Goal: Task Accomplishment & Management: Use online tool/utility

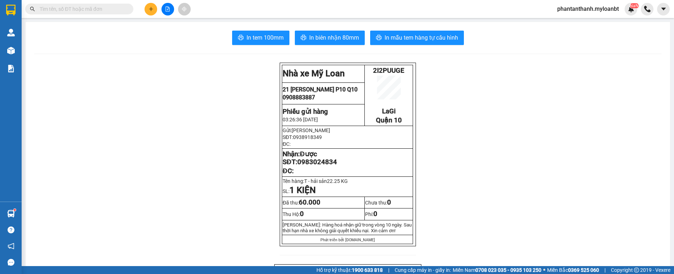
click at [586, 10] on span "phantanthanh.myloanbt" at bounding box center [587, 8] width 73 height 9
click at [584, 18] on li "Đăng xuất" at bounding box center [587, 23] width 75 height 12
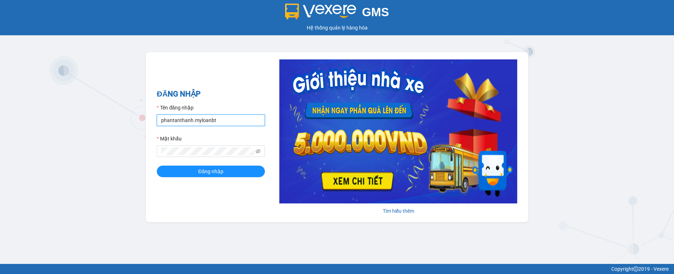
click at [221, 126] on input "phantanthanh.myloanbt" at bounding box center [211, 121] width 108 height 12
click at [223, 126] on input "phantanthanh.myloanbt" at bounding box center [211, 121] width 108 height 12
type input "huylg.myloanbt"
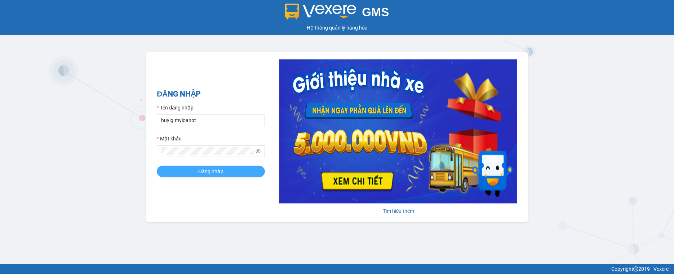
click at [218, 171] on span "Đăng nhập" at bounding box center [210, 172] width 25 height 8
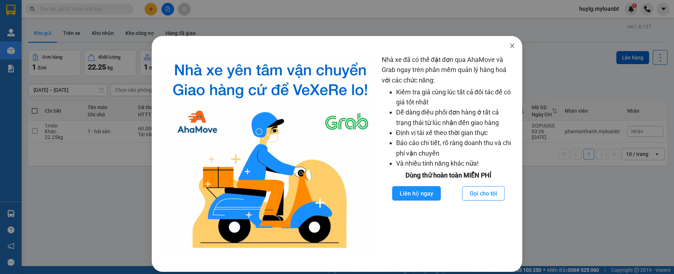
click at [509, 46] on icon "close" at bounding box center [512, 46] width 6 height 6
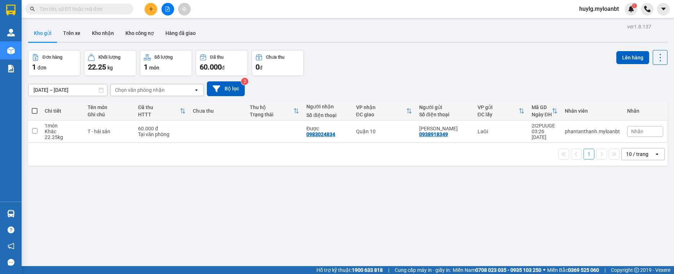
click at [97, 12] on input "text" at bounding box center [82, 9] width 85 height 8
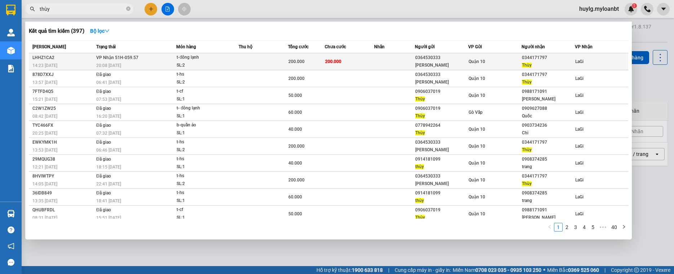
type input "thùy"
click at [248, 61] on td at bounding box center [263, 61] width 49 height 17
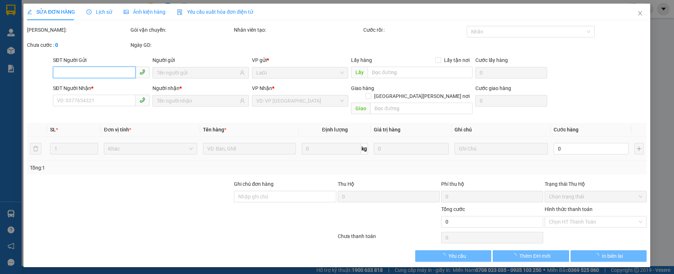
type input "0364530333"
type input "[PERSON_NAME]"
type input "0344171797"
type input "Thùy"
type input "200.000"
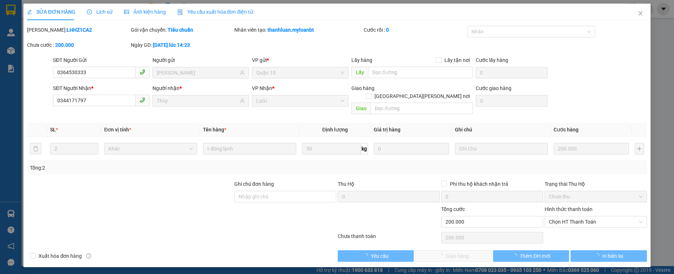
click at [600, 220] on div "Hình thức thanh toán Chọn HT Thanh Toán" at bounding box center [596, 217] width 102 height 25
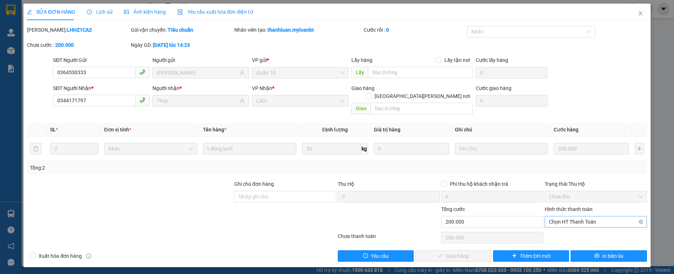
click at [594, 219] on div "Chọn HT Thanh Toán" at bounding box center [596, 222] width 102 height 12
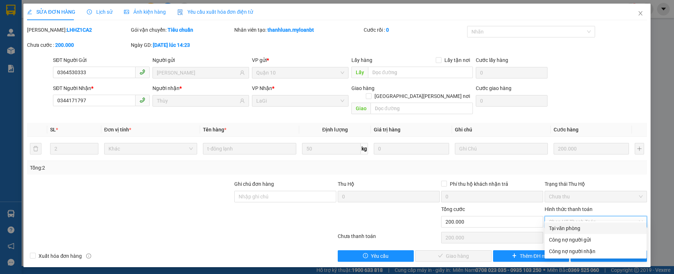
click at [580, 225] on div "Tại văn phòng" at bounding box center [595, 229] width 93 height 8
type input "0"
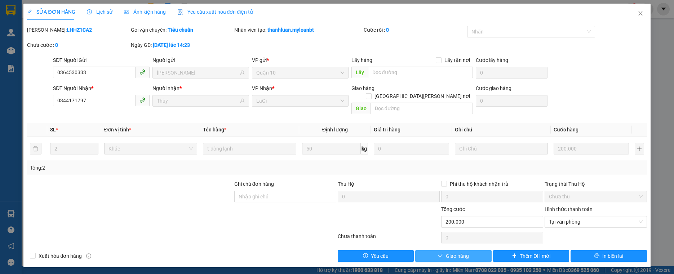
click at [457, 252] on span "Giao hàng" at bounding box center [457, 256] width 23 height 8
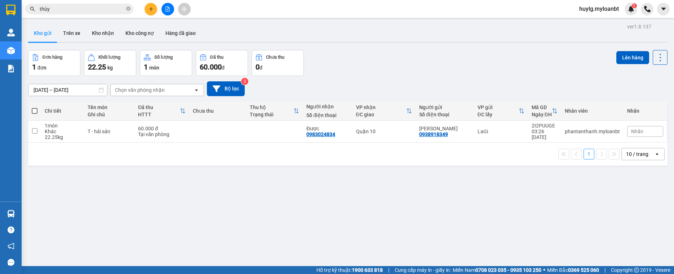
click at [84, 10] on input "thùy" at bounding box center [82, 9] width 85 height 8
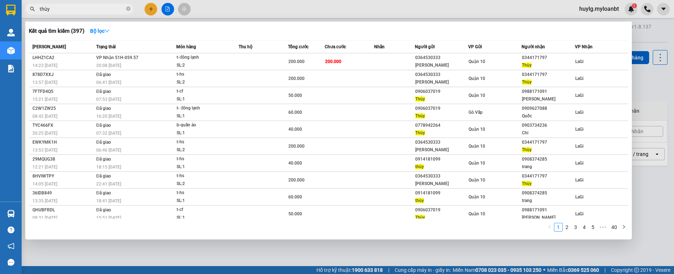
click at [84, 10] on input "thùy" at bounding box center [82, 9] width 85 height 8
click at [84, 11] on input "thùy" at bounding box center [82, 9] width 85 height 8
type input "t"
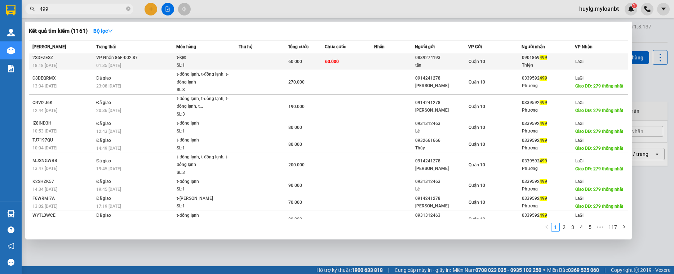
type input "499"
click at [376, 56] on td at bounding box center [394, 61] width 41 height 17
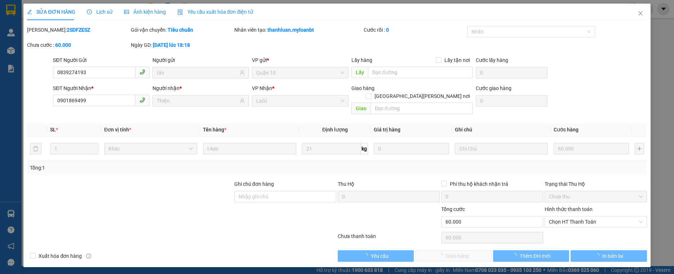
type input "0839274193"
type input "tân"
type input "0901869499"
type input "Thiện"
type input "60.000"
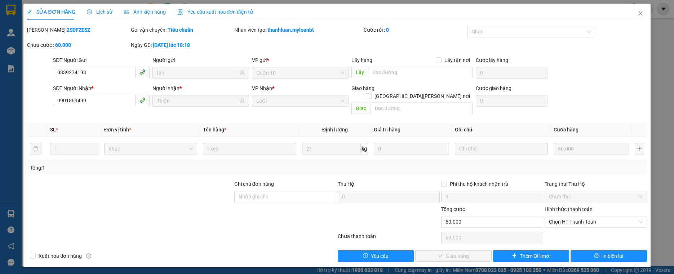
click at [587, 231] on div "Chọn HT Thanh Toán" at bounding box center [595, 238] width 103 height 14
click at [582, 217] on span "Chọn HT Thanh Toán" at bounding box center [595, 222] width 93 height 11
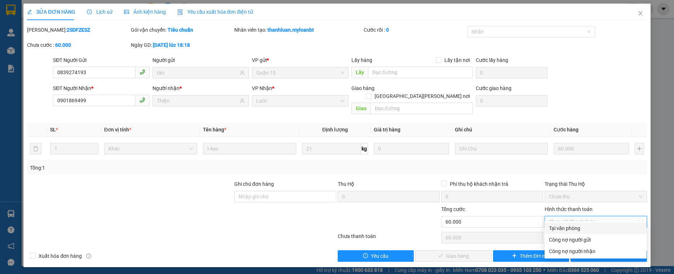
click at [572, 224] on div "Tại văn phòng" at bounding box center [596, 229] width 102 height 12
type input "0"
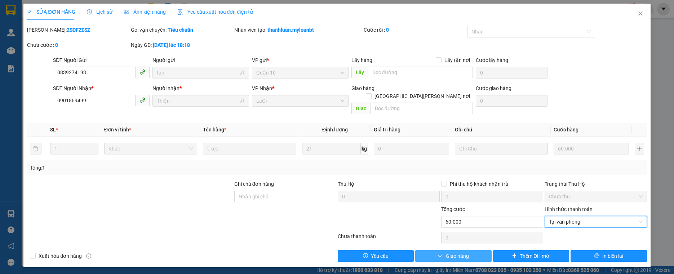
click at [456, 252] on span "Giao hàng" at bounding box center [457, 256] width 23 height 8
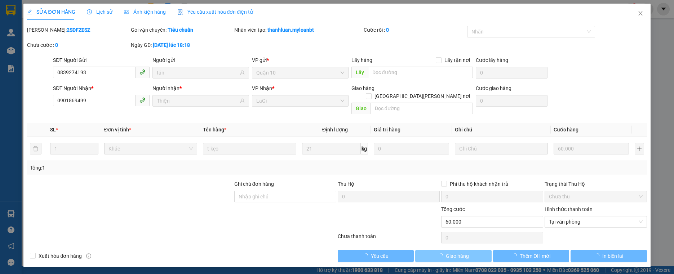
click at [456, 252] on span "Giao hàng" at bounding box center [457, 256] width 23 height 8
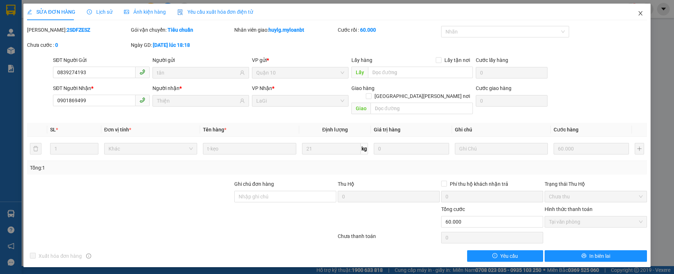
drag, startPoint x: 644, startPoint y: 18, endPoint x: 416, endPoint y: 0, distance: 228.8
click at [644, 17] on span "Close" at bounding box center [640, 14] width 20 height 20
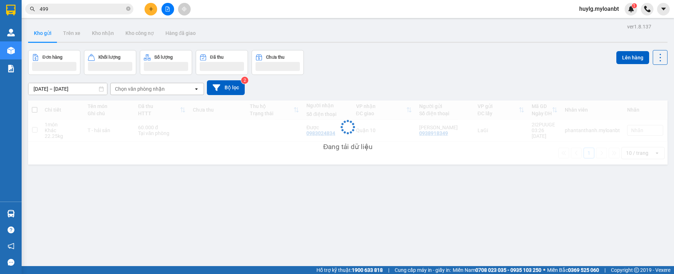
click at [123, 1] on div "Kết quả [PERSON_NAME] ( 1161 ) Bộ lọc Mã ĐH Trạng thái Món hàng Thu hộ Tổng [PE…" at bounding box center [337, 9] width 674 height 18
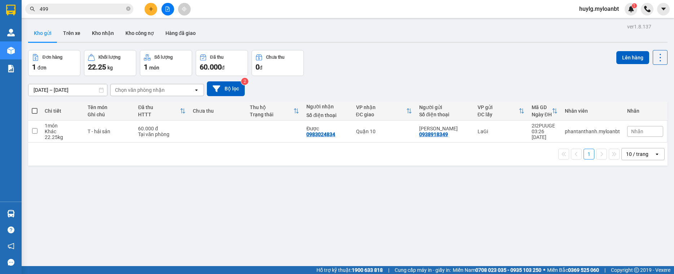
click at [121, 3] on div "Kết quả [PERSON_NAME] ( 1161 ) Bộ lọc Mã ĐH Trạng thái Món hàng Thu hộ Tổng [PE…" at bounding box center [337, 9] width 674 height 18
click at [119, 4] on span "499" at bounding box center [79, 9] width 108 height 11
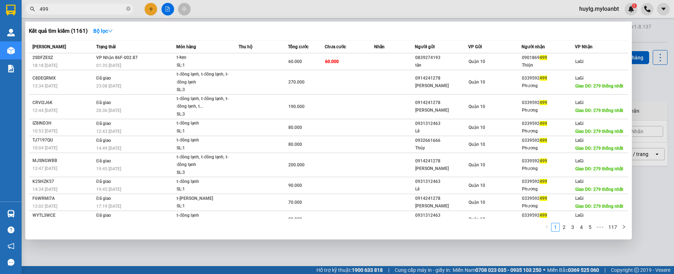
click at [118, 11] on input "499" at bounding box center [82, 9] width 85 height 8
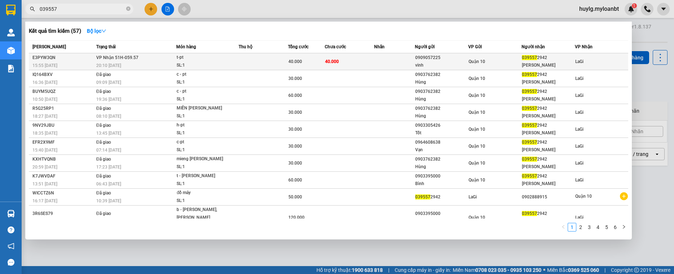
type input "039557"
click at [438, 63] on div "vinh" at bounding box center [441, 66] width 53 height 8
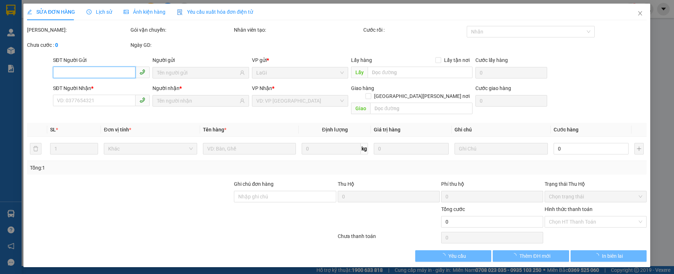
type input "0909057225"
type input "vinh"
type input "0395572942"
type input "[PERSON_NAME]"
type input "40.000"
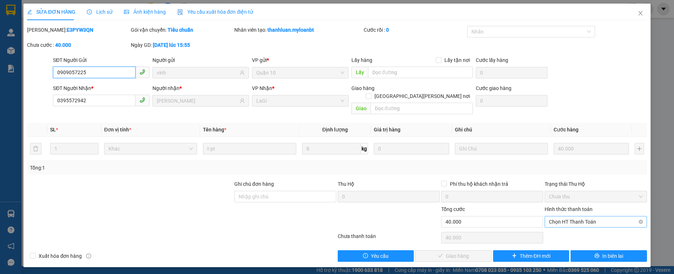
click at [586, 217] on span "Chọn HT Thanh Toán" at bounding box center [595, 222] width 93 height 11
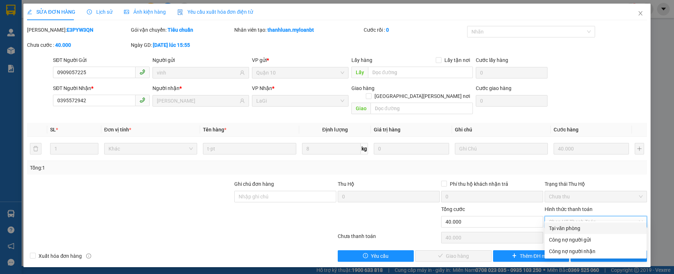
click at [580, 228] on div "Tại văn phòng" at bounding box center [595, 229] width 93 height 8
type input "0"
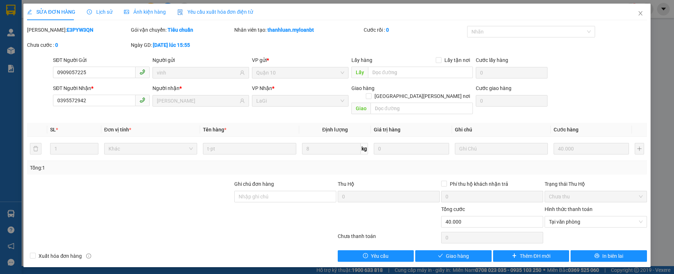
click at [449, 254] on div "SỬA ĐƠN HÀNG Lịch sử [PERSON_NAME] hàng Yêu cầu xuất [PERSON_NAME] điện tử Tota…" at bounding box center [336, 136] width 627 height 264
click at [449, 254] on button "Giao hàng" at bounding box center [453, 257] width 76 height 12
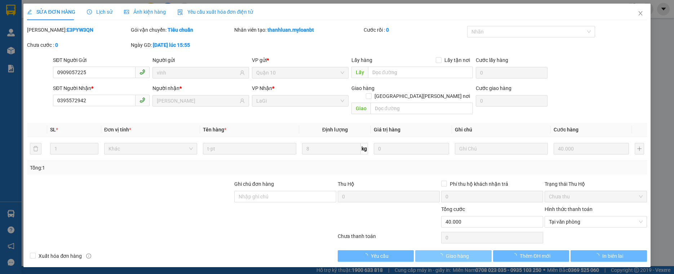
click at [452, 253] on button "Giao hàng" at bounding box center [453, 257] width 76 height 12
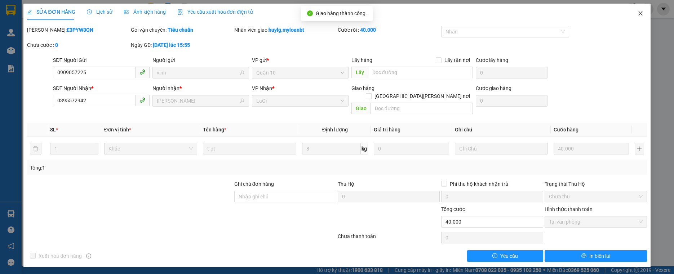
click at [640, 13] on icon "close" at bounding box center [640, 13] width 4 height 4
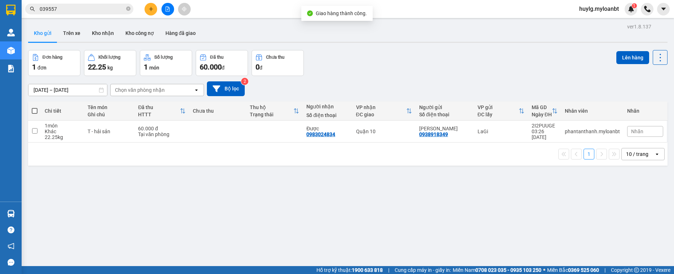
click at [82, 4] on span "039557" at bounding box center [79, 9] width 108 height 11
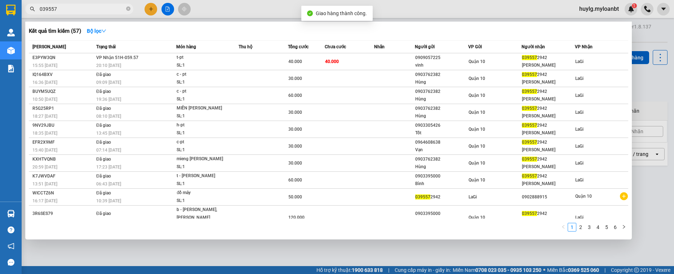
click at [82, 6] on input "039557" at bounding box center [82, 9] width 85 height 8
click at [81, 7] on input "039557" at bounding box center [82, 9] width 85 height 8
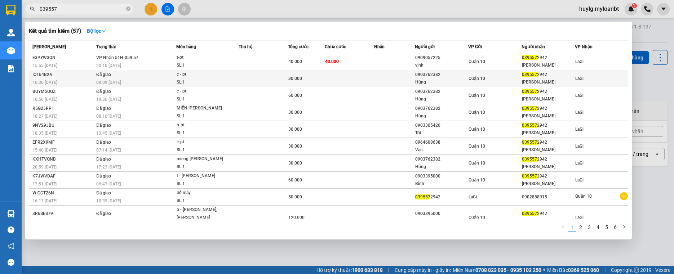
click at [408, 72] on td at bounding box center [394, 78] width 41 height 17
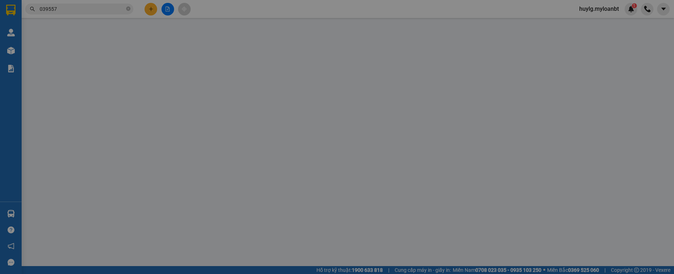
click at [408, 72] on input "text" at bounding box center [420, 73] width 105 height 12
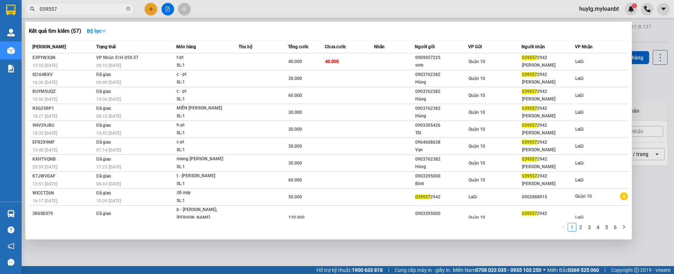
click at [83, 6] on input "039557" at bounding box center [82, 9] width 85 height 8
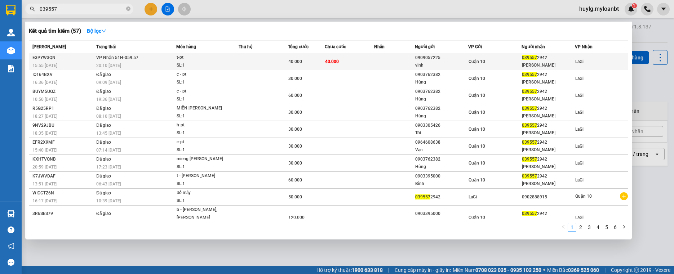
click at [326, 57] on td "40.000" at bounding box center [349, 61] width 49 height 17
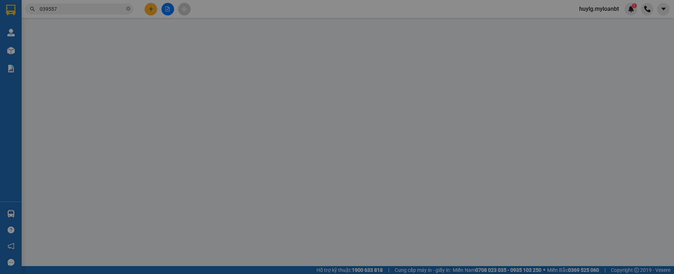
type input "0909057225"
type input "vinh"
type input "0395572942"
type input "[PERSON_NAME]"
type input "40.000"
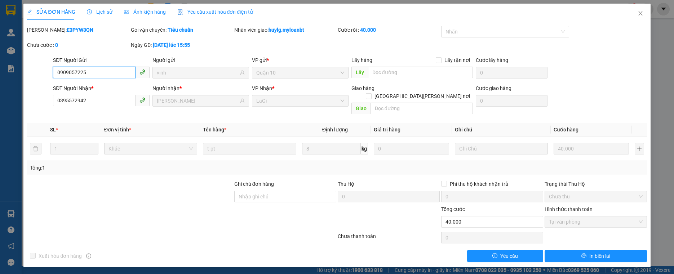
click at [584, 217] on span "Tại văn phòng" at bounding box center [595, 222] width 93 height 11
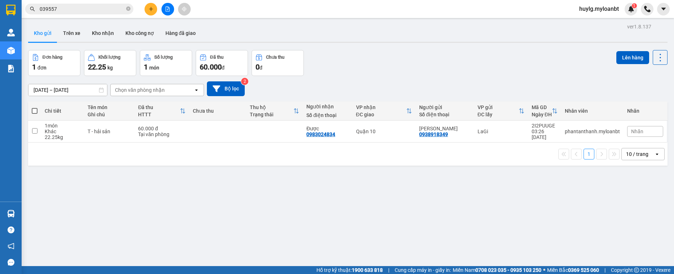
click at [90, 4] on div "Kết quả [PERSON_NAME] ( 57 ) Bộ lọc Mã ĐH Trạng thái Món hàng Thu hộ Tổng [PERS…" at bounding box center [70, 9] width 141 height 13
click at [89, 5] on span "039557" at bounding box center [79, 9] width 108 height 11
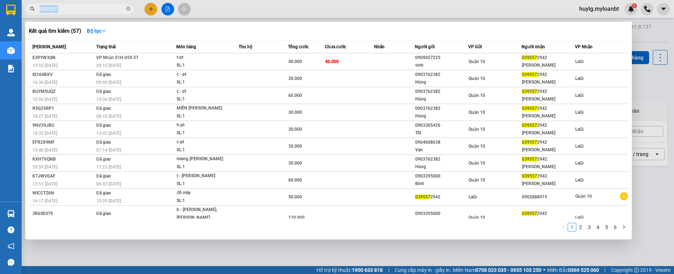
click at [89, 5] on span "039557" at bounding box center [79, 9] width 108 height 11
click at [88, 5] on input "039557" at bounding box center [82, 9] width 85 height 8
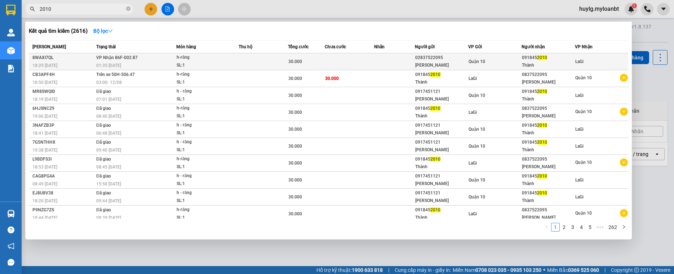
type input "2010"
click at [220, 57] on div "h-răng" at bounding box center [204, 58] width 54 height 8
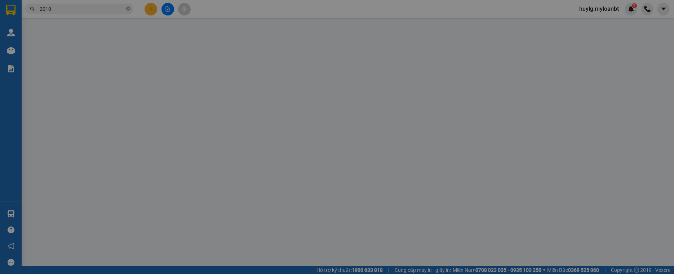
type input "02837522095"
type input "[PERSON_NAME]"
type input "0918452010"
type input "Thành"
type input "30.000"
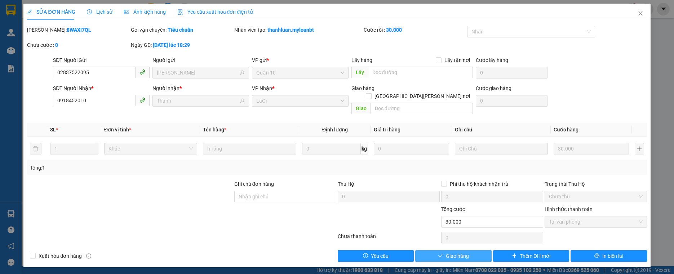
click at [461, 251] on button "Giao hàng" at bounding box center [453, 257] width 76 height 12
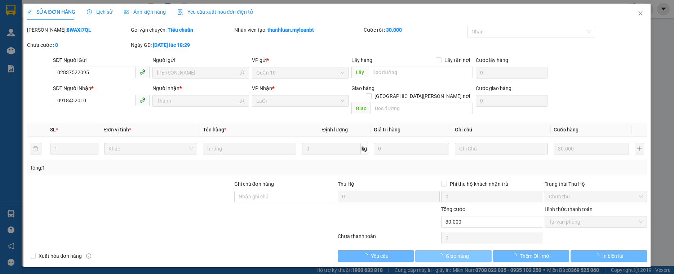
click at [462, 252] on span "Giao hàng" at bounding box center [457, 256] width 23 height 8
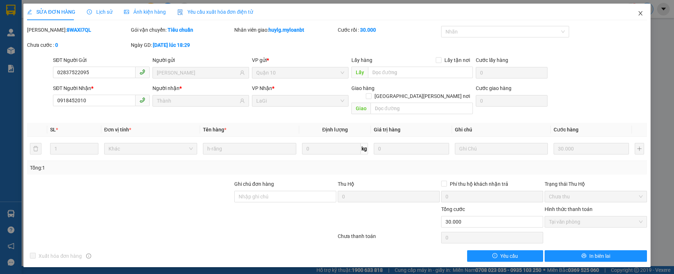
click at [642, 12] on icon "close" at bounding box center [641, 13] width 6 height 6
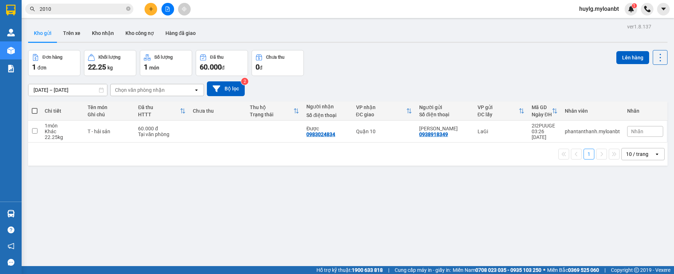
click at [58, 12] on input "2010" at bounding box center [82, 9] width 85 height 8
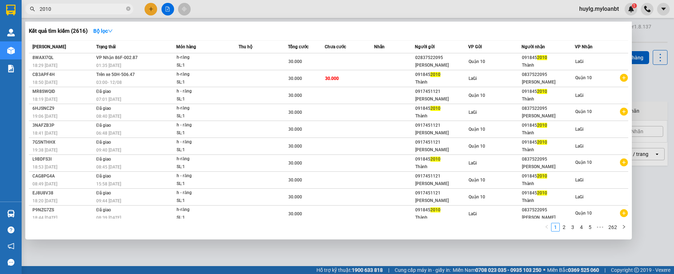
click at [58, 12] on input "2010" at bounding box center [82, 9] width 85 height 8
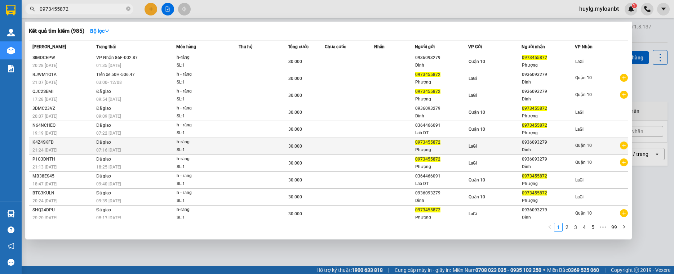
type input "0973455872"
click at [128, 147] on div "07:16 [DATE]" at bounding box center [136, 150] width 80 height 8
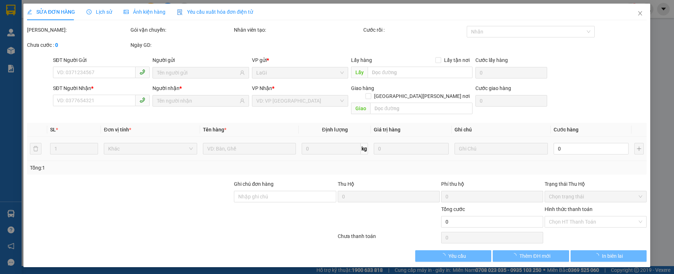
type input "0973455872"
type input "0936093279"
type input "30.000"
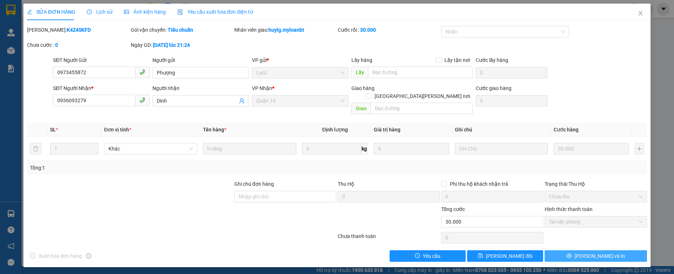
click at [609, 252] on span "[PERSON_NAME] và In" at bounding box center [600, 256] width 50 height 8
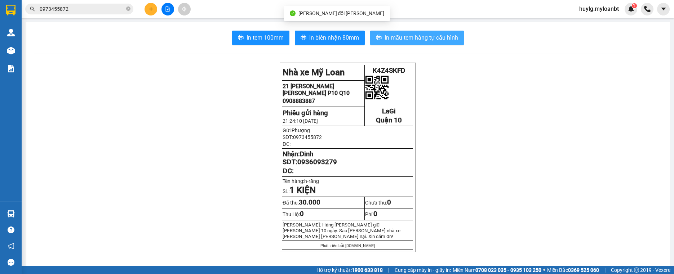
click at [424, 35] on span "In mẫu tem hàng tự cấu hình" at bounding box center [422, 37] width 74 height 9
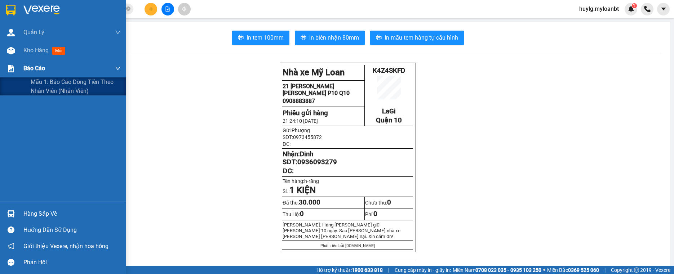
click at [43, 77] on div "Báo cáo" at bounding box center [71, 68] width 97 height 18
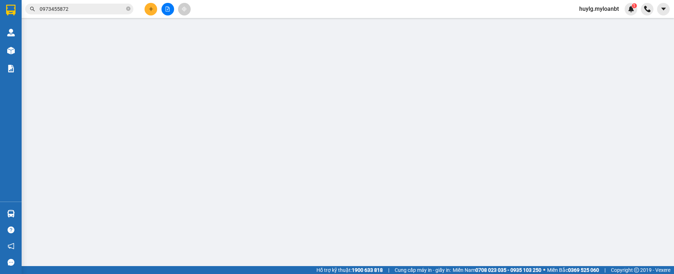
click at [87, 10] on input "0973455872" at bounding box center [82, 9] width 85 height 8
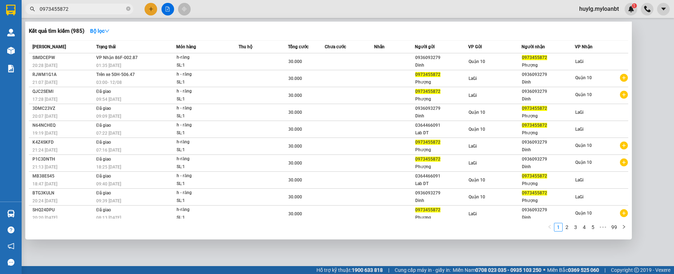
click at [87, 10] on input "0973455872" at bounding box center [82, 9] width 85 height 8
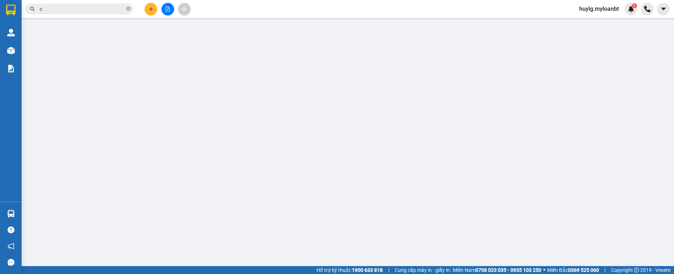
type input "c"
click at [148, 13] on button at bounding box center [151, 9] width 13 height 13
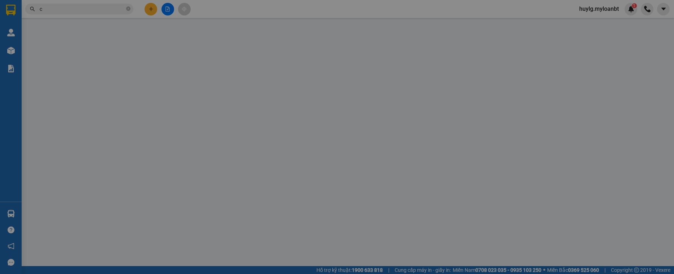
click at [148, 11] on div "TẠO ĐƠN HÀNG Yêu cầu xuất [PERSON_NAME] điện tử Transit Pickup Surcharge Ids Tr…" at bounding box center [337, 132] width 620 height 257
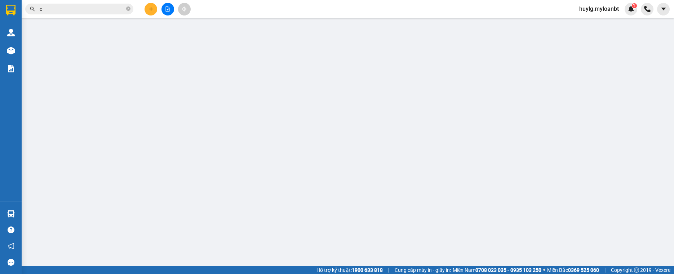
click at [149, 14] on button at bounding box center [151, 9] width 13 height 13
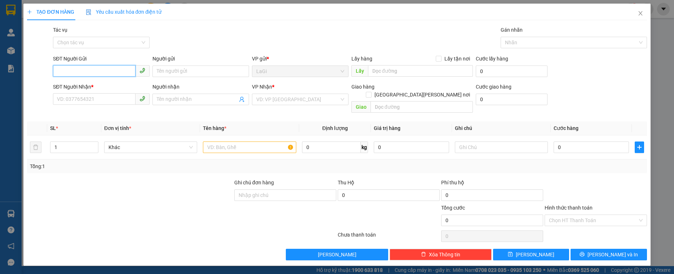
click at [87, 70] on input "SĐT Người Gửi" at bounding box center [94, 71] width 83 height 12
click at [105, 81] on div "0934103100 - [PERSON_NAME]" at bounding box center [101, 86] width 97 height 12
type input "0934103100"
type input "[PERSON_NAME]"
type input "0906333927"
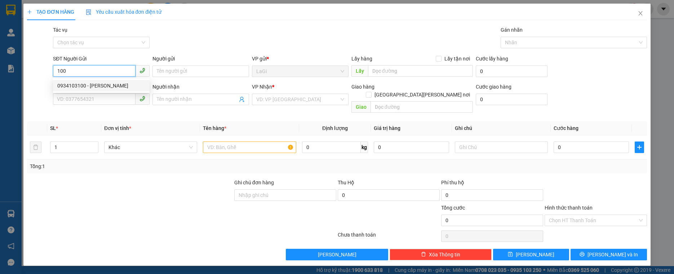
type input "phương anh"
type input "0934103100"
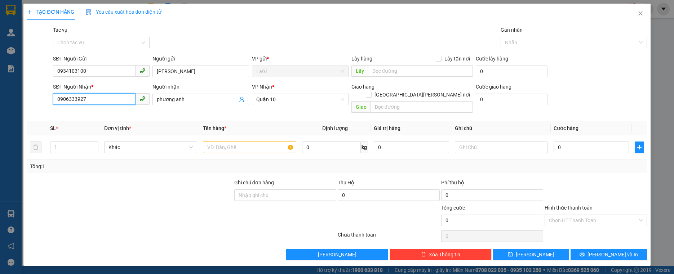
click at [103, 94] on input "0906333927" at bounding box center [94, 99] width 83 height 12
type input "0939011281"
click at [211, 101] on input "phương anh" at bounding box center [197, 100] width 81 height 8
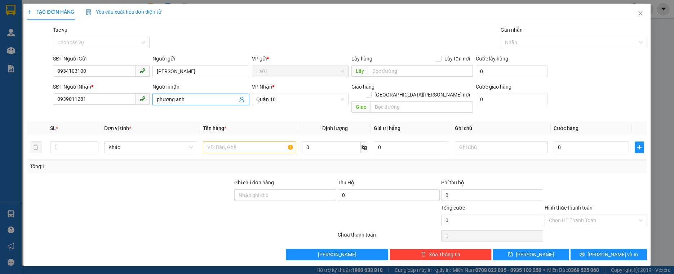
click at [211, 101] on input "phương anh" at bounding box center [197, 100] width 81 height 8
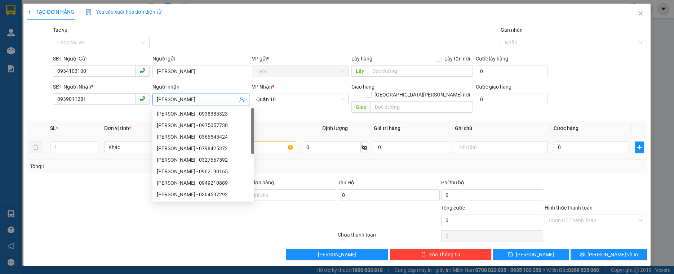
type input "[PERSON_NAME]"
click at [282, 142] on input "text" at bounding box center [249, 148] width 93 height 12
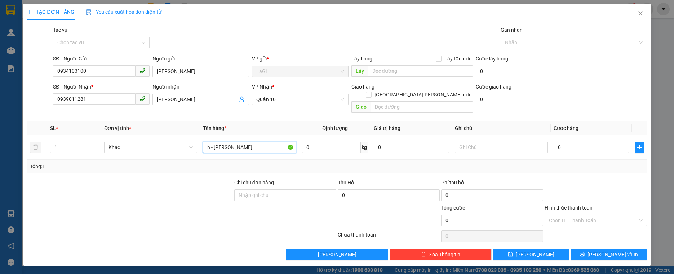
type input "h - [PERSON_NAME]"
type input "1"
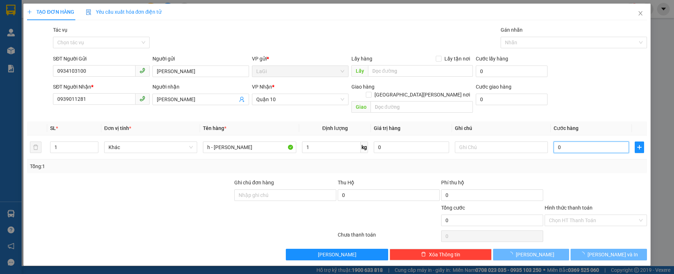
type input "3"
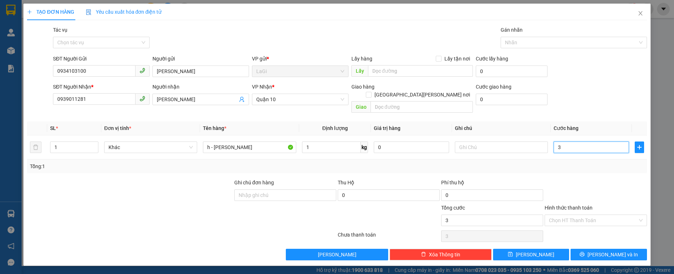
type input "3"
type input "30"
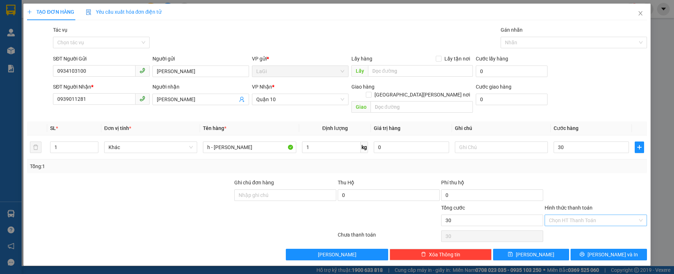
type input "30.000"
click at [605, 215] on input "Hình thức thanh toán" at bounding box center [593, 220] width 88 height 11
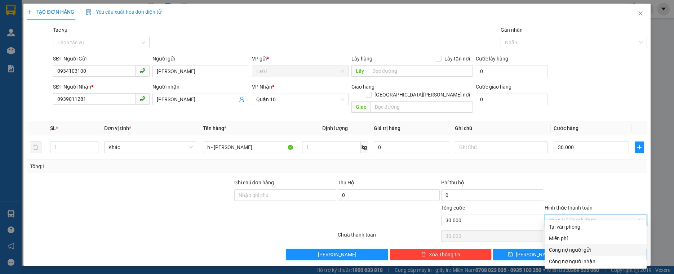
click at [590, 249] on div "Công nợ người gửi" at bounding box center [595, 250] width 93 height 8
type input "0"
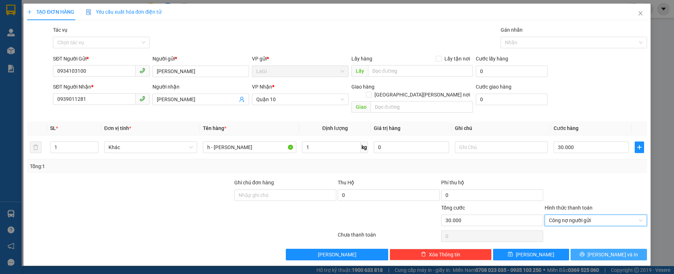
click at [590, 249] on button "[PERSON_NAME] và In" at bounding box center [609, 255] width 76 height 12
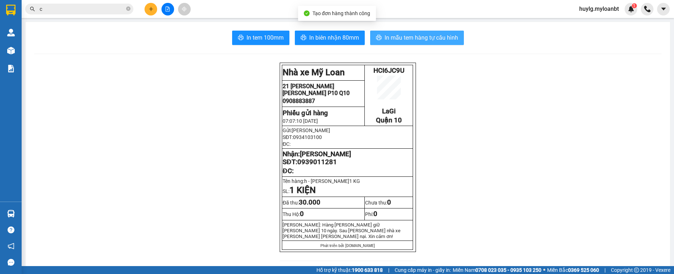
click at [399, 42] on span "In mẫu tem hàng tự cấu hình" at bounding box center [422, 37] width 74 height 9
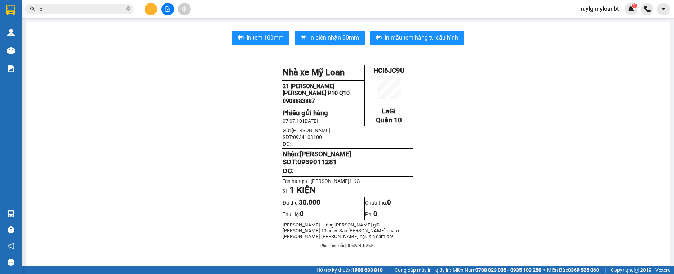
click at [93, 9] on input "c" at bounding box center [82, 9] width 85 height 8
click at [96, 8] on input "c" at bounding box center [82, 9] width 85 height 8
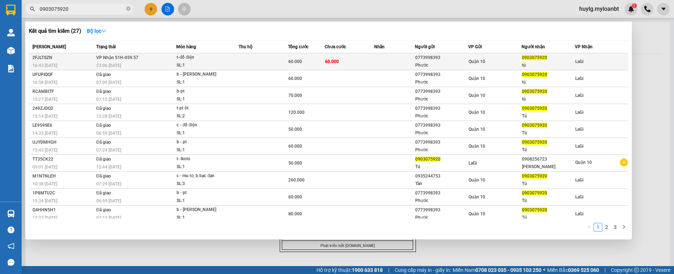
type input "0903075920"
click at [262, 58] on td at bounding box center [263, 61] width 49 height 17
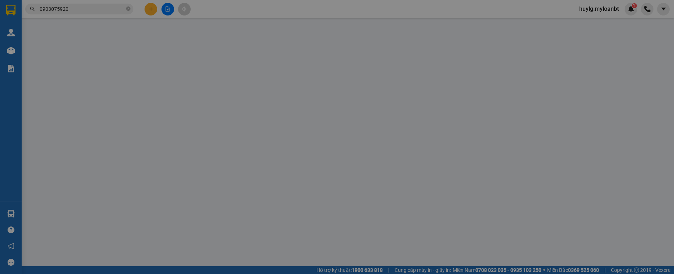
type input "0773998393"
type input "Phước"
type input "0903075920"
type input "tú"
type input "60.000"
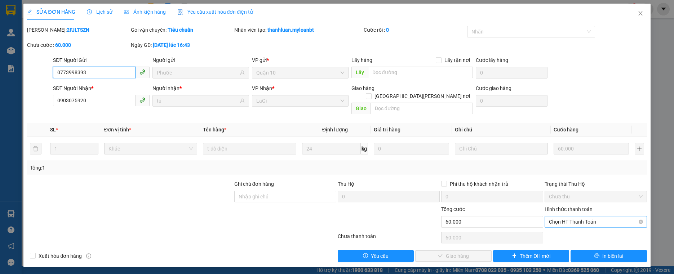
click at [581, 217] on span "Chọn HT Thanh Toán" at bounding box center [595, 222] width 93 height 11
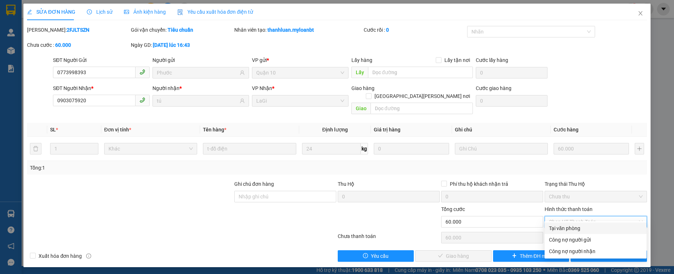
click at [558, 221] on div "Hình thức thanh toán Chọn HT Thanh Toán" at bounding box center [596, 217] width 102 height 25
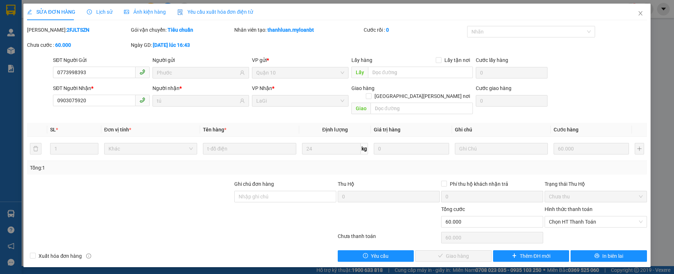
click at [566, 221] on div "Hình thức thanh toán Chọn HT Thanh Toán" at bounding box center [596, 217] width 102 height 25
click at [568, 217] on span "Chọn HT Thanh Toán" at bounding box center [595, 222] width 93 height 11
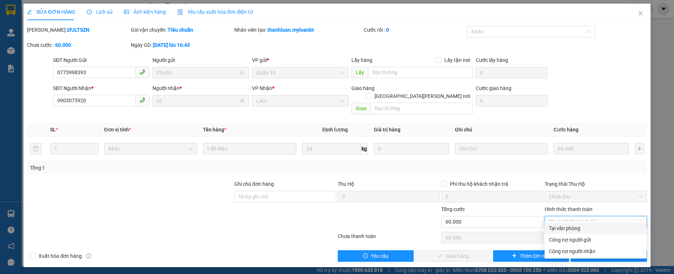
click at [567, 226] on div "Tại văn phòng" at bounding box center [595, 229] width 93 height 8
type input "0"
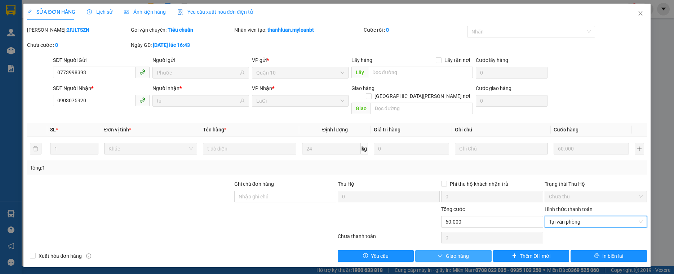
click at [454, 252] on span "Giao hàng" at bounding box center [457, 256] width 23 height 8
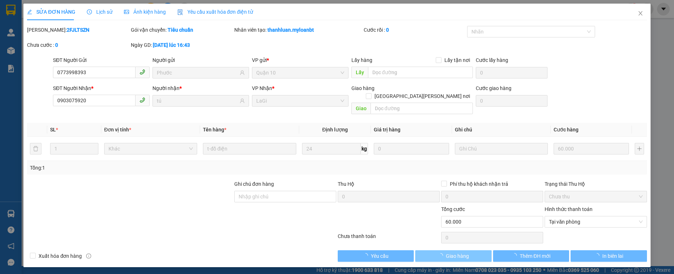
click at [454, 252] on span "Giao hàng" at bounding box center [457, 256] width 23 height 8
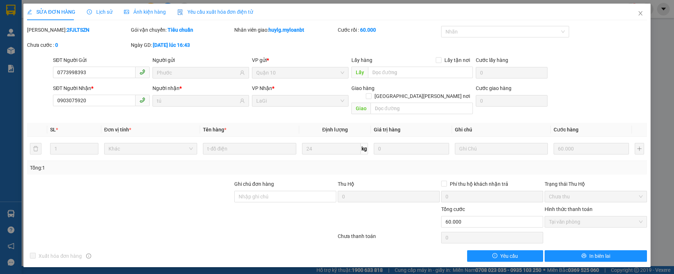
click at [98, 16] on div "Lịch sử" at bounding box center [100, 12] width 26 height 17
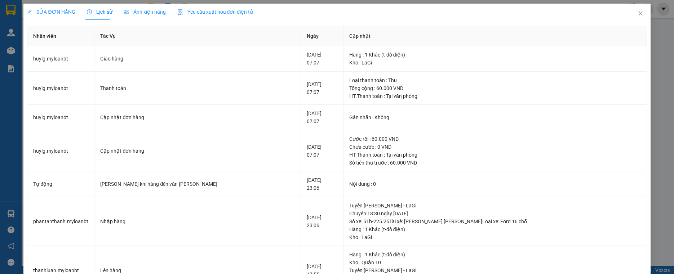
click at [58, 12] on span "SỬA ĐƠN HÀNG" at bounding box center [51, 12] width 48 height 6
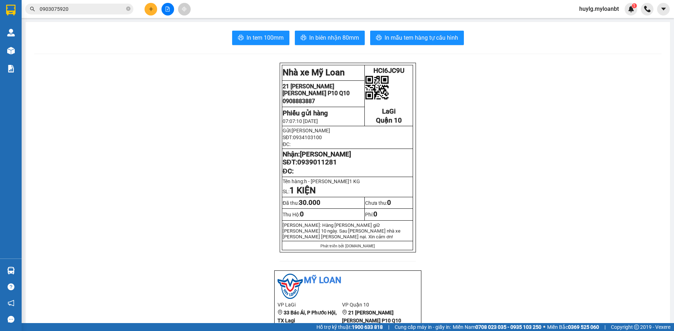
click at [67, 5] on span "0903075920" at bounding box center [79, 9] width 108 height 11
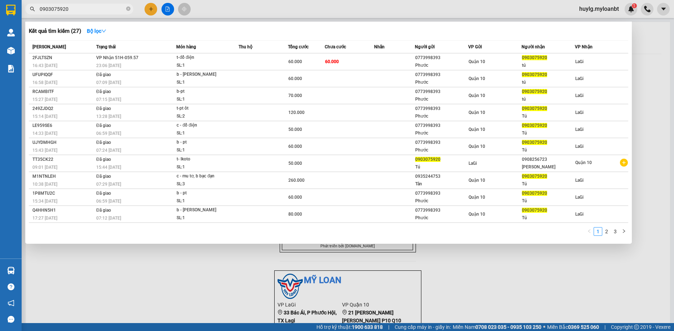
click at [69, 7] on input "0903075920" at bounding box center [82, 9] width 85 height 8
click at [70, 10] on input "0903075920" at bounding box center [82, 9] width 85 height 8
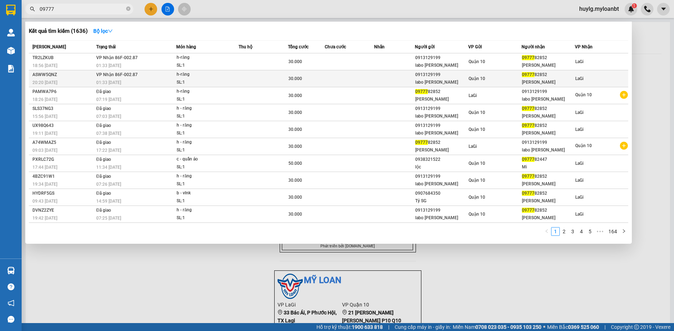
type input "09777"
click at [373, 79] on td at bounding box center [349, 78] width 49 height 17
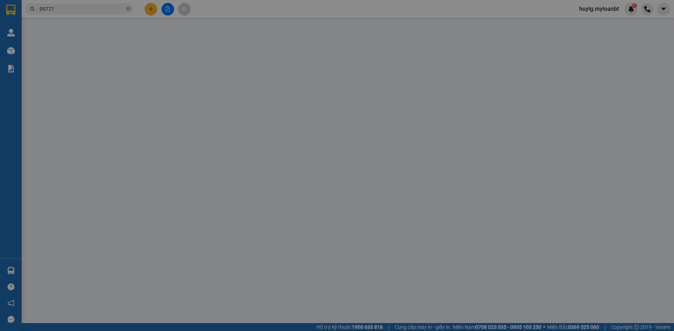
type input "0913129199"
type input "labo [PERSON_NAME]"
type input "0977782852"
type input "[PERSON_NAME]"
type input "30.000"
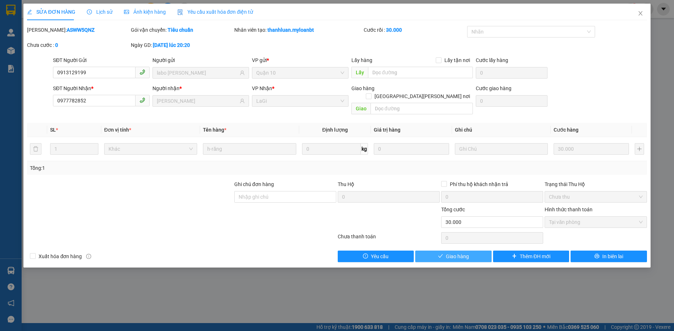
click at [480, 251] on button "Giao hàng" at bounding box center [453, 257] width 76 height 12
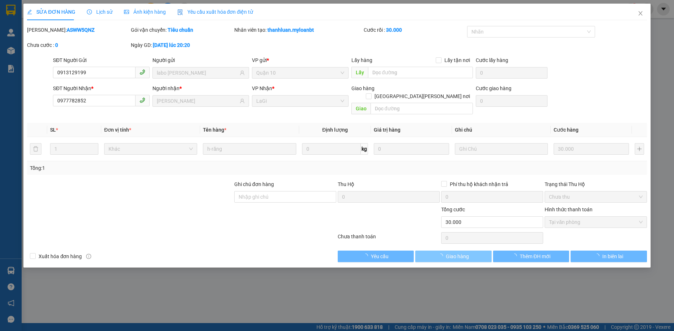
click at [479, 251] on button "Giao hàng" at bounding box center [453, 257] width 76 height 12
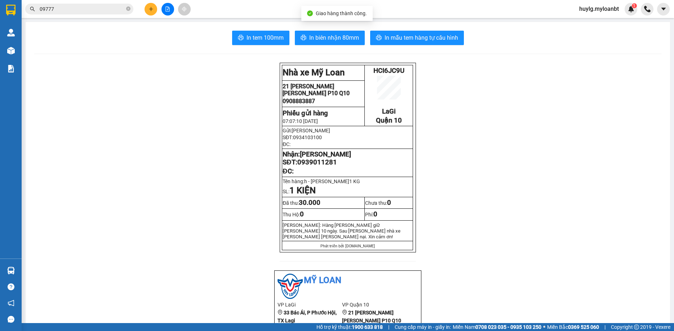
click at [52, 2] on div "Kết quả [PERSON_NAME] ( 1636 ) Bộ lọc Mã ĐH Trạng thái Món hàng Thu hộ Tổng [PE…" at bounding box center [337, 9] width 674 height 18
click at [72, 14] on span "09777" at bounding box center [79, 9] width 108 height 11
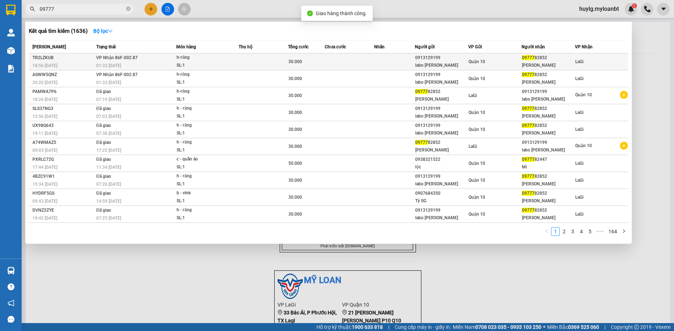
click at [358, 62] on td at bounding box center [349, 61] width 49 height 17
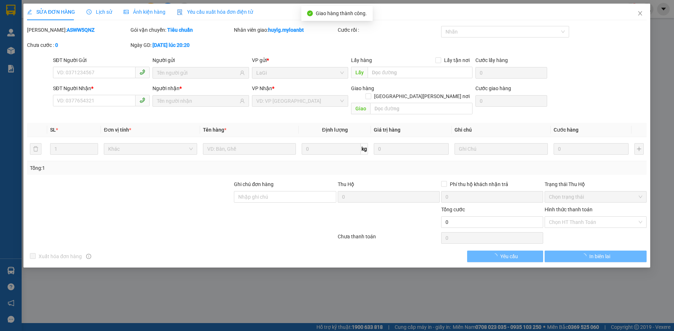
type input "0913129199"
type input "labo [PERSON_NAME]"
type input "0977782852"
type input "[PERSON_NAME]"
type input "30.000"
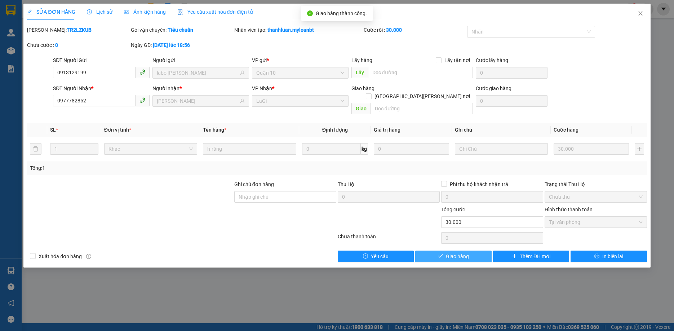
click at [464, 251] on button "Giao hàng" at bounding box center [453, 257] width 76 height 12
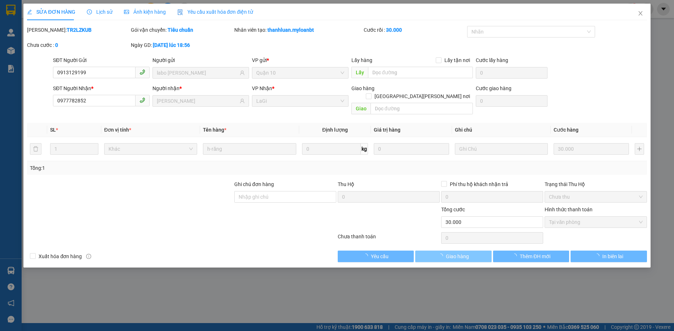
click at [463, 252] on span "Giao hàng" at bounding box center [457, 256] width 23 height 8
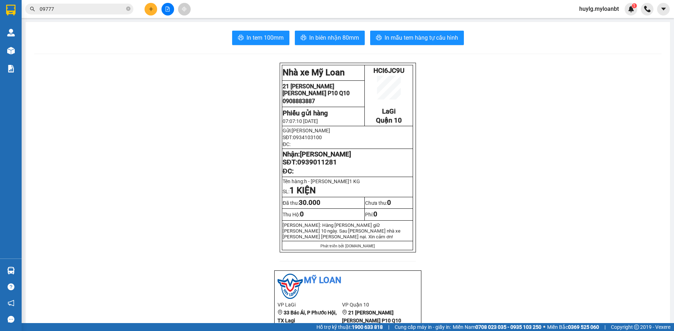
drag, startPoint x: 123, startPoint y: 3, endPoint x: 114, endPoint y: 12, distance: 12.0
click at [122, 3] on div "Kết quả [PERSON_NAME] ( 1636 ) Bộ lọc Mã ĐH Trạng thái Món hàng Thu hộ Tổng [PE…" at bounding box center [70, 9] width 141 height 13
click at [114, 12] on input "09777" at bounding box center [82, 9] width 85 height 8
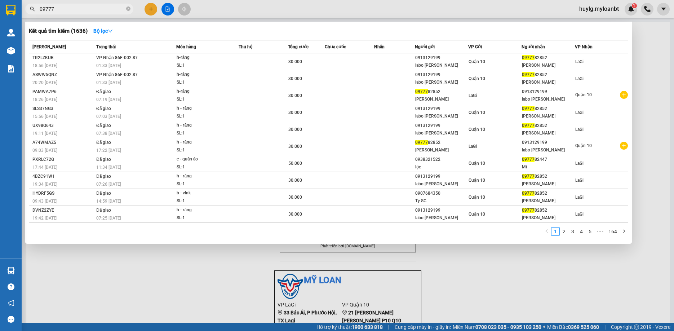
click at [114, 12] on input "09777" at bounding box center [82, 9] width 85 height 8
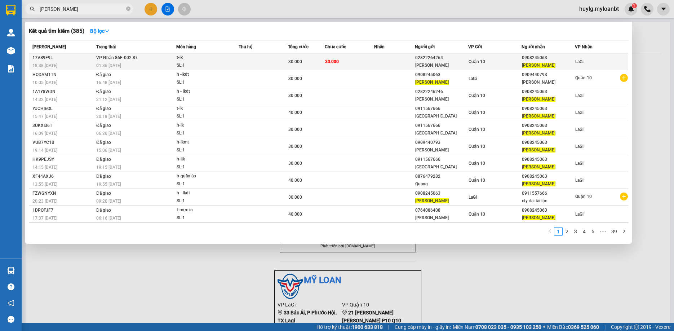
type input "[PERSON_NAME]"
click at [260, 65] on td at bounding box center [263, 61] width 49 height 17
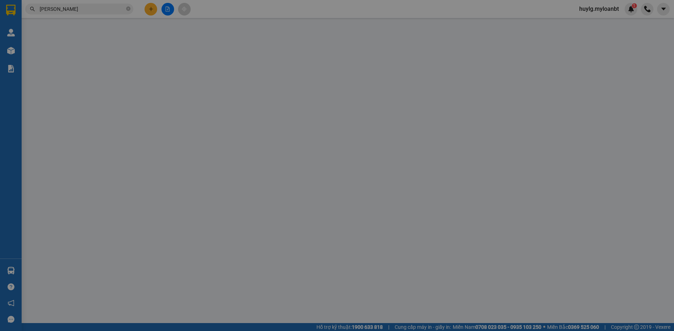
type input "02822264264"
type input "[PERSON_NAME]"
type input "0908245063"
type input "[PERSON_NAME]"
type input "30.000"
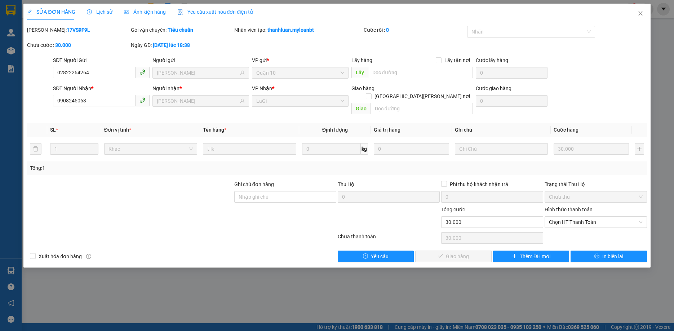
click at [457, 240] on div "Total Paid Fee 0 Total UnPaid Fee 30.000 Cash Collection Total Fee Mã ĐH: 17VS9…" at bounding box center [337, 144] width 620 height 236
click at [576, 217] on span "Chọn HT Thanh Toán" at bounding box center [595, 222] width 93 height 11
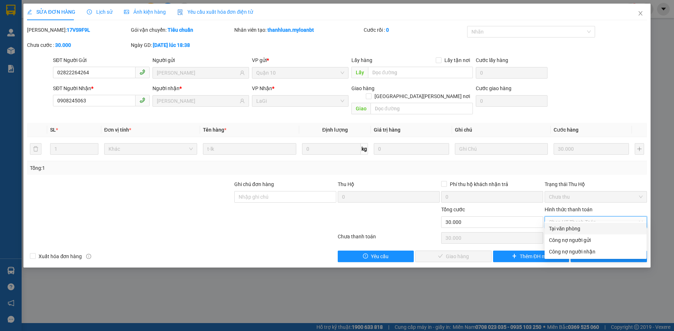
click at [569, 222] on div "Total Paid Fee 0 Total UnPaid Fee 30.000 Cash Collection Total Fee Mã ĐH: 17VS9…" at bounding box center [337, 144] width 620 height 236
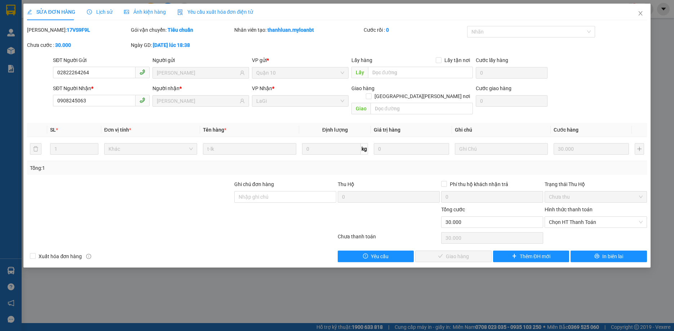
click at [566, 231] on div "Chọn HT Thanh Toán" at bounding box center [595, 238] width 103 height 14
click at [573, 221] on div "Hình thức thanh toán Chọn HT Thanh Toán" at bounding box center [596, 217] width 102 height 25
click at [573, 219] on span "Chọn HT Thanh Toán" at bounding box center [595, 222] width 93 height 11
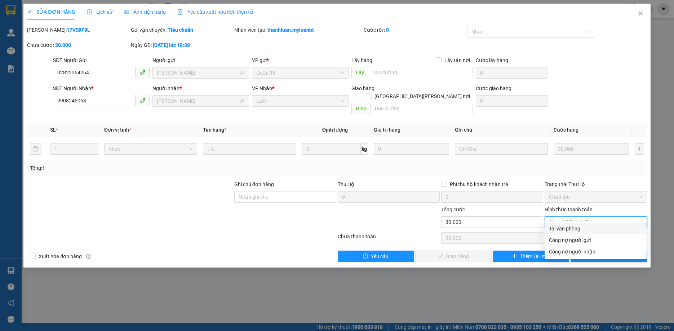
click at [568, 230] on div "Tại văn phòng" at bounding box center [595, 229] width 93 height 8
type input "0"
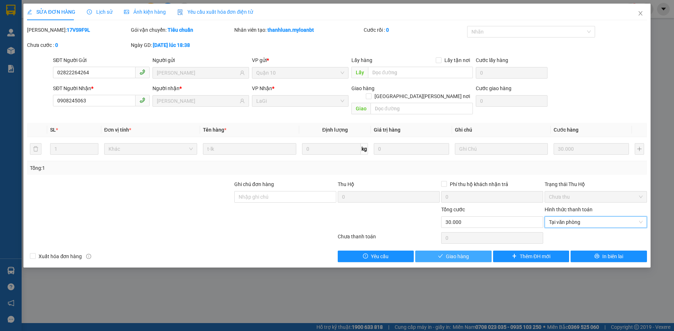
click at [460, 252] on span "Giao hàng" at bounding box center [457, 256] width 23 height 8
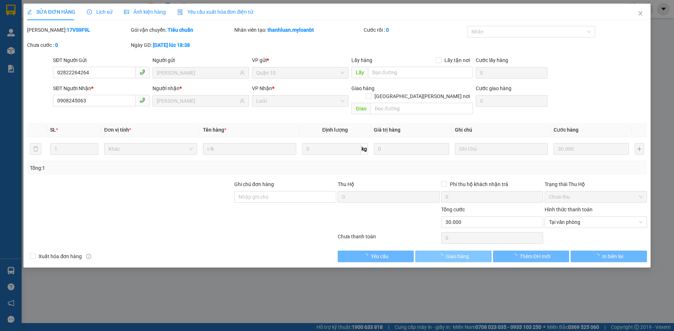
click at [460, 252] on span "Giao hàng" at bounding box center [457, 256] width 23 height 8
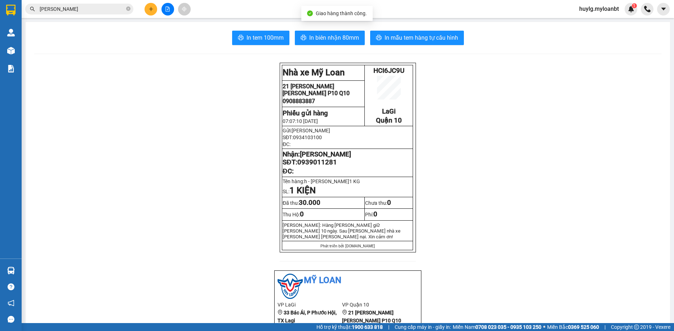
click at [81, 9] on input "[PERSON_NAME]" at bounding box center [82, 9] width 85 height 8
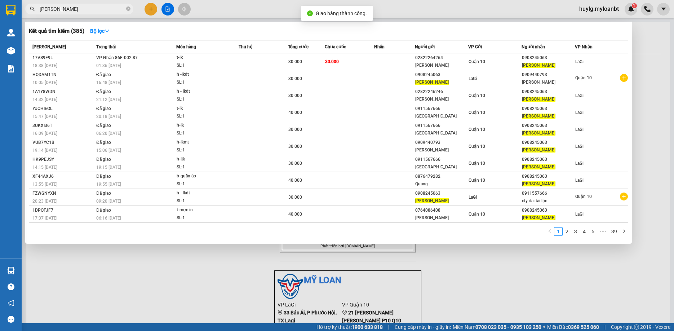
click at [80, 8] on input "[PERSON_NAME]" at bounding box center [82, 9] width 85 height 8
click at [79, 8] on input "[PERSON_NAME]" at bounding box center [82, 9] width 85 height 8
click at [80, 7] on input "[PERSON_NAME]" at bounding box center [82, 9] width 85 height 8
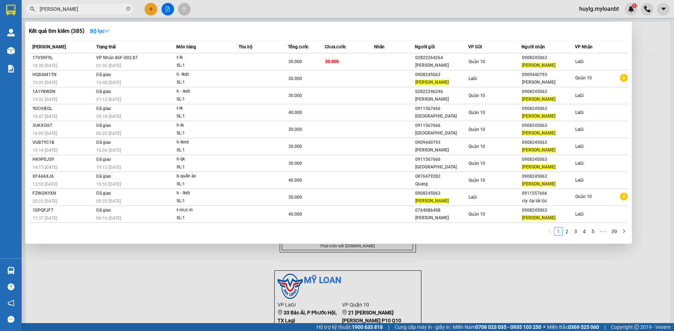
click at [80, 7] on input "[PERSON_NAME]" at bounding box center [82, 9] width 85 height 8
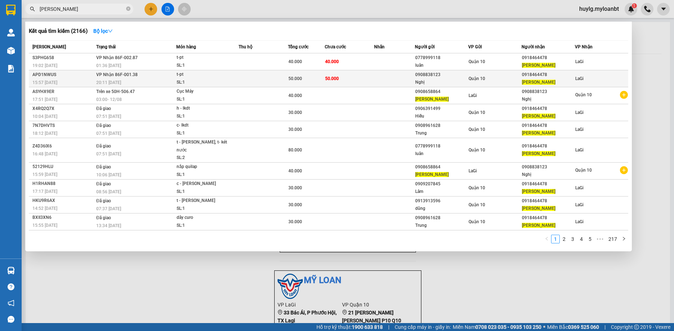
type input "[PERSON_NAME]"
click at [370, 76] on td "50.000" at bounding box center [349, 78] width 49 height 17
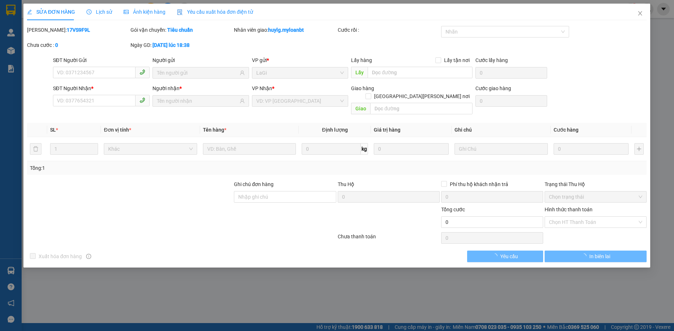
type input "0908838123"
type input "Nghị"
type input "0918464478"
type input "[PERSON_NAME]"
type input "50.000"
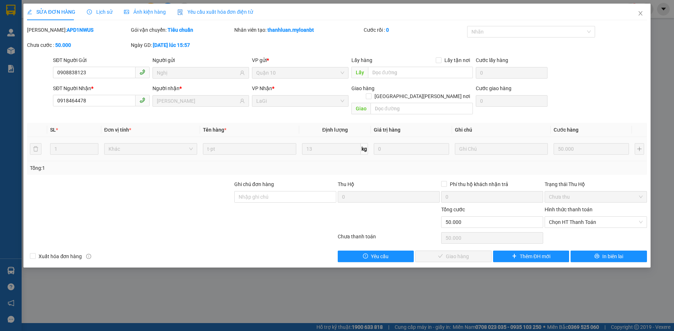
click at [584, 221] on div "Hình thức thanh toán Chọn HT Thanh Toán" at bounding box center [596, 217] width 102 height 25
click at [581, 217] on span "Chọn HT Thanh Toán" at bounding box center [595, 222] width 93 height 11
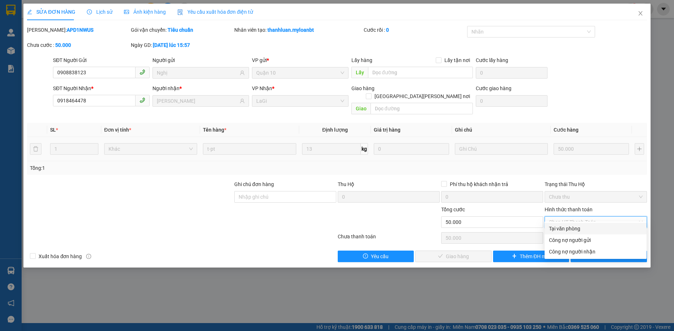
click at [573, 226] on div "Tại văn phòng" at bounding box center [595, 229] width 93 height 8
type input "0"
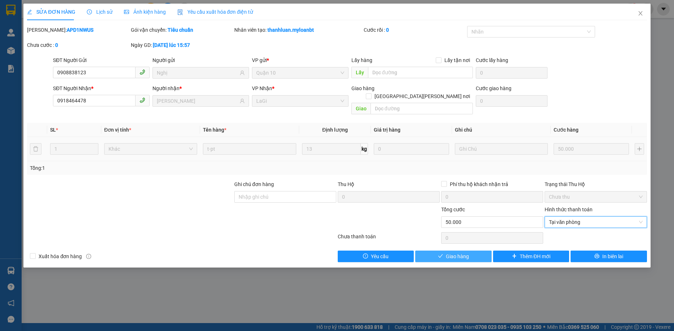
click at [447, 252] on span "Giao hàng" at bounding box center [457, 256] width 23 height 8
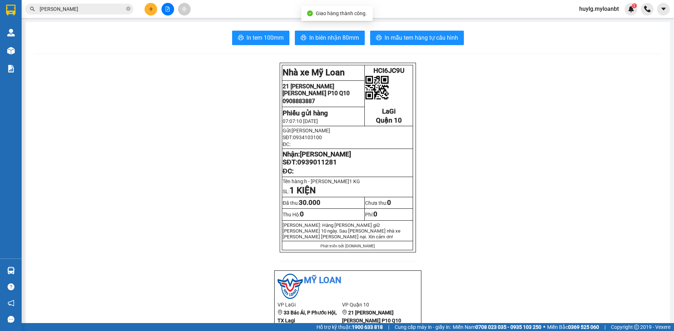
click at [87, 10] on input "[PERSON_NAME]" at bounding box center [82, 9] width 85 height 8
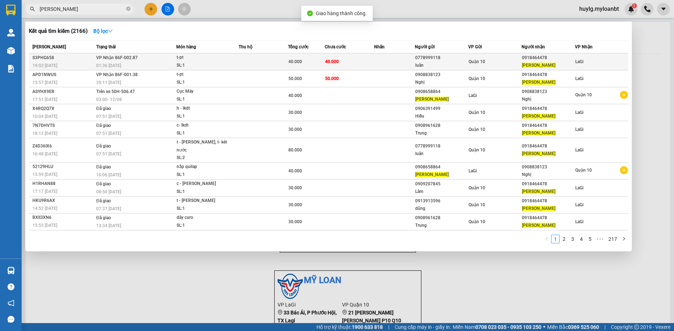
click at [456, 61] on div "0778999118" at bounding box center [441, 58] width 53 height 8
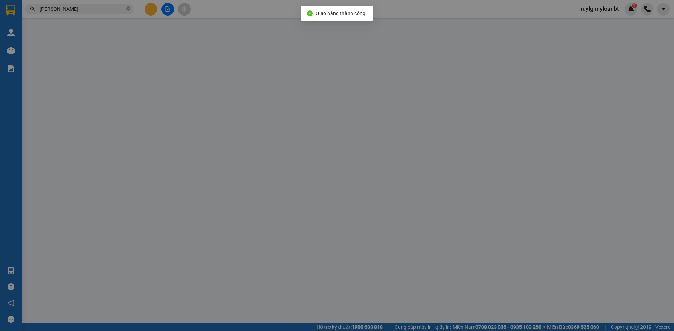
type input "0778999118"
type input "luân"
type input "0918464478"
type input "[PERSON_NAME]"
type input "40.000"
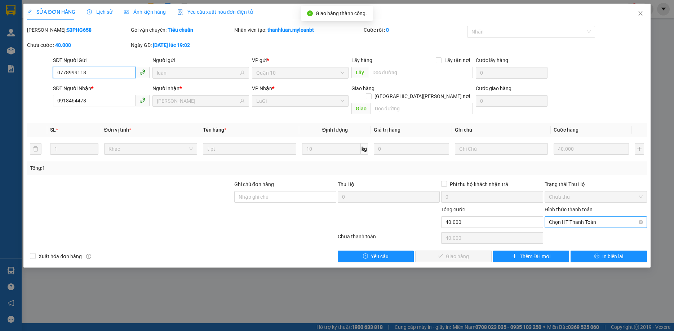
click at [577, 217] on span "Chọn HT Thanh Toán" at bounding box center [595, 222] width 93 height 11
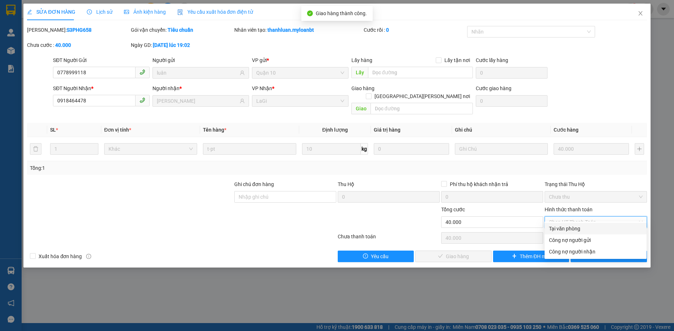
click at [565, 226] on div "Tại văn phòng" at bounding box center [595, 229] width 93 height 8
type input "0"
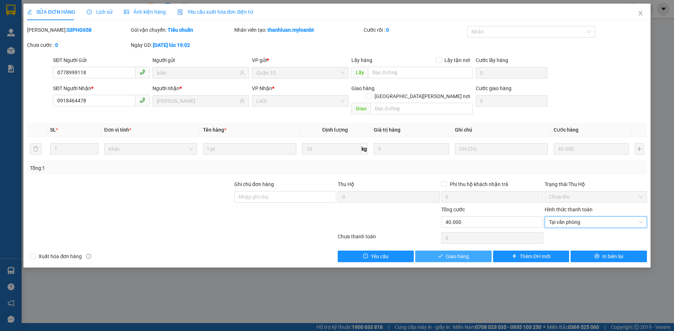
click at [467, 252] on span "Giao hàng" at bounding box center [457, 256] width 23 height 8
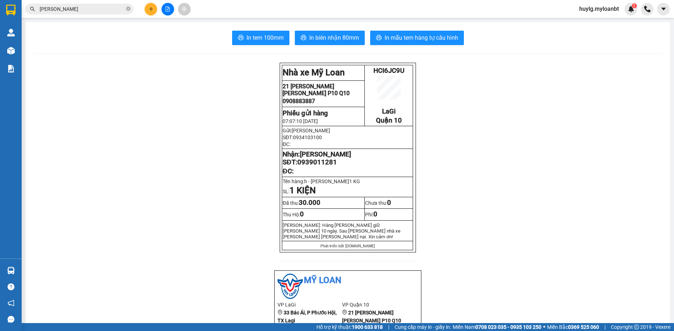
click at [71, 6] on input "[PERSON_NAME]" at bounding box center [82, 9] width 85 height 8
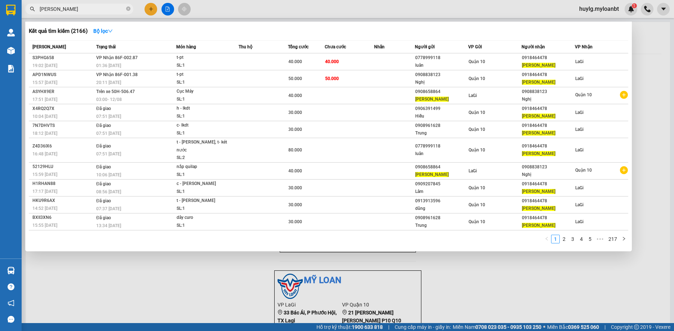
click at [71, 6] on input "[PERSON_NAME]" at bounding box center [82, 9] width 85 height 8
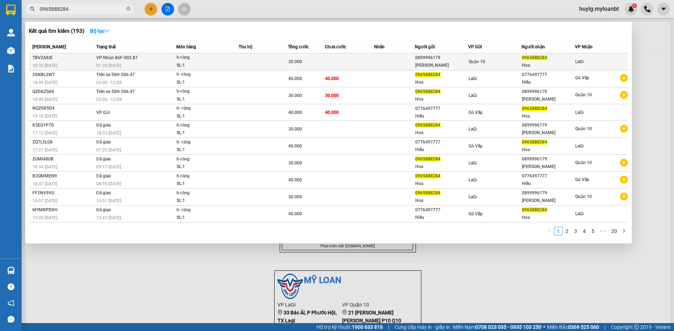
type input "0965888284"
click at [486, 55] on td "Quận 10" at bounding box center [494, 61] width 53 height 17
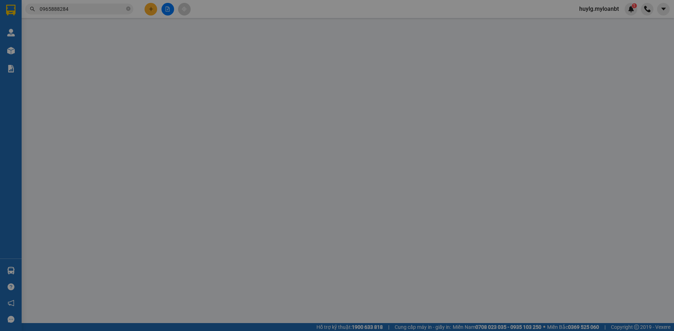
type input "0899996179"
type input "[PERSON_NAME]"
type input "0965888284"
type input "Hoa"
type input "30.000"
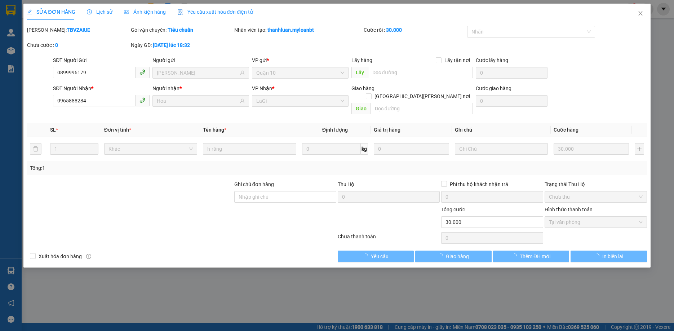
click at [458, 257] on div "SỬA ĐƠN HÀNG Lịch sử [PERSON_NAME] hàng Yêu cầu xuất [PERSON_NAME] điện tử Tota…" at bounding box center [336, 136] width 627 height 264
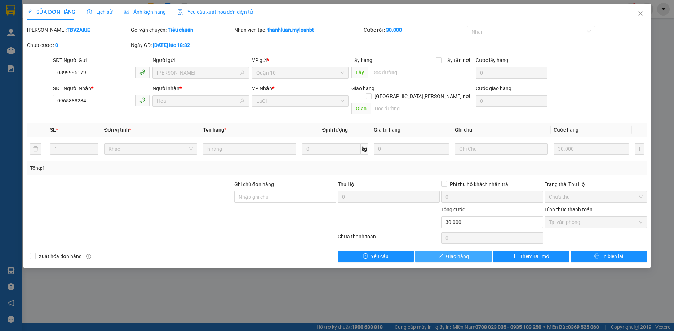
click at [461, 253] on button "Giao hàng" at bounding box center [453, 257] width 76 height 12
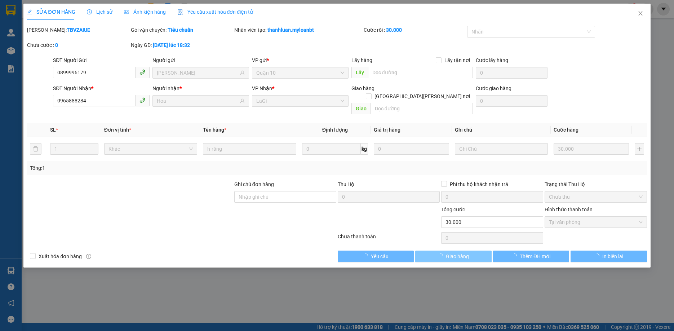
click at [463, 252] on span "Giao hàng" at bounding box center [457, 256] width 23 height 8
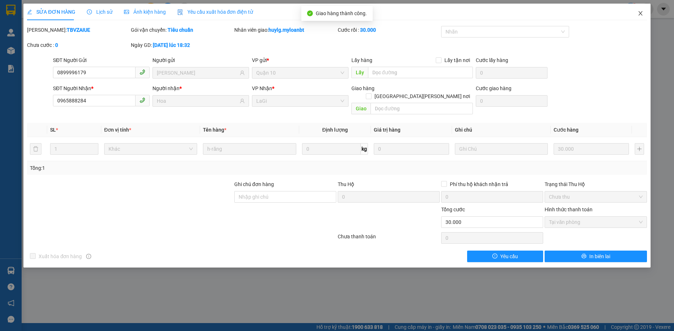
drag, startPoint x: 643, startPoint y: 15, endPoint x: 626, endPoint y: 13, distance: 17.0
click at [643, 15] on span "Close" at bounding box center [640, 14] width 20 height 20
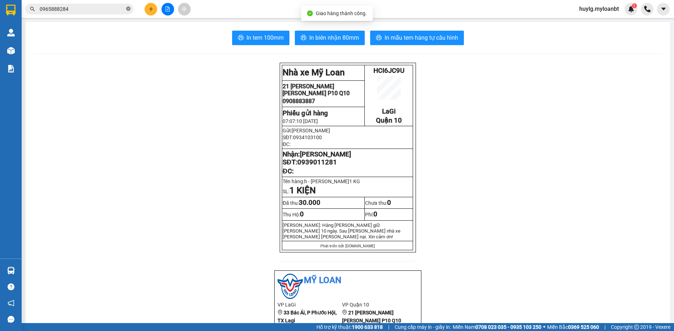
click at [127, 10] on icon "close-circle" at bounding box center [128, 8] width 4 height 4
click at [113, 9] on input "text" at bounding box center [82, 9] width 85 height 8
click at [117, 9] on input "text" at bounding box center [82, 9] width 85 height 8
click at [155, 7] on button at bounding box center [151, 9] width 13 height 13
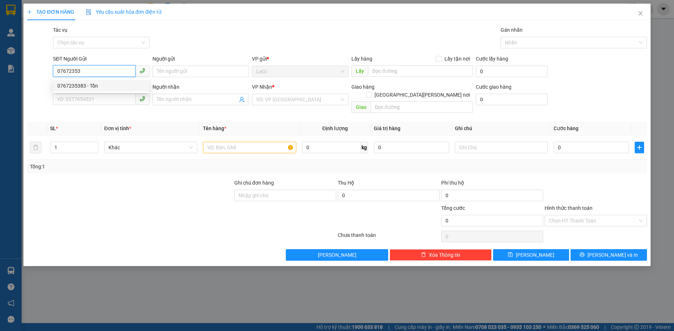
type input "0767235383"
type input "Tồn"
type input "0938755584"
type input "Thọ"
type input "0767235383"
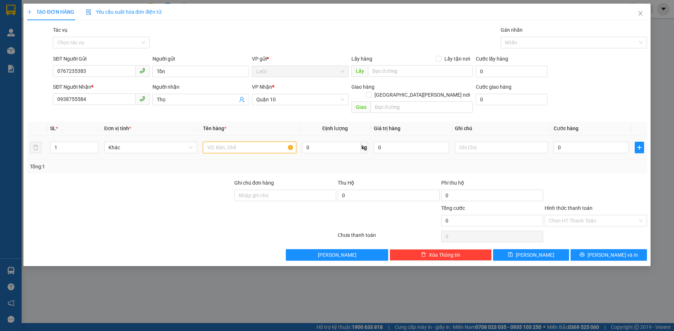
click at [244, 142] on input "text" at bounding box center [249, 148] width 93 height 12
type input "b- đồ ăn"
type input "2"
type input "30"
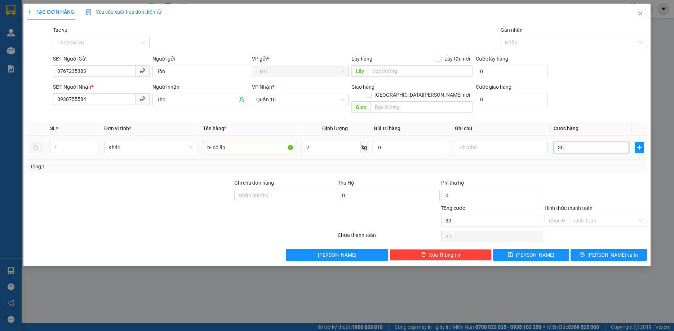
type input "30"
type input "300"
type input "3.000"
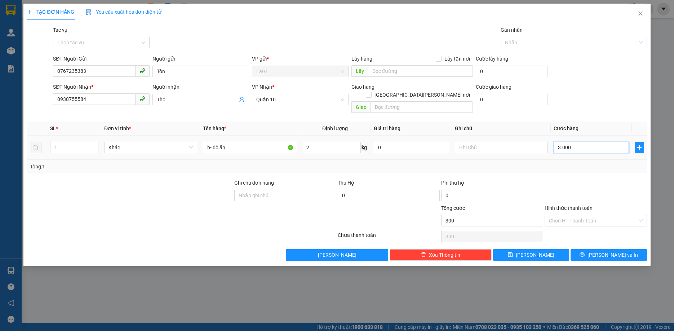
type input "3.000"
type input "30.000"
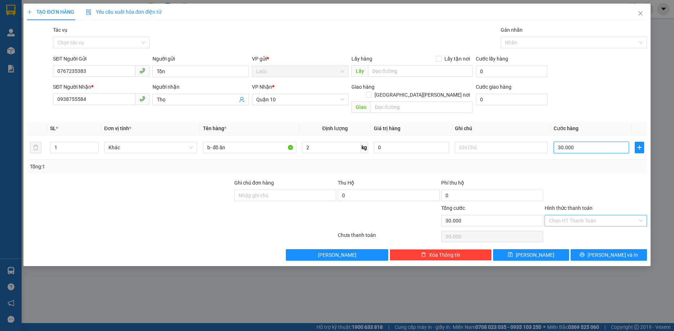
type input "30.000"
click at [607, 216] on input "Hình thức thanh toán" at bounding box center [593, 220] width 88 height 11
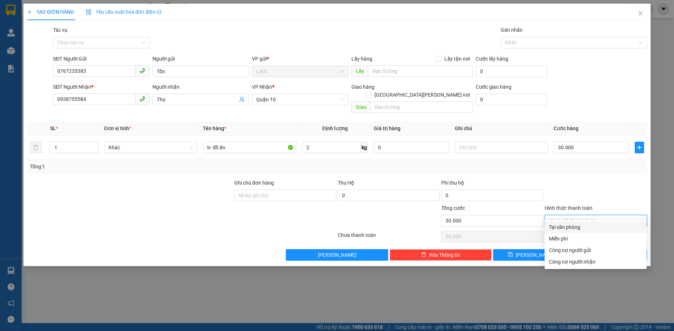
click at [589, 228] on div "Tại văn phòng" at bounding box center [595, 227] width 93 height 8
type input "0"
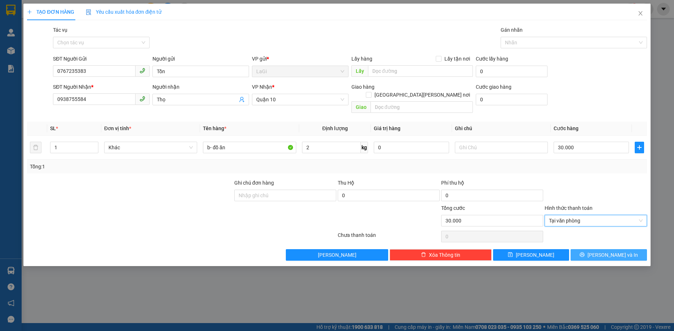
click at [605, 251] on span "[PERSON_NAME] và In" at bounding box center [613, 255] width 50 height 8
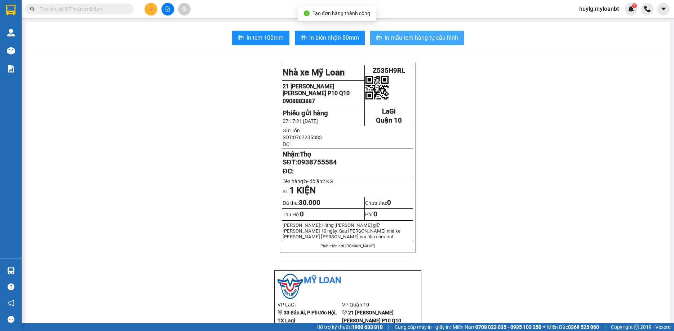
click at [391, 36] on span "In mẫu tem hàng tự cấu hình" at bounding box center [422, 37] width 74 height 9
click at [427, 41] on span "In mẫu tem hàng tự cấu hình" at bounding box center [422, 37] width 74 height 9
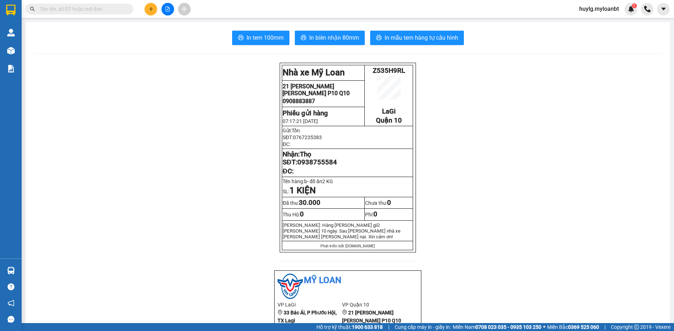
click at [103, 21] on main "In tem 100mm In [PERSON_NAME] 80mm In mẫu tem hàng tự [PERSON_NAME] Nhà xe Mỹ…" at bounding box center [337, 161] width 674 height 323
drag, startPoint x: 100, startPoint y: 15, endPoint x: 87, endPoint y: 1, distance: 18.9
click at [100, 14] on div "Kết quả [PERSON_NAME] ( 193 ) Bộ lọc Mã ĐH Trạng thái Món hàng Thu hộ Tổng [PER…" at bounding box center [70, 9] width 141 height 13
click at [86, 1] on div "Kết quả [PERSON_NAME] ( 193 ) Bộ lọc Mã ĐH Trạng thái Món hàng Thu hộ Tổng [PER…" at bounding box center [337, 9] width 674 height 18
click at [85, 6] on input "text" at bounding box center [82, 9] width 85 height 8
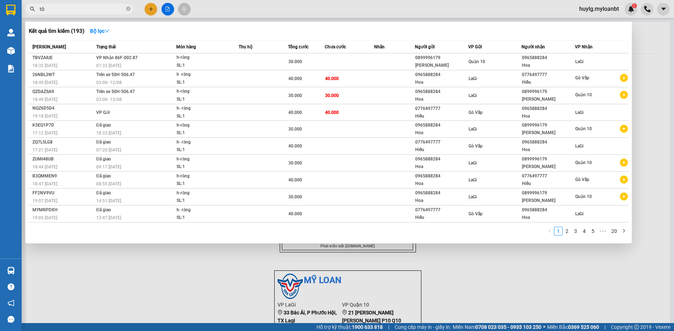
type input "t"
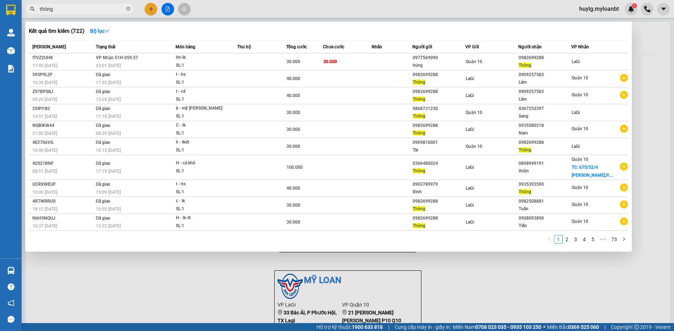
click at [85, 6] on input "thông" at bounding box center [82, 9] width 85 height 8
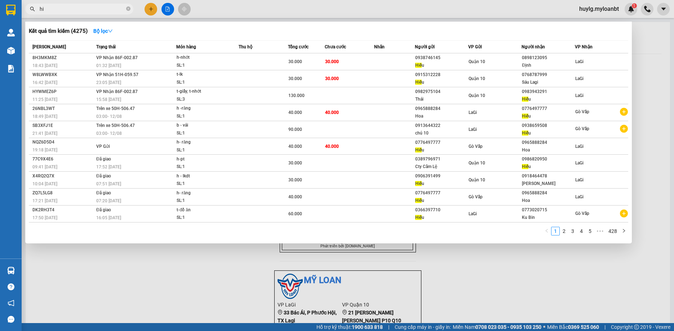
type input "h"
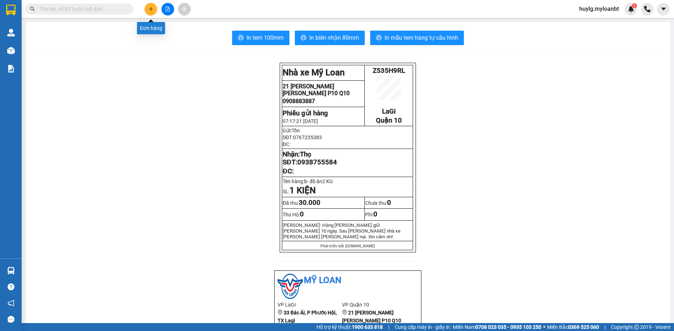
click at [154, 10] on button at bounding box center [151, 9] width 13 height 13
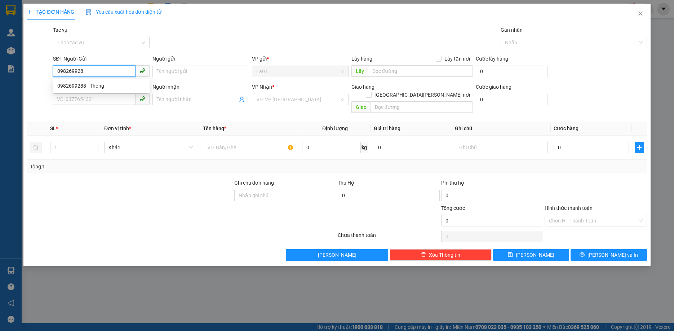
type input "0982699288"
type input "Thông"
type input "0909257583"
type input "Lâm"
type input "0982699288"
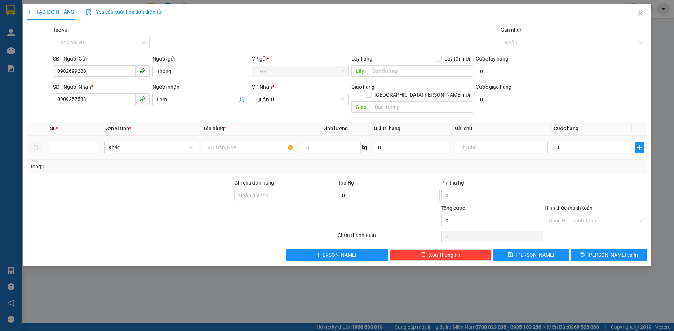
click at [258, 140] on div at bounding box center [249, 147] width 93 height 14
click at [258, 142] on input "text" at bounding box center [249, 148] width 93 height 12
click at [257, 142] on input "text" at bounding box center [249, 148] width 93 height 12
type input "t - đồ ăn"
type input "23"
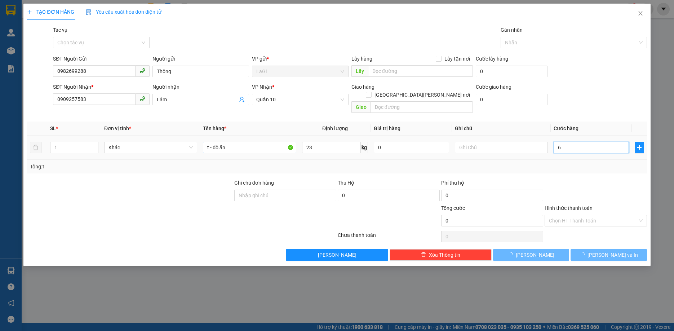
type input "60"
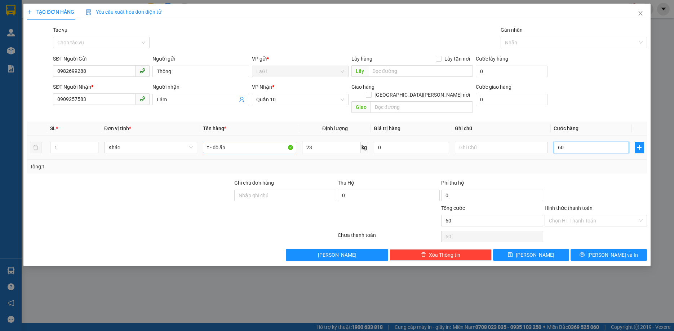
type input "60"
type input "600"
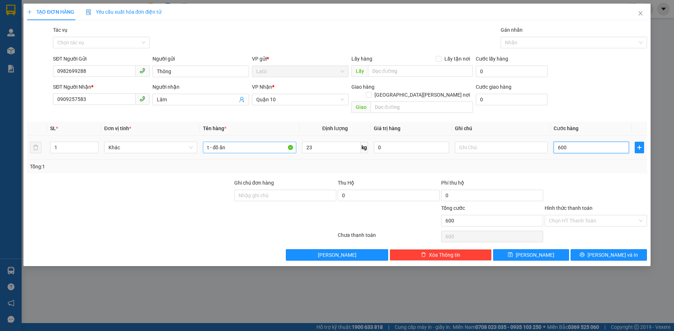
type input "6.000"
type input "60.000"
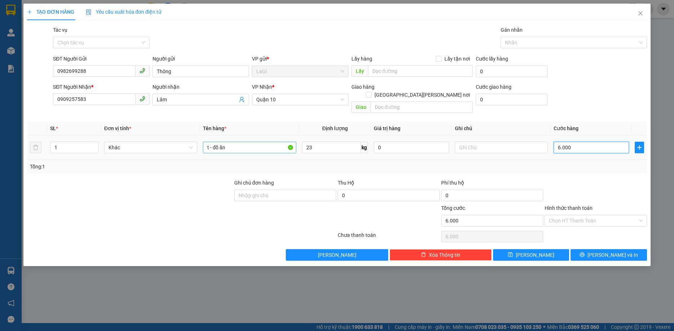
type input "60.000"
click at [596, 215] on input "Hình thức thanh toán" at bounding box center [593, 220] width 88 height 11
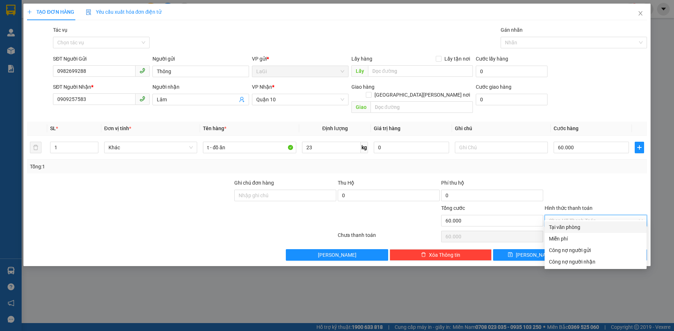
drag, startPoint x: 589, startPoint y: 223, endPoint x: 594, endPoint y: 228, distance: 6.9
click at [589, 223] on div "Tại văn phòng" at bounding box center [596, 227] width 102 height 12
type input "0"
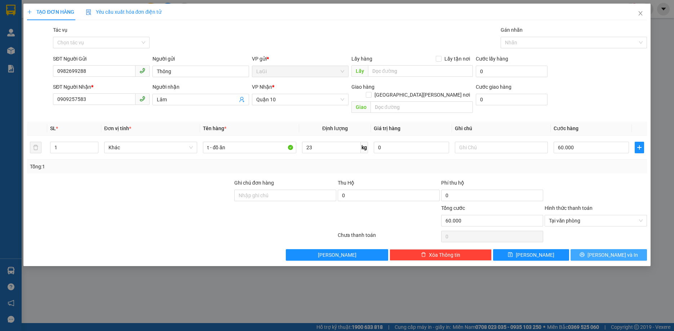
click at [607, 251] on span "[PERSON_NAME] và In" at bounding box center [613, 255] width 50 height 8
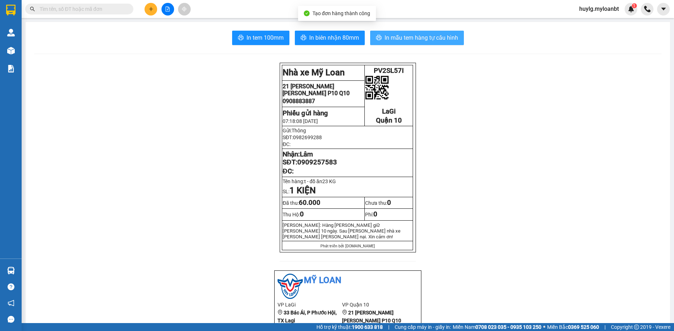
click at [404, 37] on span "In mẫu tem hàng tự cấu hình" at bounding box center [422, 37] width 74 height 9
click at [84, 8] on input "text" at bounding box center [82, 9] width 85 height 8
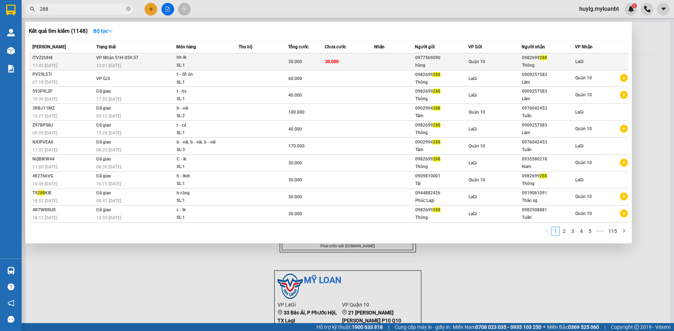
type input "288"
click at [528, 57] on div "0982699 288" at bounding box center [548, 58] width 53 height 8
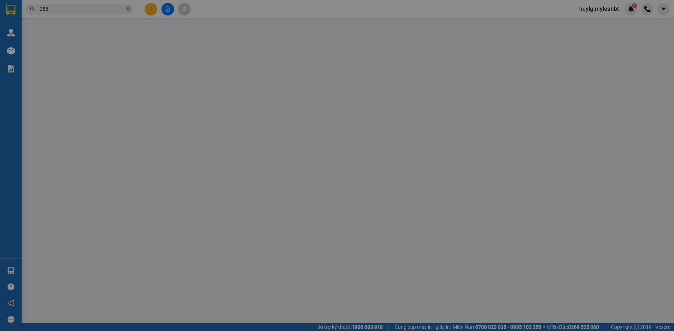
type input "0977569090"
type input "hùng"
type input "0982699288"
type input "Thông"
type input "30.000"
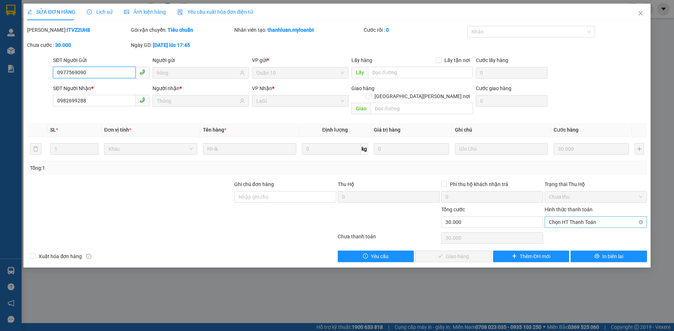
click at [584, 217] on span "Chọn HT Thanh Toán" at bounding box center [595, 222] width 93 height 11
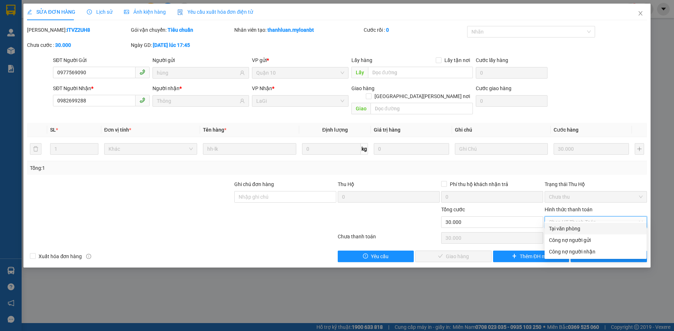
click at [570, 225] on div "Tại văn phòng" at bounding box center [595, 229] width 93 height 8
type input "0"
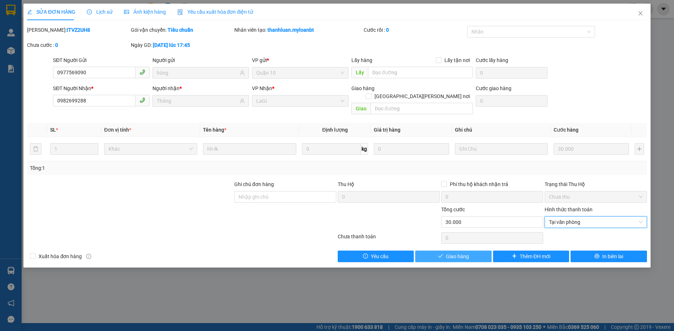
click at [455, 252] on span "Giao hàng" at bounding box center [457, 256] width 23 height 8
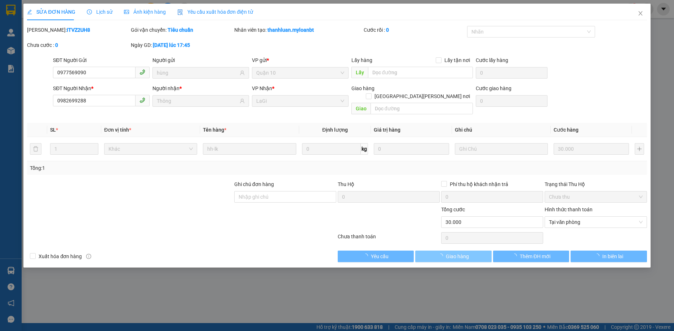
click at [456, 252] on span "Giao hàng" at bounding box center [457, 256] width 23 height 8
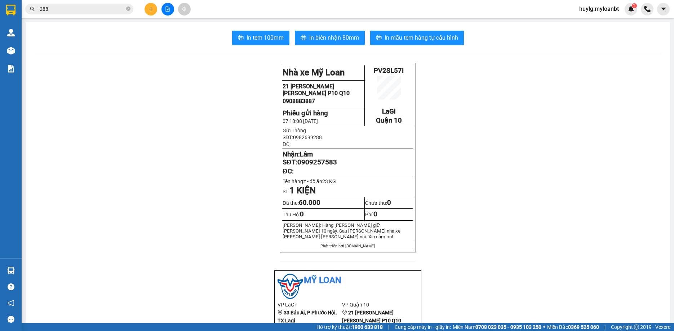
click at [85, 6] on input "288" at bounding box center [82, 9] width 85 height 8
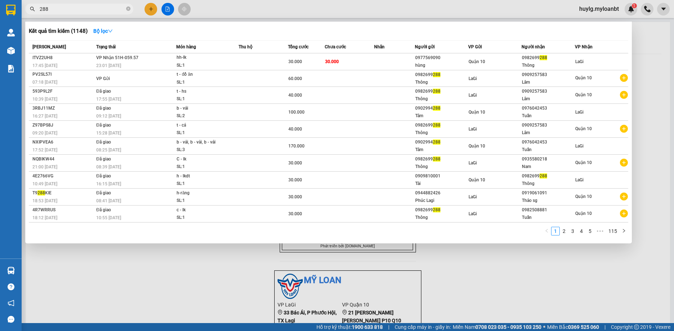
click at [85, 6] on input "288" at bounding box center [82, 9] width 85 height 8
click at [65, 10] on input "288" at bounding box center [82, 9] width 85 height 8
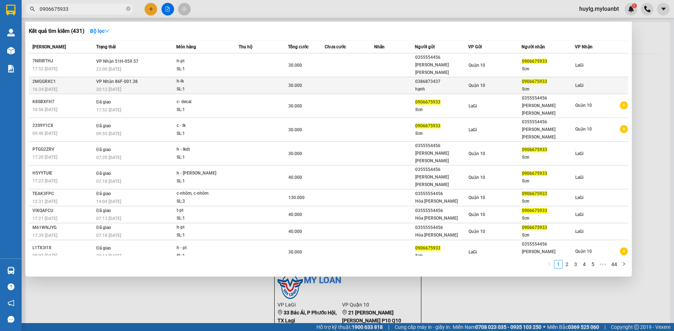
drag, startPoint x: 446, startPoint y: 74, endPoint x: 416, endPoint y: 74, distance: 30.6
click at [416, 78] on div "0386873437" at bounding box center [441, 82] width 53 height 8
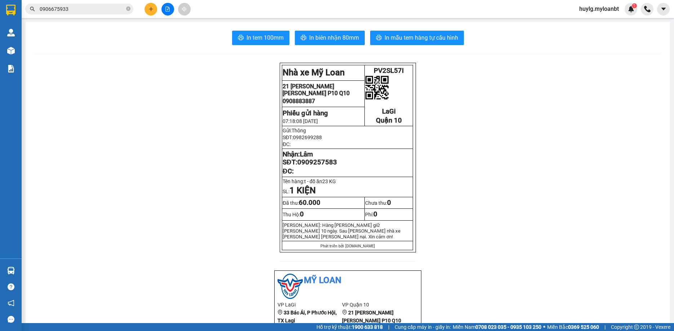
click at [83, 11] on input "0906675933" at bounding box center [82, 9] width 85 height 8
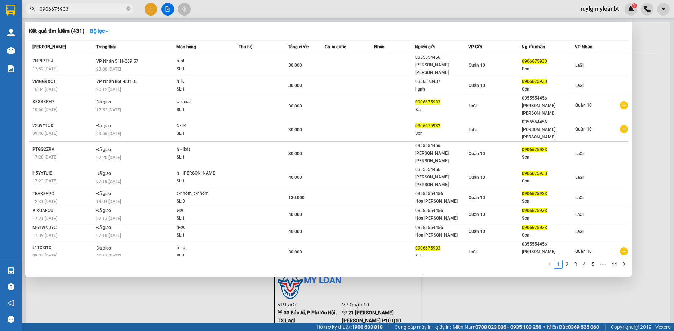
click at [83, 11] on input "0906675933" at bounding box center [82, 9] width 85 height 8
paste input "386873437"
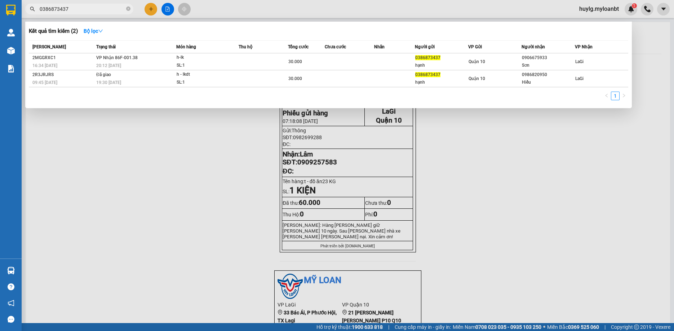
click at [78, 7] on input "0386873437" at bounding box center [82, 9] width 85 height 8
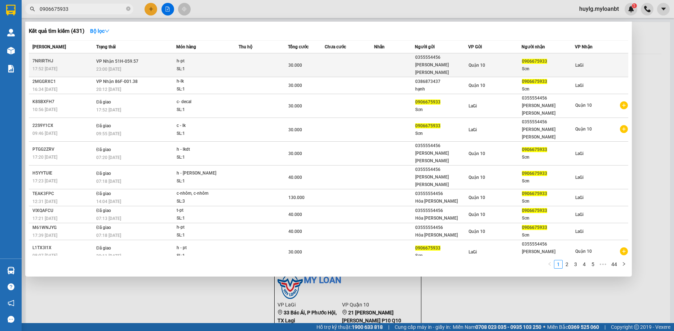
click at [352, 60] on td at bounding box center [349, 65] width 49 height 24
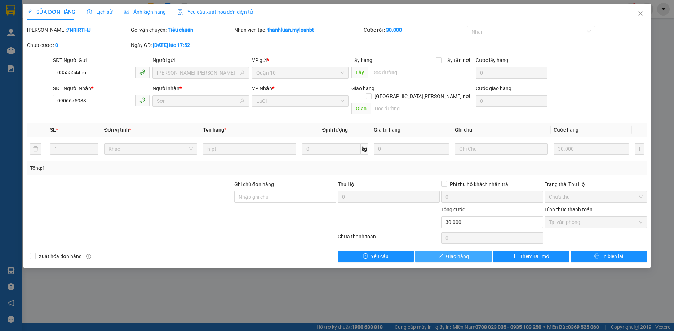
click at [474, 251] on button "Giao hàng" at bounding box center [453, 257] width 76 height 12
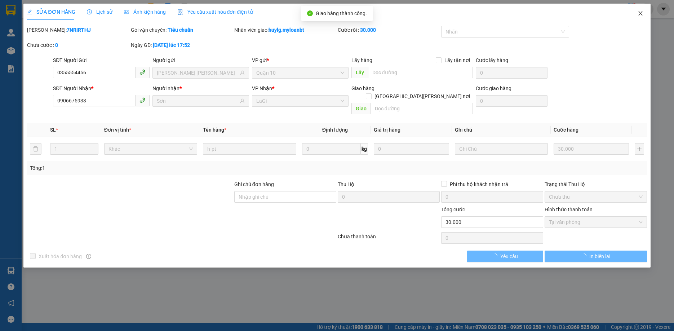
click at [642, 13] on icon "close" at bounding box center [641, 13] width 6 height 6
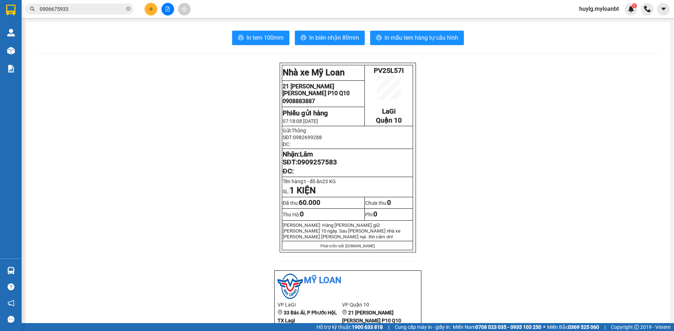
click at [72, 8] on input "0906675933" at bounding box center [82, 9] width 85 height 8
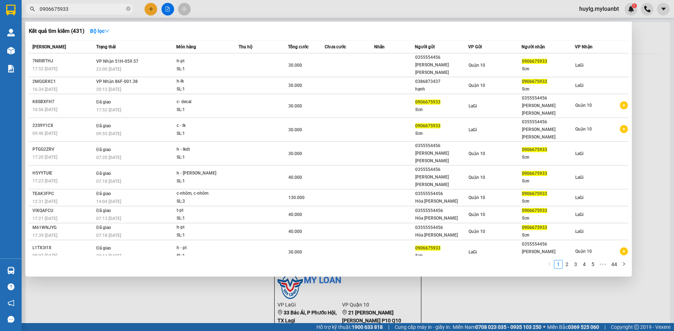
click at [72, 8] on input "0906675933" at bounding box center [82, 9] width 85 height 8
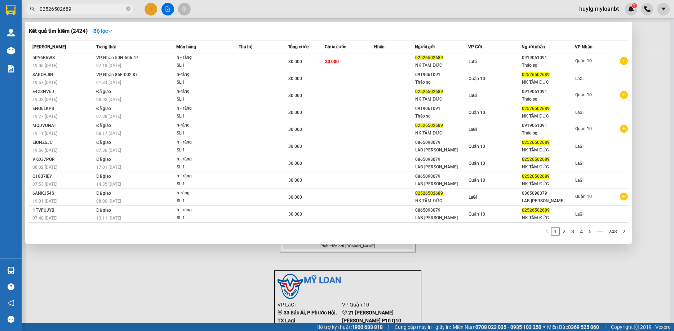
click at [96, 3] on div at bounding box center [337, 165] width 674 height 331
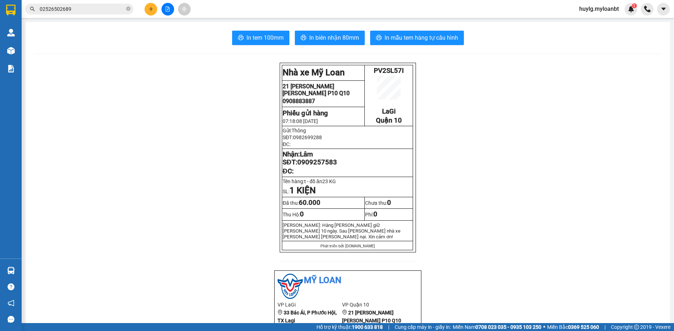
click at [93, 5] on input "02526502689" at bounding box center [82, 9] width 85 height 8
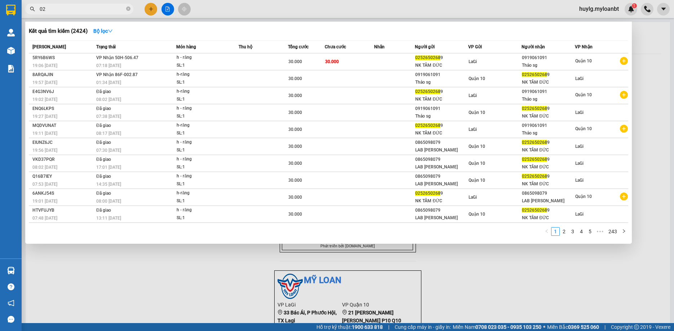
type input "0"
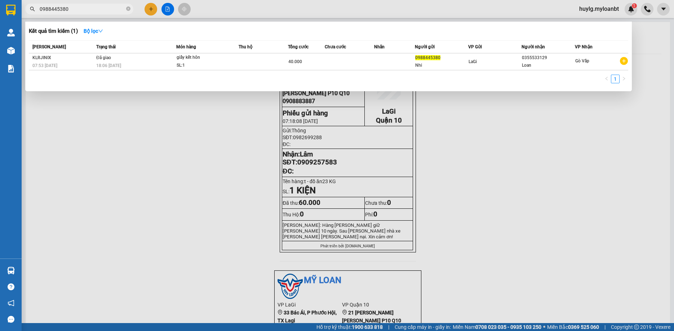
click at [92, 13] on span "0988445380" at bounding box center [79, 9] width 108 height 11
click at [90, 9] on input "0988445380" at bounding box center [82, 9] width 85 height 8
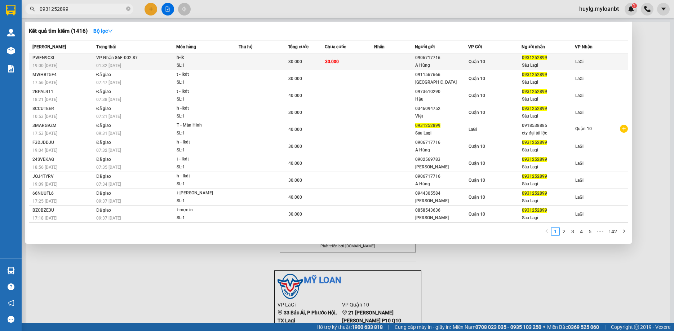
type input "0931252899"
click at [221, 64] on div "SL: 1" at bounding box center [204, 66] width 54 height 8
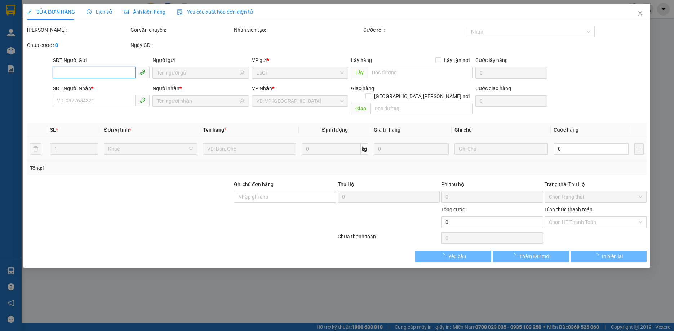
type input "0906717716"
type input "A Hùng"
type input "0931252899"
type input "Sáu Lagi"
type input "30.000"
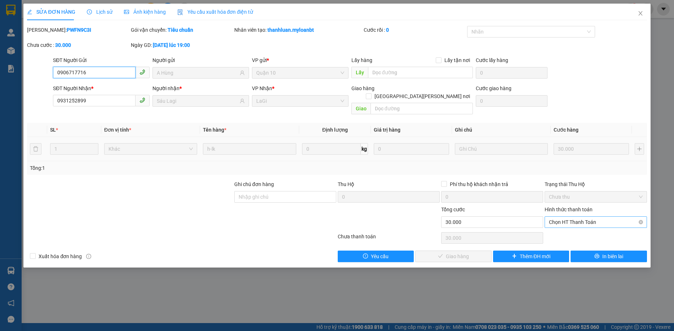
click at [610, 217] on span "Chọn HT Thanh Toán" at bounding box center [595, 222] width 93 height 11
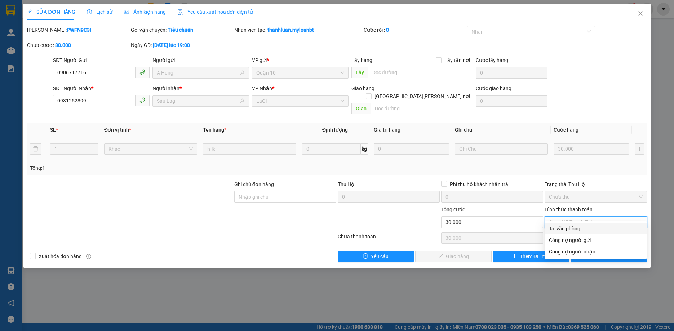
click at [564, 230] on div "Tại văn phòng" at bounding box center [595, 229] width 93 height 8
type input "0"
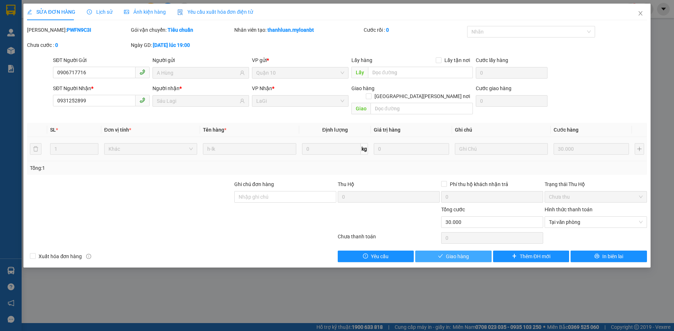
click at [456, 251] on button "Giao hàng" at bounding box center [453, 257] width 76 height 12
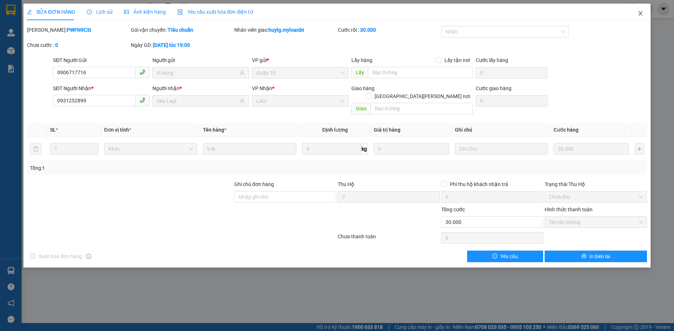
click at [642, 14] on icon "close" at bounding box center [641, 13] width 6 height 6
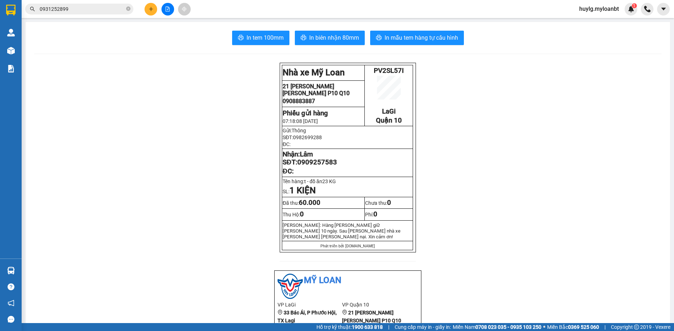
click at [86, 6] on input "0931252899" at bounding box center [82, 9] width 85 height 8
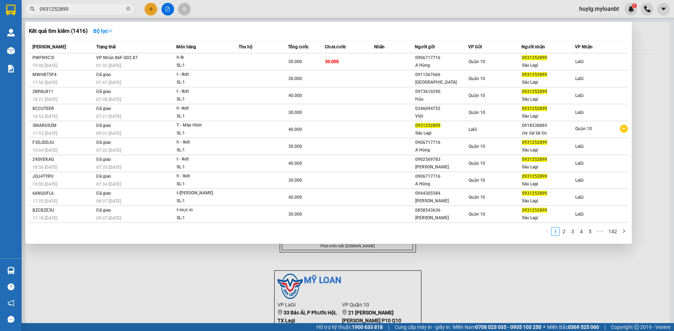
click at [86, 6] on input "0931252899" at bounding box center [82, 9] width 85 height 8
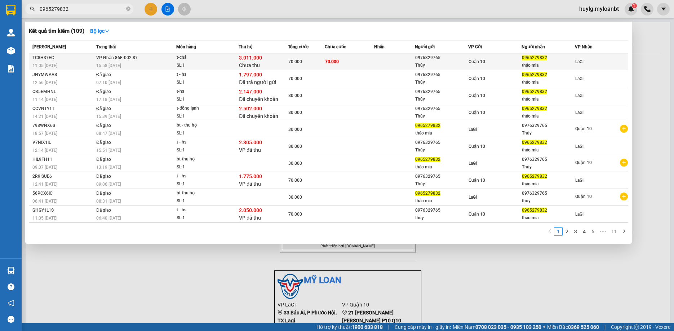
type input "0965279832"
click at [236, 63] on span "t-[PERSON_NAME]: 1" at bounding box center [208, 61] width 62 height 15
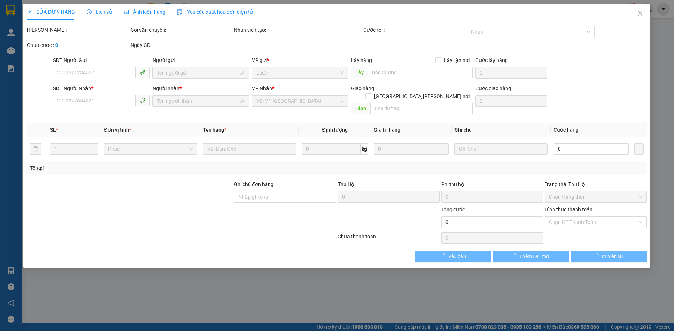
type input "0976329765"
type input "Thúy"
type input "0965279832"
type input "thảo mia"
type input "70.000"
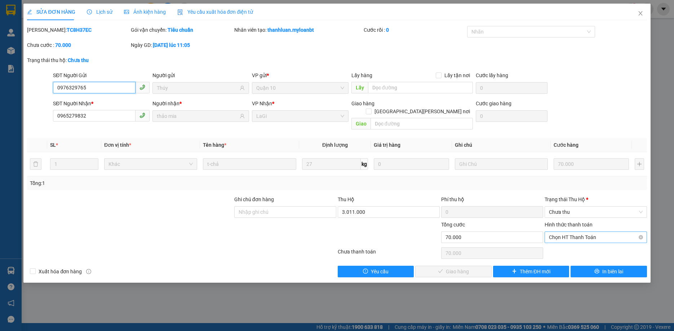
click at [626, 232] on span "Chọn HT Thanh Toán" at bounding box center [595, 237] width 93 height 11
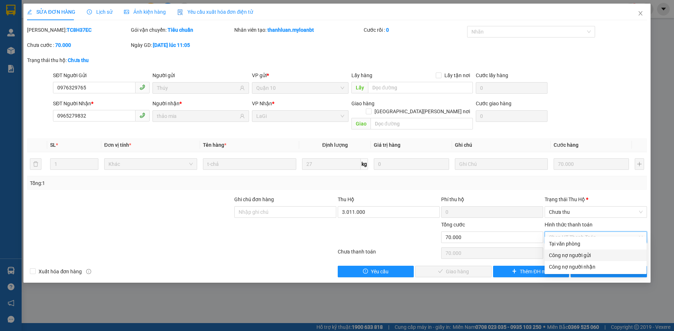
click at [581, 251] on div "Công nợ người gửi" at bounding box center [596, 255] width 102 height 12
type input "0"
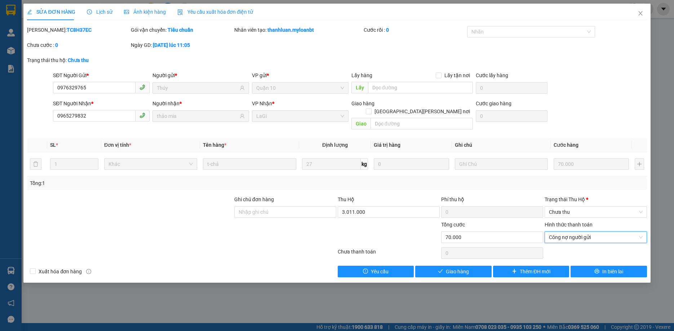
click at [581, 236] on div "[PERSON_NAME] [PERSON_NAME] Công nợ người gửi Công nợ người gửi" at bounding box center [596, 233] width 102 height 25
click at [580, 233] on span "Công nợ người gửi" at bounding box center [595, 237] width 93 height 11
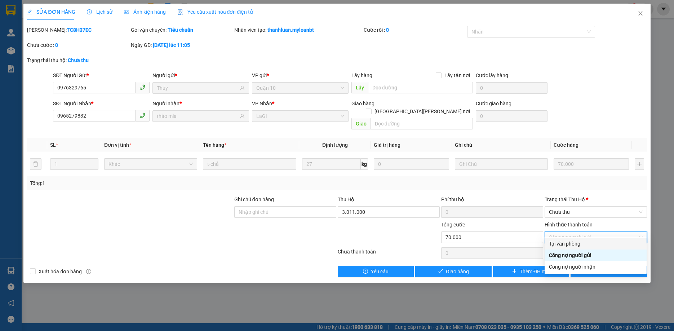
click at [570, 243] on div "Tại văn phòng" at bounding box center [595, 244] width 93 height 8
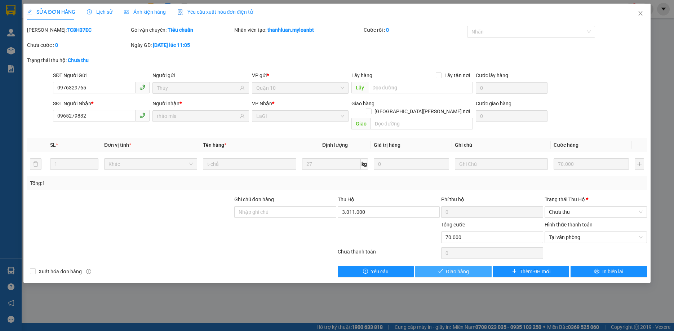
click at [442, 269] on span "check" at bounding box center [440, 272] width 5 height 6
click at [443, 269] on icon "check" at bounding box center [440, 271] width 5 height 5
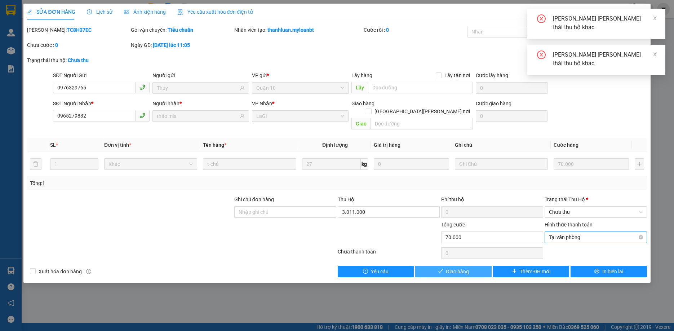
click at [599, 232] on span "Tại văn phòng" at bounding box center [595, 237] width 93 height 11
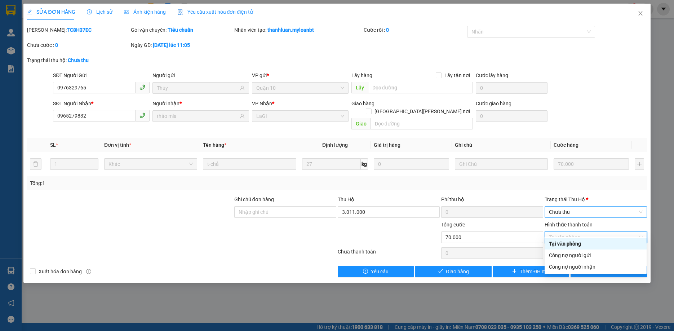
click at [588, 207] on span "Chưa thu" at bounding box center [595, 212] width 93 height 11
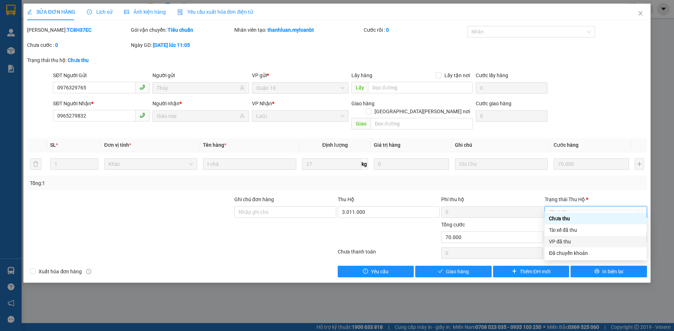
click at [567, 244] on div "VP đã thu" at bounding box center [595, 242] width 93 height 8
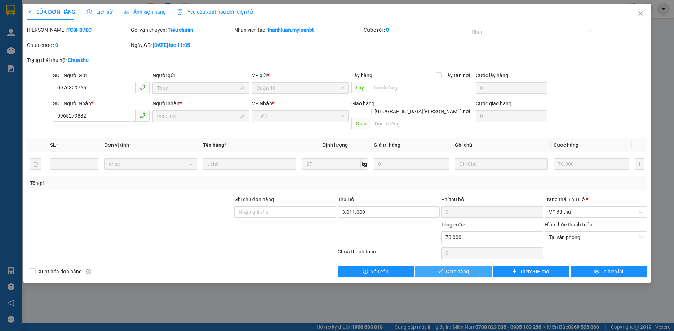
click at [464, 267] on span "Giao hàng" at bounding box center [457, 271] width 23 height 8
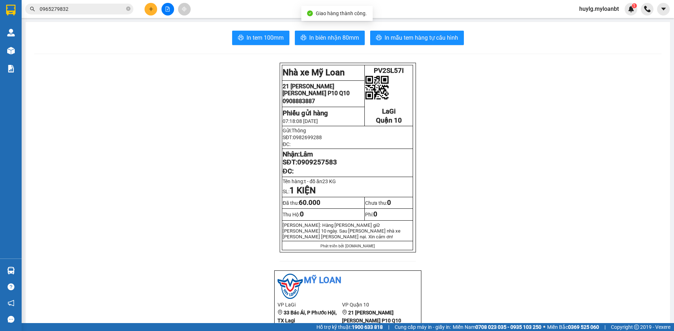
drag, startPoint x: 61, startPoint y: 1, endPoint x: 64, endPoint y: 10, distance: 9.5
click at [61, 1] on div "Kết quả [PERSON_NAME] ( 109 ) Bộ lọc Mã ĐH Trạng thái Món hàng Thu hộ Tổng [PER…" at bounding box center [337, 9] width 674 height 18
click at [67, 12] on input "0965279832" at bounding box center [82, 9] width 85 height 8
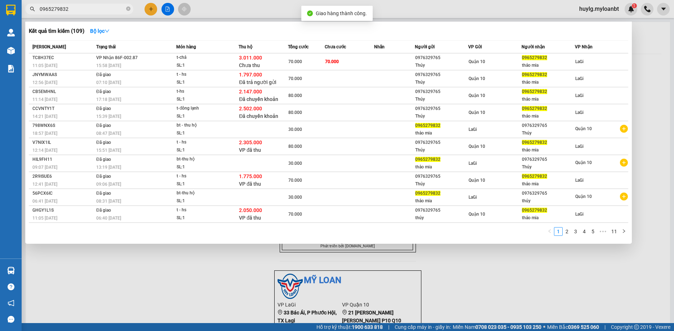
click at [67, 12] on input "0965279832" at bounding box center [82, 9] width 85 height 8
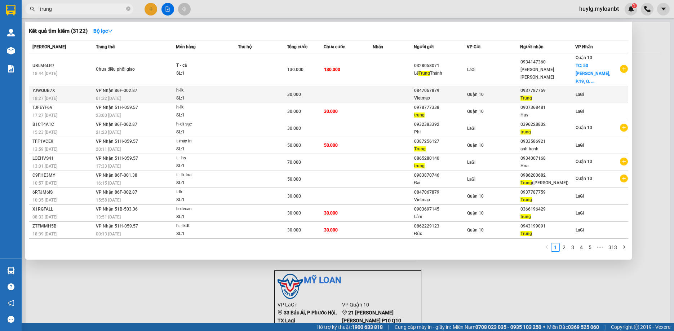
click at [504, 90] on td "Quận 10" at bounding box center [493, 94] width 53 height 17
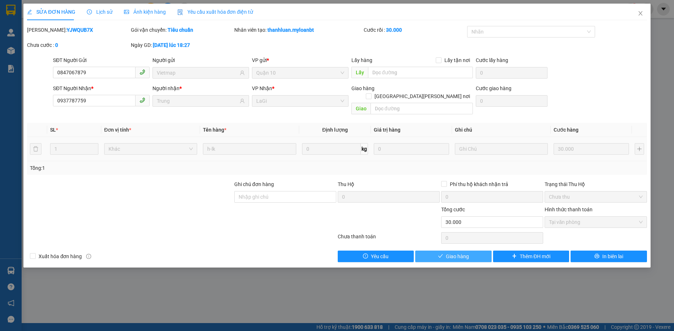
click at [436, 251] on button "Giao hàng" at bounding box center [453, 257] width 76 height 12
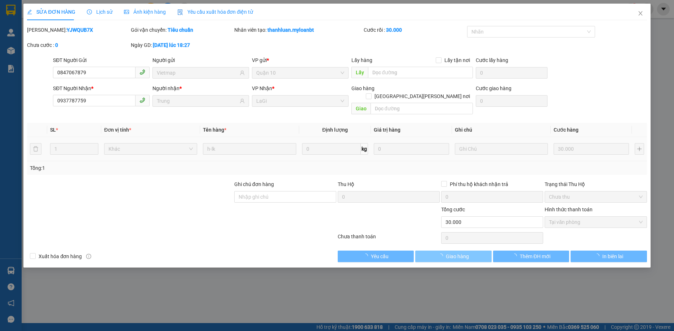
click at [436, 251] on button "Giao hàng" at bounding box center [453, 257] width 76 height 12
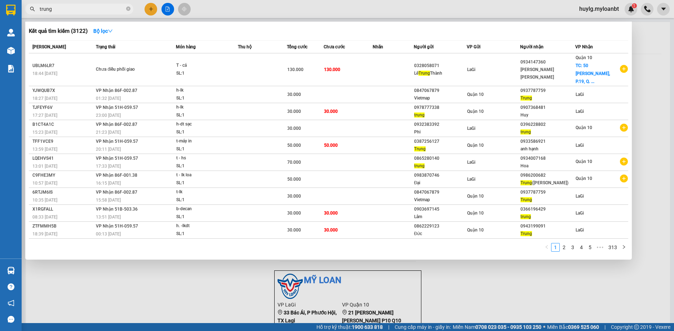
click at [74, 12] on input "trung" at bounding box center [82, 9] width 85 height 8
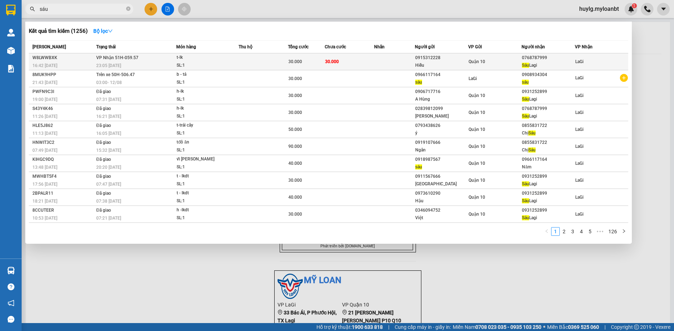
type input "sáu"
click at [368, 65] on td "30.000" at bounding box center [349, 61] width 49 height 17
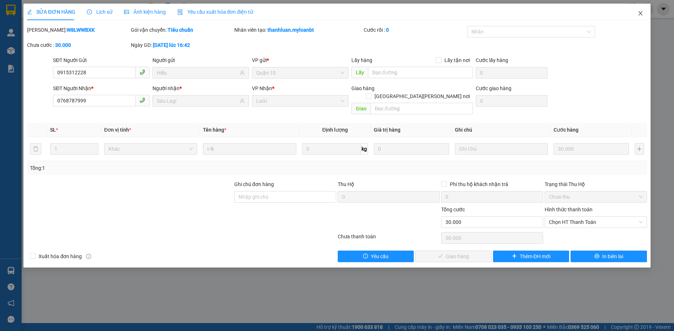
click at [641, 13] on icon "close" at bounding box center [640, 13] width 4 height 4
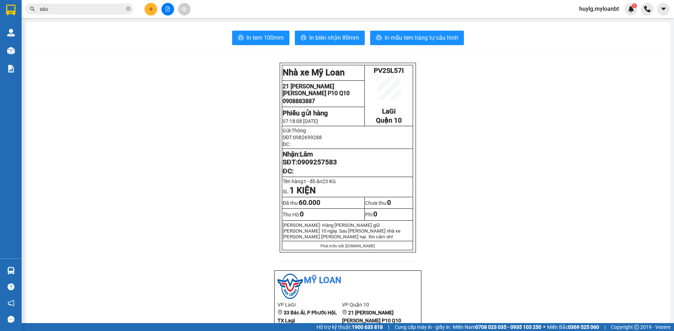
click at [107, 11] on input "sáu" at bounding box center [82, 9] width 85 height 8
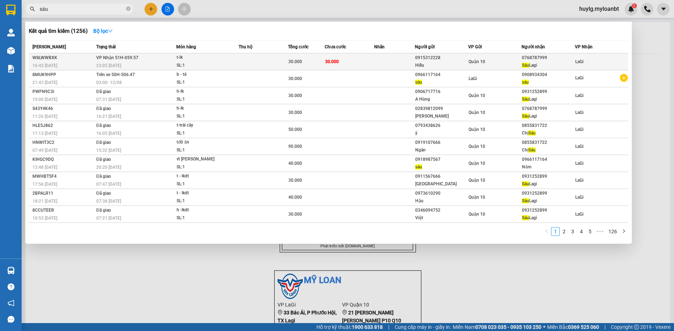
click at [250, 62] on td at bounding box center [263, 61] width 49 height 17
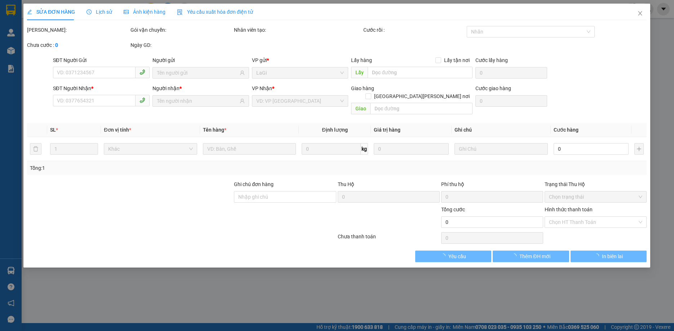
type input "0915312228"
type input "Hiếu"
type input "0768787999"
type input "Sáu Lagi"
type input "30.000"
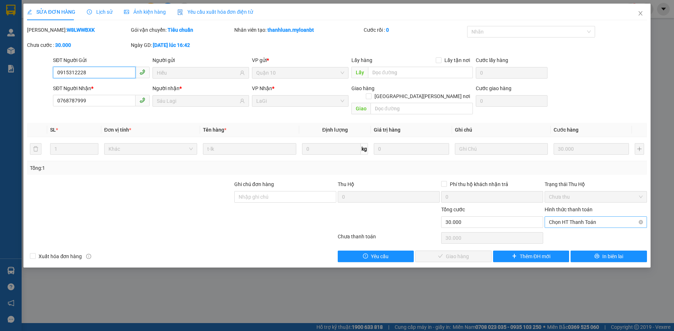
click at [567, 217] on span "Chọn HT Thanh Toán" at bounding box center [595, 222] width 93 height 11
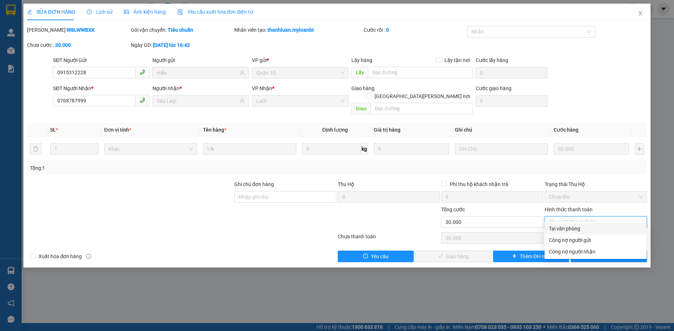
click at [557, 228] on div "Tại văn phòng" at bounding box center [595, 229] width 93 height 8
type input "0"
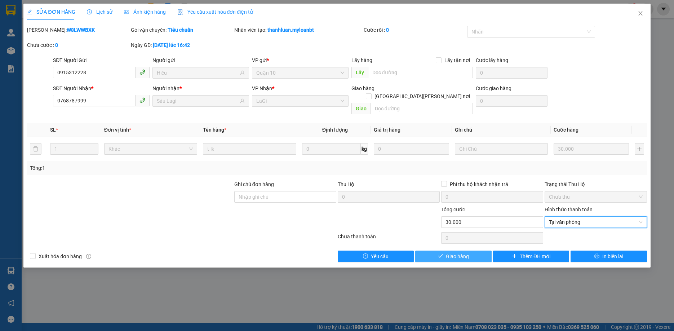
click at [453, 251] on button "Giao hàng" at bounding box center [453, 257] width 76 height 12
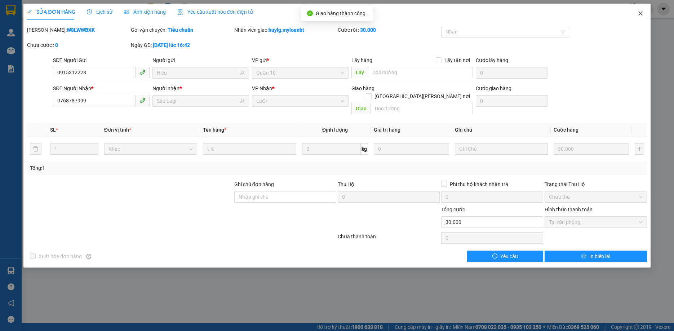
click at [643, 12] on icon "close" at bounding box center [641, 13] width 6 height 6
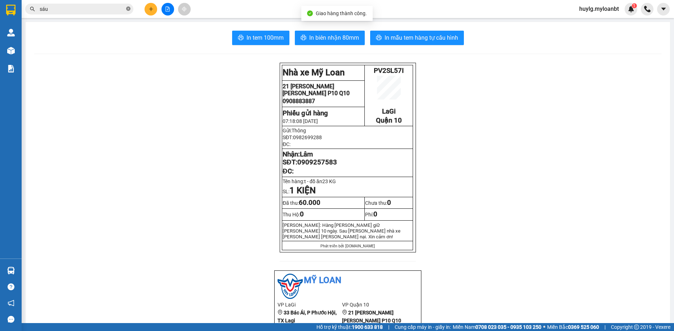
click at [130, 6] on span at bounding box center [128, 9] width 4 height 7
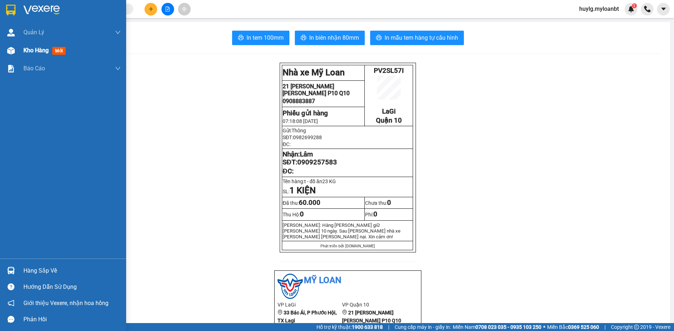
click at [37, 53] on span "Kho hàng" at bounding box center [35, 50] width 25 height 7
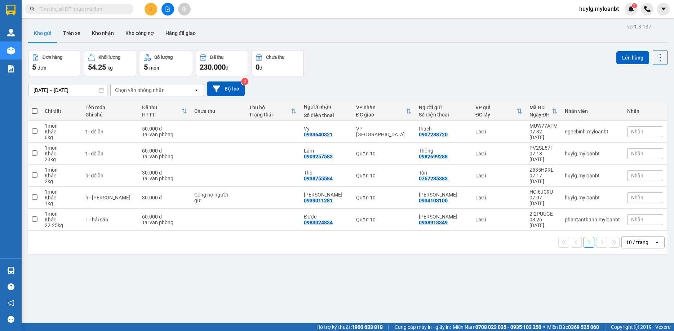
click at [92, 4] on span at bounding box center [79, 9] width 108 height 11
click at [88, 5] on span at bounding box center [79, 9] width 108 height 11
click at [88, 9] on input "text" at bounding box center [82, 9] width 85 height 8
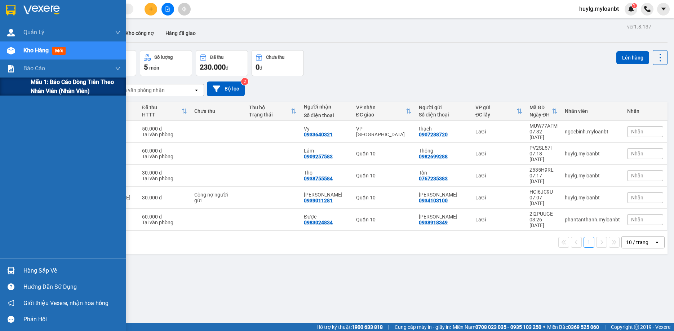
click at [29, 88] on div "Mẫu 1: Báo cáo dòng tiền theo nhân viên (Nhân viên)" at bounding box center [63, 86] width 126 height 18
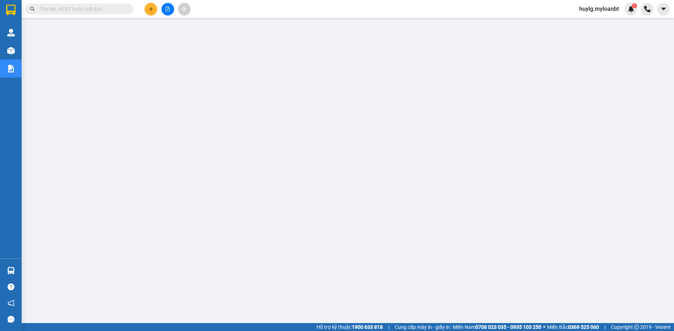
click at [108, 9] on input "text" at bounding box center [82, 9] width 85 height 8
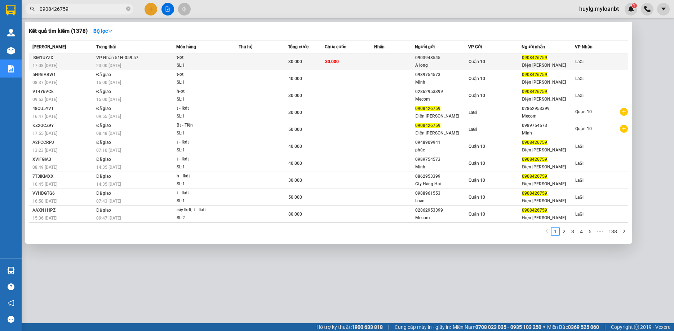
click at [274, 57] on td at bounding box center [263, 61] width 49 height 17
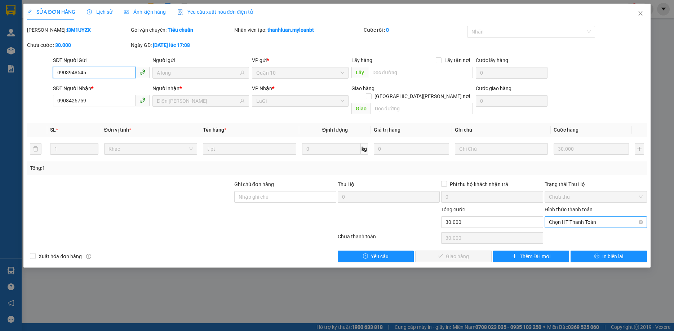
click at [575, 217] on span "Chọn HT Thanh Toán" at bounding box center [595, 222] width 93 height 11
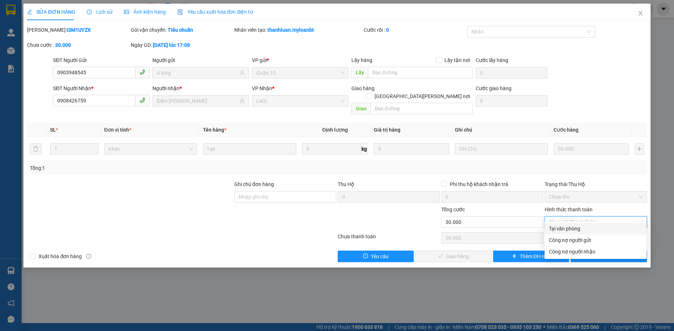
click at [569, 223] on div "Tại văn phòng" at bounding box center [596, 229] width 102 height 12
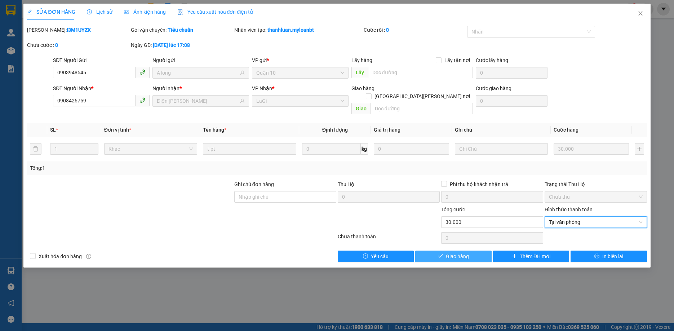
click at [486, 251] on button "Giao hàng" at bounding box center [453, 257] width 76 height 12
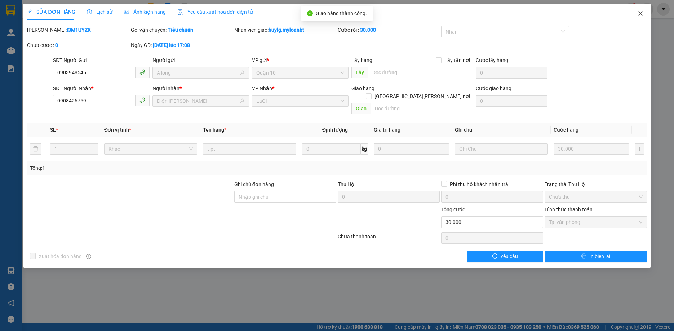
click at [639, 16] on icon "close" at bounding box center [641, 13] width 6 height 6
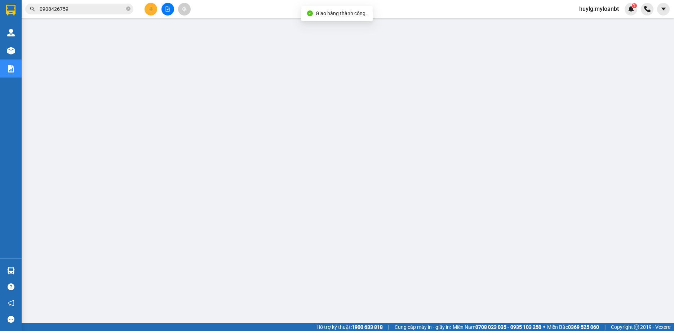
drag, startPoint x: 94, startPoint y: 17, endPoint x: 88, endPoint y: 8, distance: 10.8
click at [94, 16] on div "Kết quả [PERSON_NAME] ( 1378 ) Bộ lọc Mã ĐH Trạng thái Món hàng Thu hộ Tổng [PE…" at bounding box center [337, 9] width 674 height 18
click at [88, 8] on input "0908426759" at bounding box center [82, 9] width 85 height 8
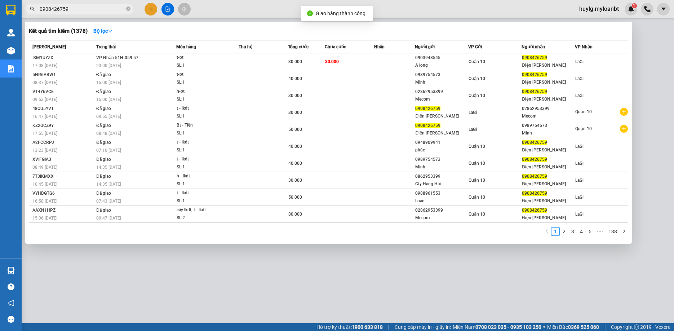
click at [88, 8] on input "0908426759" at bounding box center [82, 9] width 85 height 8
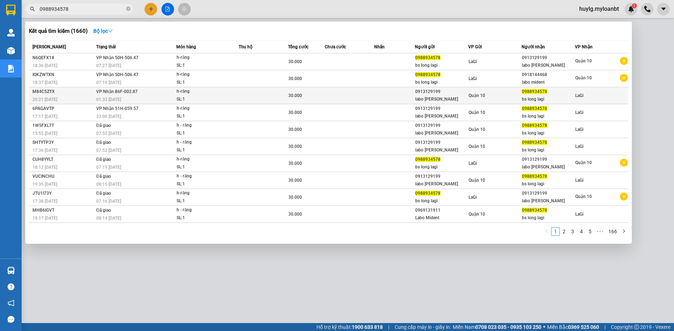
type input "0988934578"
click at [293, 100] on td "30.000" at bounding box center [306, 95] width 37 height 17
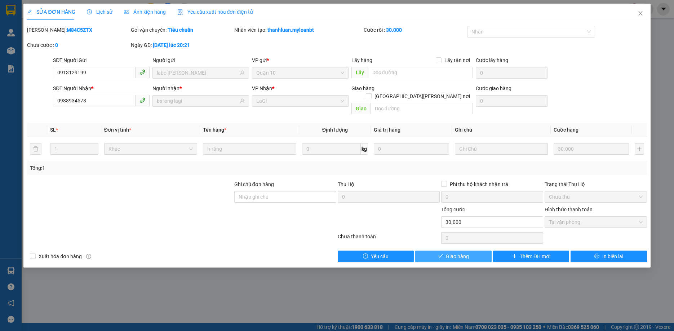
click at [459, 251] on button "Giao hàng" at bounding box center [453, 257] width 76 height 12
click at [459, 252] on span "Giao hàng" at bounding box center [457, 256] width 23 height 8
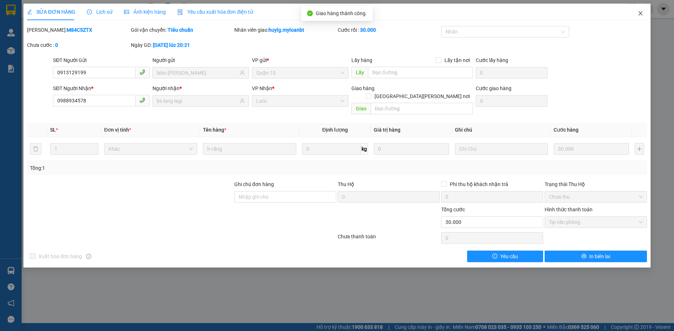
click at [639, 12] on span "Close" at bounding box center [640, 14] width 20 height 20
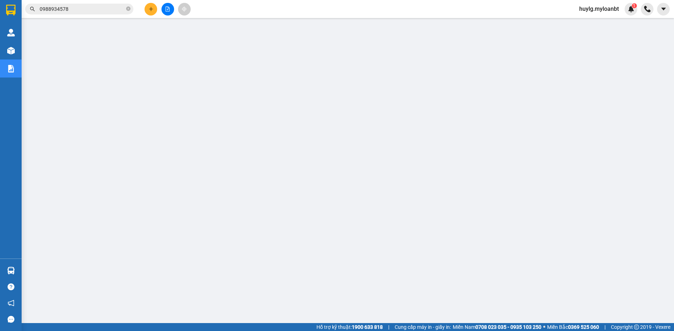
click at [146, 8] on button at bounding box center [151, 9] width 13 height 13
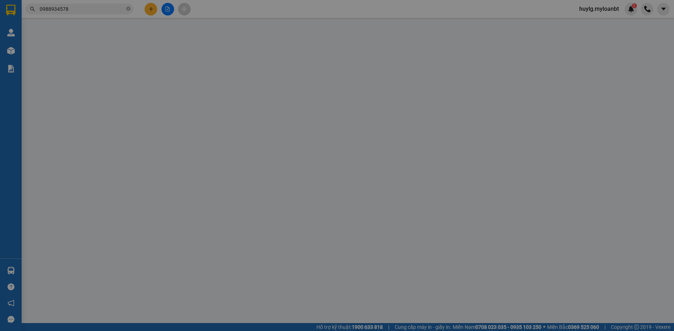
click at [146, 9] on span "Yêu cầu xuất hóa đơn điện tử" at bounding box center [124, 12] width 76 height 6
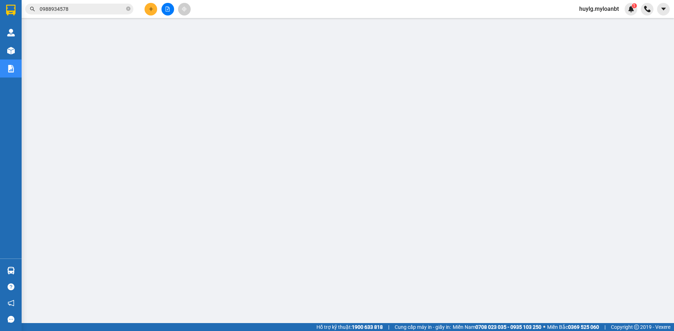
click at [153, 5] on button at bounding box center [151, 9] width 13 height 13
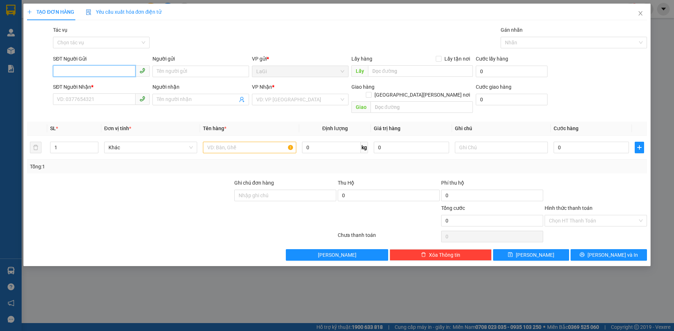
paste input "0965279832"
type input "0965279832"
click at [106, 87] on div "0965279832 - [PERSON_NAME]" at bounding box center [101, 86] width 88 height 8
type input "thảo mia"
type input "0976329765"
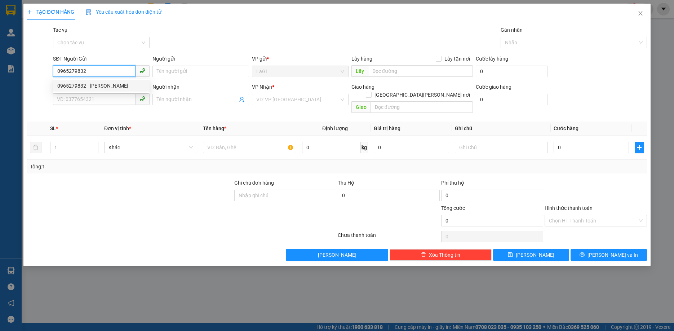
type input "Thúy"
type input "0965279832"
click at [234, 146] on div at bounding box center [249, 147] width 93 height 14
click at [243, 142] on input "text" at bounding box center [249, 148] width 93 height 12
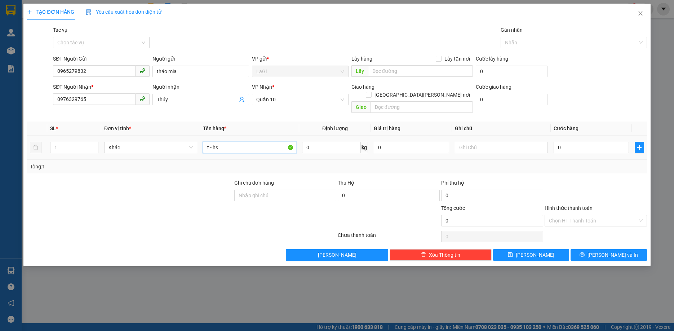
click at [244, 142] on input "t - hs" at bounding box center [249, 148] width 93 height 12
type input "bt - thu"
click at [627, 249] on button "[PERSON_NAME] và In" at bounding box center [609, 255] width 76 height 12
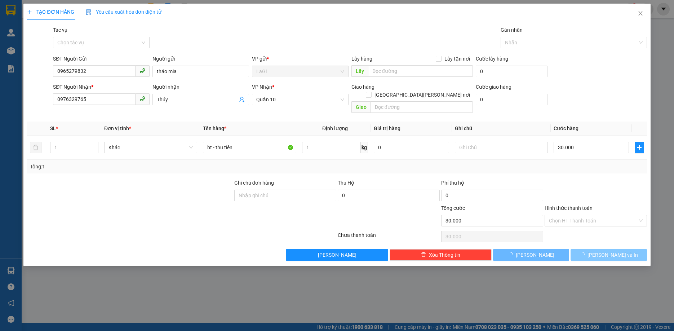
click at [628, 249] on button "[PERSON_NAME] và In" at bounding box center [609, 255] width 76 height 12
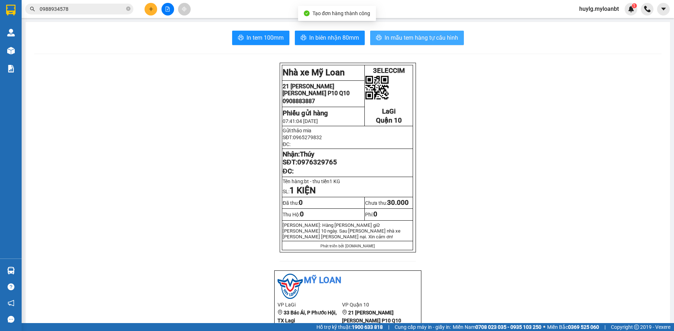
click at [378, 36] on icon "printer" at bounding box center [379, 38] width 6 height 6
click at [87, 8] on input "0988934578" at bounding box center [82, 9] width 85 height 8
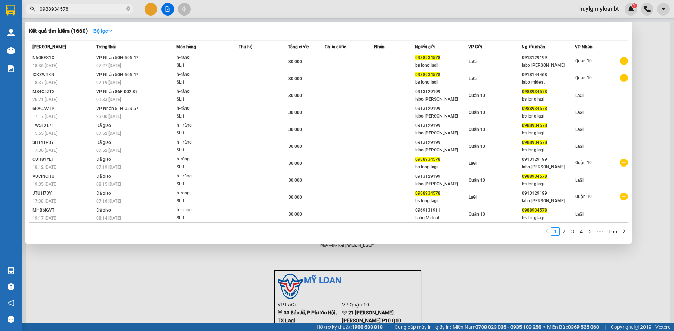
click at [87, 8] on input "0988934578" at bounding box center [82, 9] width 85 height 8
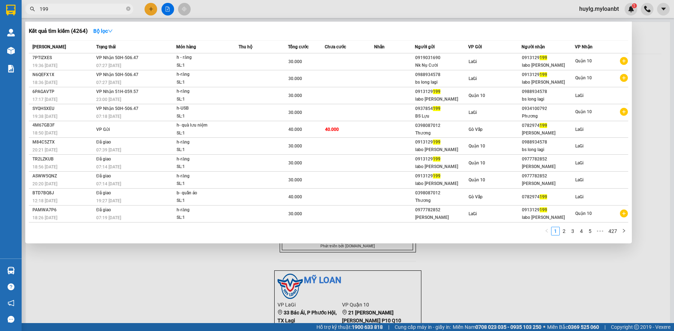
click at [87, 18] on div at bounding box center [337, 165] width 674 height 331
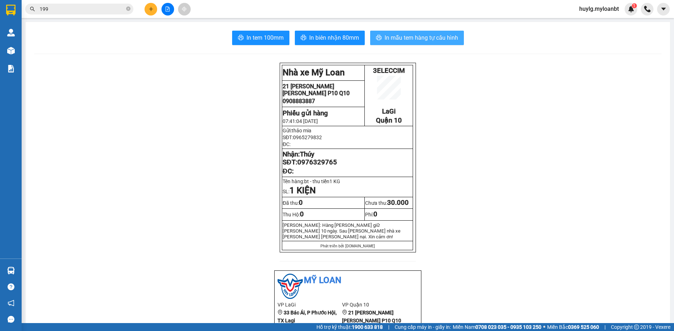
click at [86, 12] on input "199" at bounding box center [82, 9] width 85 height 8
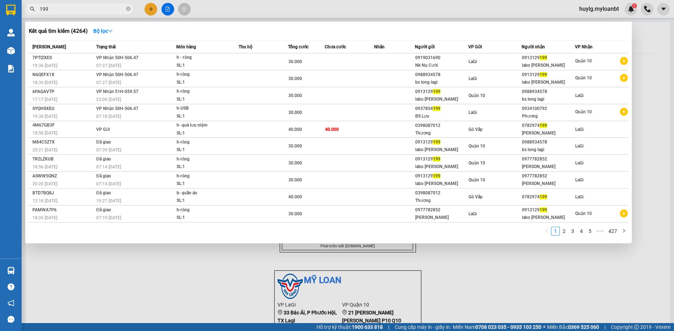
click at [86, 12] on input "199" at bounding box center [82, 9] width 85 height 8
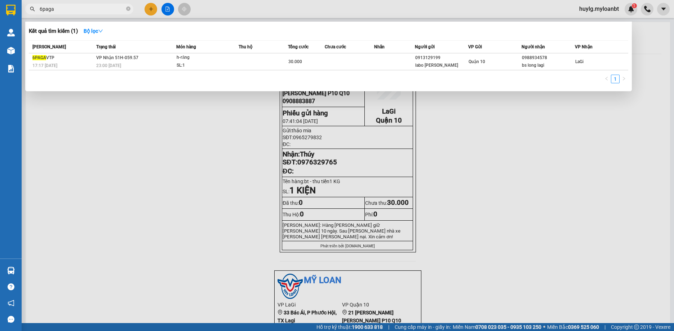
type input "6paga"
click at [86, 13] on span "6paga" at bounding box center [79, 9] width 108 height 11
click at [83, 10] on input "6paga" at bounding box center [82, 9] width 85 height 8
click at [82, 9] on input "6paga" at bounding box center [82, 9] width 85 height 8
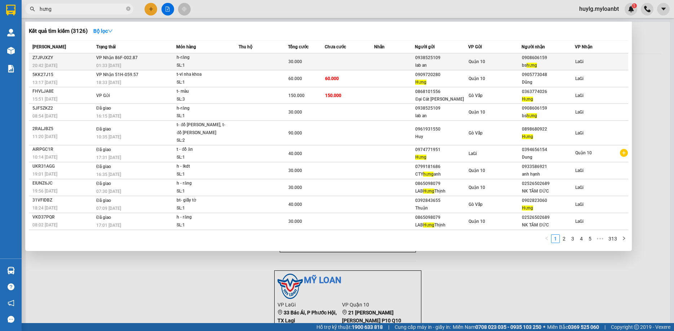
click at [322, 59] on div "30.000" at bounding box center [306, 62] width 36 height 8
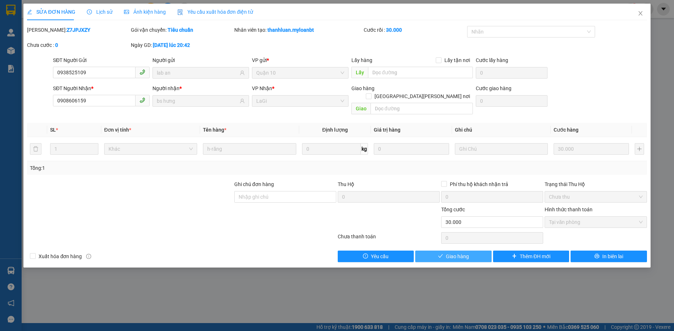
click at [446, 252] on span "Giao hàng" at bounding box center [457, 256] width 23 height 8
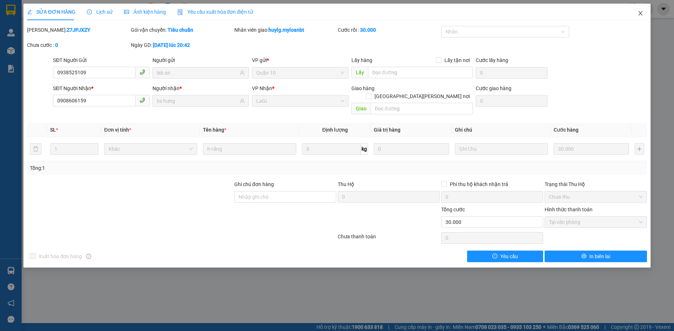
click at [643, 15] on icon "close" at bounding box center [641, 13] width 6 height 6
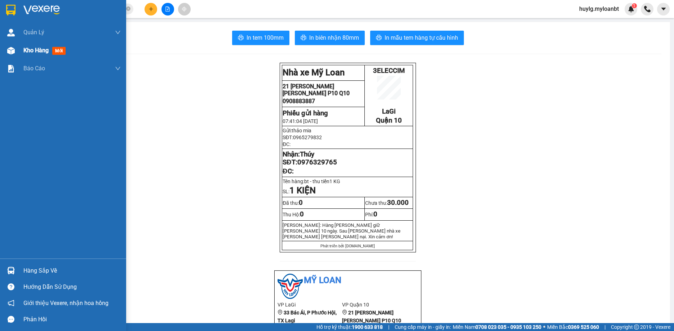
click at [18, 55] on div "Kho hàng mới" at bounding box center [63, 50] width 126 height 18
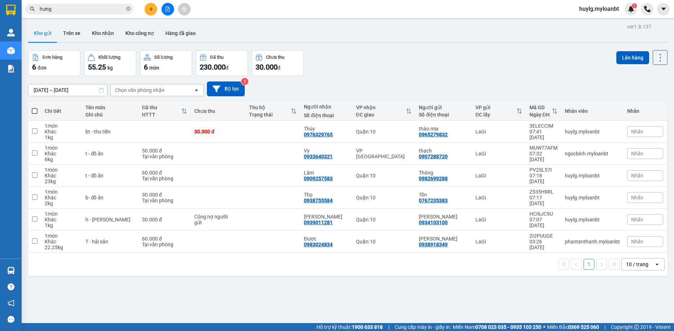
click at [79, 14] on span "hưng" at bounding box center [79, 9] width 108 height 11
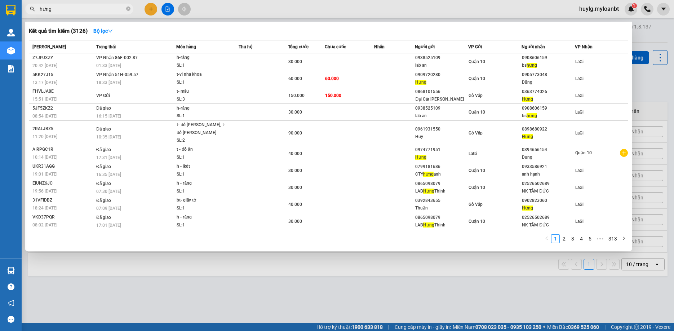
click at [89, 12] on input "hưng" at bounding box center [82, 9] width 85 height 8
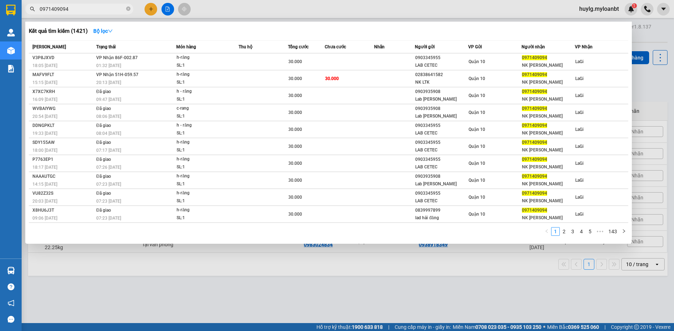
click at [201, 274] on div at bounding box center [337, 165] width 674 height 331
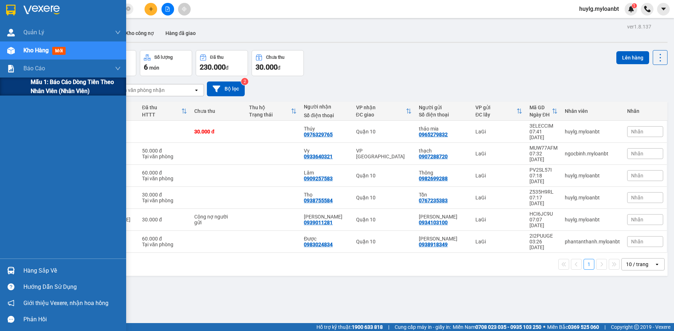
click at [30, 85] on div "Mẫu 1: Báo cáo dòng tiền theo nhân viên (Nhân viên)" at bounding box center [63, 86] width 126 height 18
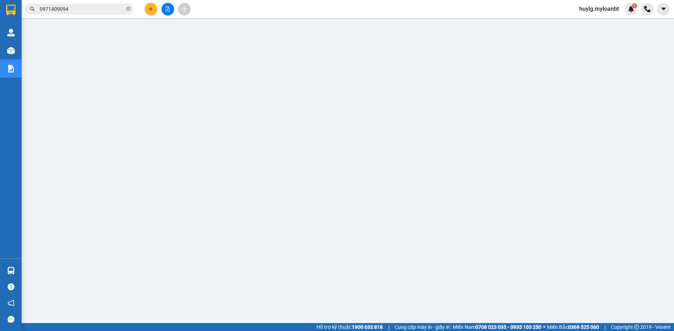
click at [84, 3] on div "Kết quả [PERSON_NAME] ( 1421 ) Bộ lọc Mã ĐH Trạng thái Món hàng Thu hộ Tổng [PE…" at bounding box center [70, 9] width 141 height 13
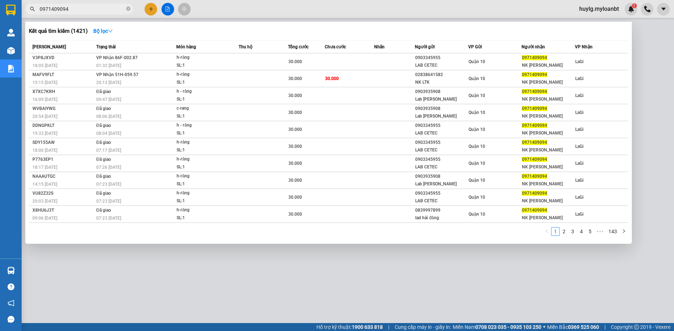
click at [83, 11] on input "0971409094" at bounding box center [82, 9] width 85 height 8
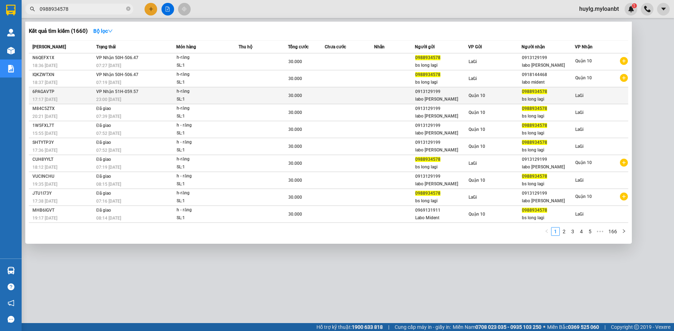
type input "0988934578"
click at [294, 97] on span "30.000" at bounding box center [295, 95] width 14 height 5
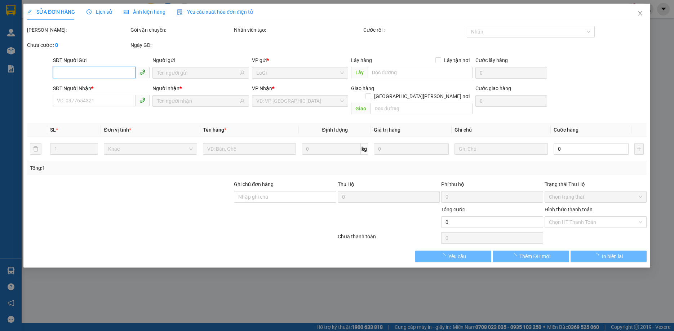
type input "0913129199"
type input "labo [PERSON_NAME]"
type input "0988934578"
type input "bs long lagi"
type input "30.000"
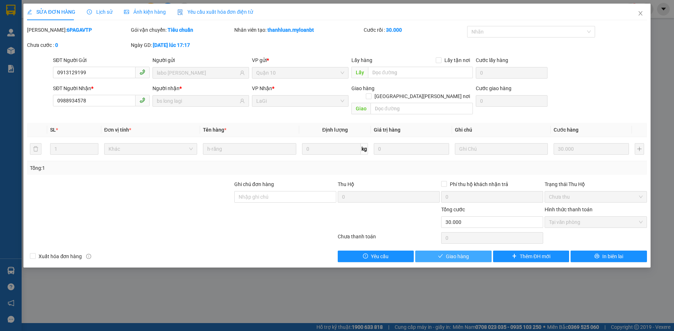
click at [451, 252] on span "Giao hàng" at bounding box center [457, 256] width 23 height 8
click at [452, 252] on span "Giao hàng" at bounding box center [457, 256] width 23 height 8
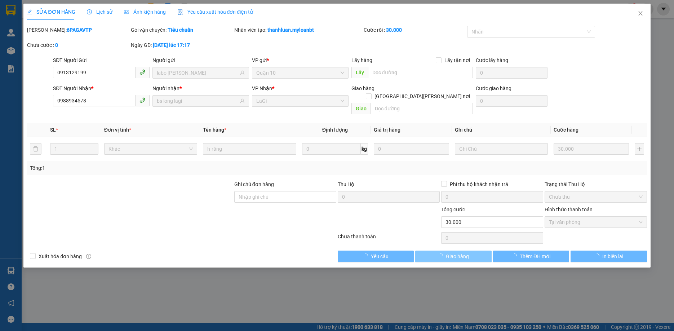
click at [452, 252] on span "Giao hàng" at bounding box center [457, 256] width 23 height 8
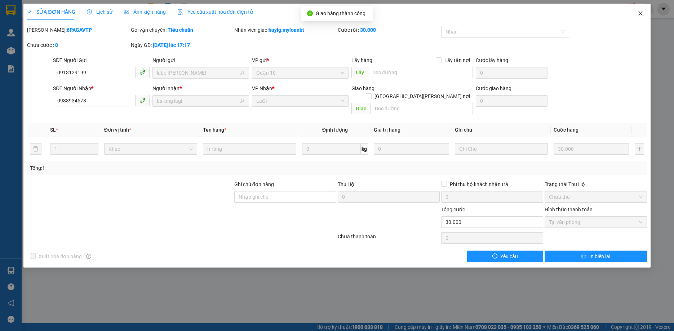
click at [638, 10] on span "Close" at bounding box center [640, 14] width 20 height 20
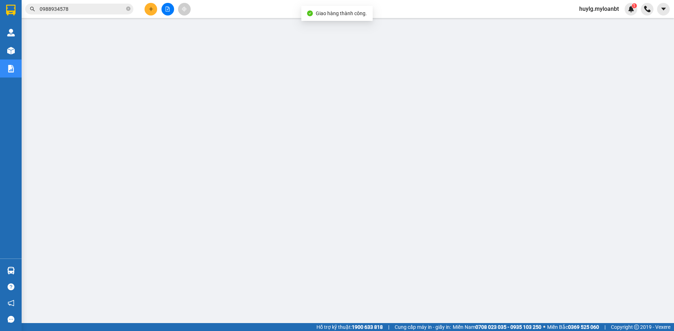
click at [84, 9] on input "0988934578" at bounding box center [82, 9] width 85 height 8
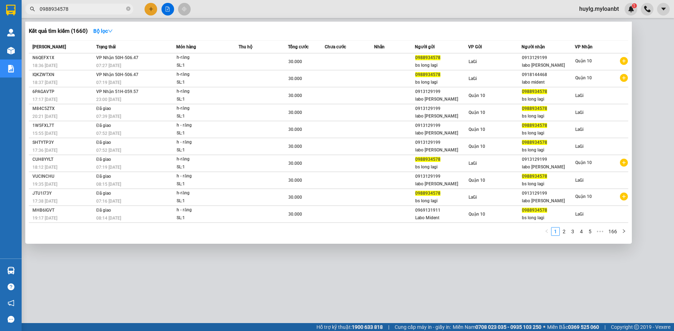
click at [167, 274] on div at bounding box center [337, 165] width 674 height 331
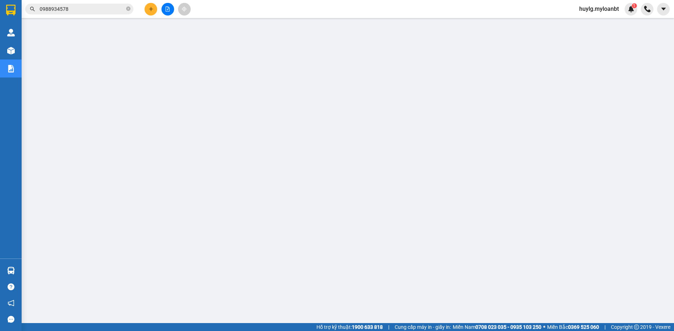
click at [84, 9] on input "0988934578" at bounding box center [82, 9] width 85 height 8
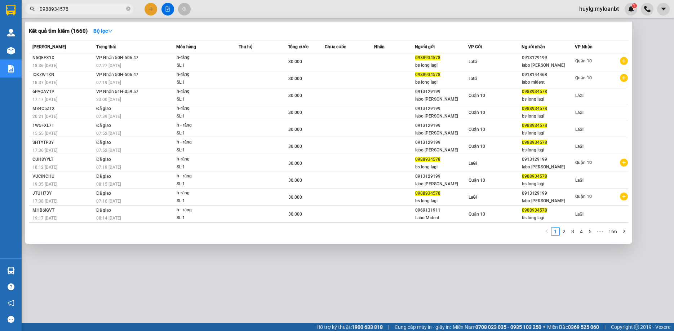
click at [84, 9] on input "0988934578" at bounding box center [82, 9] width 85 height 8
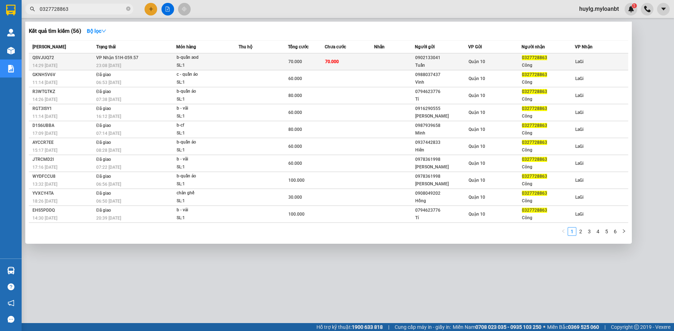
type input "0327728863"
click at [161, 59] on td "[PERSON_NAME] 51H-059.57 23:08 [DATE]" at bounding box center [135, 61] width 82 height 17
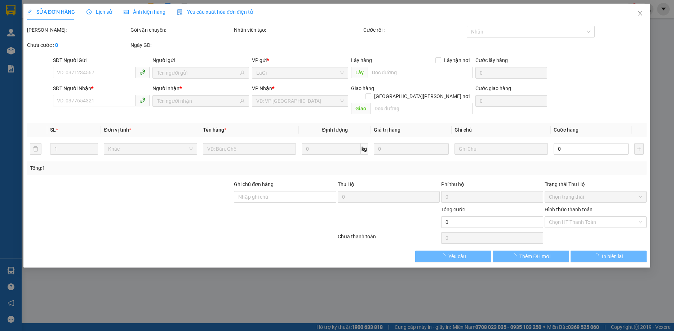
type input "0902133041"
type input "Tuấn"
type input "0327728863"
type input "Công"
type input "70.000"
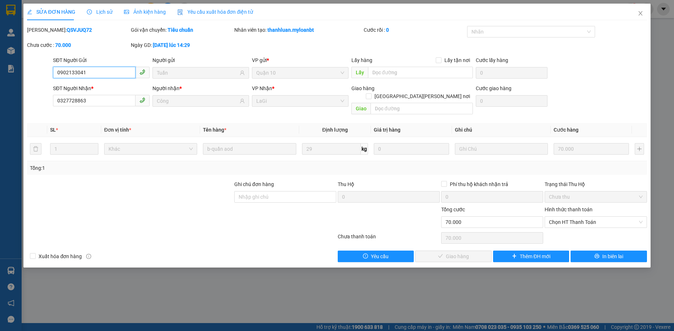
drag, startPoint x: 571, startPoint y: 194, endPoint x: 575, endPoint y: 201, distance: 8.9
click at [571, 194] on div "Chưa thu" at bounding box center [596, 197] width 102 height 12
click at [576, 208] on div "Hình thức thanh toán" at bounding box center [596, 210] width 102 height 11
click at [572, 217] on span "Chọn HT Thanh Toán" at bounding box center [595, 222] width 93 height 11
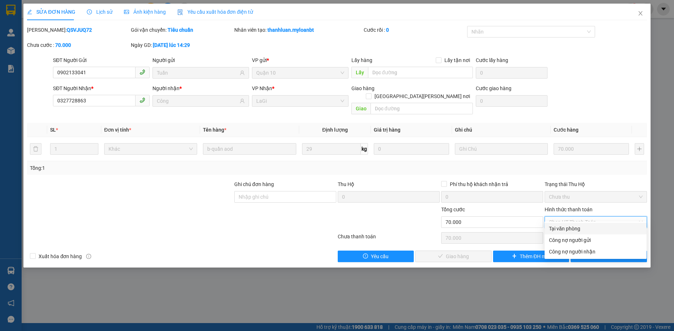
click at [562, 229] on div "Tại văn phòng" at bounding box center [595, 229] width 93 height 8
type input "0"
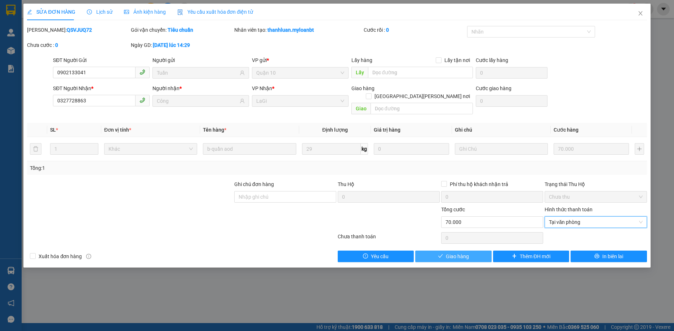
click at [466, 254] on button "Giao hàng" at bounding box center [453, 257] width 76 height 12
click at [467, 252] on span "Giao hàng" at bounding box center [457, 256] width 23 height 8
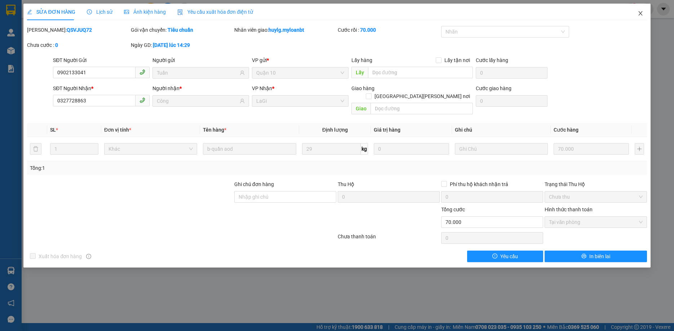
click at [639, 9] on span "Close" at bounding box center [640, 14] width 20 height 20
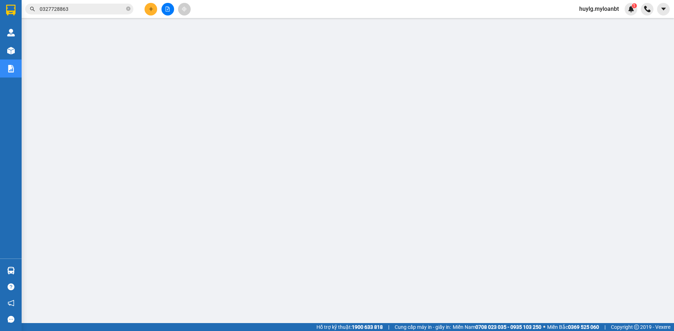
click at [83, 6] on input "0327728863" at bounding box center [82, 9] width 85 height 8
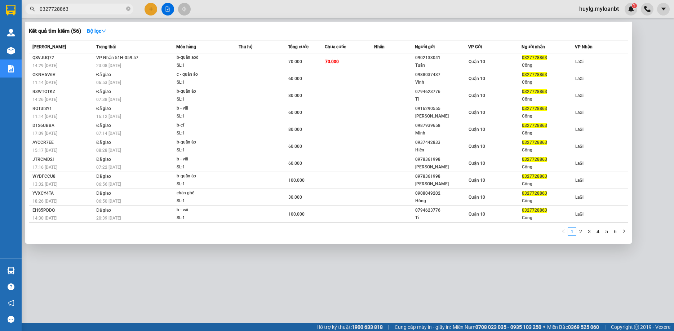
click at [83, 6] on input "0327728863" at bounding box center [82, 9] width 85 height 8
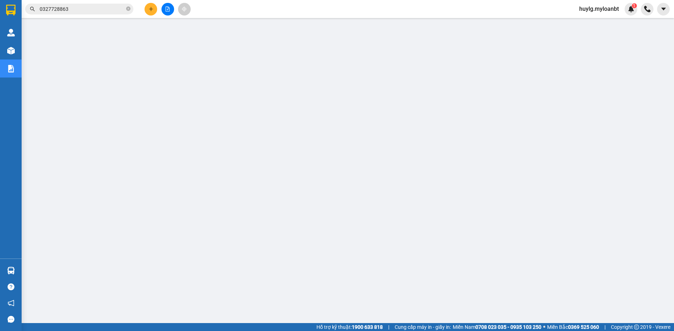
type input "m"
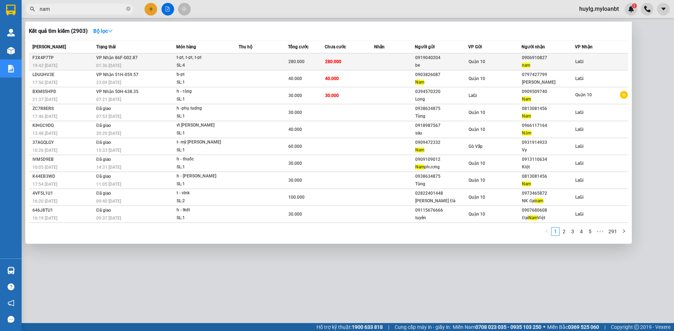
type input "nam"
click at [355, 66] on td "280.000" at bounding box center [349, 61] width 49 height 17
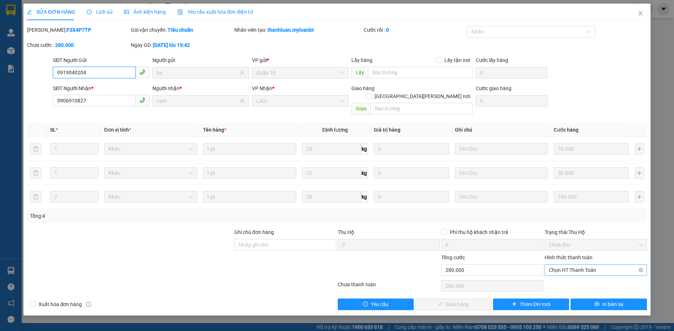
click at [563, 265] on span "Chọn HT Thanh Toán" at bounding box center [595, 270] width 93 height 11
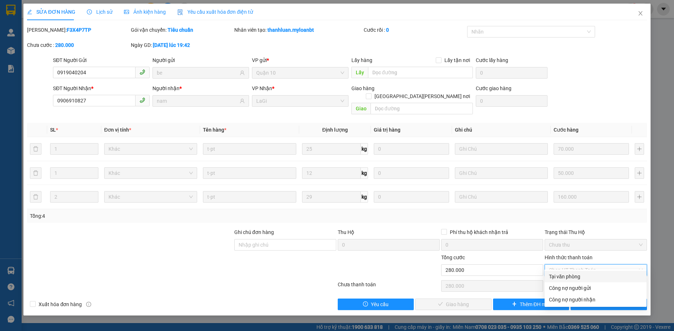
click at [566, 272] on div "Tại văn phòng" at bounding box center [596, 277] width 102 height 12
type input "0"
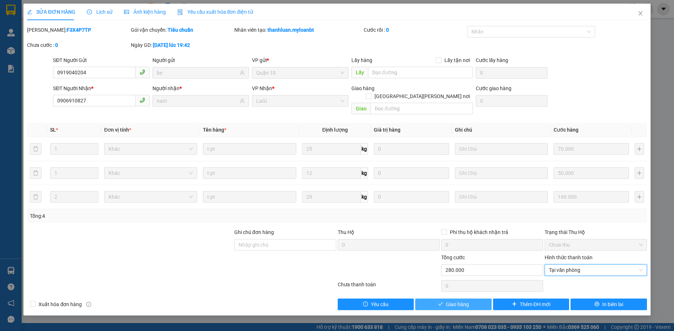
drag, startPoint x: 447, startPoint y: 298, endPoint x: 456, endPoint y: 295, distance: 9.7
click at [447, 274] on span "Giao hàng" at bounding box center [457, 304] width 23 height 8
click at [457, 274] on span "Giao hàng" at bounding box center [457, 304] width 23 height 8
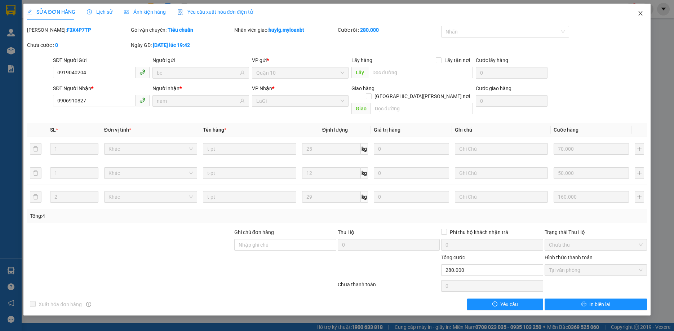
click at [644, 15] on span "Close" at bounding box center [640, 14] width 20 height 20
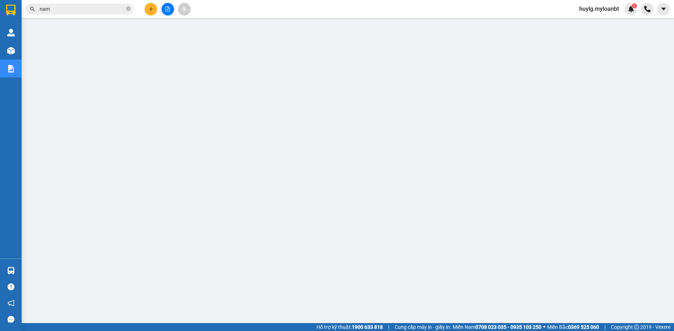
click at [87, 14] on span "nam" at bounding box center [79, 9] width 108 height 11
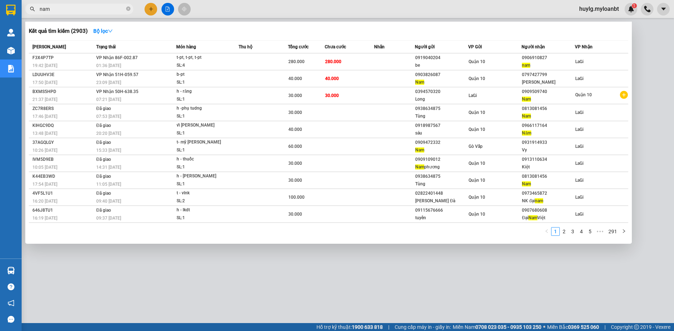
click at [87, 13] on span "nam" at bounding box center [79, 9] width 108 height 11
click at [86, 11] on input "nam" at bounding box center [82, 9] width 85 height 8
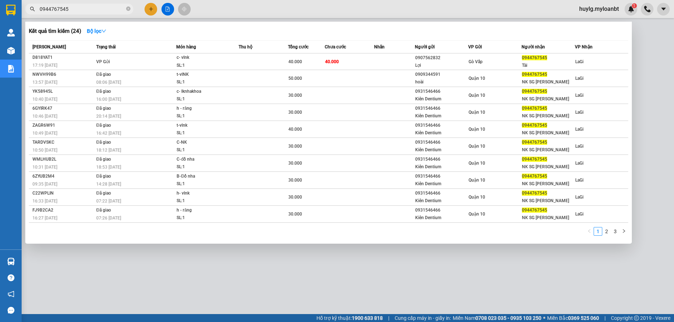
click at [71, 12] on input "0944767545" at bounding box center [82, 9] width 85 height 8
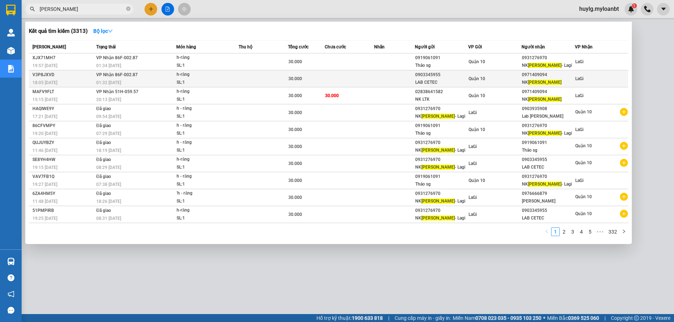
click at [446, 80] on div "LAB CETEC" at bounding box center [441, 83] width 53 height 8
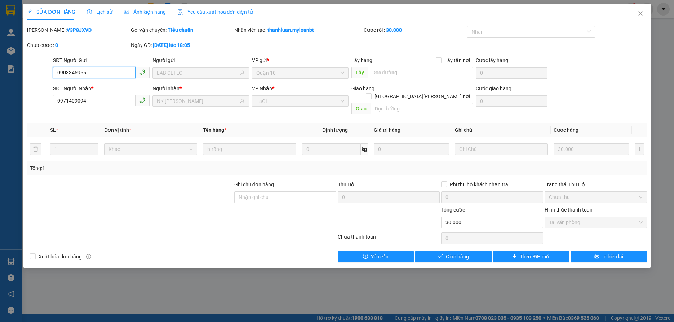
click at [576, 217] on span "Tại văn phòng" at bounding box center [595, 222] width 93 height 11
click at [457, 252] on span "Giao hàng" at bounding box center [457, 256] width 23 height 8
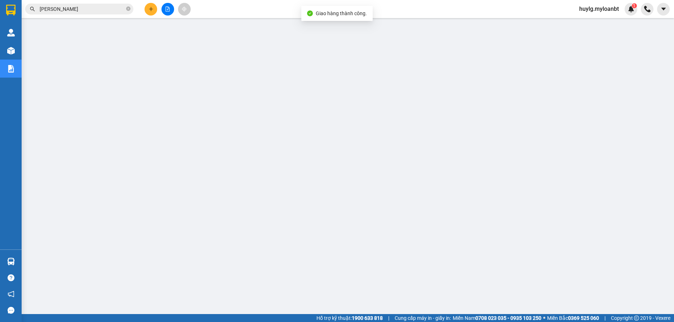
click at [98, 10] on input "[PERSON_NAME]" at bounding box center [82, 9] width 85 height 8
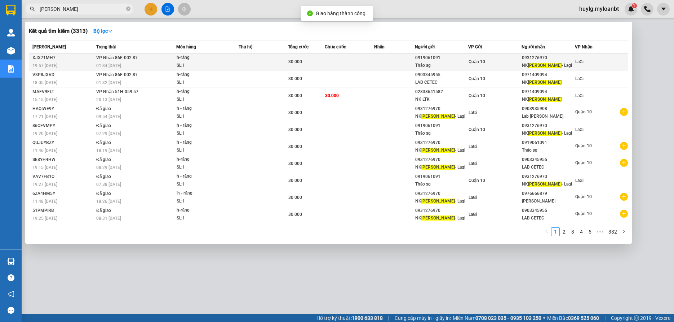
click at [322, 61] on div "30.000" at bounding box center [306, 62] width 36 height 8
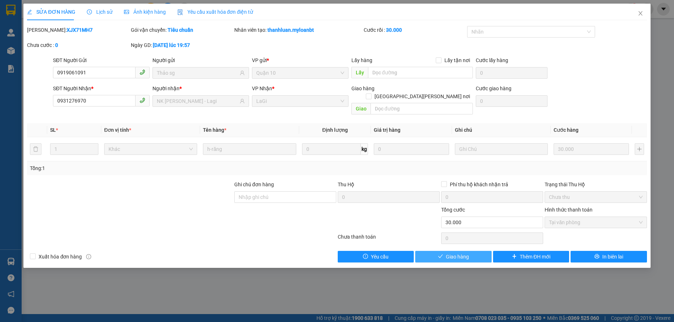
click at [455, 252] on span "Giao hàng" at bounding box center [457, 256] width 23 height 8
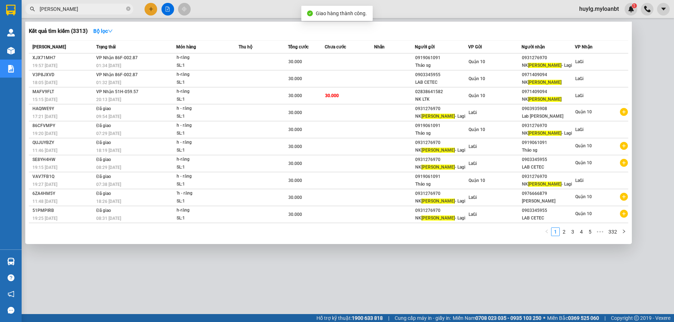
click at [88, 12] on input "[PERSON_NAME]" at bounding box center [82, 9] width 85 height 8
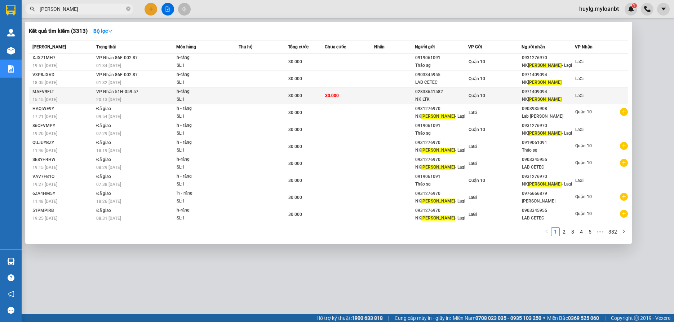
click at [330, 102] on td "30.000" at bounding box center [349, 95] width 49 height 17
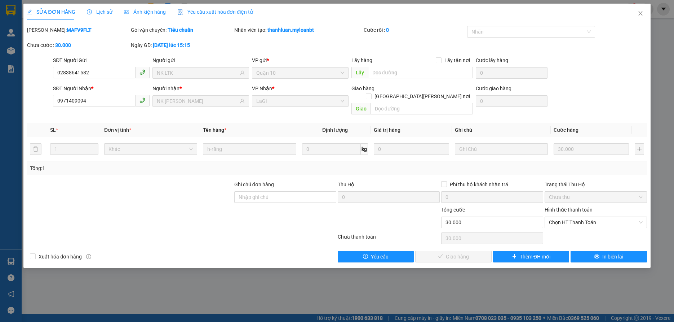
click at [615, 207] on div "Hình thức thanh toán" at bounding box center [596, 210] width 102 height 11
click at [611, 217] on span "Chọn HT Thanh Toán" at bounding box center [595, 222] width 93 height 11
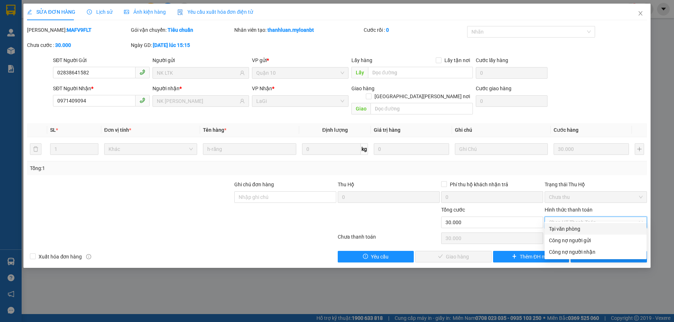
click at [584, 229] on div "Tại văn phòng" at bounding box center [595, 229] width 93 height 8
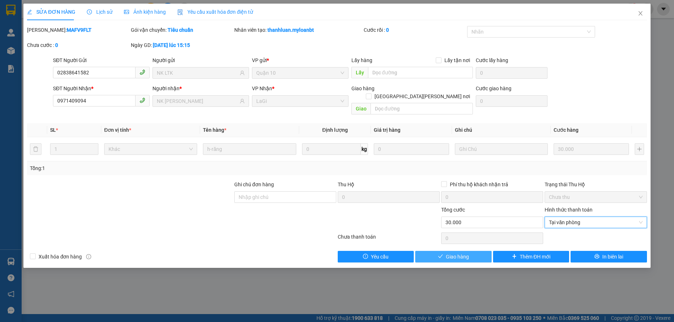
click at [453, 252] on span "Giao hàng" at bounding box center [457, 256] width 23 height 8
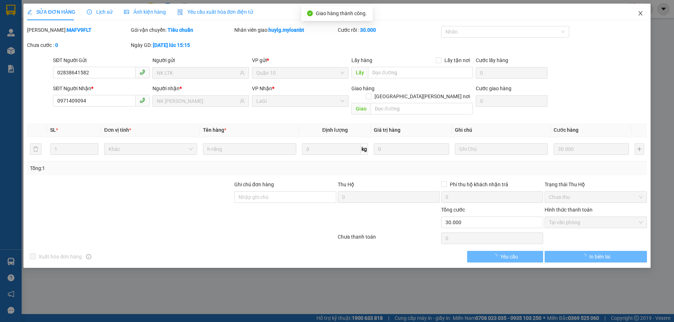
click at [644, 13] on span "Close" at bounding box center [640, 14] width 20 height 20
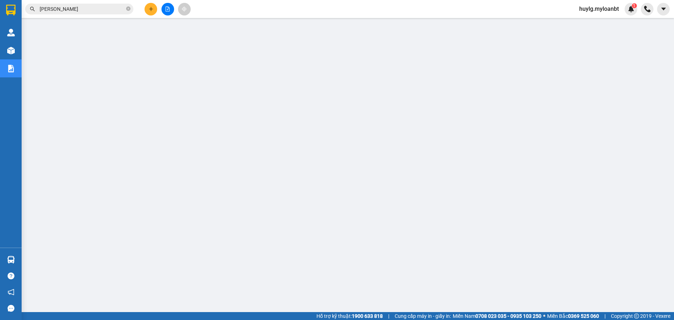
click at [96, 4] on div "Kết quả [PERSON_NAME] ( 3313 ) Bộ lọc Mã ĐH Trạng thái Món hàng Thu hộ Tổng [PE…" at bounding box center [70, 9] width 141 height 13
click at [96, 6] on input "[PERSON_NAME]" at bounding box center [82, 9] width 85 height 8
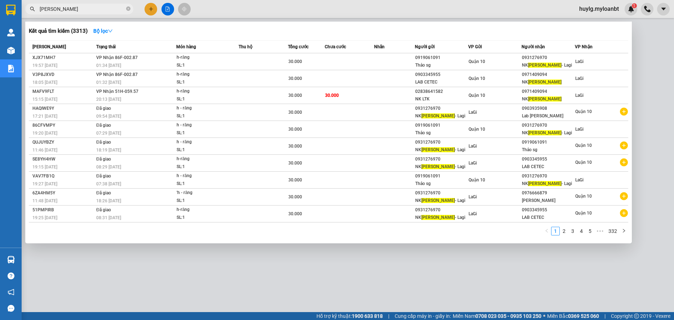
click at [96, 6] on input "[PERSON_NAME]" at bounding box center [82, 9] width 85 height 8
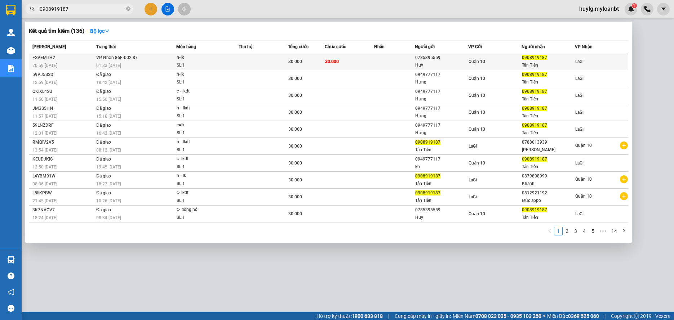
click at [235, 59] on span "h-lk SL: 1" at bounding box center [208, 61] width 62 height 15
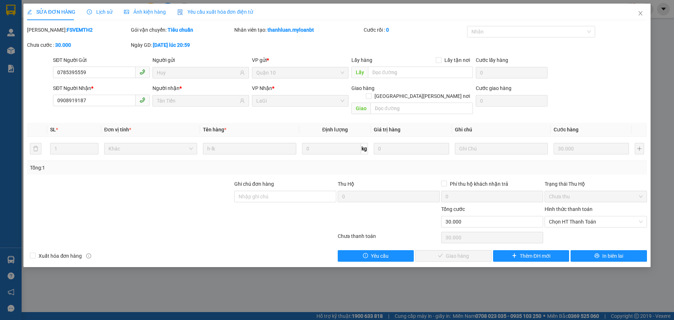
click at [577, 207] on div "Hình thức thanh toán" at bounding box center [596, 210] width 102 height 11
click at [575, 207] on div "Hình thức thanh toán" at bounding box center [596, 210] width 102 height 11
drag, startPoint x: 571, startPoint y: 216, endPoint x: 570, endPoint y: 220, distance: 3.7
click at [571, 217] on span "Chọn HT Thanh Toán" at bounding box center [595, 222] width 93 height 11
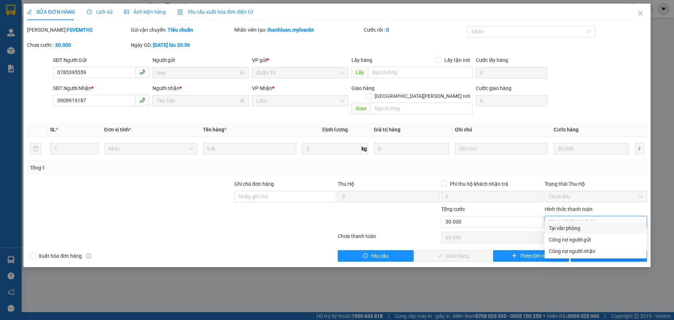
click at [567, 227] on div "Tại văn phòng" at bounding box center [595, 229] width 93 height 8
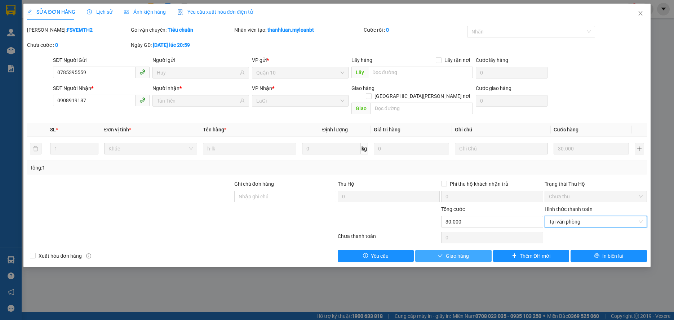
click at [477, 251] on button "Giao hàng" at bounding box center [453, 257] width 76 height 12
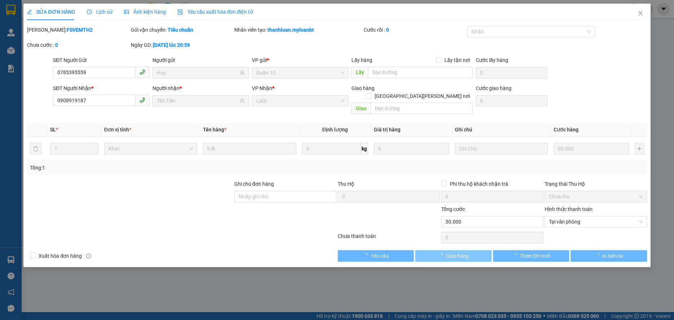
click at [477, 251] on button "Giao hàng" at bounding box center [453, 257] width 76 height 12
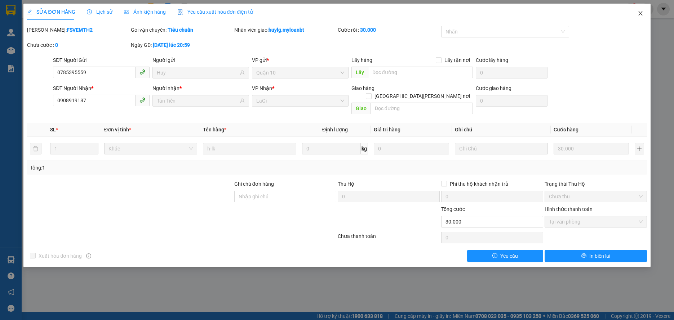
click at [639, 11] on icon "close" at bounding box center [641, 13] width 6 height 6
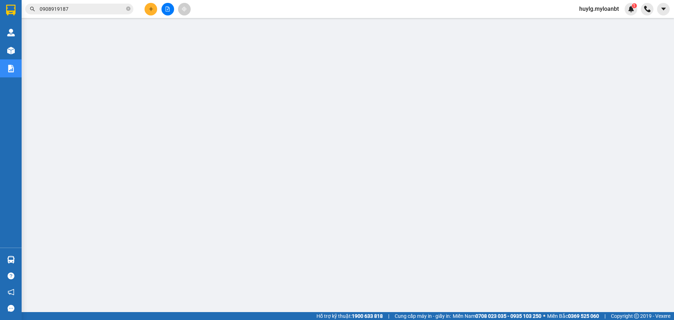
click at [108, 16] on div "Kết quả [PERSON_NAME] ( 136 ) Bộ lọc Mã ĐH Trạng thái Món hàng Thu hộ Tổng [PER…" at bounding box center [337, 9] width 674 height 18
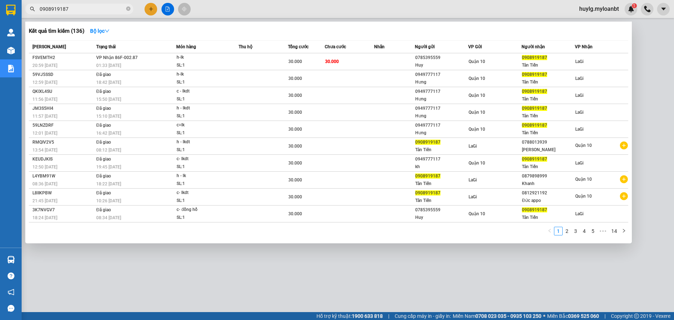
click at [96, 7] on input "0908919187" at bounding box center [82, 9] width 85 height 8
click at [154, 14] on div at bounding box center [337, 160] width 674 height 320
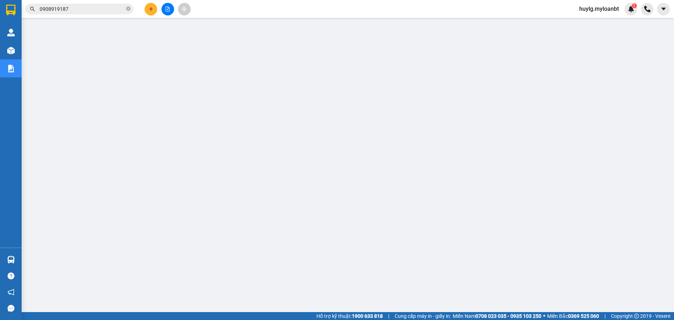
click at [155, 13] on button at bounding box center [151, 9] width 13 height 13
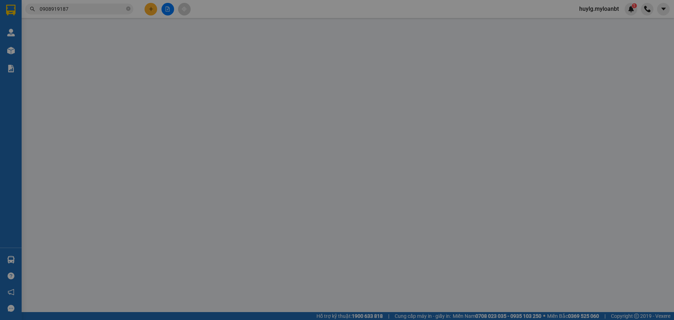
click at [155, 13] on span "Yêu cầu xuất hóa đơn điện tử" at bounding box center [124, 12] width 76 height 6
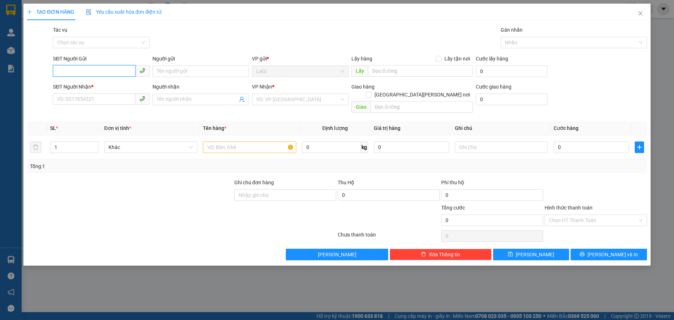
click at [83, 73] on input "SĐT Người Gửi" at bounding box center [94, 71] width 83 height 12
click at [256, 145] on div at bounding box center [249, 147] width 93 height 14
click at [256, 143] on input "text" at bounding box center [249, 148] width 93 height 12
click at [576, 215] on input "Hình thức thanh toán" at bounding box center [593, 220] width 88 height 11
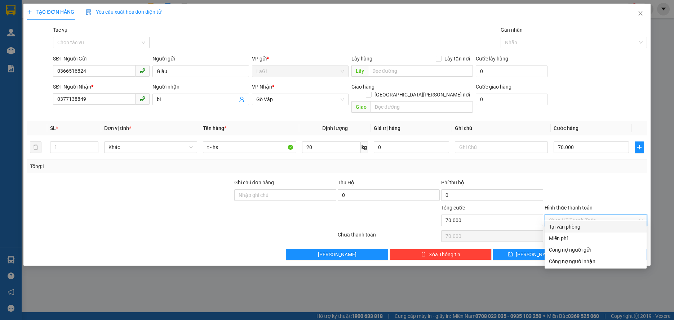
click at [572, 228] on div "Tại văn phòng" at bounding box center [595, 227] width 93 height 8
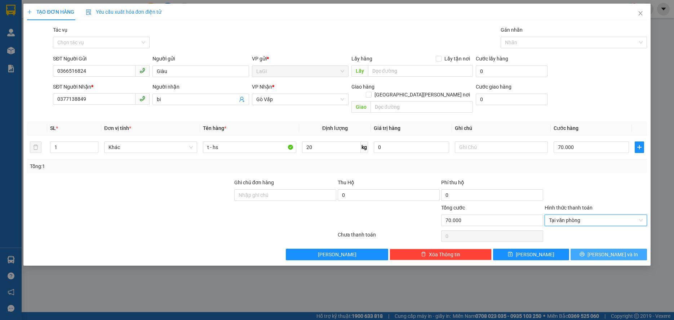
click at [608, 251] on span "[PERSON_NAME] và In" at bounding box center [613, 255] width 50 height 8
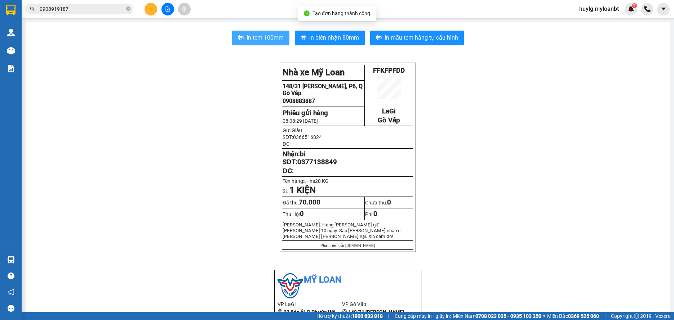
click at [262, 38] on span "In tem 100mm" at bounding box center [265, 37] width 37 height 9
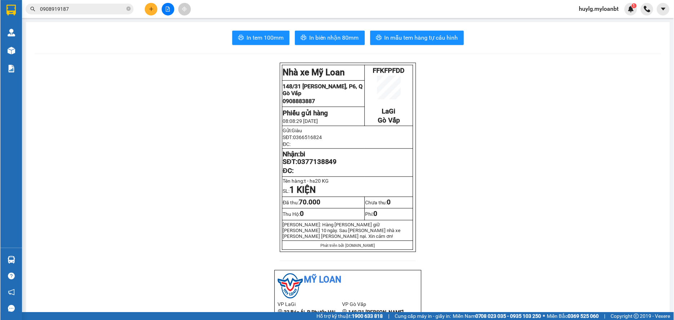
scroll to position [102, 0]
click at [95, 9] on input "0908919187" at bounding box center [82, 9] width 85 height 8
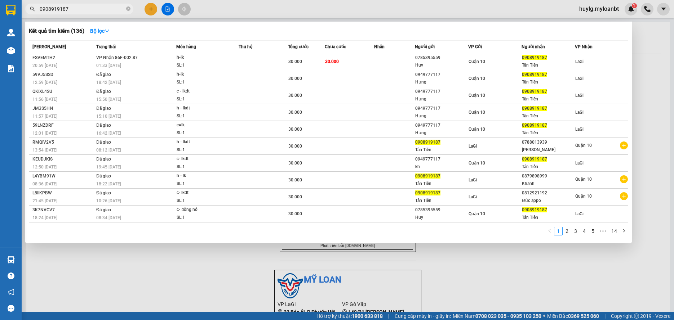
click at [95, 9] on input "0908919187" at bounding box center [82, 9] width 85 height 8
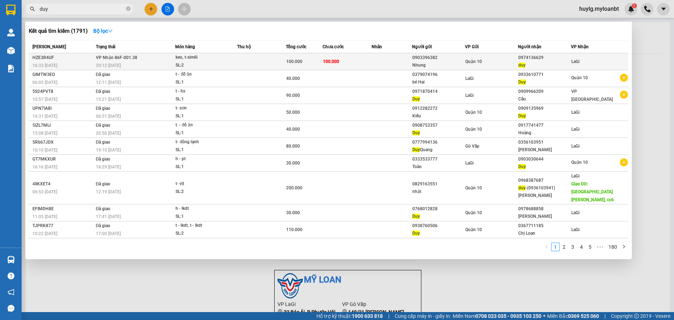
click at [411, 62] on td at bounding box center [392, 61] width 41 height 17
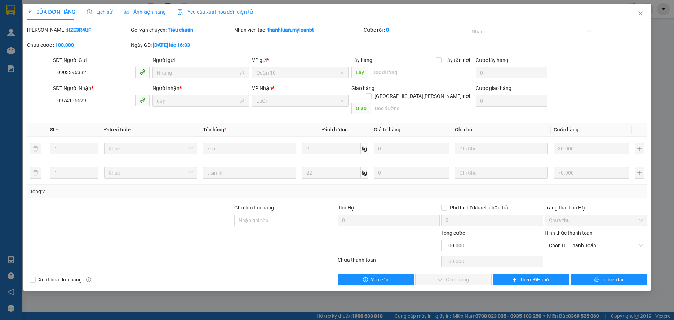
click at [583, 230] on label "Hình thức thanh toán" at bounding box center [569, 233] width 48 height 6
click at [583, 240] on input "Hình thức thanh toán" at bounding box center [593, 245] width 88 height 11
click at [581, 240] on span "Chọn HT Thanh Toán" at bounding box center [595, 245] width 93 height 11
click at [567, 254] on div "Tại văn phòng" at bounding box center [595, 252] width 93 height 8
click at [450, 274] on button "Giao hàng" at bounding box center [453, 280] width 76 height 12
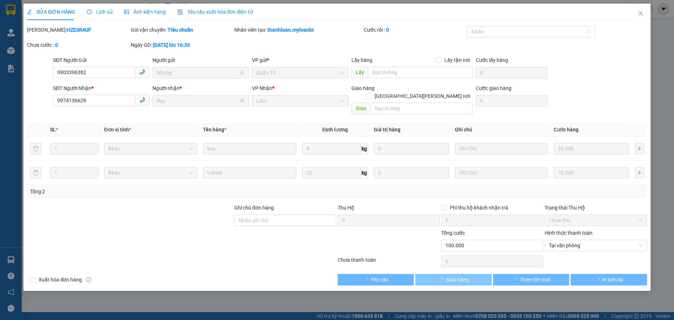
click at [454, 274] on span "Giao hàng" at bounding box center [457, 280] width 23 height 8
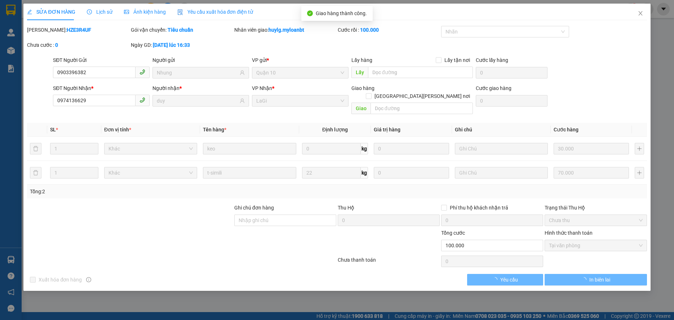
click at [454, 274] on div "Xuất [PERSON_NAME] hàng Yêu cầu In biên lai" at bounding box center [336, 280] width 621 height 12
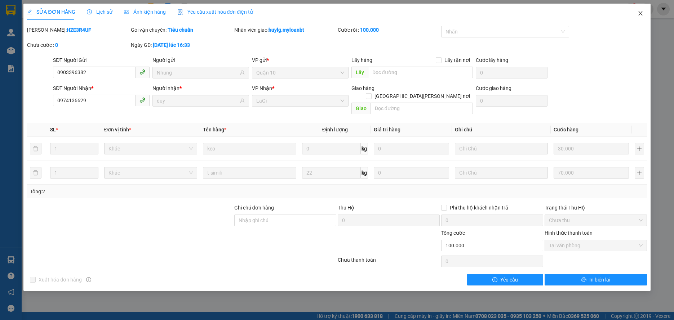
click at [640, 13] on icon "close" at bounding box center [640, 13] width 4 height 4
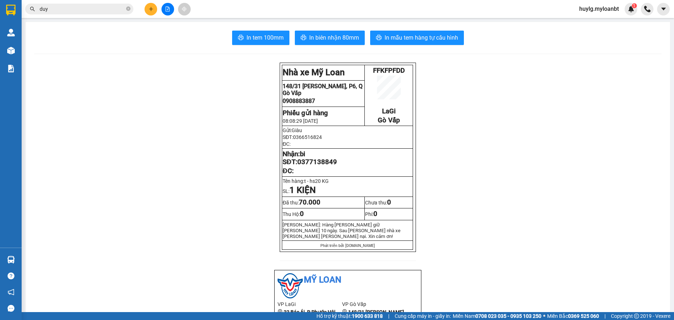
click at [75, 3] on div "Kết quả [PERSON_NAME] ( 1791 ) Bộ lọc Mã ĐH Trạng thái Món hàng Thu hộ Tổng [PE…" at bounding box center [70, 9] width 141 height 13
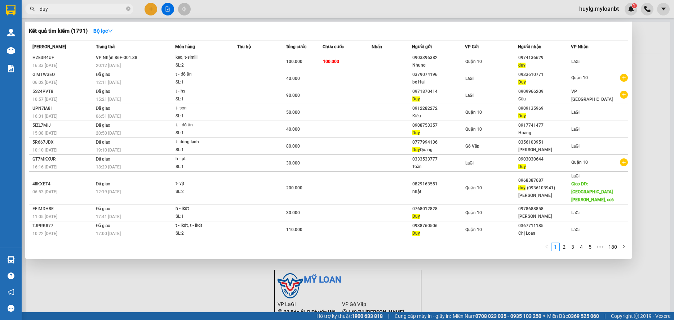
click at [75, 4] on span "duy" at bounding box center [79, 9] width 108 height 11
click at [76, 7] on input "duy" at bounding box center [82, 9] width 85 height 8
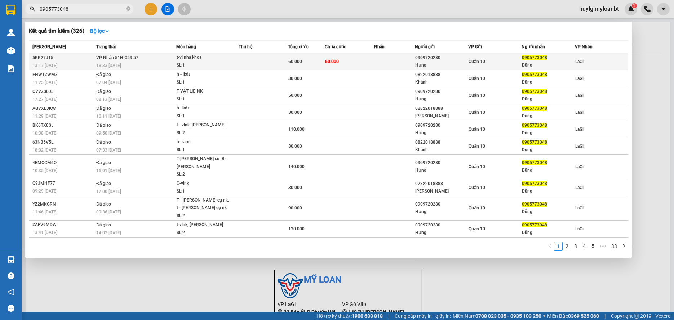
click at [306, 57] on td "60.000" at bounding box center [306, 61] width 37 height 17
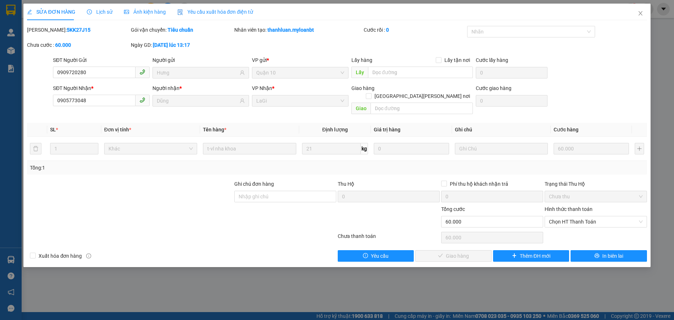
click at [578, 208] on div "Hình thức thanh toán" at bounding box center [596, 210] width 102 height 11
click at [578, 217] on span "Chọn HT Thanh Toán" at bounding box center [595, 222] width 93 height 11
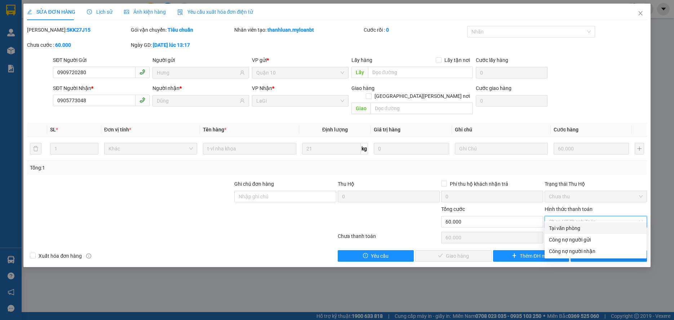
click at [571, 223] on div "Tại văn phòng" at bounding box center [596, 229] width 102 height 12
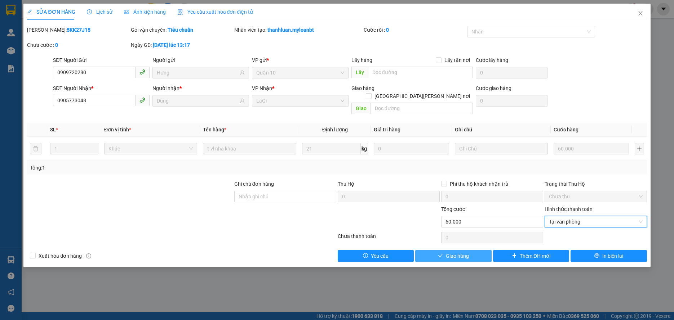
click at [481, 251] on button "Giao hàng" at bounding box center [453, 257] width 76 height 12
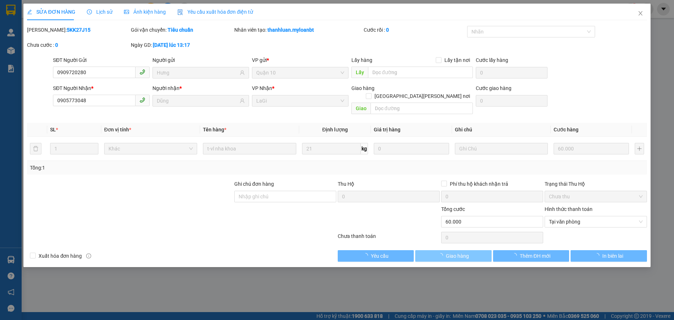
drag, startPoint x: 481, startPoint y: 245, endPoint x: 473, endPoint y: 250, distance: 9.5
click at [481, 251] on button "Giao hàng" at bounding box center [453, 257] width 76 height 12
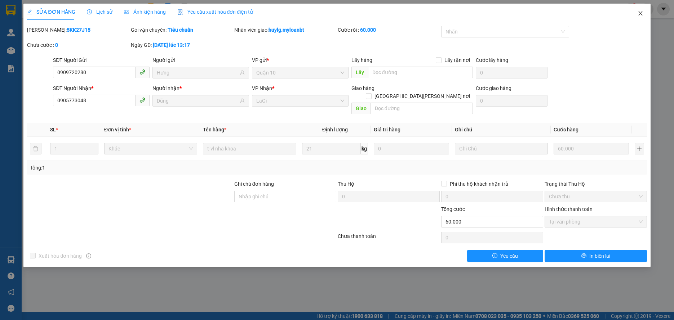
click at [637, 15] on span "Close" at bounding box center [640, 14] width 20 height 20
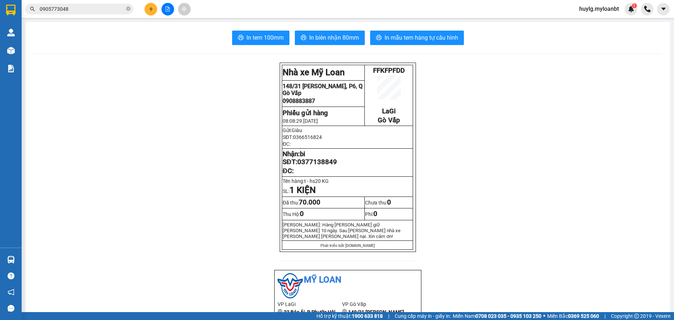
click at [105, 7] on input "0905773048" at bounding box center [82, 9] width 85 height 8
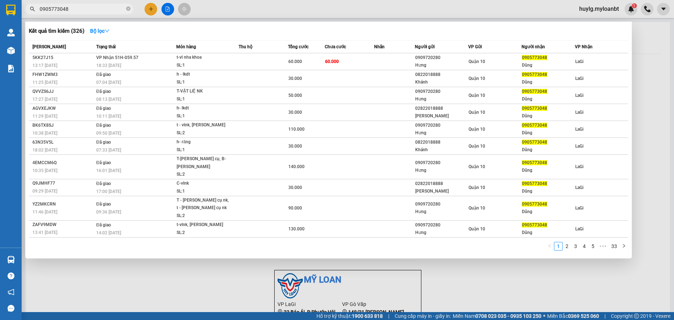
click at [105, 7] on input "0905773048" at bounding box center [82, 9] width 85 height 8
click at [105, 8] on input "0905773048" at bounding box center [82, 9] width 85 height 8
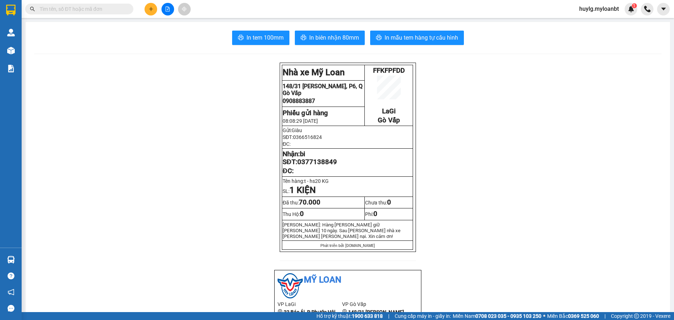
click at [149, 9] on icon "plus" at bounding box center [151, 8] width 5 height 5
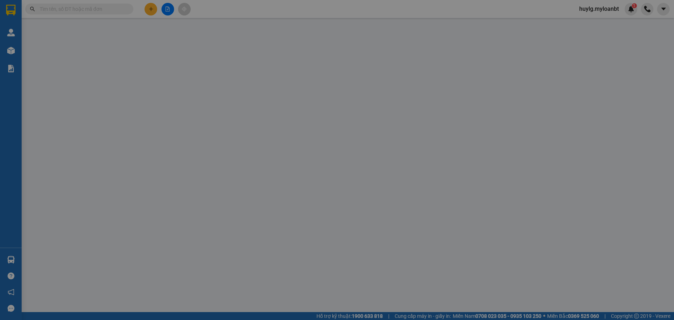
click at [152, 9] on div "TẠO ĐƠN HÀNG Yêu cầu xuất hóa đơn điện tử" at bounding box center [337, 12] width 620 height 17
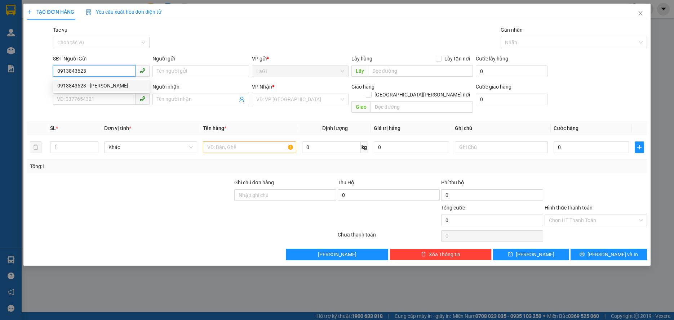
click at [70, 83] on div "0913843623 - [PERSON_NAME]" at bounding box center [101, 86] width 88 height 8
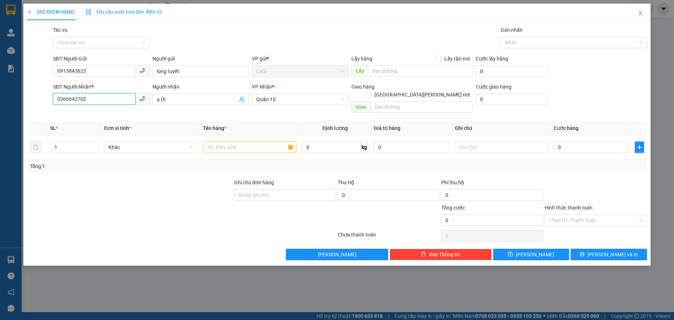
click at [110, 100] on input "0366642702" at bounding box center [94, 99] width 83 height 12
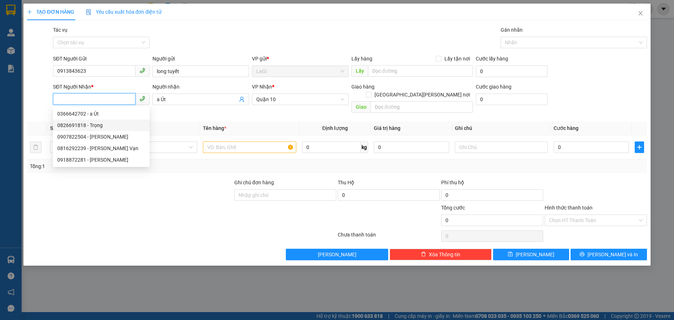
click at [132, 127] on div "0826691818 - Trọng" at bounding box center [101, 125] width 88 height 8
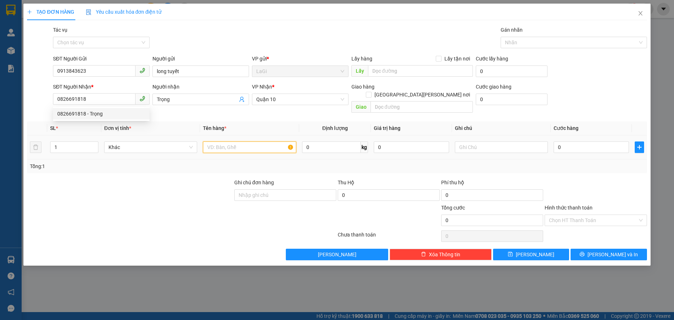
click at [255, 142] on input "text" at bounding box center [249, 148] width 93 height 12
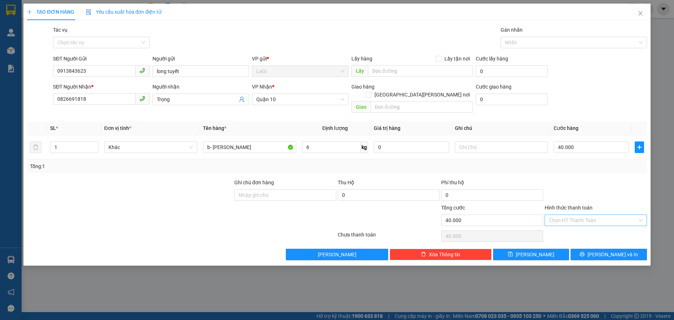
click at [570, 215] on input "Hình thức thanh toán" at bounding box center [593, 220] width 88 height 11
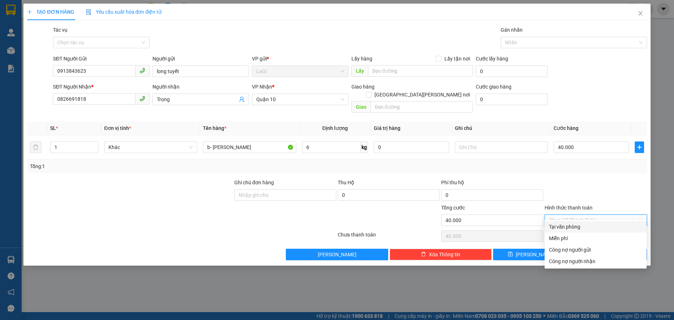
click at [574, 221] on div "Transit Pickup Surcharge Ids Transit Deliver Surcharge Ids Transit Deliver Surc…" at bounding box center [337, 143] width 620 height 235
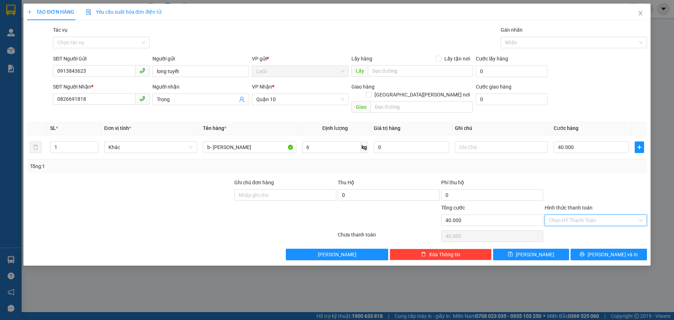
click at [575, 215] on input "Hình thức thanh toán" at bounding box center [593, 220] width 88 height 11
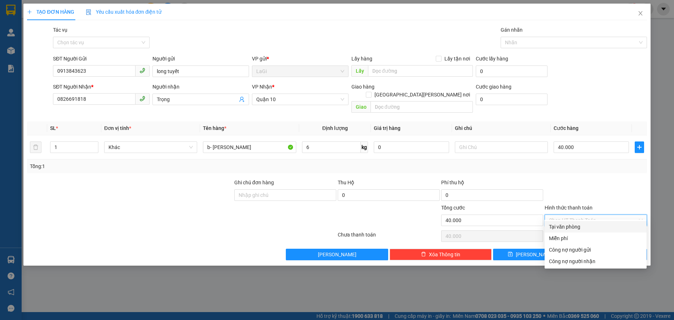
click at [574, 222] on div "Tại văn phòng" at bounding box center [596, 227] width 102 height 12
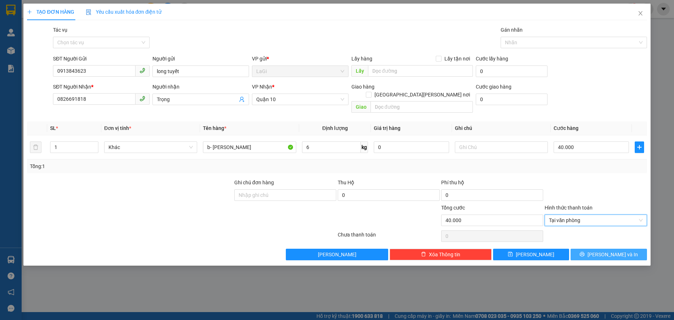
click at [602, 249] on button "[PERSON_NAME] và In" at bounding box center [609, 255] width 76 height 12
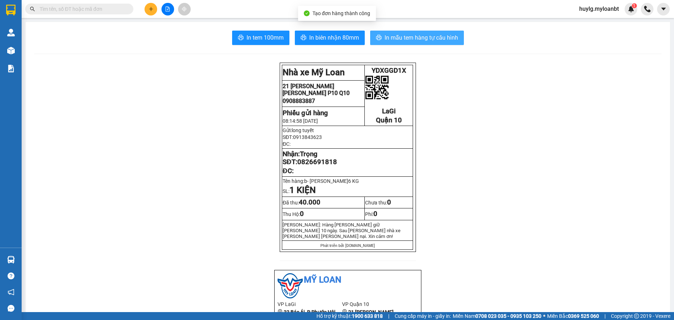
click at [392, 40] on span "In mẫu tem hàng tự cấu hình" at bounding box center [422, 37] width 74 height 9
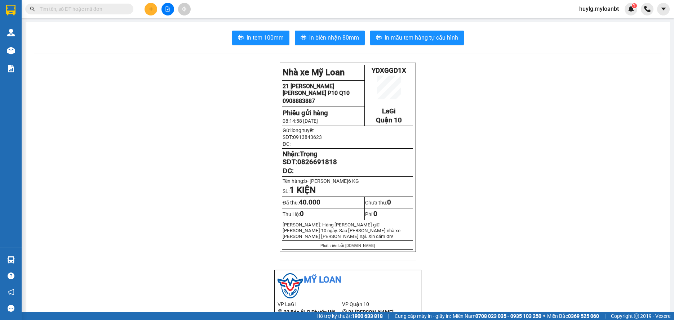
click at [83, 17] on div "Kết quả [PERSON_NAME] ( 326 ) Bộ lọc Mã ĐH Trạng thái Món hàng Thu hộ Tổng [PER…" at bounding box center [337, 9] width 674 height 18
click at [85, 11] on input "text" at bounding box center [82, 9] width 85 height 8
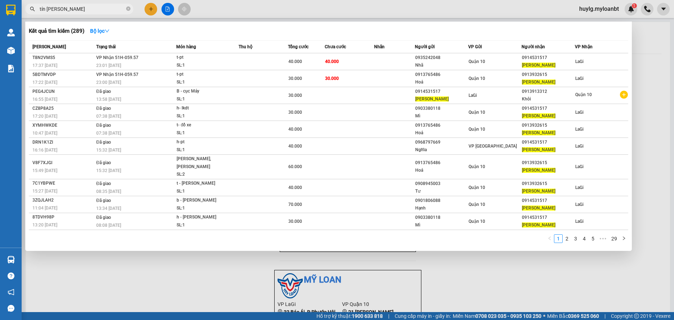
click at [72, 10] on input "tín [PERSON_NAME]" at bounding box center [82, 9] width 85 height 8
click at [66, 12] on input "tín [PERSON_NAME]" at bounding box center [82, 9] width 85 height 8
click at [93, 6] on input "tín [PERSON_NAME]" at bounding box center [82, 9] width 85 height 8
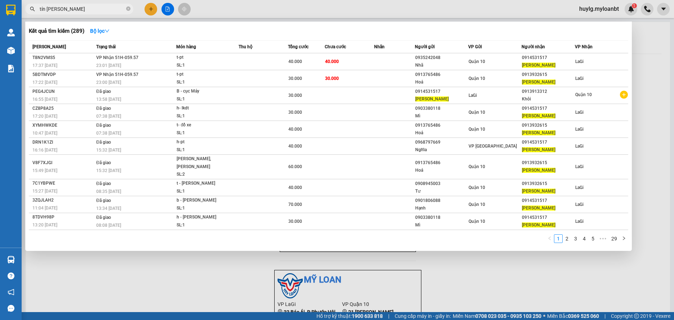
click at [93, 6] on input "tín [PERSON_NAME]" at bounding box center [82, 9] width 85 height 8
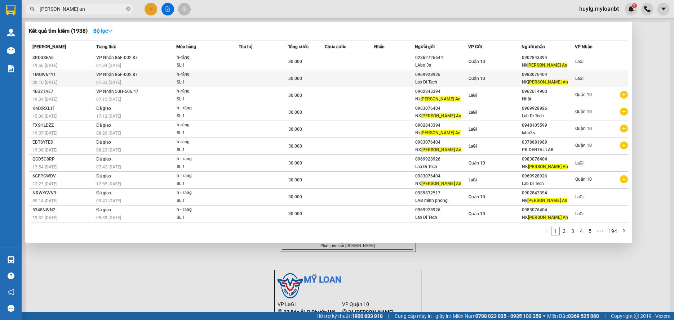
click at [344, 79] on td at bounding box center [349, 78] width 49 height 17
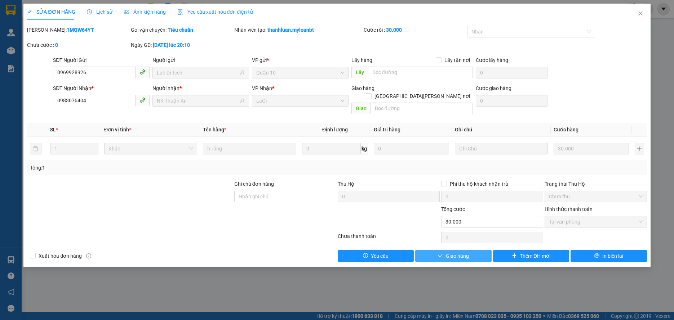
click at [444, 251] on button "Giao hàng" at bounding box center [453, 257] width 76 height 12
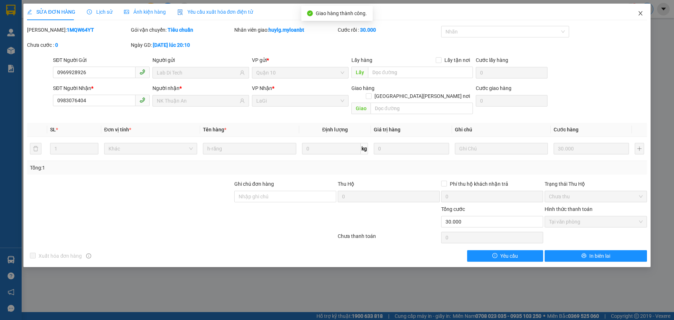
click at [646, 8] on span "Close" at bounding box center [640, 14] width 20 height 20
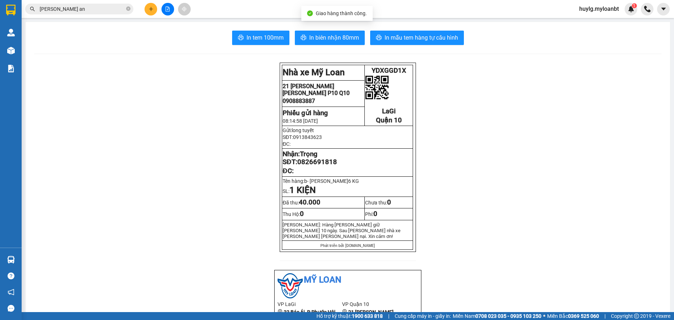
click at [70, 14] on div "Kết quả [PERSON_NAME] ( 1938 ) Bộ lọc Mã ĐH Trạng thái Món hàng Thu hộ Tổng [PE…" at bounding box center [70, 9] width 141 height 13
click at [76, 13] on span "[PERSON_NAME] an" at bounding box center [79, 9] width 108 height 11
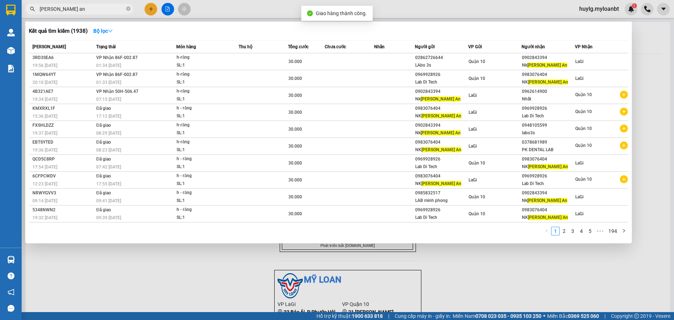
click at [83, 10] on input "[PERSON_NAME] an" at bounding box center [82, 9] width 85 height 8
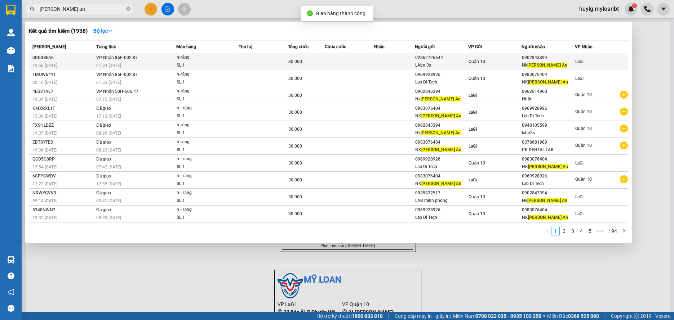
click at [228, 56] on div "h-răng" at bounding box center [204, 58] width 54 height 8
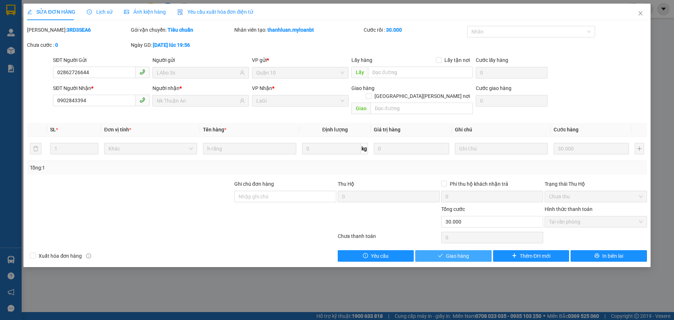
drag, startPoint x: 464, startPoint y: 245, endPoint x: 661, endPoint y: 53, distance: 275.0
click at [464, 252] on span "Giao hàng" at bounding box center [457, 256] width 23 height 8
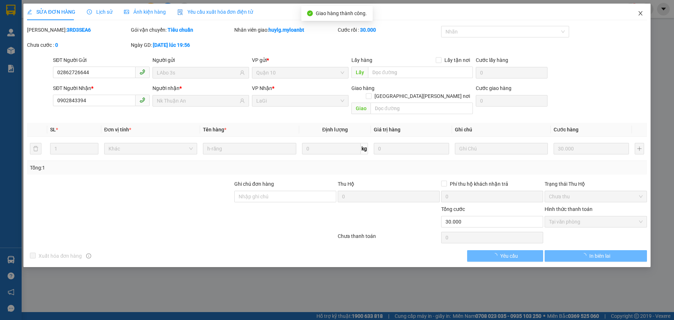
click at [643, 16] on span "Close" at bounding box center [640, 14] width 20 height 20
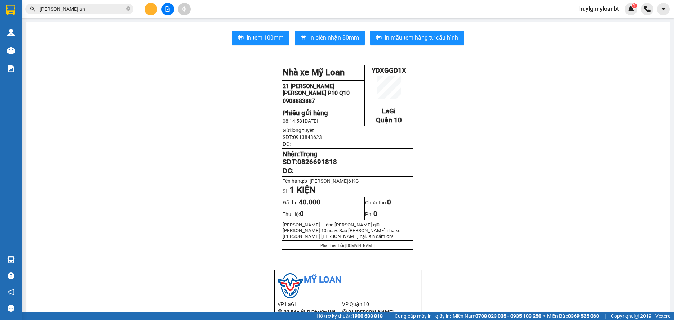
click at [148, 17] on div "Kết quả [PERSON_NAME] ( 1938 ) Bộ lọc Mã ĐH Trạng thái Món hàng Thu hộ Tổng [PE…" at bounding box center [337, 9] width 674 height 18
click at [150, 10] on icon "plus" at bounding box center [151, 8] width 5 height 5
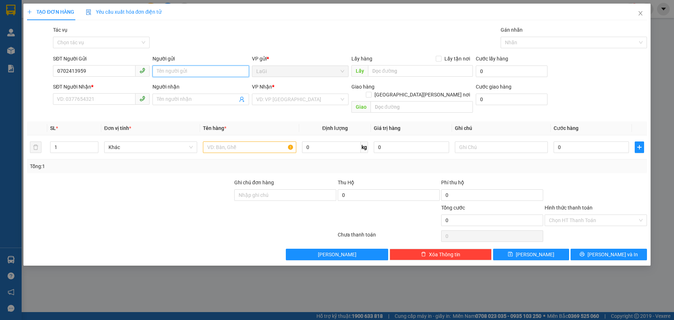
click at [174, 68] on input "Người gửi" at bounding box center [200, 72] width 97 height 12
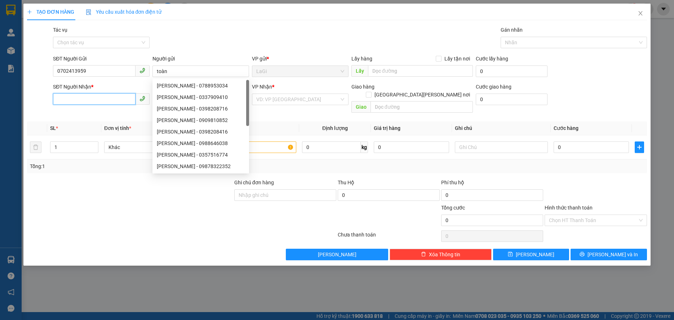
click at [104, 97] on input "SĐT Người Nhận *" at bounding box center [94, 99] width 83 height 12
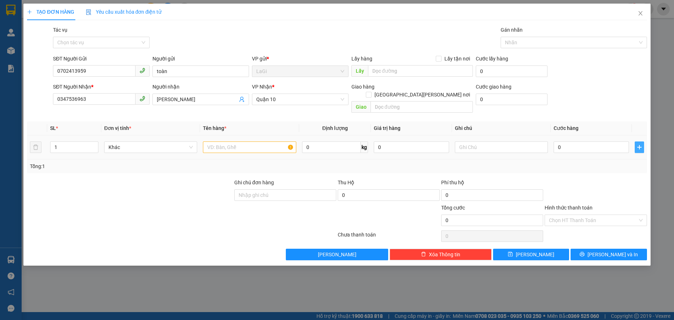
click at [637, 145] on icon "plus" at bounding box center [640, 148] width 6 height 6
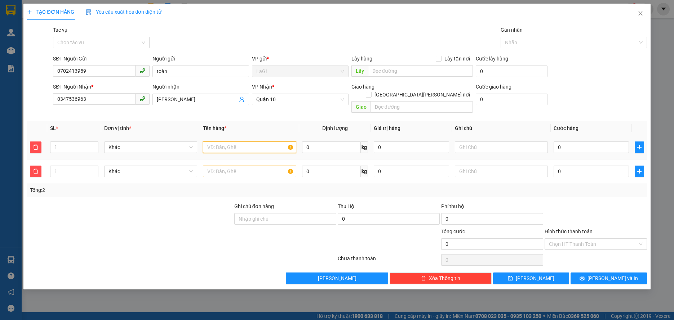
click at [228, 144] on input "text" at bounding box center [249, 148] width 93 height 12
click at [259, 147] on td "b - đồ nghề" at bounding box center [249, 148] width 99 height 24
click at [258, 147] on td "b - đồ nghề" at bounding box center [249, 148] width 99 height 24
click at [253, 142] on input "b - đồ nghề" at bounding box center [249, 148] width 93 height 12
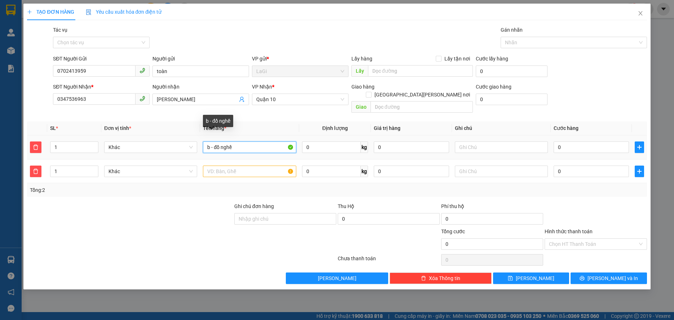
click at [253, 142] on input "b - đồ nghề" at bounding box center [249, 148] width 93 height 12
click at [252, 142] on input "b - đồ nghề" at bounding box center [249, 148] width 93 height 12
click at [260, 166] on input "text" at bounding box center [249, 172] width 93 height 12
paste input "b - đồ nghề"
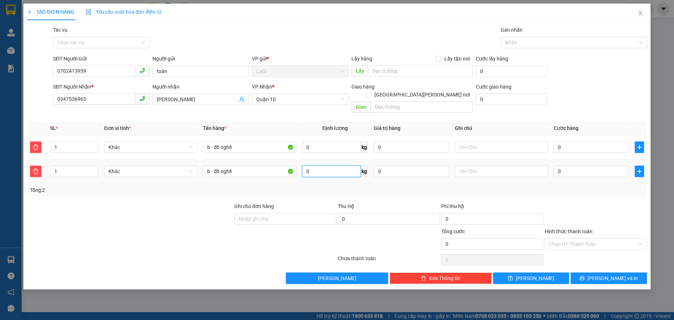
click at [313, 169] on input "0" at bounding box center [331, 172] width 59 height 12
click at [316, 142] on input "0" at bounding box center [331, 148] width 59 height 12
click at [575, 142] on input "0" at bounding box center [591, 148] width 75 height 12
click at [557, 140] on div "50" at bounding box center [591, 147] width 75 height 14
click at [566, 142] on input "50.000" at bounding box center [591, 148] width 75 height 12
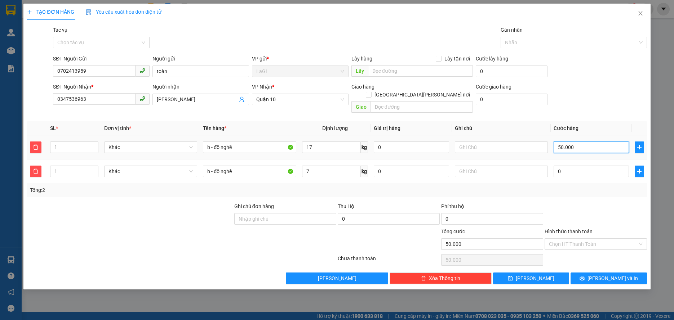
click at [567, 142] on input "50.000" at bounding box center [591, 148] width 75 height 12
click at [567, 168] on input "0" at bounding box center [591, 172] width 75 height 12
click at [573, 239] on input "Hình thức thanh toán" at bounding box center [593, 244] width 88 height 11
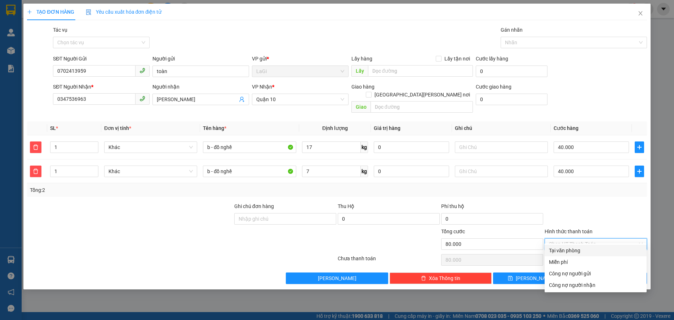
click at [590, 252] on div "Tại văn phòng" at bounding box center [595, 251] width 93 height 8
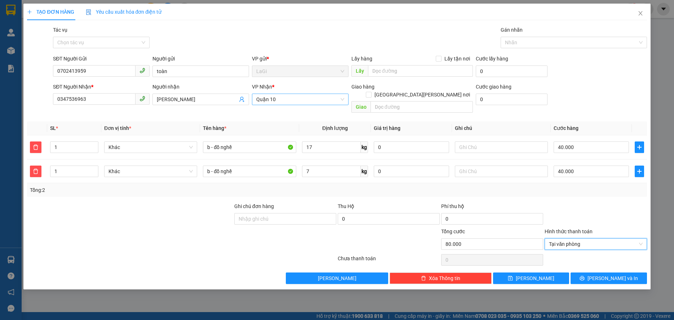
click at [306, 98] on span "Quận 10" at bounding box center [300, 99] width 88 height 11
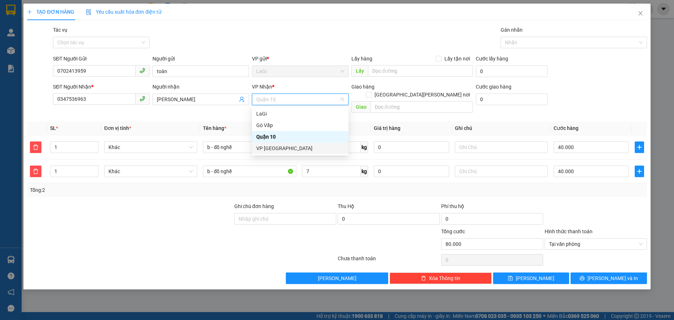
click at [280, 151] on div "VP [GEOGRAPHIC_DATA]" at bounding box center [300, 149] width 88 height 8
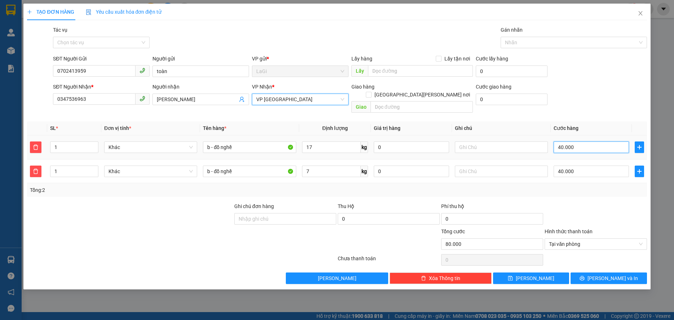
click at [590, 142] on input "40.000" at bounding box center [591, 148] width 75 height 12
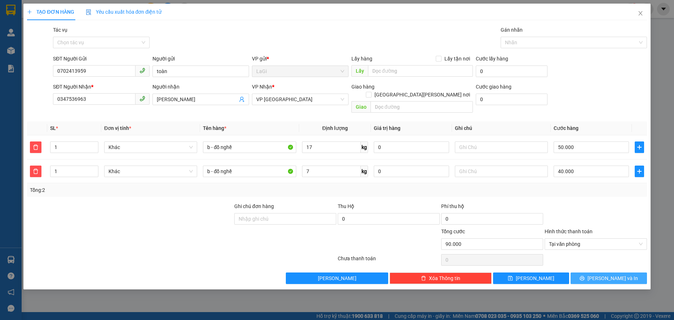
click at [601, 273] on button "[PERSON_NAME] và In" at bounding box center [609, 279] width 76 height 12
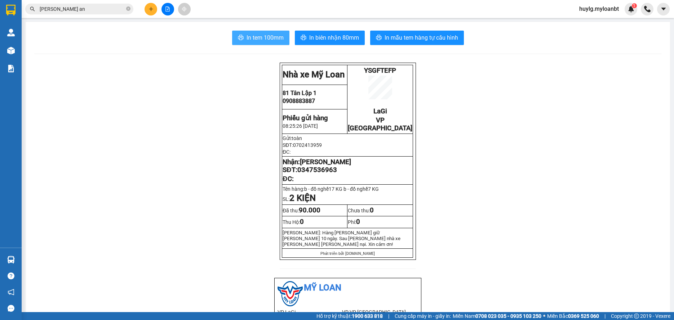
click at [278, 37] on span "In tem 100mm" at bounding box center [265, 37] width 37 height 9
click at [68, 10] on input "[PERSON_NAME] an" at bounding box center [82, 9] width 85 height 8
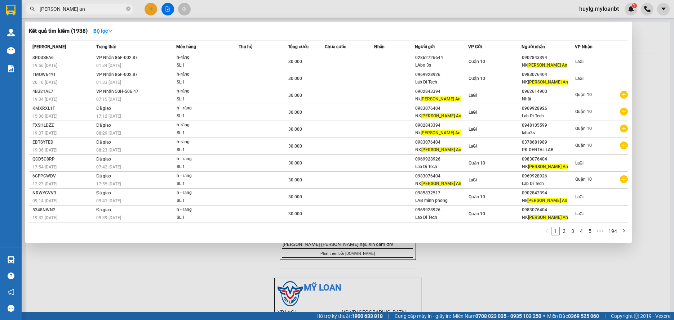
click at [68, 10] on input "[PERSON_NAME] an" at bounding box center [82, 9] width 85 height 8
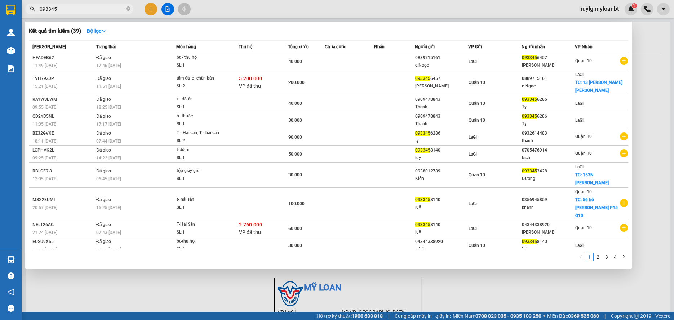
click at [80, 10] on input "093345" at bounding box center [82, 9] width 85 height 8
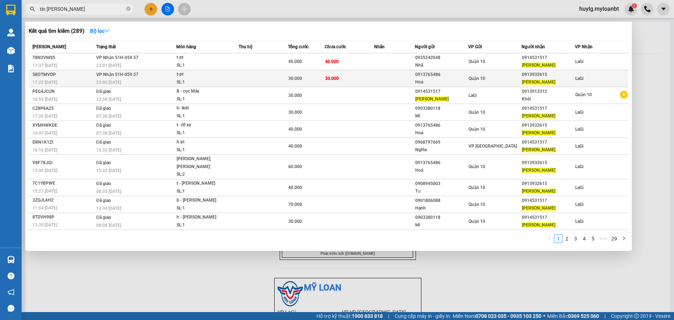
click at [380, 85] on td at bounding box center [394, 78] width 41 height 17
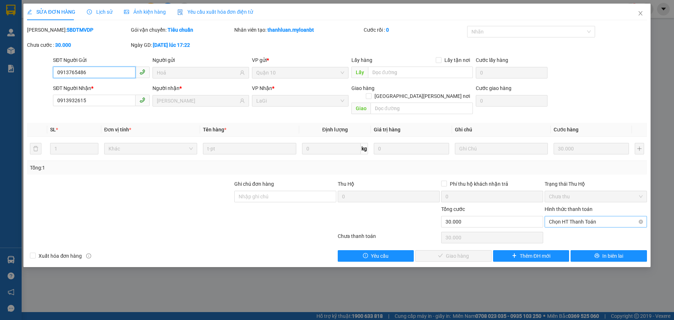
click at [582, 217] on span "Chọn HT Thanh Toán" at bounding box center [595, 222] width 93 height 11
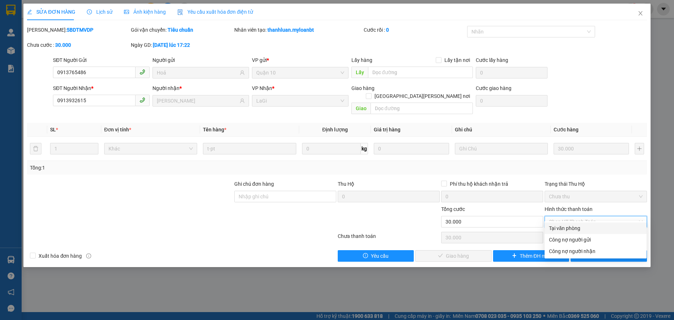
click at [576, 223] on div "Tại văn phòng" at bounding box center [596, 229] width 102 height 12
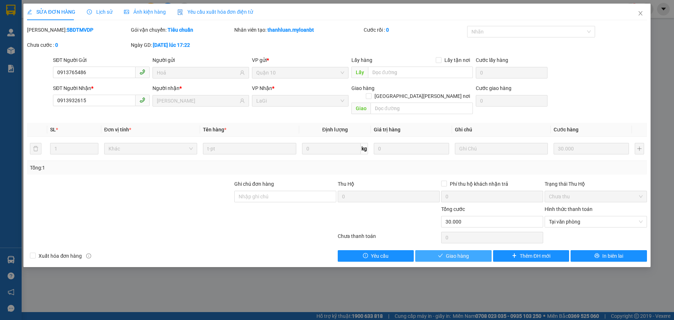
click at [445, 252] on button "Giao hàng" at bounding box center [453, 257] width 76 height 12
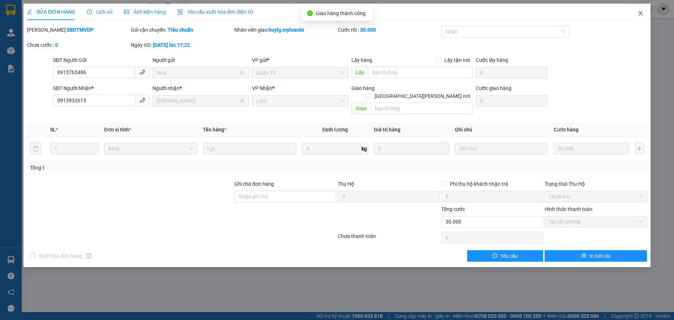
click at [648, 13] on span "Close" at bounding box center [640, 14] width 20 height 20
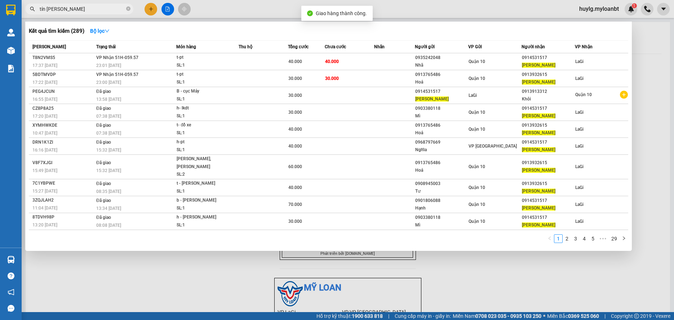
click at [77, 14] on span "tín [PERSON_NAME]" at bounding box center [79, 9] width 108 height 11
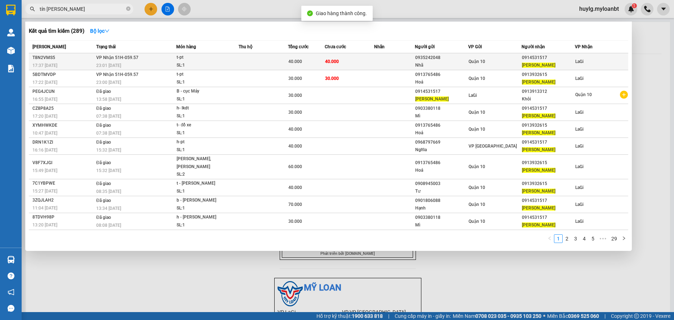
click at [294, 61] on span "40.000" at bounding box center [295, 61] width 14 height 5
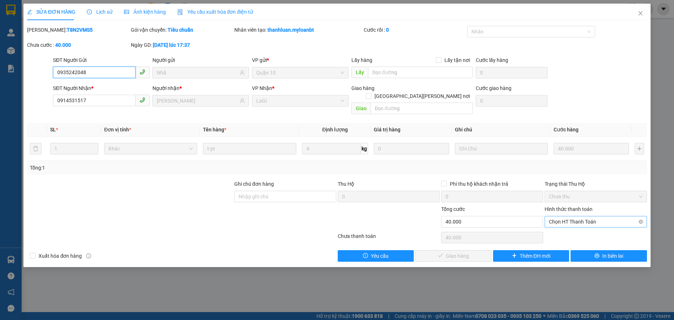
click at [602, 217] on span "Chọn HT Thanh Toán" at bounding box center [595, 222] width 93 height 11
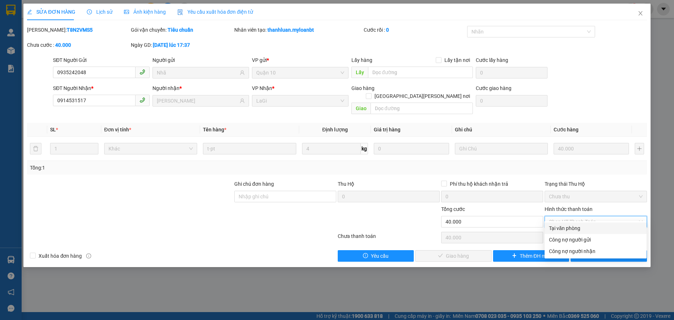
click at [582, 230] on div "Tại văn phòng" at bounding box center [595, 229] width 93 height 8
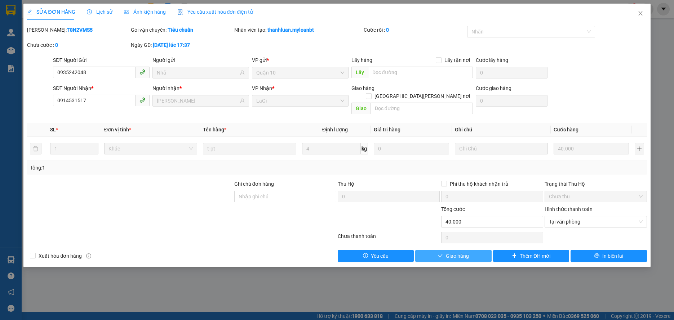
click at [447, 251] on button "Giao hàng" at bounding box center [453, 257] width 76 height 12
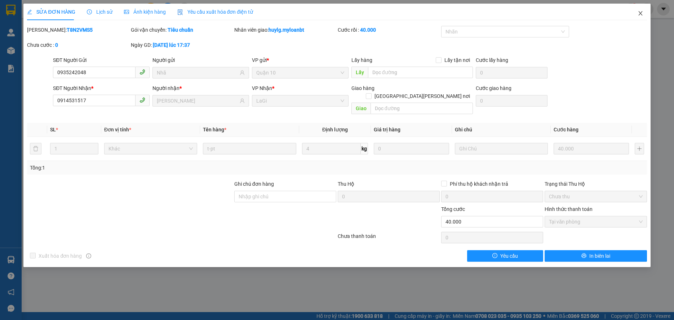
click at [644, 11] on span "Close" at bounding box center [640, 14] width 20 height 20
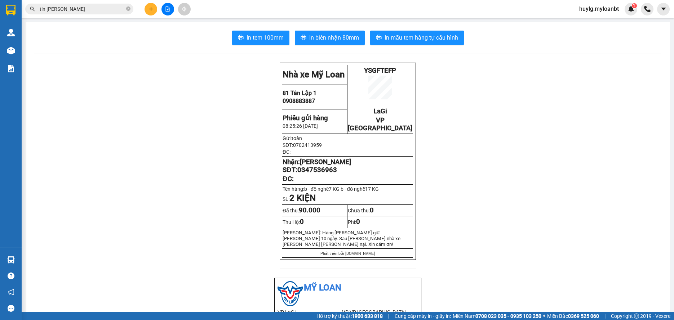
click at [99, 5] on input "tín [PERSON_NAME]" at bounding box center [82, 9] width 85 height 8
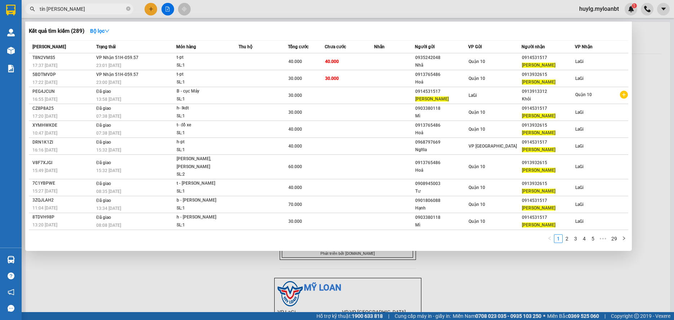
click at [99, 6] on input "tín [PERSON_NAME]" at bounding box center [82, 9] width 85 height 8
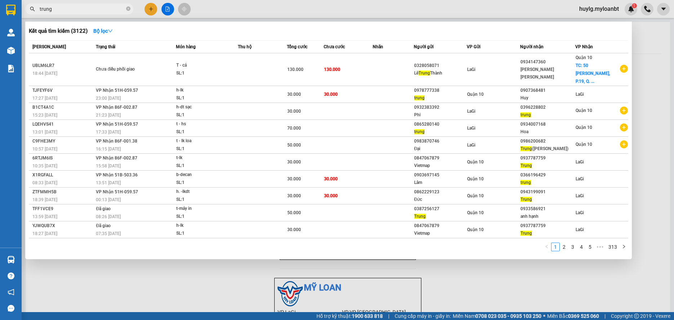
click at [67, 8] on input "trung" at bounding box center [82, 9] width 85 height 8
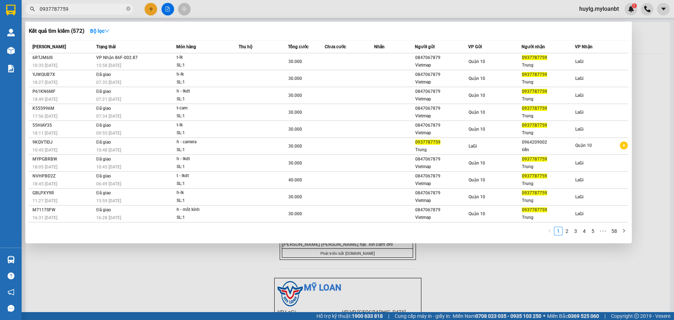
click at [198, 52] on th "Món hàng" at bounding box center [207, 47] width 62 height 13
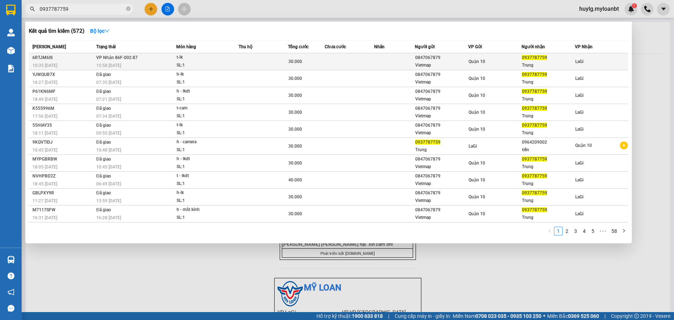
click at [197, 57] on div "t-lk" at bounding box center [204, 58] width 54 height 8
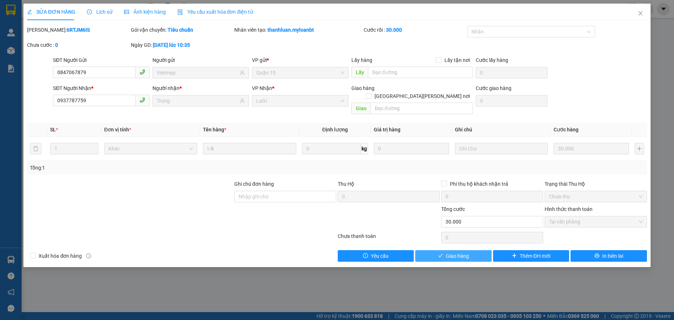
click at [457, 252] on span "Giao hàng" at bounding box center [457, 256] width 23 height 8
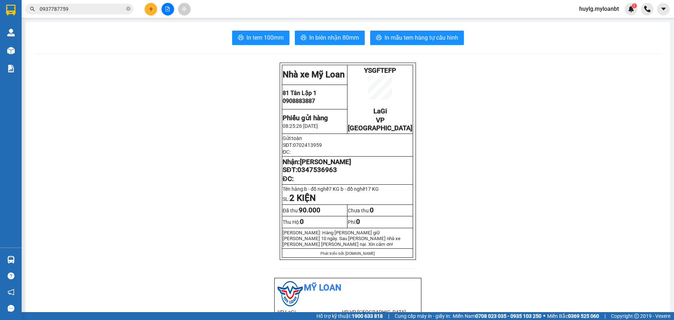
click at [151, 10] on icon "plus" at bounding box center [151, 8] width 5 height 5
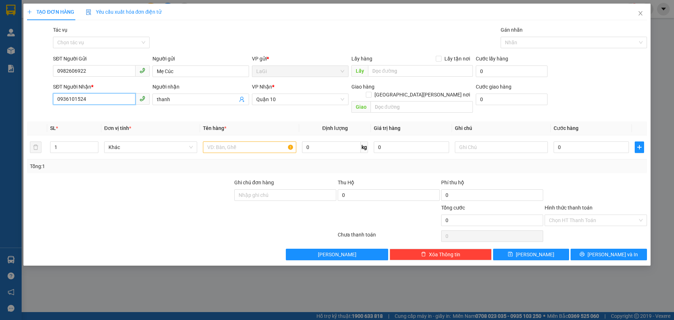
click at [114, 99] on input "0936101524" at bounding box center [94, 99] width 83 height 12
click at [190, 98] on input "thanh" at bounding box center [197, 100] width 81 height 8
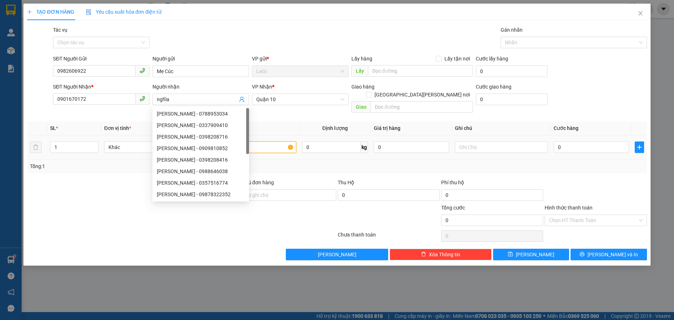
click at [275, 142] on input "text" at bounding box center [249, 148] width 93 height 12
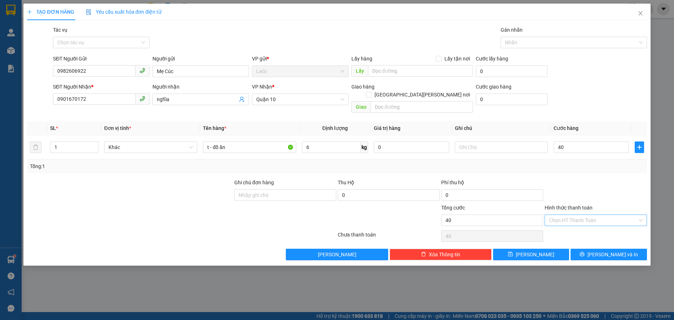
click at [599, 215] on input "Hình thức thanh toán" at bounding box center [593, 220] width 88 height 11
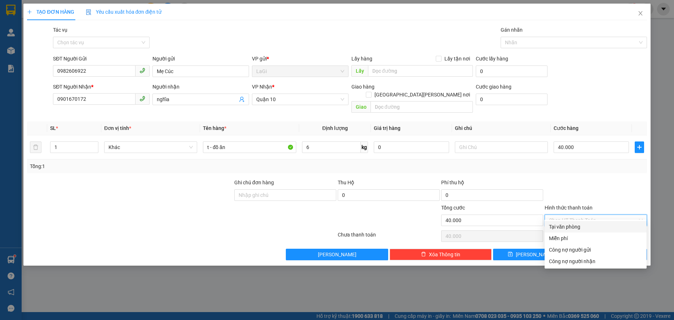
click at [588, 226] on div "Tại văn phòng" at bounding box center [595, 227] width 93 height 8
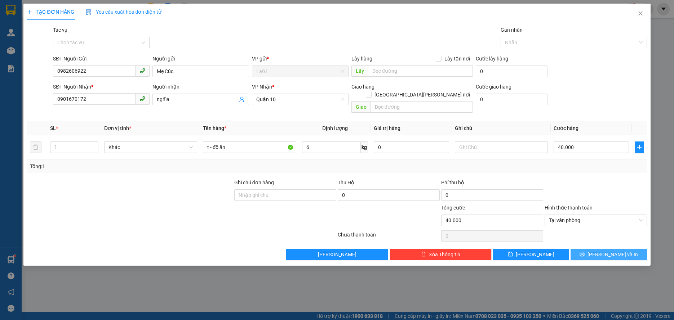
click at [601, 250] on button "[PERSON_NAME] và In" at bounding box center [609, 255] width 76 height 12
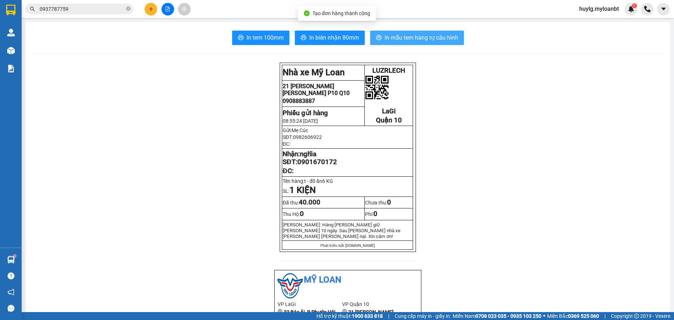
click at [424, 34] on span "In mẫu tem hàng tự cấu hình" at bounding box center [422, 37] width 74 height 9
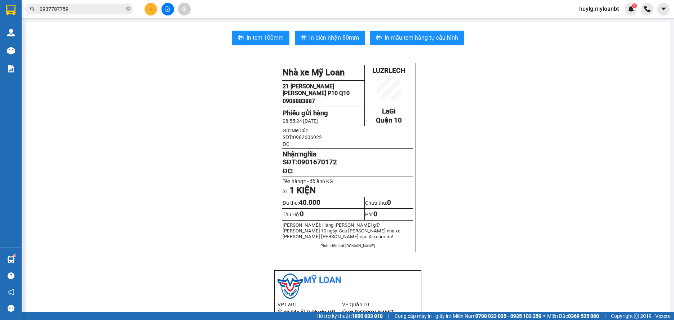
click at [106, 5] on span "0937787759" at bounding box center [79, 9] width 108 height 11
click at [105, 10] on input "0937787759" at bounding box center [82, 9] width 85 height 8
click at [149, 8] on icon "plus" at bounding box center [151, 8] width 5 height 5
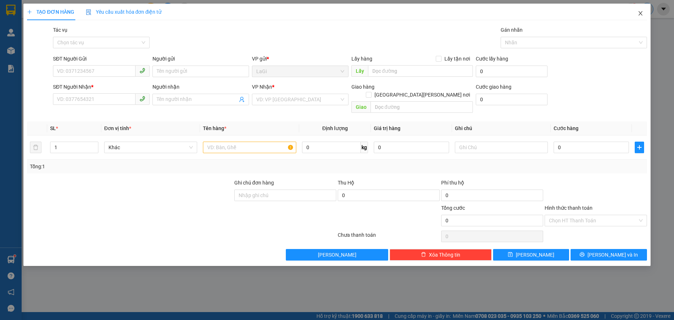
click at [646, 10] on span "Close" at bounding box center [640, 14] width 20 height 20
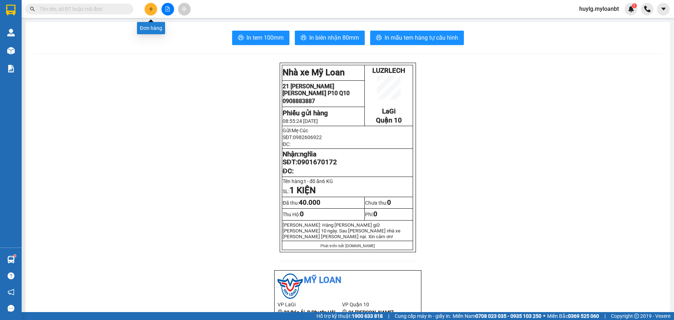
click at [150, 4] on button at bounding box center [151, 9] width 13 height 13
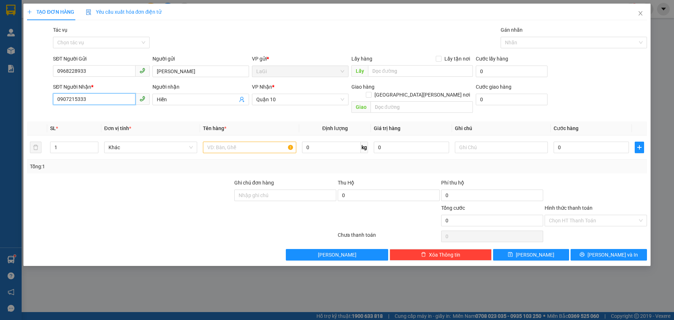
click at [106, 99] on input "0907215333" at bounding box center [94, 99] width 83 height 12
click at [187, 92] on div "Người nhận" at bounding box center [200, 88] width 97 height 11
click at [187, 94] on span "Hiền" at bounding box center [200, 100] width 97 height 12
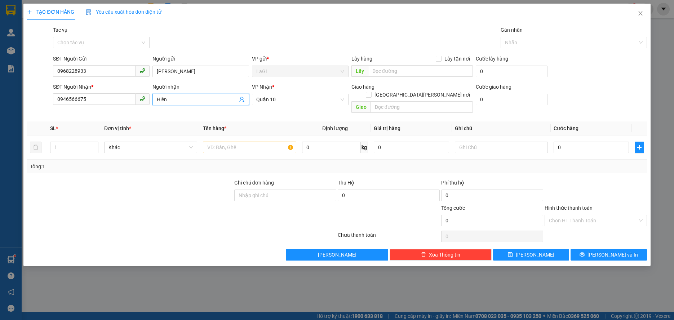
click at [188, 97] on input "Hiền" at bounding box center [197, 100] width 81 height 8
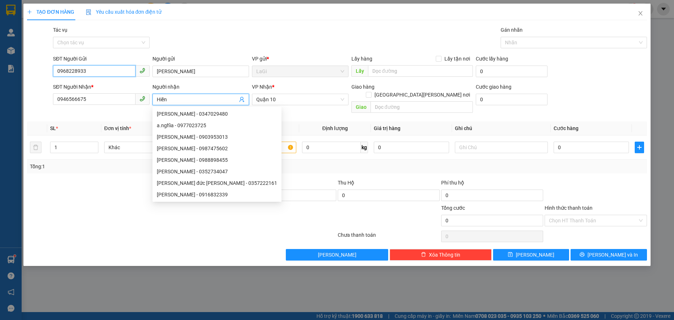
click at [115, 70] on input "0968228933" at bounding box center [94, 71] width 83 height 12
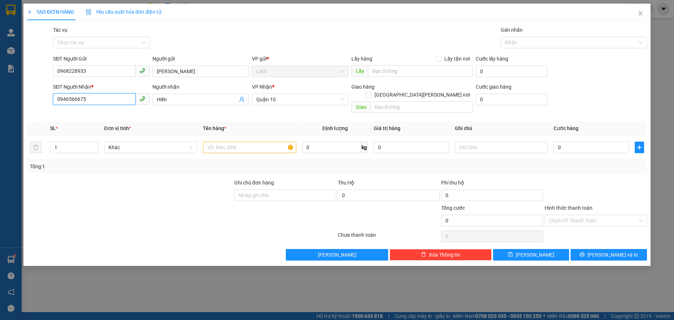
click at [118, 101] on input "0946566675" at bounding box center [94, 99] width 83 height 12
click at [176, 98] on input "Hiền" at bounding box center [197, 100] width 81 height 8
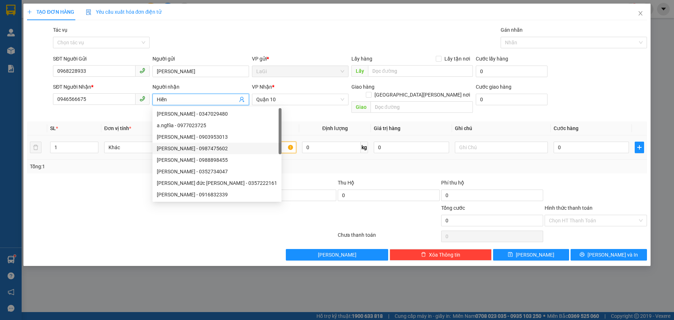
click at [272, 142] on input "text" at bounding box center [249, 148] width 93 height 12
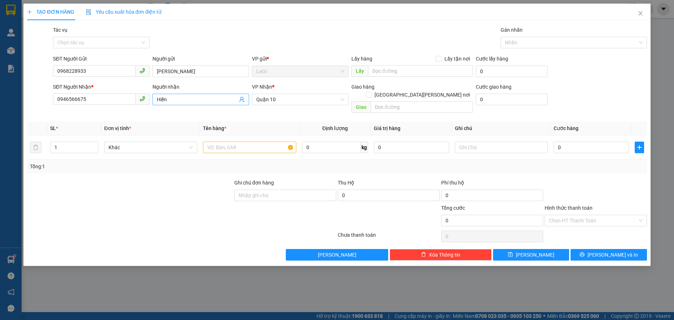
click at [195, 100] on input "Hiền" at bounding box center [197, 100] width 81 height 8
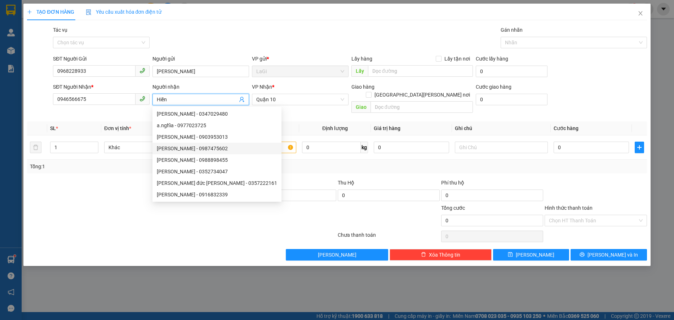
click at [195, 100] on input "Hiền" at bounding box center [197, 100] width 81 height 8
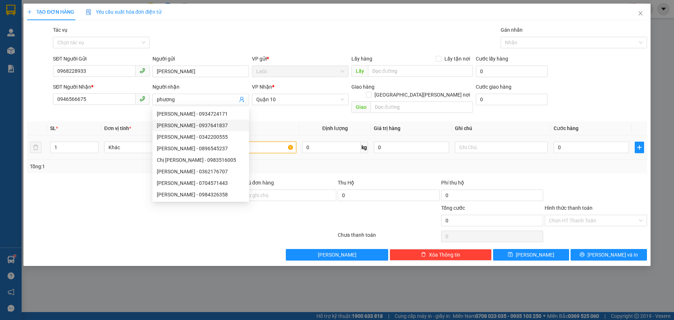
click at [283, 142] on input "text" at bounding box center [249, 148] width 93 height 12
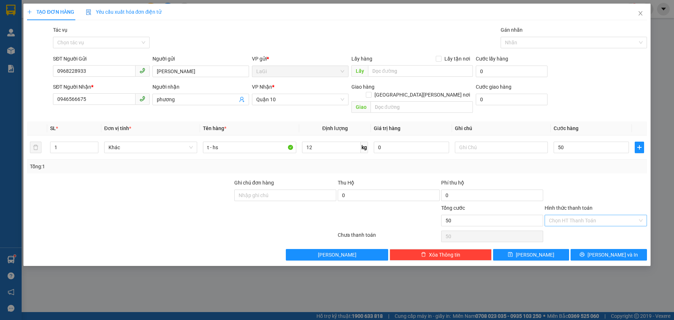
click at [603, 215] on input "Hình thức thanh toán" at bounding box center [593, 220] width 88 height 11
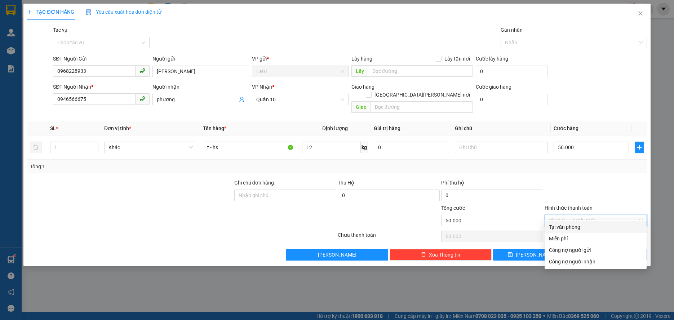
click at [593, 225] on div "Tại văn phòng" at bounding box center [595, 227] width 93 height 8
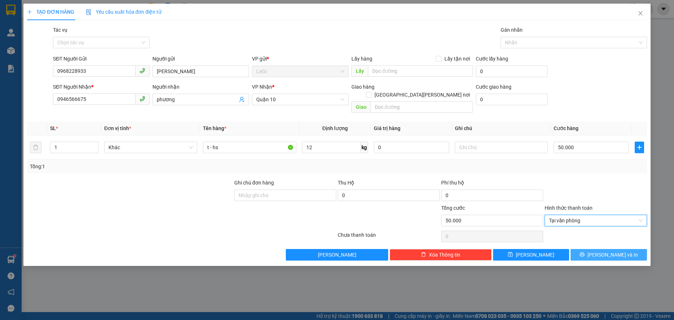
click at [605, 249] on button "[PERSON_NAME] và In" at bounding box center [609, 255] width 76 height 12
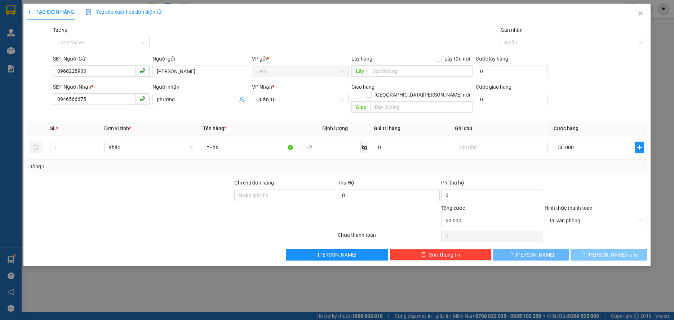
click at [605, 249] on button "[PERSON_NAME] và In" at bounding box center [609, 255] width 76 height 12
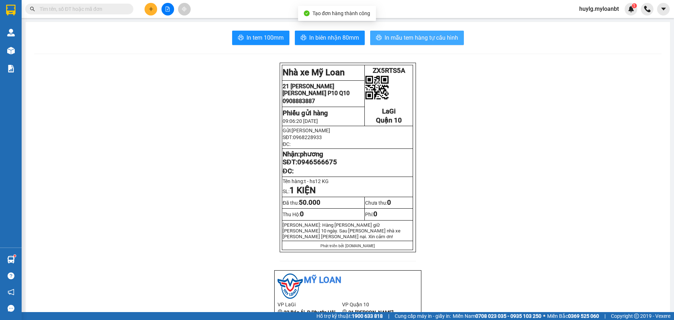
click at [424, 40] on span "In mẫu tem hàng tự cấu hình" at bounding box center [422, 37] width 74 height 9
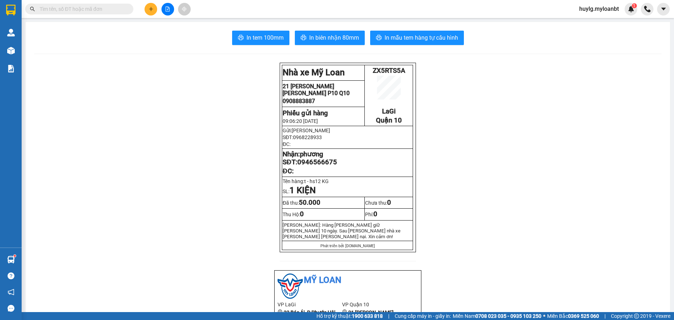
click at [82, 7] on input "text" at bounding box center [82, 9] width 85 height 8
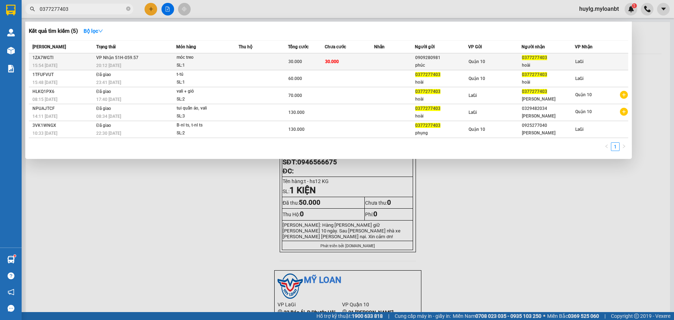
click at [227, 60] on div "móc treo" at bounding box center [204, 58] width 54 height 8
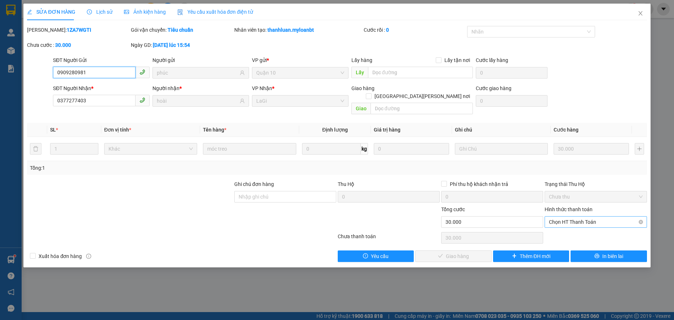
click at [592, 217] on span "Chọn HT Thanh Toán" at bounding box center [595, 222] width 93 height 11
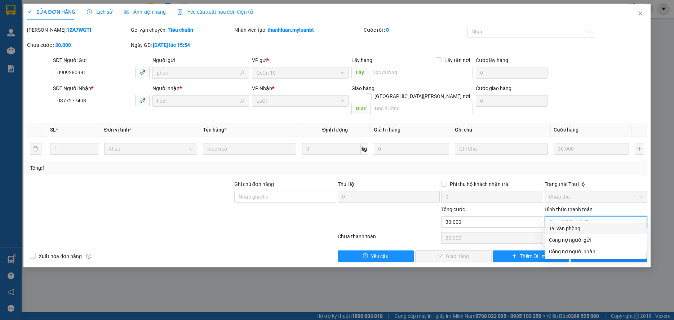
click at [577, 227] on div "Tại văn phòng" at bounding box center [595, 229] width 93 height 8
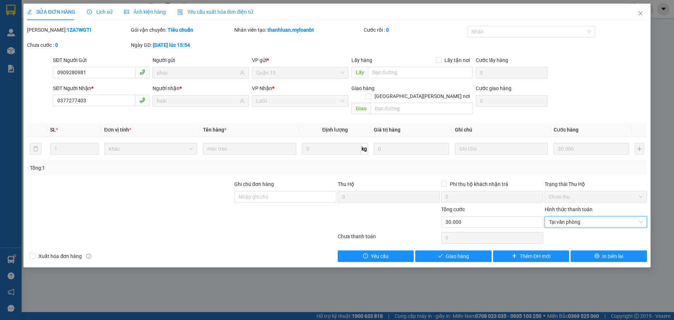
click at [471, 254] on div "SỬA ĐƠN HÀNG Lịch sử [PERSON_NAME] hàng Yêu cầu xuất [PERSON_NAME] điện tử Tota…" at bounding box center [336, 136] width 627 height 264
click at [465, 252] on span "Giao hàng" at bounding box center [457, 256] width 23 height 8
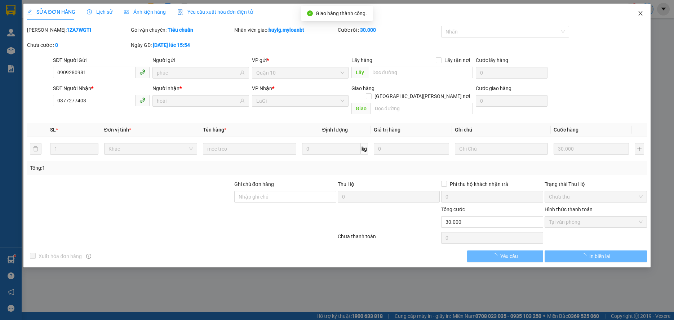
click at [649, 16] on span "Close" at bounding box center [640, 14] width 20 height 20
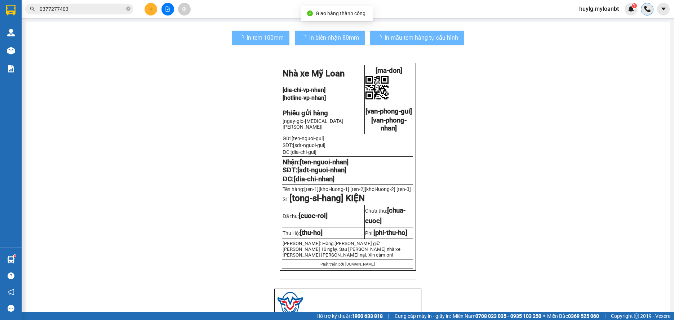
click at [645, 15] on div at bounding box center [647, 9] width 13 height 13
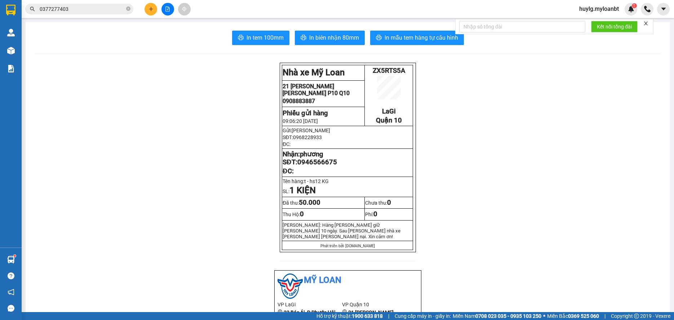
click at [109, 5] on input "0377277403" at bounding box center [82, 9] width 85 height 8
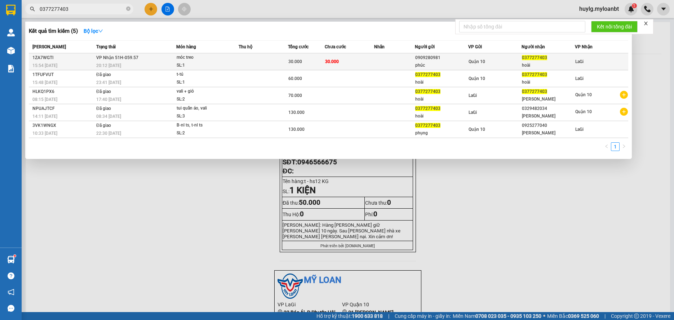
click at [553, 58] on div "0377277403" at bounding box center [548, 58] width 53 height 8
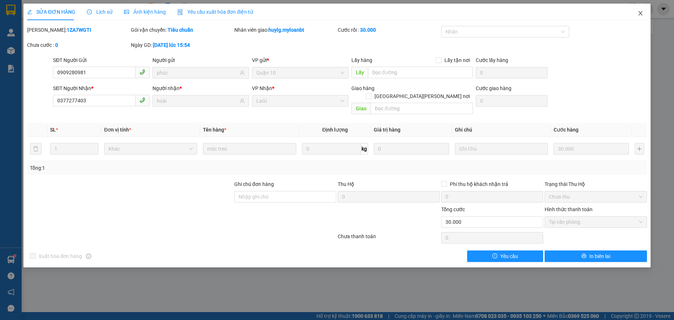
click at [639, 15] on icon "close" at bounding box center [640, 13] width 4 height 4
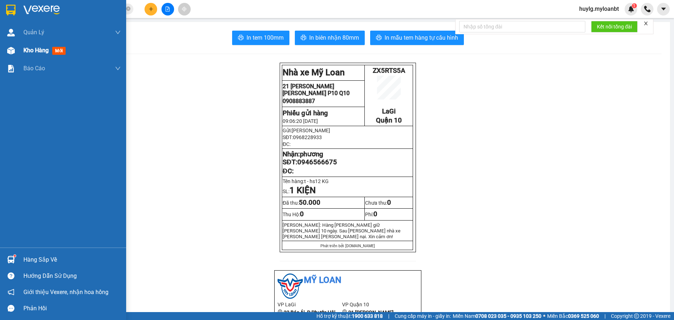
click at [43, 57] on div "Kho hàng mới" at bounding box center [71, 50] width 97 height 18
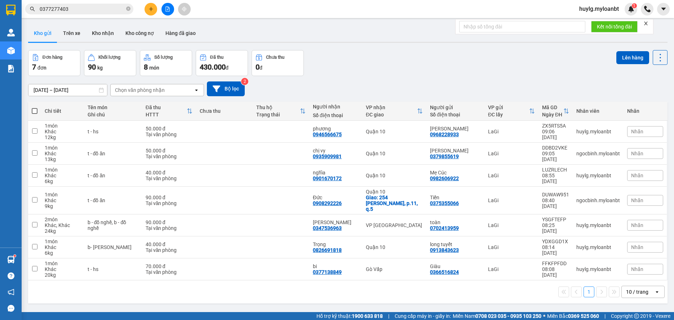
click at [79, 5] on span "0377277403" at bounding box center [79, 9] width 108 height 11
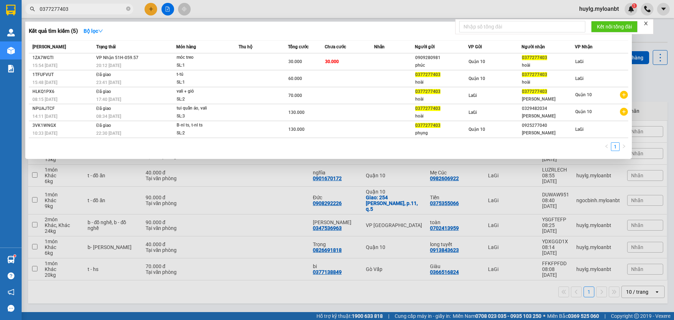
click at [79, 5] on span "0377277403" at bounding box center [79, 9] width 108 height 11
click at [79, 5] on input "0377277403" at bounding box center [82, 9] width 85 height 8
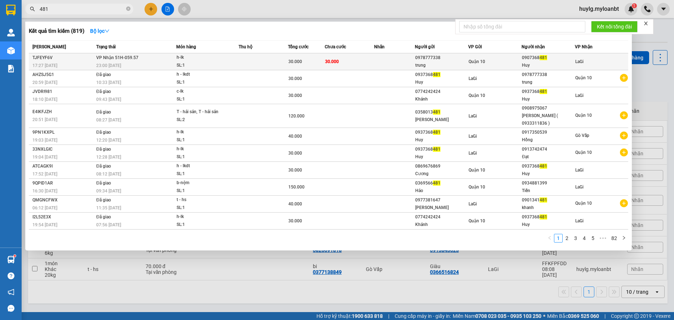
click at [142, 61] on td "[PERSON_NAME] 51H-059.57 23:00 [DATE]" at bounding box center [135, 61] width 82 height 17
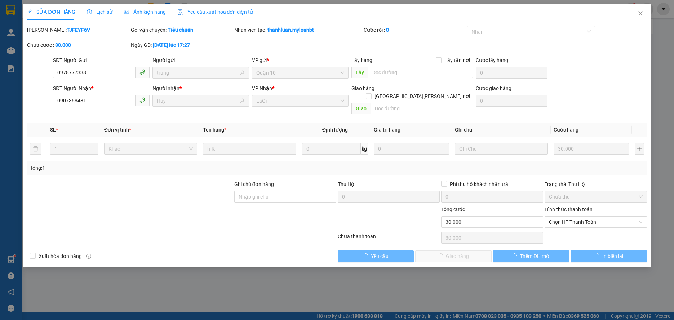
drag, startPoint x: 619, startPoint y: 229, endPoint x: 611, endPoint y: 225, distance: 8.1
click at [618, 231] on div "Chọn HT Thanh Toán" at bounding box center [595, 238] width 103 height 14
click at [591, 217] on span "Chọn HT Thanh Toán" at bounding box center [595, 222] width 93 height 11
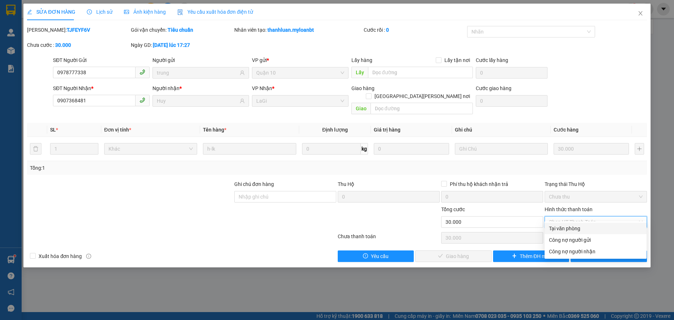
drag, startPoint x: 576, startPoint y: 226, endPoint x: 493, endPoint y: 242, distance: 84.0
click at [576, 226] on div "Tại văn phòng" at bounding box center [595, 229] width 93 height 8
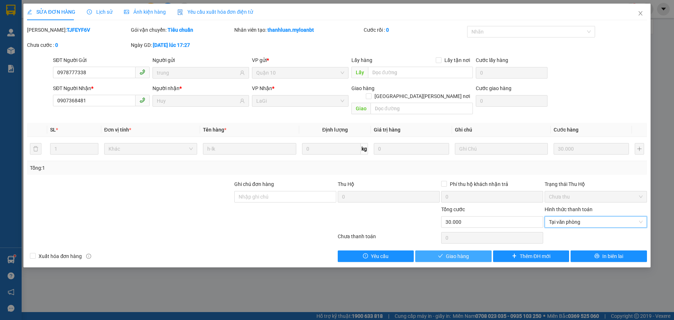
click at [466, 252] on span "Giao hàng" at bounding box center [457, 256] width 23 height 8
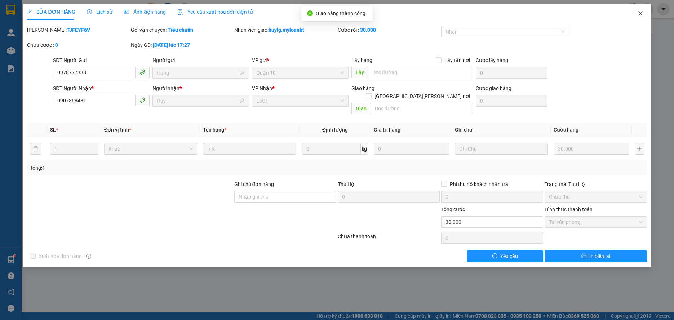
click at [640, 9] on span "Close" at bounding box center [640, 14] width 20 height 20
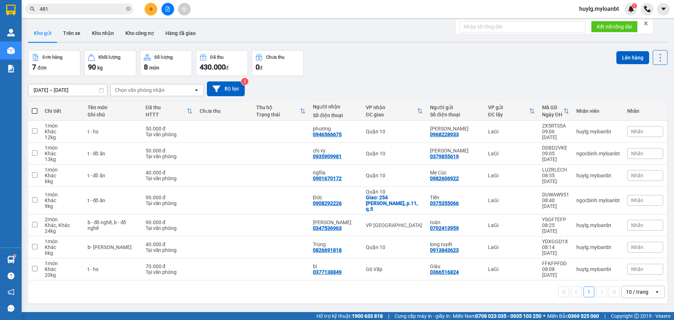
click at [66, 10] on input "481" at bounding box center [82, 9] width 85 height 8
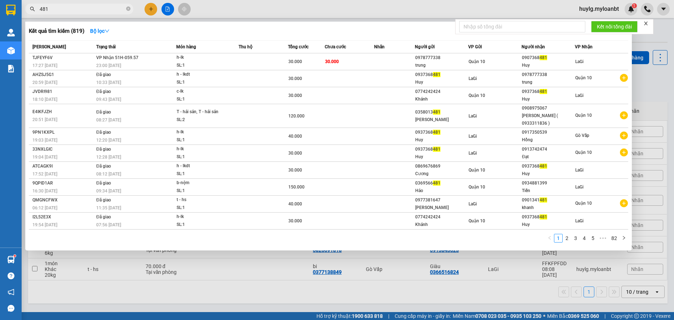
click at [66, 10] on input "481" at bounding box center [82, 9] width 85 height 8
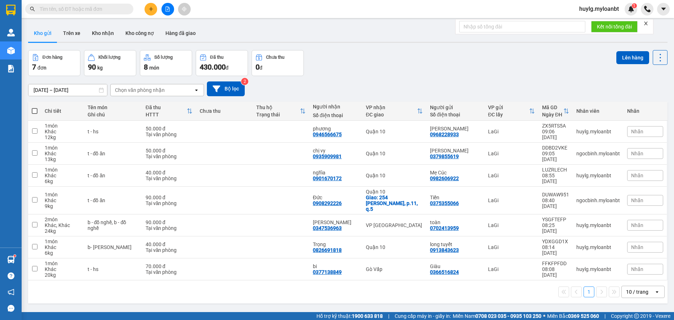
click at [95, 8] on input "text" at bounding box center [82, 9] width 85 height 8
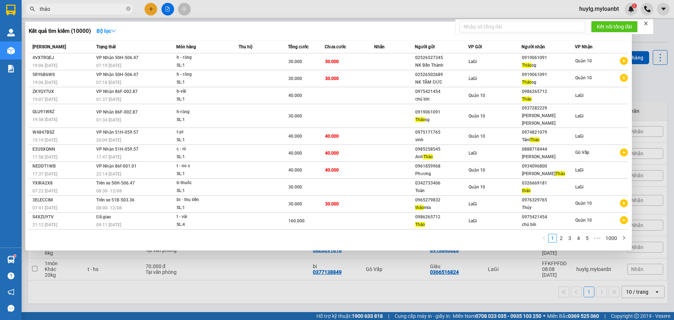
click at [85, 7] on input "thảo" at bounding box center [82, 9] width 85 height 8
click at [85, 12] on input "thảo" at bounding box center [82, 9] width 85 height 8
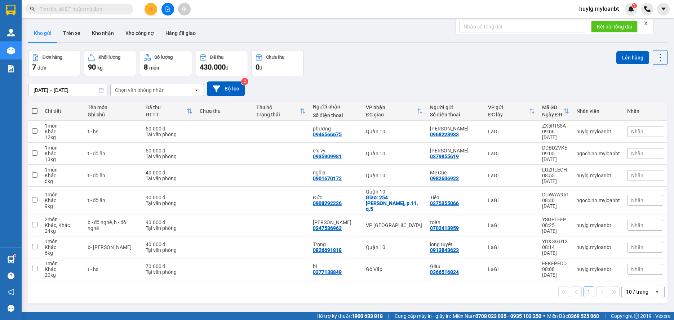
click at [111, 8] on input "text" at bounding box center [82, 9] width 85 height 8
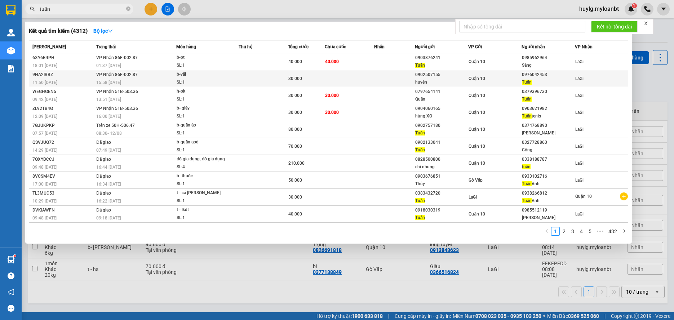
click at [426, 80] on div "huyền" at bounding box center [441, 83] width 53 height 8
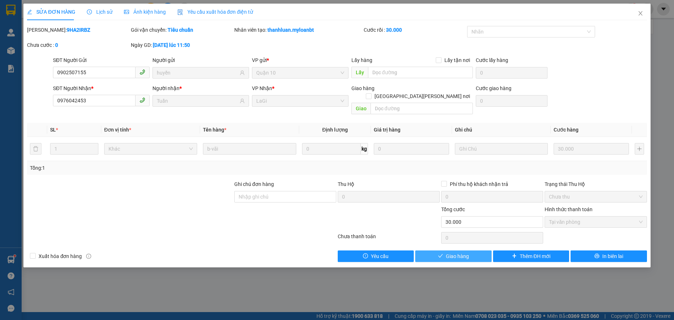
click at [465, 252] on span "Giao hàng" at bounding box center [457, 256] width 23 height 8
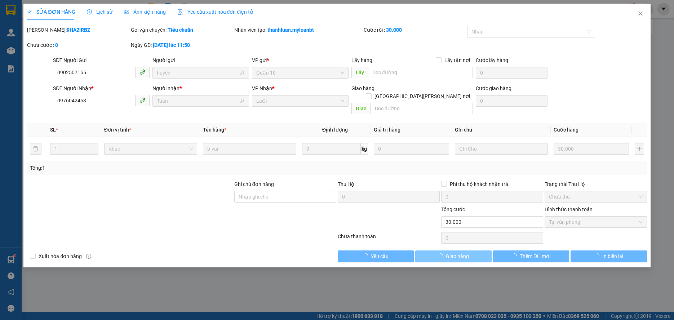
click at [465, 252] on span "Giao hàng" at bounding box center [457, 256] width 23 height 8
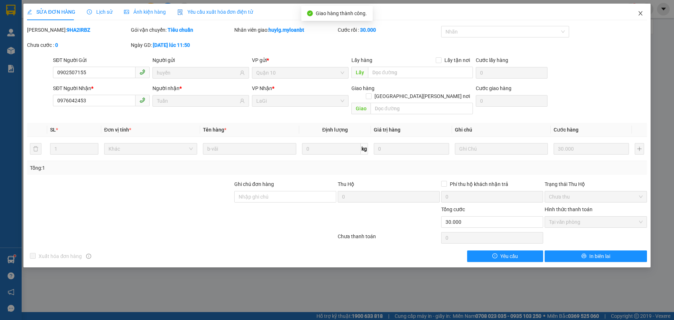
click at [638, 13] on icon "close" at bounding box center [641, 13] width 6 height 6
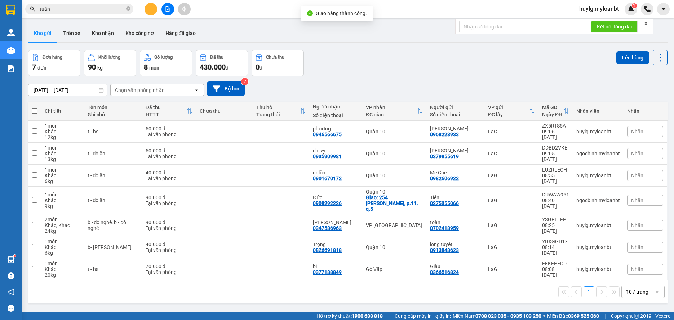
click at [84, 4] on span "tuấn" at bounding box center [79, 9] width 108 height 11
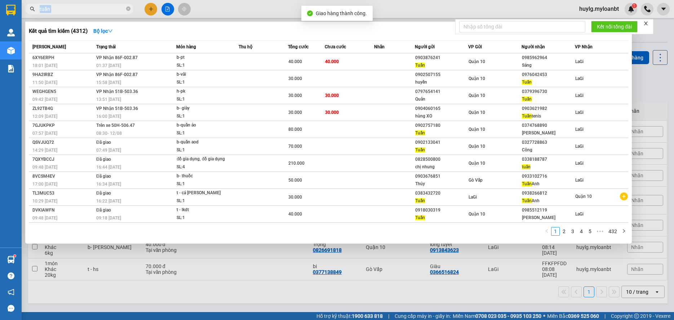
click at [84, 4] on span "tuấn" at bounding box center [79, 9] width 108 height 11
click at [83, 5] on input "tuấn" at bounding box center [82, 9] width 85 height 8
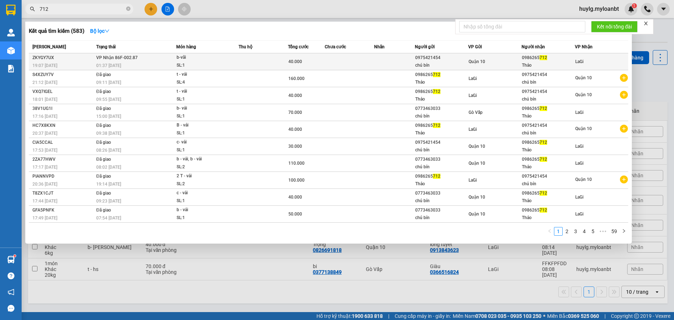
click at [418, 65] on div "chú bín" at bounding box center [441, 66] width 53 height 8
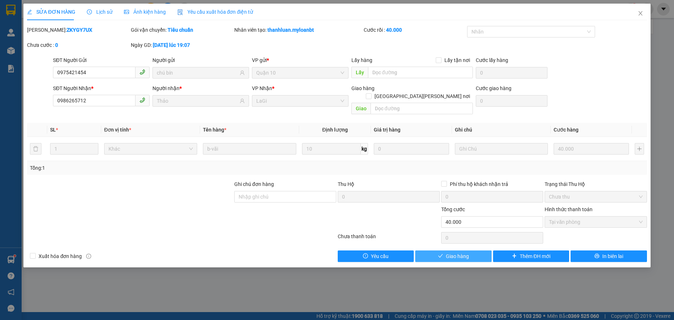
click at [468, 252] on span "Giao hàng" at bounding box center [457, 256] width 23 height 8
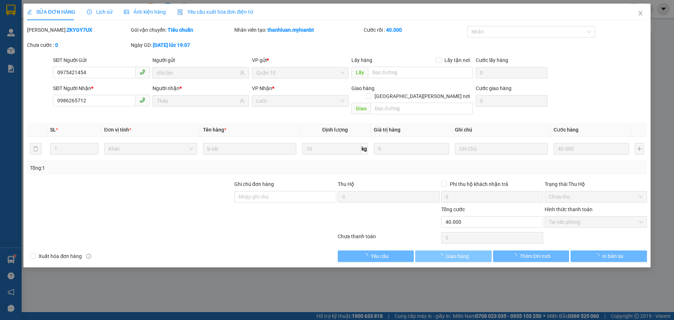
click at [468, 252] on span "Giao hàng" at bounding box center [457, 256] width 23 height 8
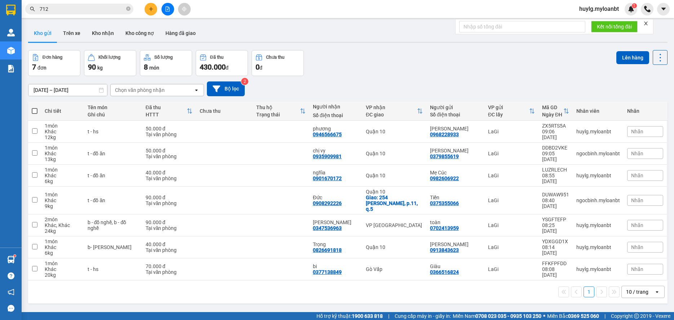
click at [74, 1] on div "Kết quả [PERSON_NAME] ( 583 ) Bộ lọc Mã ĐH Trạng thái Món hàng Thu hộ Tổng [PER…" at bounding box center [337, 9] width 674 height 18
click at [74, 6] on input "712" at bounding box center [82, 9] width 85 height 8
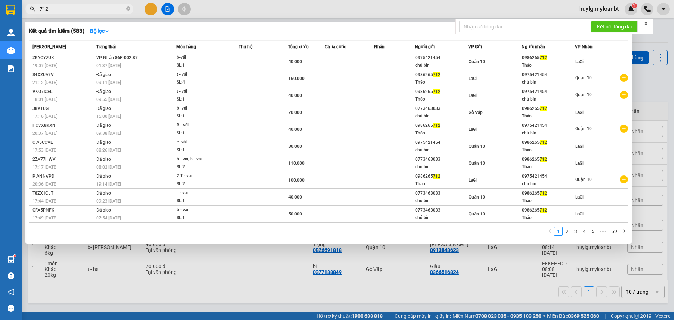
click at [74, 8] on input "712" at bounding box center [82, 9] width 85 height 8
type input "7"
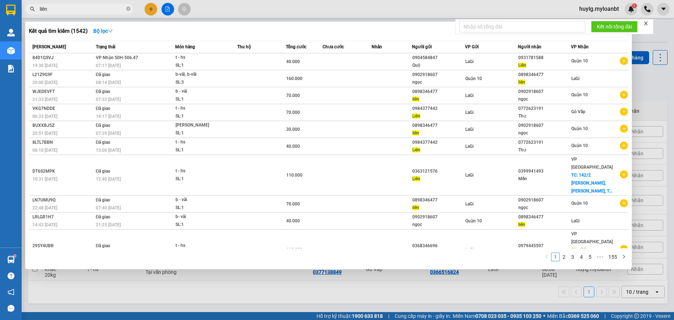
click at [67, 9] on input "liên" at bounding box center [82, 9] width 85 height 8
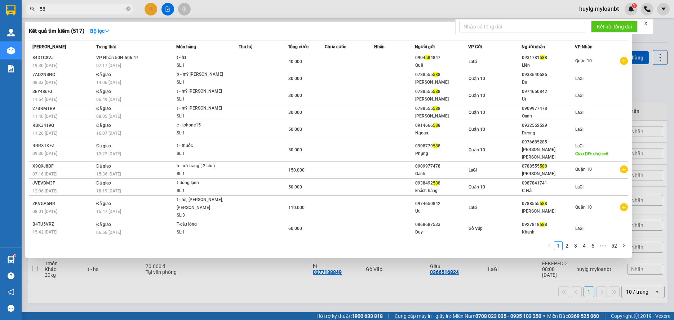
type input "5"
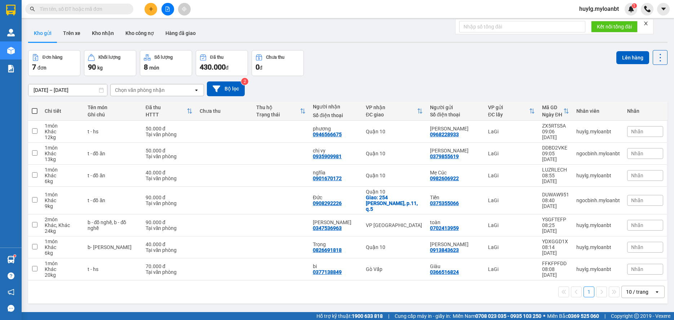
click at [72, 10] on input "text" at bounding box center [82, 9] width 85 height 8
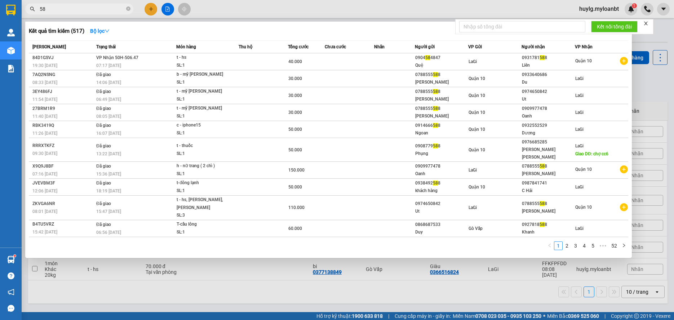
type input "5"
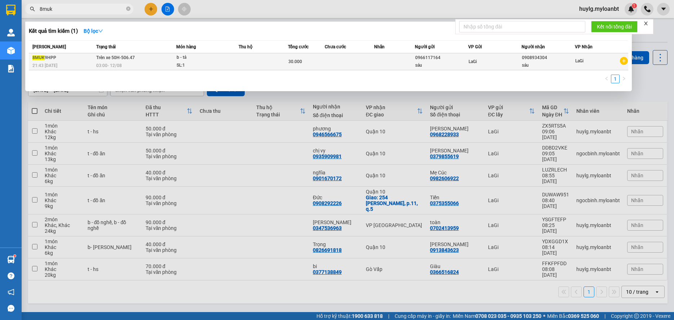
type input "8muk"
click at [172, 63] on div "03:00 - 12/08" at bounding box center [136, 66] width 80 height 8
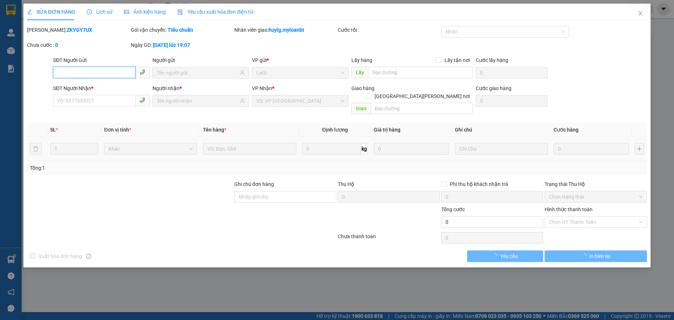
type input "0966117164"
type input "0908934304"
type input "30.000"
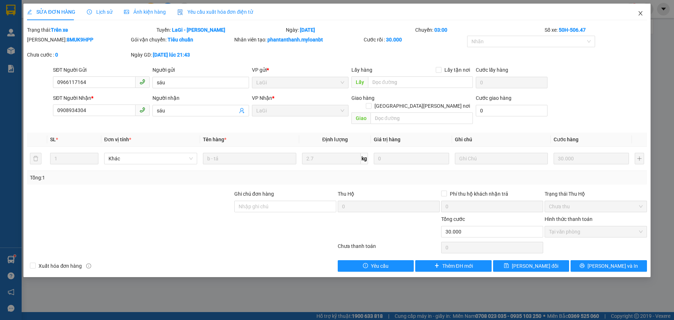
click at [641, 20] on span "Close" at bounding box center [640, 14] width 20 height 20
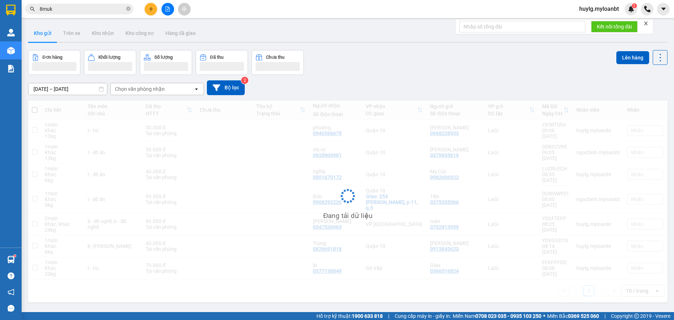
click at [67, 10] on input "8muk" at bounding box center [82, 9] width 85 height 8
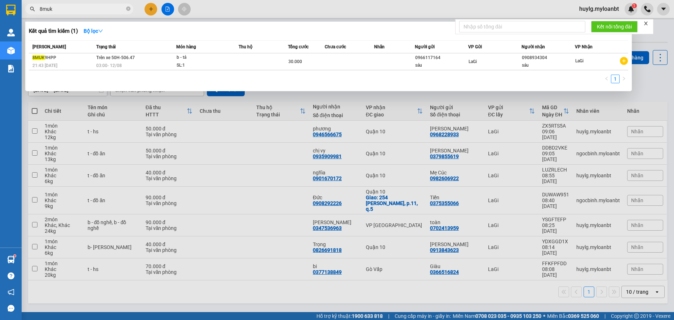
click at [74, 11] on input "8muk" at bounding box center [82, 9] width 85 height 8
click at [76, 11] on input "8muk" at bounding box center [82, 9] width 85 height 8
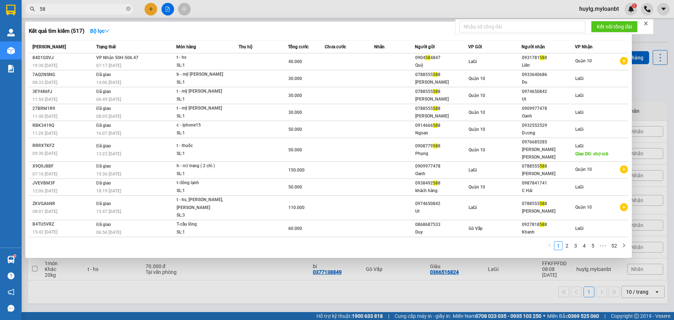
type input "5"
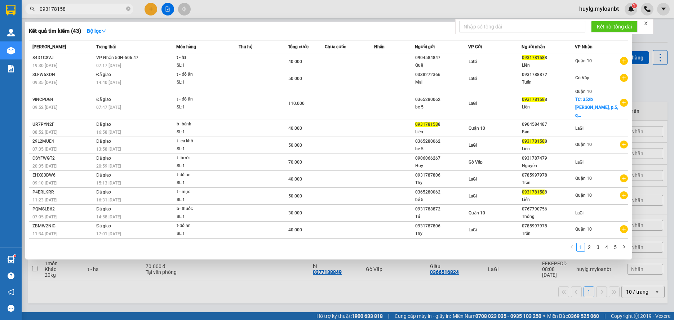
type input "0931781588"
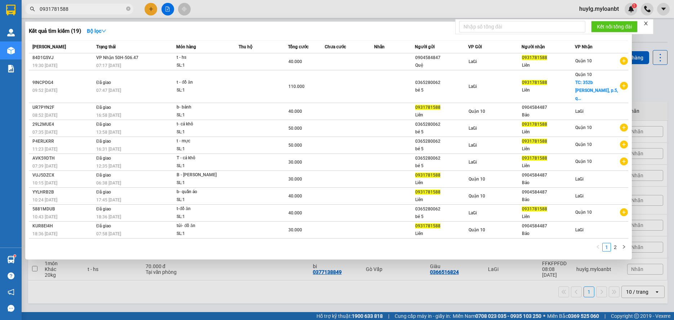
click at [92, 6] on input "0931781588" at bounding box center [82, 9] width 85 height 8
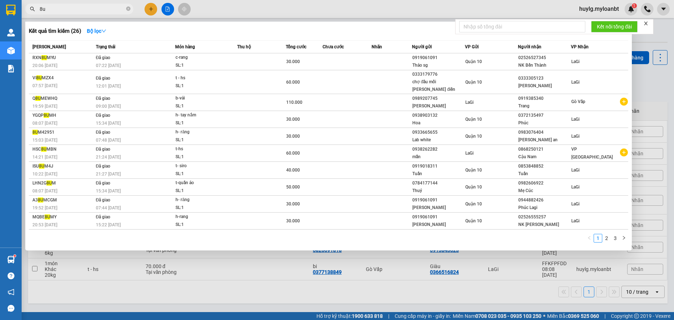
type input "8"
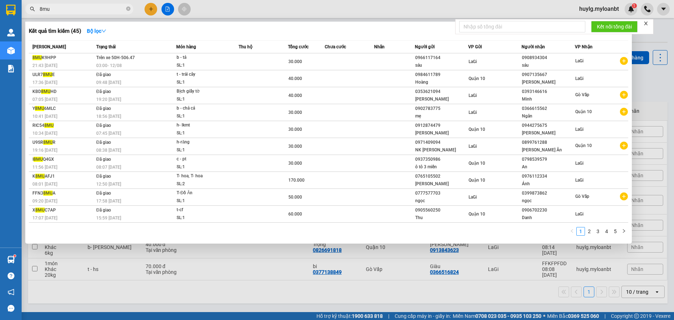
type input "8muk"
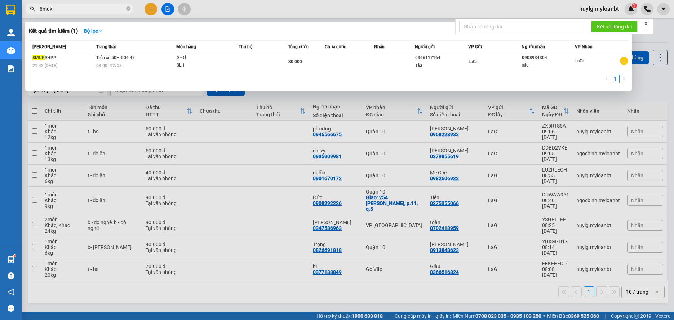
click at [149, 4] on div at bounding box center [337, 160] width 674 height 320
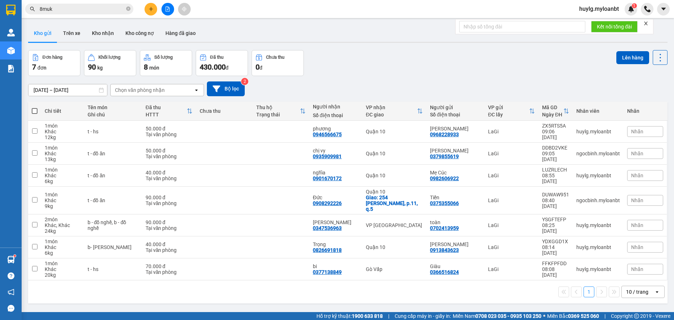
click at [149, 4] on button at bounding box center [151, 9] width 13 height 13
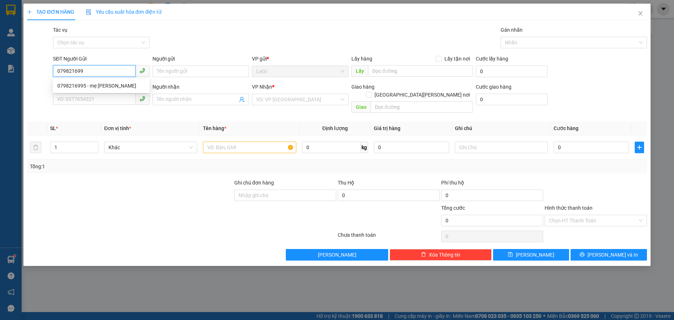
type input "0798216995"
click at [122, 84] on div "0798216995 - mẹ Hương" at bounding box center [101, 86] width 88 height 8
type input "mẹ Hương"
type input "0961209804"
type input "[PERSON_NAME]"
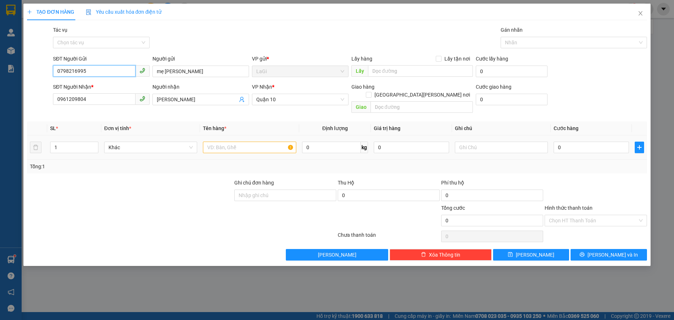
type input "0798216995"
click at [236, 142] on input "text" at bounding box center [249, 148] width 93 height 12
type input "t - hs"
type input "17"
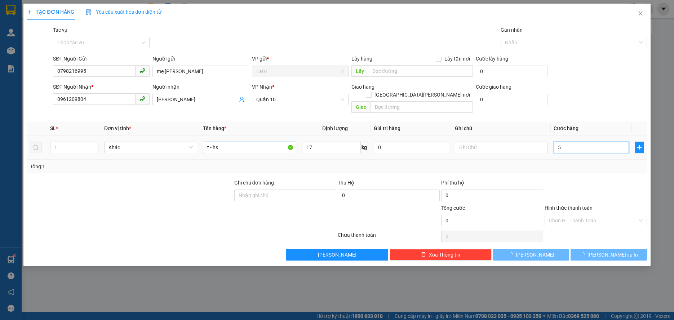
type input "50"
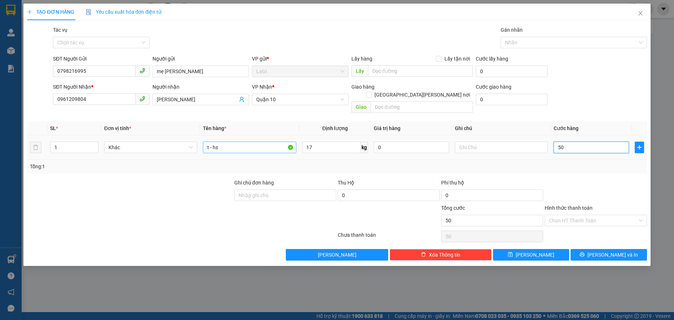
type input "50"
type input "500"
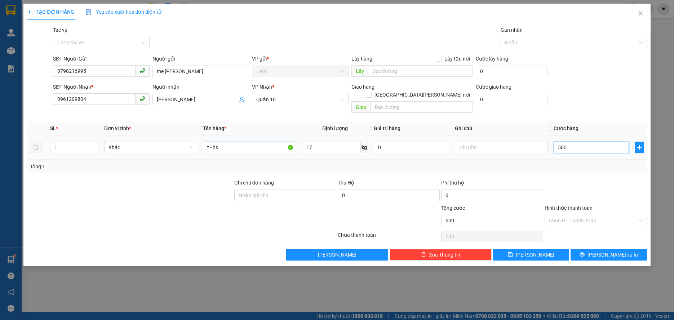
type input "5.000"
type input "50.000"
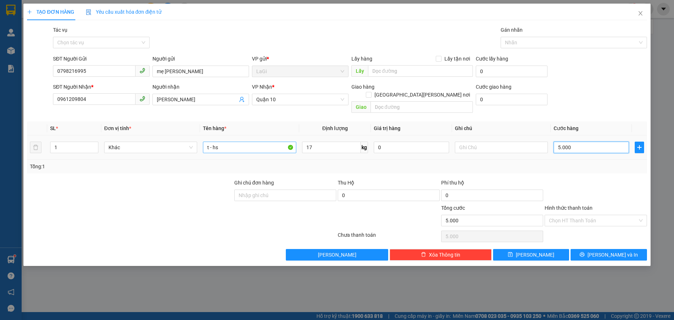
type input "50.000"
click at [591, 215] on input "Hình thức thanh toán" at bounding box center [593, 220] width 88 height 11
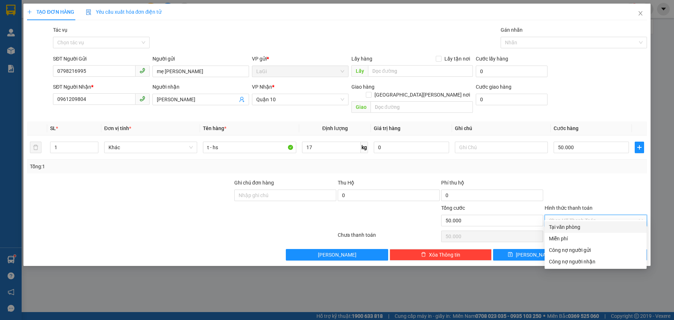
click at [576, 226] on div "Tại văn phòng" at bounding box center [595, 227] width 93 height 8
type input "0"
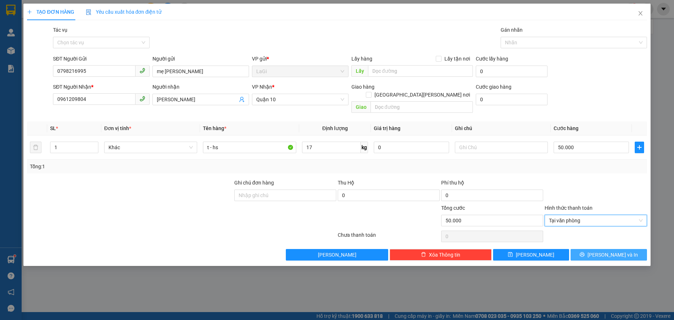
click at [589, 249] on button "[PERSON_NAME] và In" at bounding box center [609, 255] width 76 height 12
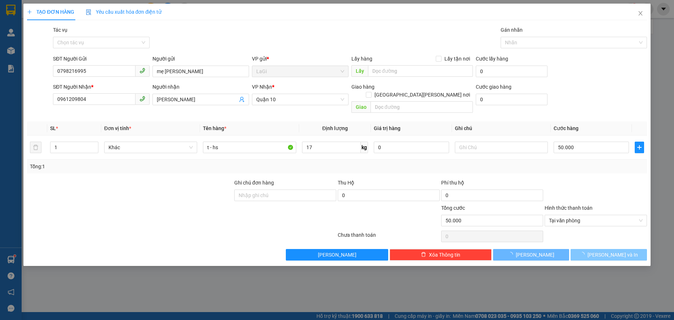
click at [589, 249] on button "[PERSON_NAME] và In" at bounding box center [609, 255] width 76 height 12
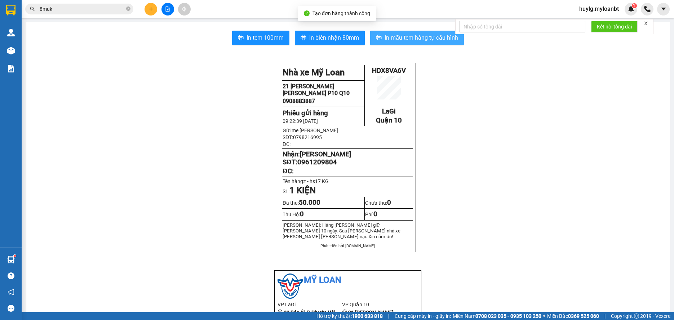
click at [401, 40] on span "In mẫu tem hàng tự cấu hình" at bounding box center [422, 37] width 74 height 9
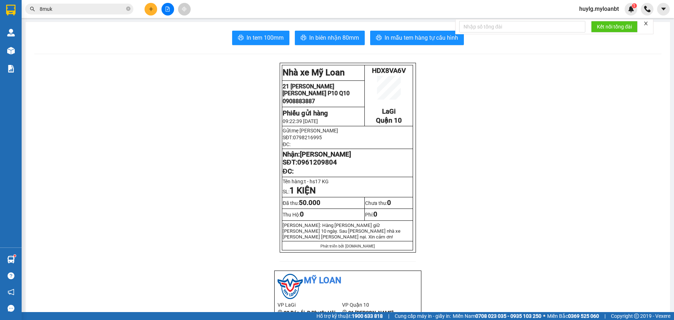
click at [90, 8] on input "8muk" at bounding box center [82, 9] width 85 height 8
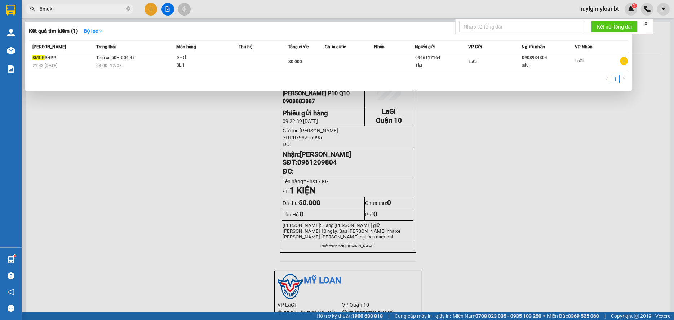
click at [90, 8] on input "8muk" at bounding box center [82, 9] width 85 height 8
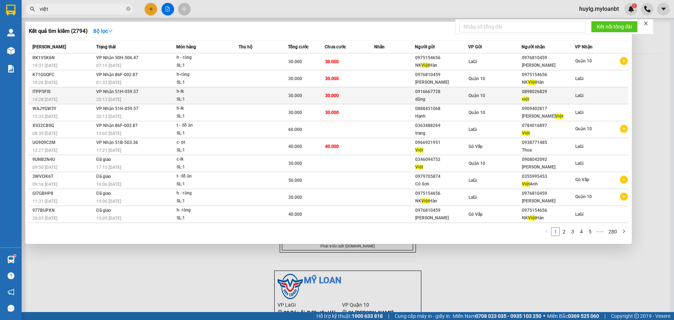
type input "việt"
click at [563, 97] on div "việt" at bounding box center [548, 100] width 53 height 8
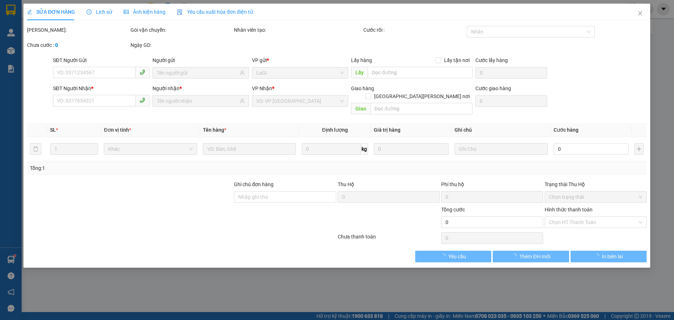
type input "0916667728"
type input "dũng"
type input "0898026829"
type input "việt"
type input "30.000"
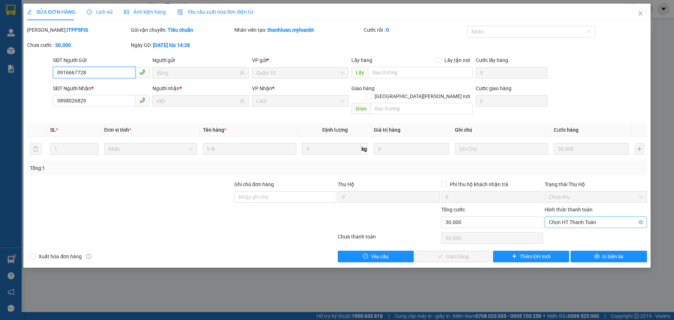
click at [596, 217] on span "Chọn HT Thanh Toán" at bounding box center [595, 222] width 93 height 11
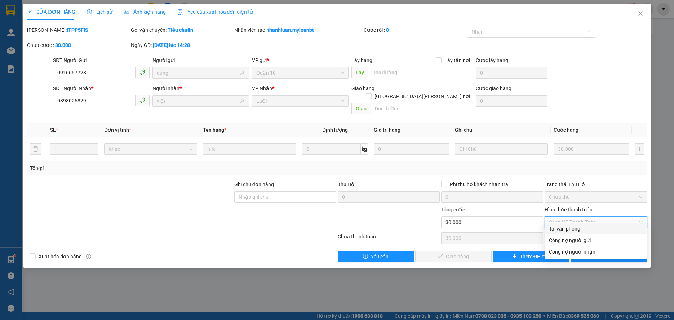
click at [582, 222] on div "Total Paid Fee 0 Total UnPaid Fee 30.000 Cash Collection Total Fee Mã ĐH: ITPP5…" at bounding box center [337, 144] width 620 height 236
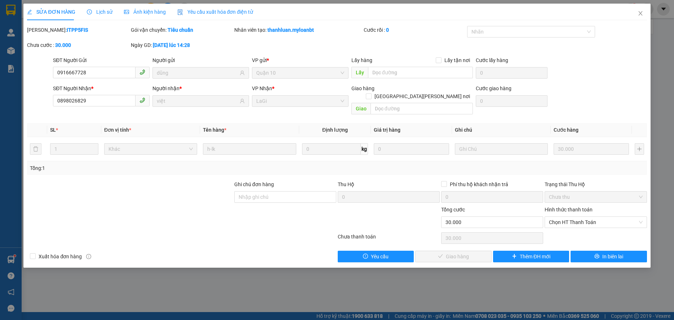
click at [581, 220] on div "Hình thức thanh toán Chọn HT Thanh Toán" at bounding box center [596, 217] width 102 height 25
click at [580, 220] on div "Hình thức thanh toán Chọn HT Thanh Toán" at bounding box center [596, 217] width 102 height 25
click at [579, 217] on span "Chọn HT Thanh Toán" at bounding box center [595, 222] width 93 height 11
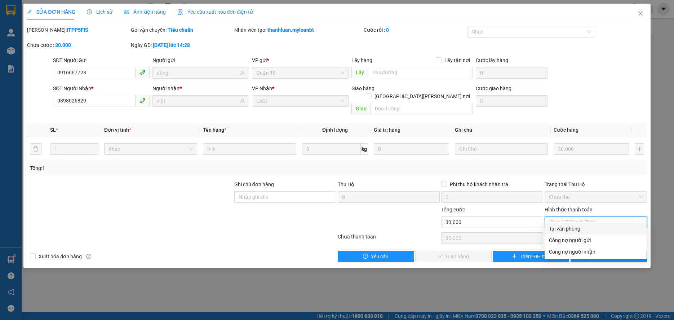
click at [572, 226] on div "Tại văn phòng" at bounding box center [595, 229] width 93 height 8
type input "0"
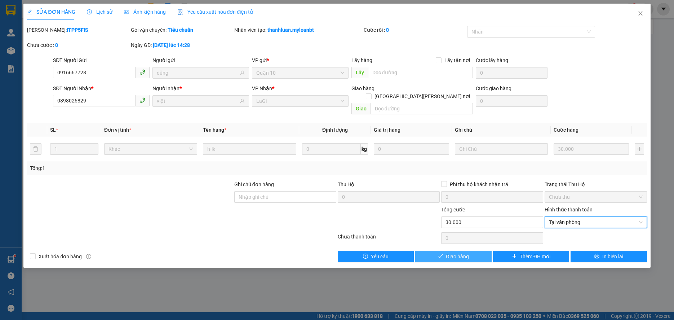
click at [470, 251] on button "Giao hàng" at bounding box center [453, 257] width 76 height 12
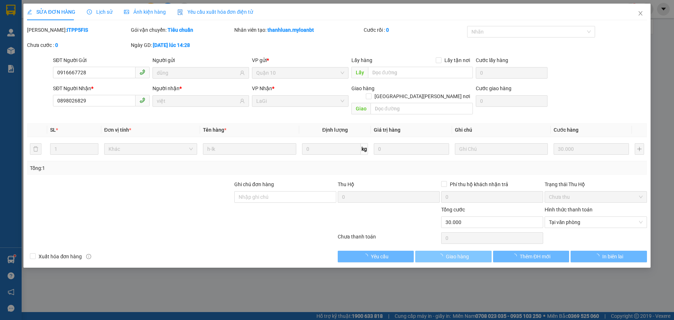
click at [470, 251] on button "Giao hàng" at bounding box center [453, 257] width 76 height 12
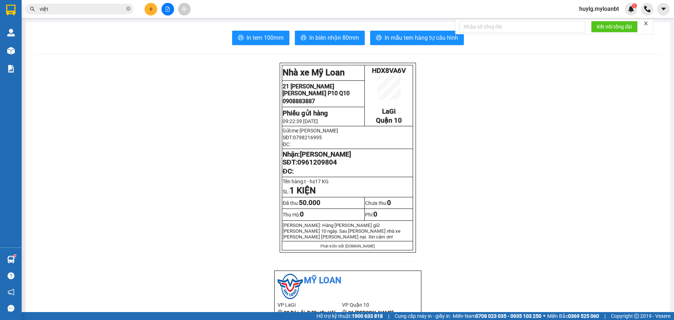
click at [64, 2] on div "Kết quả tìm kiếm ( 2794 ) Bộ lọc Mã ĐH Trạng thái Món hàng Thu hộ Tổng cước Chư…" at bounding box center [337, 9] width 674 height 18
click at [65, 3] on div "Kết quả tìm kiếm ( 2794 ) Bộ lọc Mã ĐH Trạng thái Món hàng Thu hộ Tổng cước Chư…" at bounding box center [70, 9] width 141 height 13
click at [65, 4] on div "Kết quả tìm kiếm ( 2794 ) Bộ lọc Mã ĐH Trạng thái Món hàng Thu hộ Tổng cước Chư…" at bounding box center [70, 9] width 141 height 13
click at [65, 4] on span "việt" at bounding box center [79, 9] width 108 height 11
click at [65, 6] on input "việt" at bounding box center [82, 9] width 85 height 8
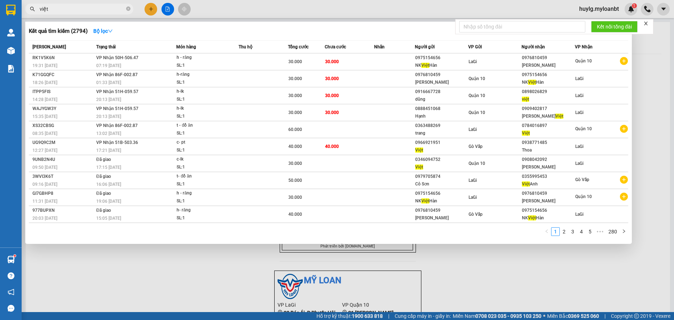
click at [65, 9] on input "việt" at bounding box center [82, 9] width 85 height 8
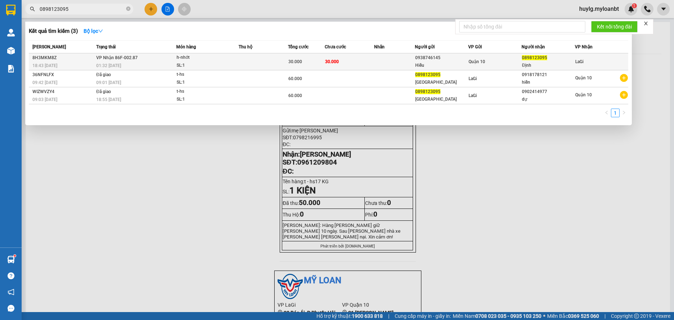
type input "0898123095"
click at [220, 63] on div "SL: 1" at bounding box center [204, 66] width 54 height 8
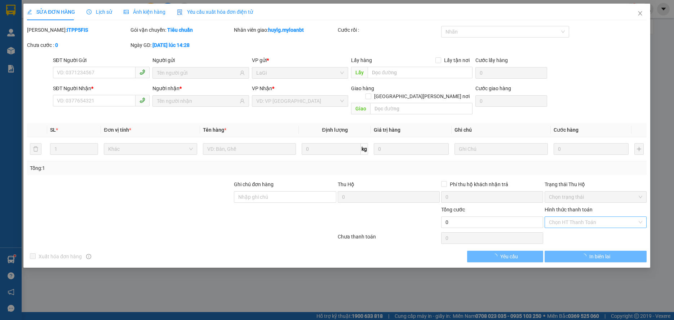
type input "0938746145"
type input "Hiếu"
type input "0898123095"
type input "Định"
type input "30.000"
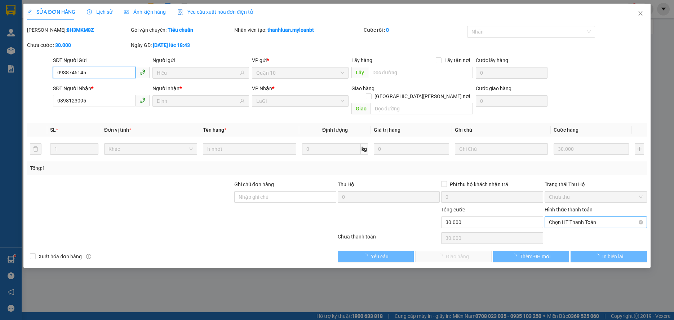
drag, startPoint x: 555, startPoint y: 211, endPoint x: 579, endPoint y: 216, distance: 24.2
click at [579, 217] on span "Chọn HT Thanh Toán" at bounding box center [595, 222] width 93 height 11
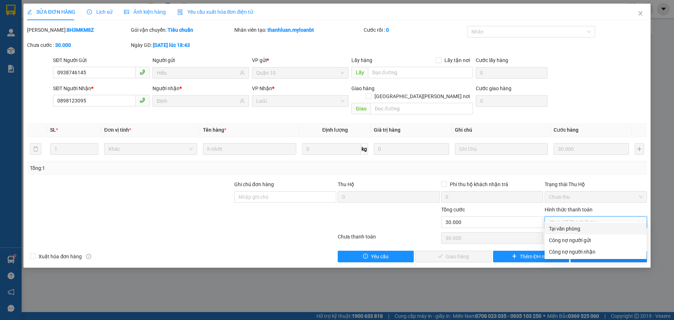
click at [562, 229] on div "Tại văn phòng" at bounding box center [595, 229] width 93 height 8
type input "0"
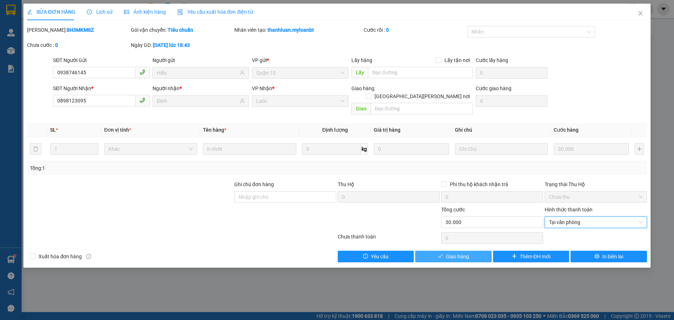
click at [443, 251] on button "Giao hàng" at bounding box center [453, 257] width 76 height 12
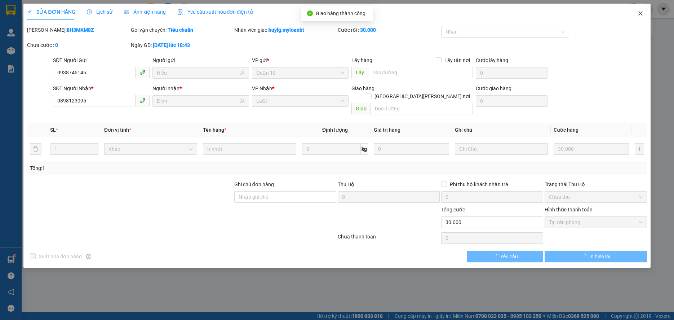
click at [638, 14] on icon "close" at bounding box center [641, 13] width 6 height 6
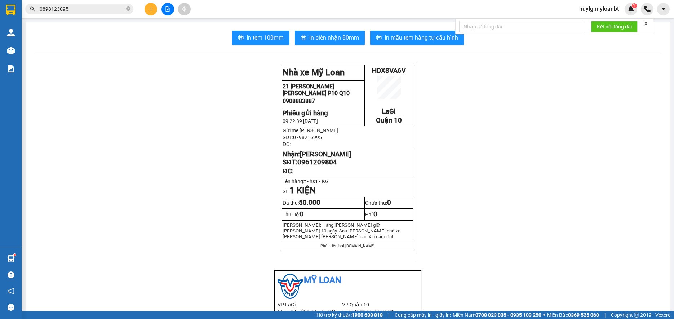
click at [87, 3] on div "Kết quả tìm kiếm ( 3 ) Bộ lọc Mã ĐH Trạng thái Món hàng Thu hộ Tổng cước Chưa c…" at bounding box center [70, 9] width 141 height 13
click at [87, 11] on input "0898123095" at bounding box center [82, 9] width 85 height 8
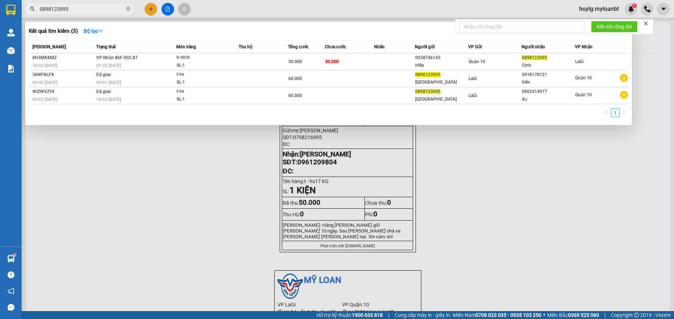
click at [87, 11] on input "0898123095" at bounding box center [82, 9] width 85 height 8
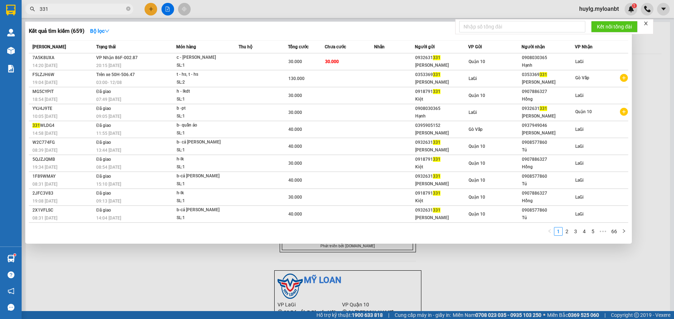
click at [63, 9] on input "331" at bounding box center [82, 9] width 85 height 8
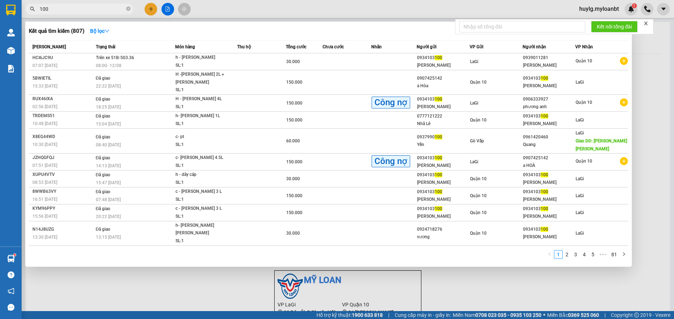
click at [96, 8] on input "100" at bounding box center [82, 9] width 85 height 8
type input "100"
click at [147, 14] on div at bounding box center [337, 159] width 674 height 319
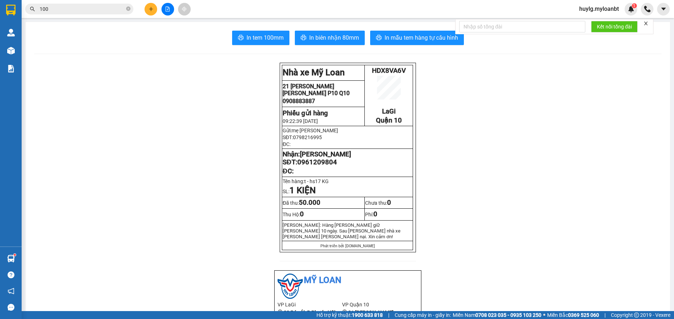
click at [149, 12] on button at bounding box center [151, 9] width 13 height 13
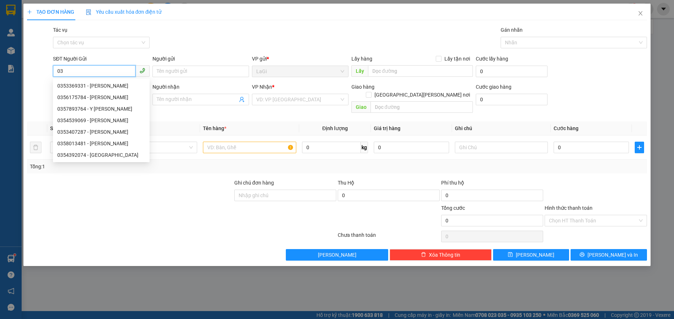
type input "0"
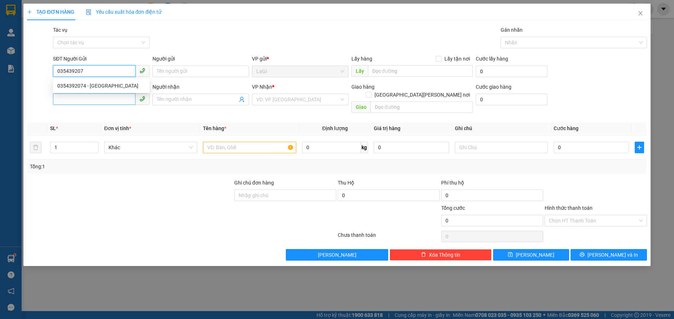
type input "0354392074"
type input "[PERSON_NAME]"
type input "0383711695"
type input "Huyền"
checkbox input "true"
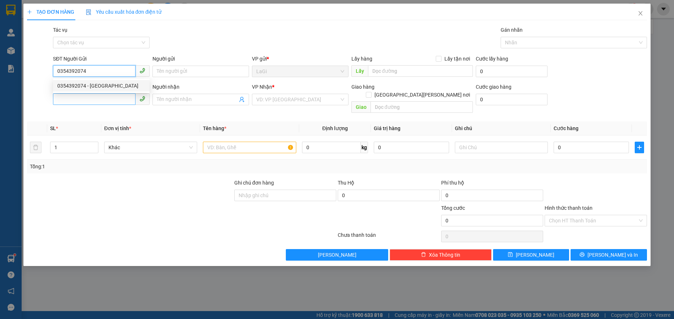
type input "363D Phan Văn Trị - F11 - Bình Thạnh"
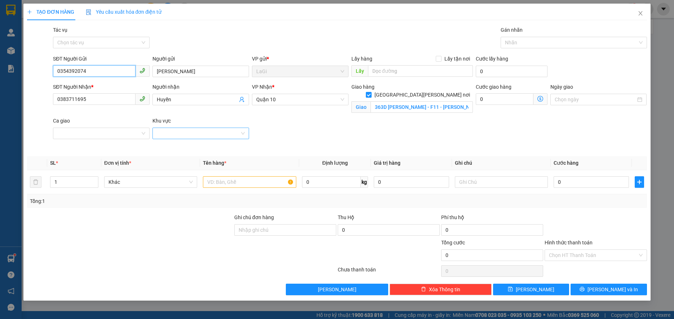
type input "0354392074"
click at [219, 132] on input "Khu vực" at bounding box center [198, 133] width 83 height 11
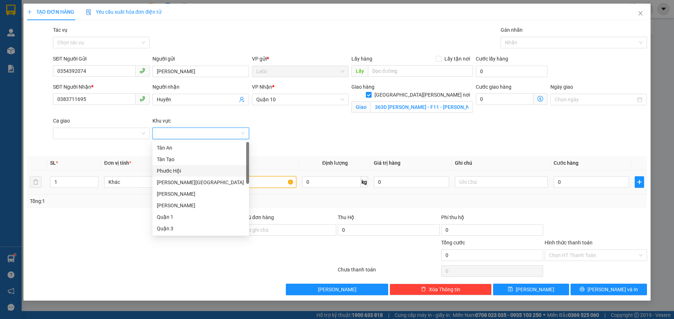
click at [281, 185] on input "text" at bounding box center [249, 182] width 93 height 12
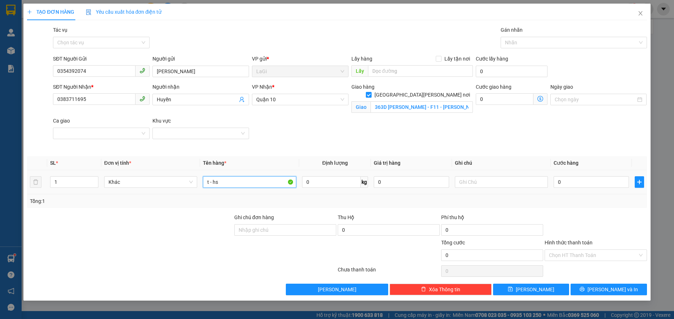
type input "t - hs"
type input "63"
type input "2"
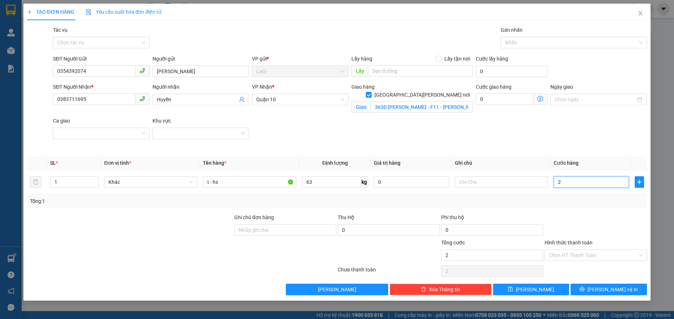
type input "22"
type input "220"
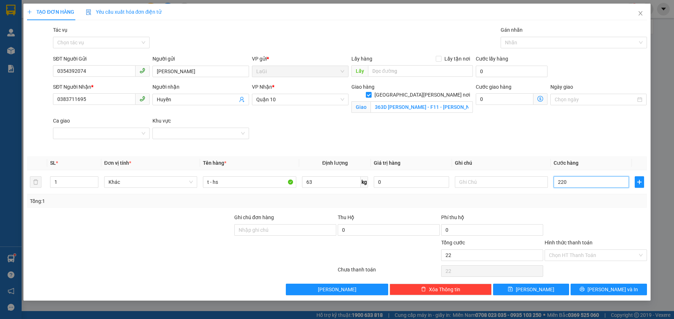
type input "220"
type input "2.200"
type input "22.000"
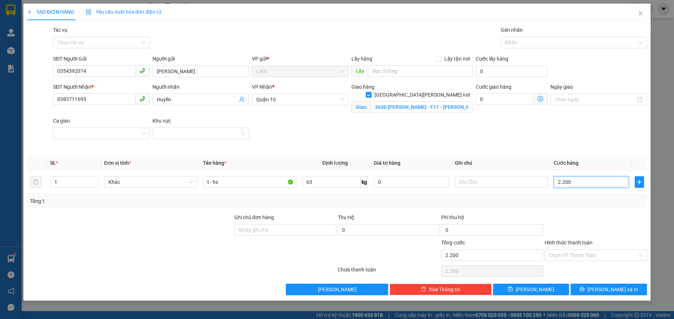
type input "22.000"
type input "220.000"
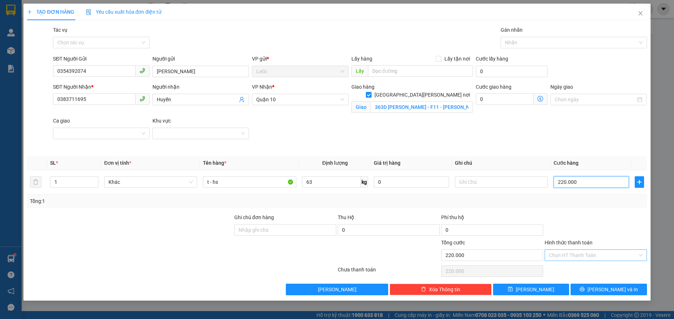
type input "220.000"
click at [608, 257] on input "Hình thức thanh toán" at bounding box center [593, 255] width 88 height 11
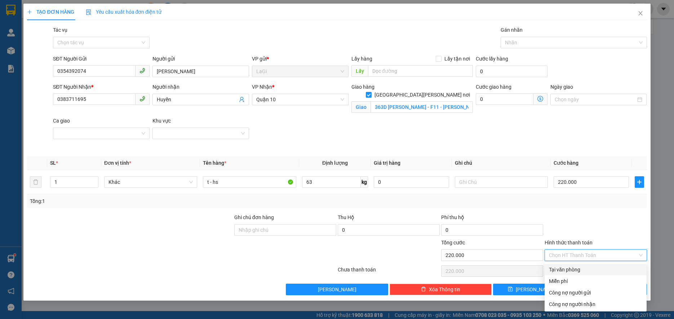
click at [590, 265] on div "Tại văn phòng" at bounding box center [596, 270] width 102 height 12
type input "0"
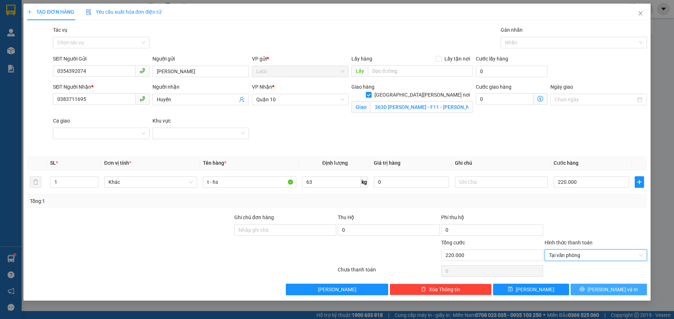
click at [608, 285] on span "[PERSON_NAME] và In" at bounding box center [613, 289] width 50 height 8
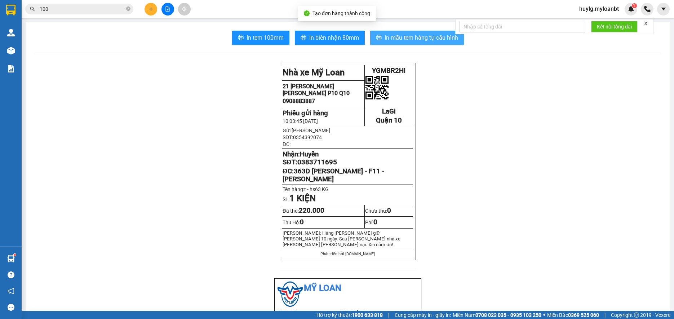
drag, startPoint x: 425, startPoint y: 41, endPoint x: 447, endPoint y: 38, distance: 21.8
click at [425, 41] on span "In mẫu tem hàng tự cấu hình" at bounding box center [422, 37] width 74 height 9
click at [406, 41] on span "In mẫu tem hàng tự cấu hình" at bounding box center [422, 37] width 74 height 9
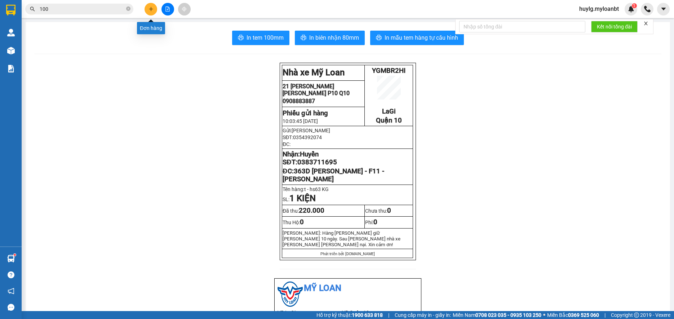
click at [151, 10] on icon "plus" at bounding box center [151, 8] width 5 height 5
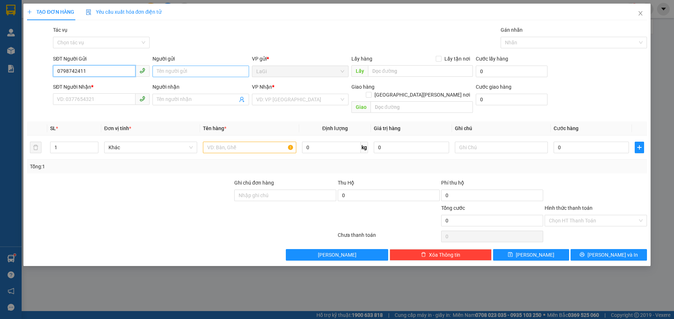
type input "0798742411"
click at [187, 70] on input "Người gửi" at bounding box center [200, 72] width 97 height 12
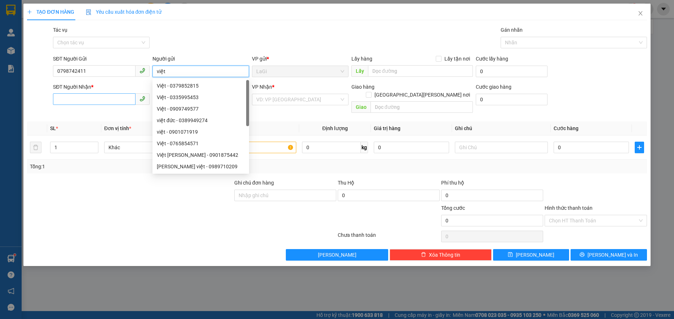
type input "việt"
click at [103, 96] on input "SĐT Người Nhận *" at bounding box center [94, 99] width 83 height 12
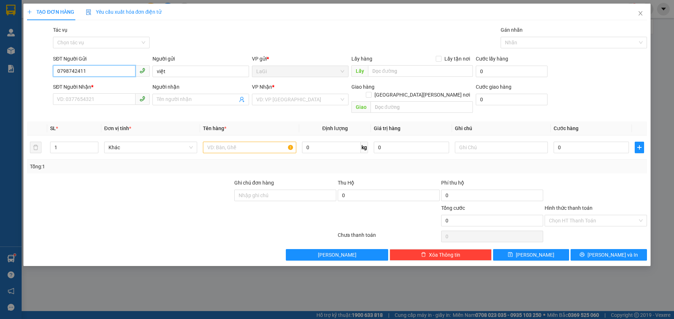
click at [107, 71] on input "0798742411" at bounding box center [94, 71] width 83 height 12
click at [106, 103] on input "SĐT Người Nhận *" at bounding box center [94, 99] width 83 height 12
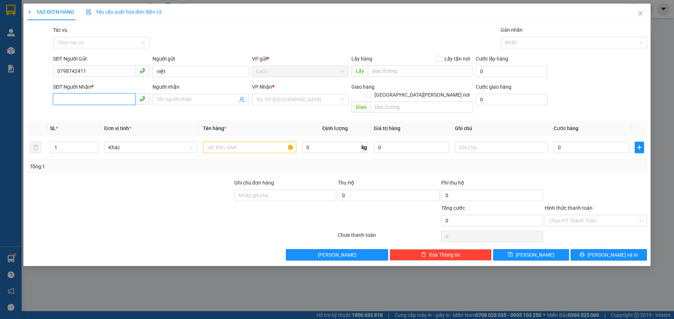
paste input "0798742411"
type input "0798742411"
click at [168, 98] on input "Người nhận" at bounding box center [197, 100] width 81 height 8
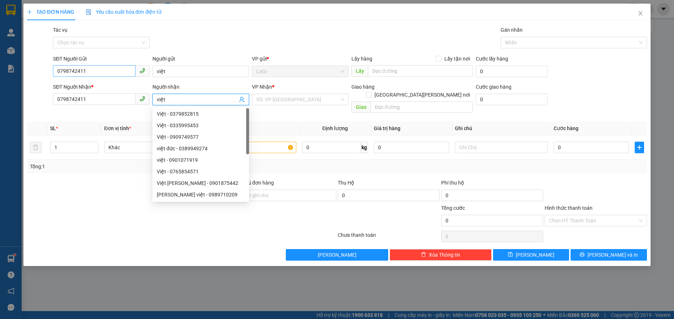
type input "việt"
click at [92, 72] on input "0798742411" at bounding box center [94, 71] width 83 height 12
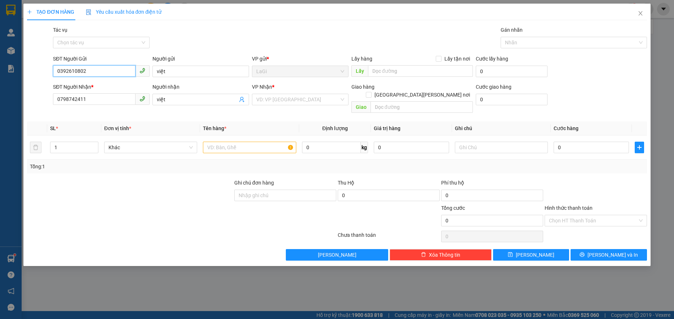
type input "0392610802"
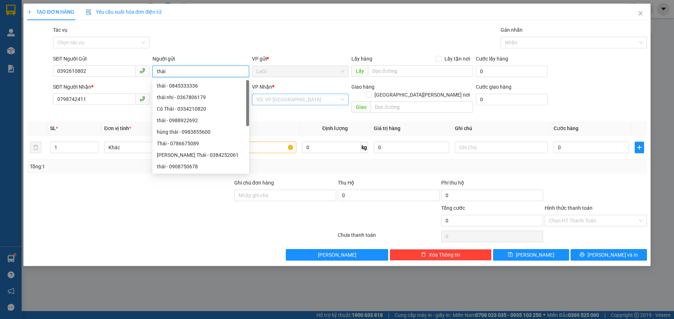
type input "thái"
click at [295, 100] on input "search" at bounding box center [297, 99] width 83 height 11
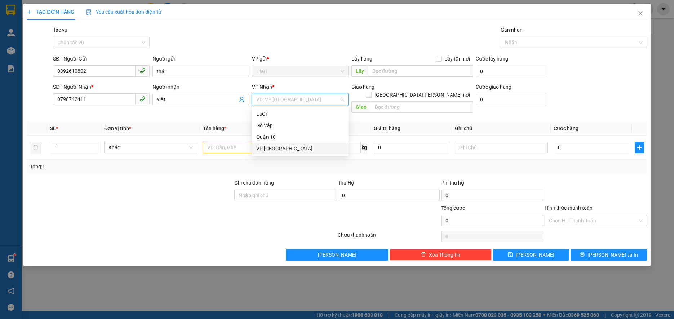
drag, startPoint x: 288, startPoint y: 112, endPoint x: 285, endPoint y: 146, distance: 33.7
click at [285, 146] on div "LaGi Gò Vấp Quận 10 VP Thủ Đức" at bounding box center [300, 131] width 97 height 46
click at [285, 146] on div "VP [GEOGRAPHIC_DATA]" at bounding box center [300, 149] width 88 height 8
click at [243, 142] on input "text" at bounding box center [249, 148] width 93 height 12
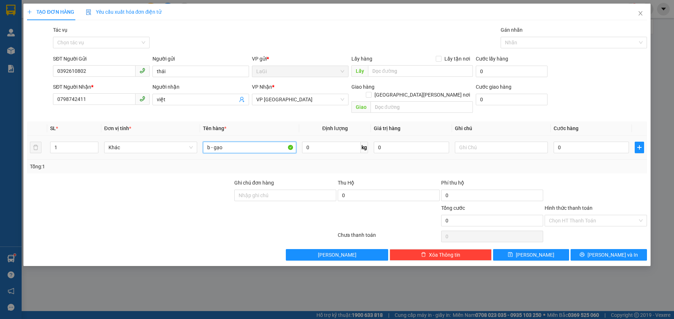
type input "b - gạo"
type input "30"
type input "65"
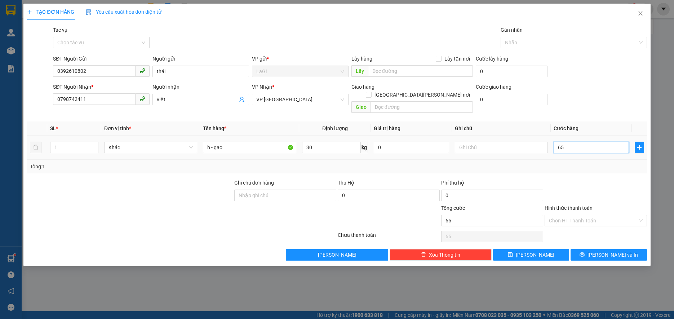
type input "650"
type input "65"
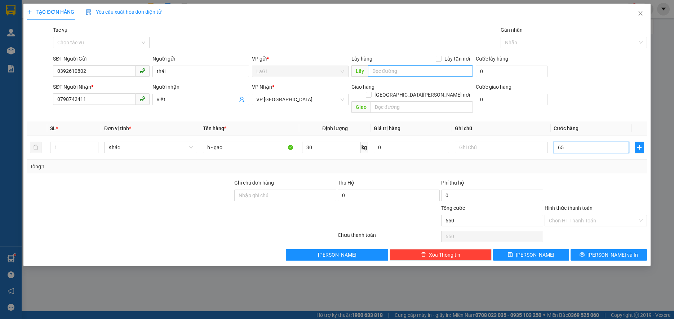
type input "65"
type input "6"
type input "0"
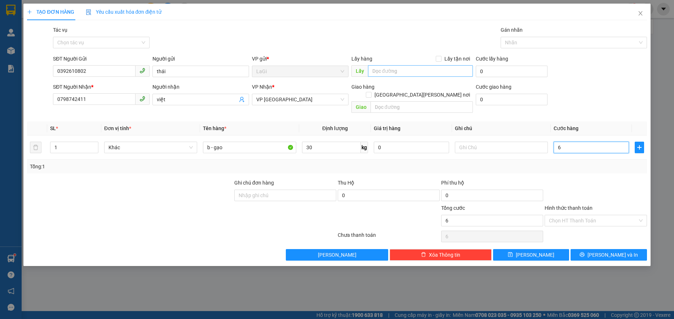
type input "0"
type input "06"
type input "6"
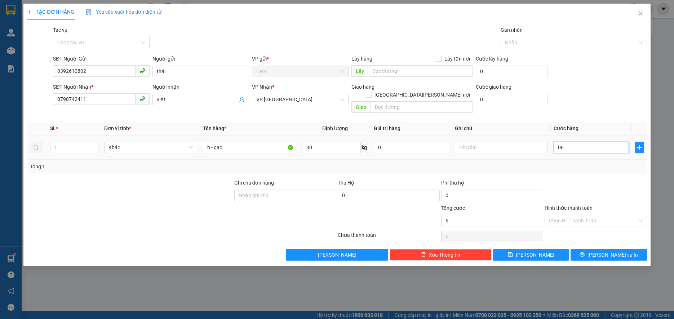
type input "060"
type input "60"
type input "60.000"
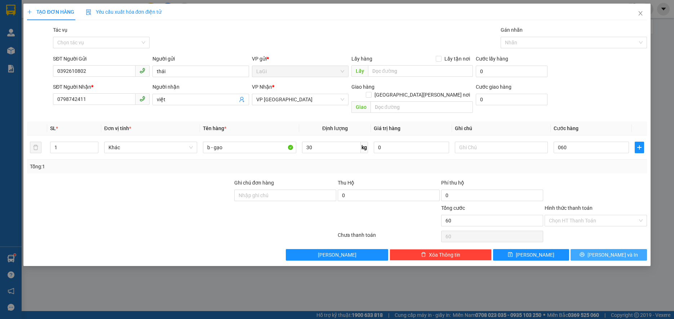
type input "60.000"
drag, startPoint x: 602, startPoint y: 248, endPoint x: 604, endPoint y: 216, distance: 32.2
click at [607, 218] on div "Transit Pickup Surcharge Ids Transit Deliver Surcharge Ids Transit Deliver Surc…" at bounding box center [337, 143] width 620 height 235
click at [599, 215] on input "Hình thức thanh toán" at bounding box center [593, 220] width 88 height 11
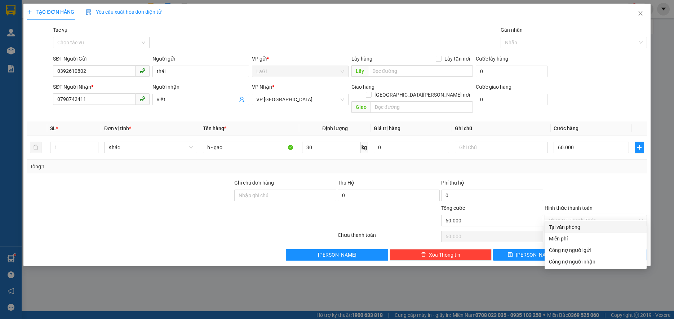
click at [614, 190] on div at bounding box center [595, 191] width 103 height 25
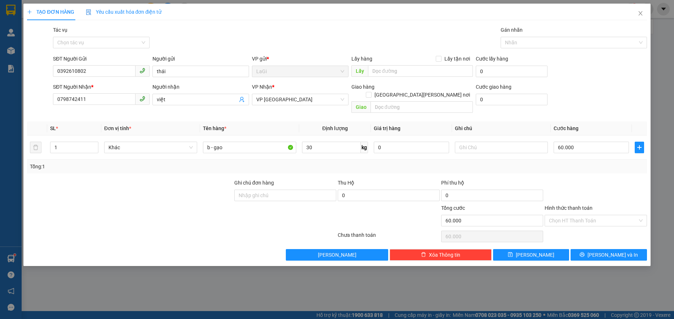
click at [615, 240] on div "Transit Pickup Surcharge Ids Transit Deliver Surcharge Ids Transit Deliver Surc…" at bounding box center [337, 143] width 620 height 235
click at [615, 251] on span "[PERSON_NAME] và In" at bounding box center [613, 255] width 50 height 8
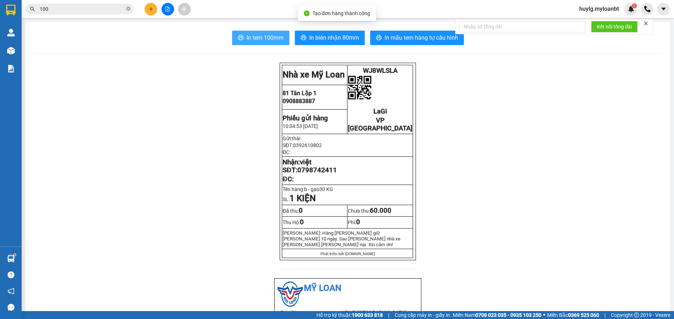
click at [271, 37] on span "In tem 100mm" at bounding box center [265, 37] width 37 height 9
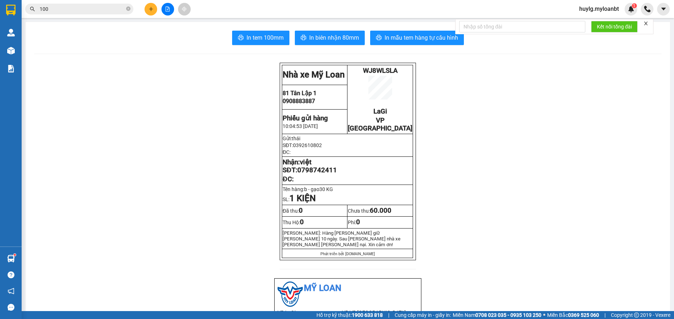
click at [81, 9] on input "100" at bounding box center [82, 9] width 85 height 8
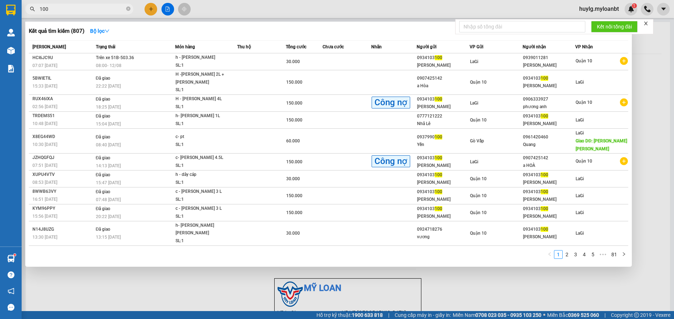
click at [81, 9] on input "100" at bounding box center [82, 9] width 85 height 8
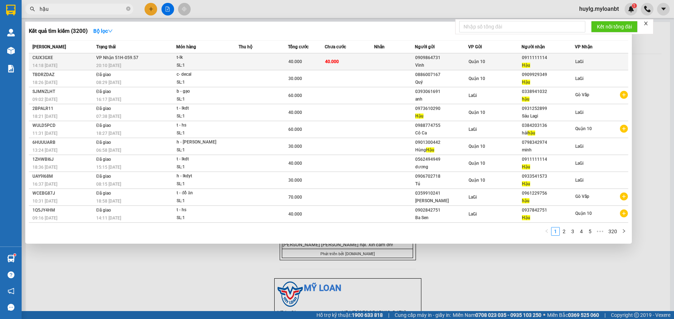
type input "hậu"
click at [337, 56] on td "40.000" at bounding box center [349, 61] width 49 height 17
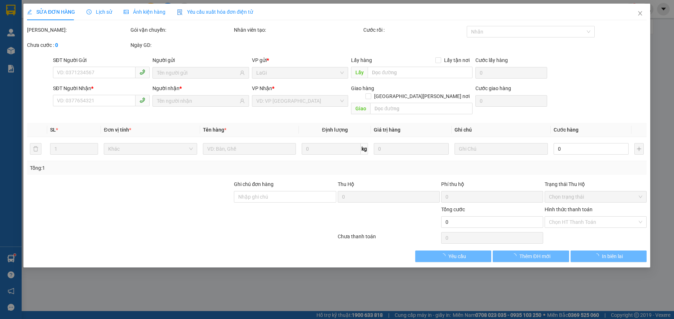
type input "0909864731"
type input "Vinh"
type input "0911111114"
type input "Hậu"
type input "40.000"
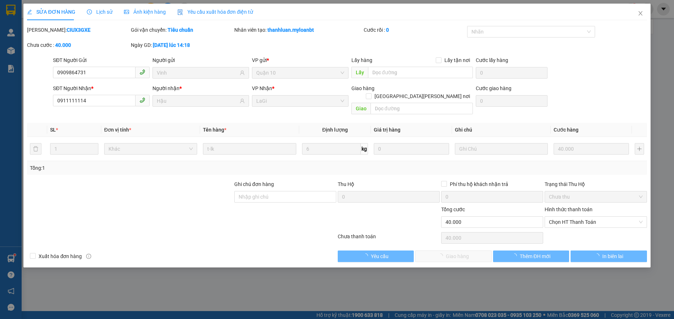
click at [612, 221] on div "Hình thức thanh toán Chọn HT Thanh Toán" at bounding box center [596, 217] width 102 height 25
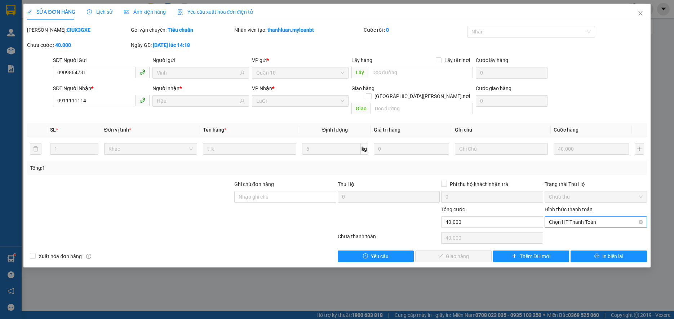
click at [607, 217] on span "Chọn HT Thanh Toán" at bounding box center [595, 222] width 93 height 11
click at [587, 226] on div "Tại văn phòng" at bounding box center [595, 229] width 93 height 8
type input "0"
click at [448, 252] on span "Giao hàng" at bounding box center [457, 256] width 23 height 8
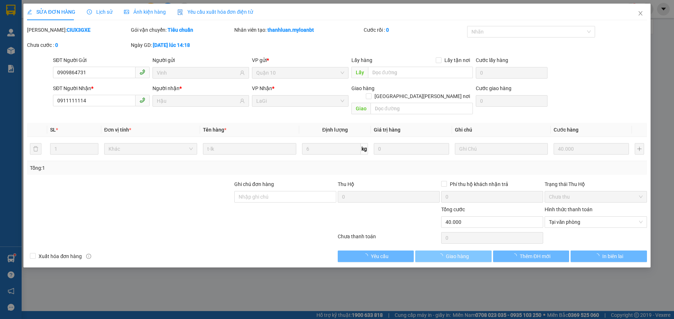
click at [448, 252] on span "Giao hàng" at bounding box center [457, 256] width 23 height 8
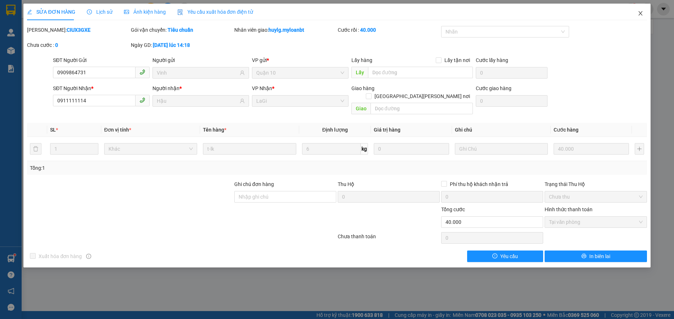
click at [643, 14] on icon "close" at bounding box center [641, 13] width 6 height 6
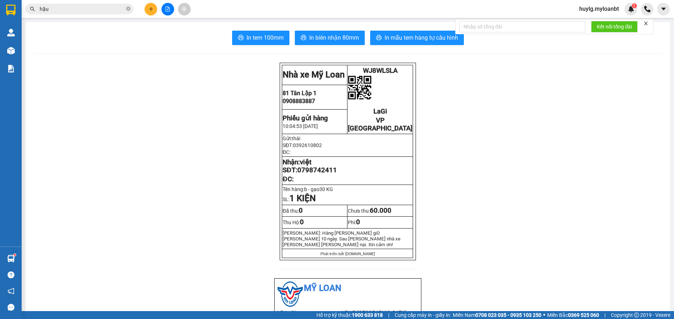
drag, startPoint x: 145, startPoint y: 1, endPoint x: 147, endPoint y: 11, distance: 9.9
click at [145, 6] on div "Kết quả tìm kiếm ( 3200 ) Bộ lọc Mã ĐH Trạng thái Món hàng Thu hộ Tổng cước Chư…" at bounding box center [337, 9] width 674 height 18
click at [147, 11] on button at bounding box center [151, 9] width 13 height 13
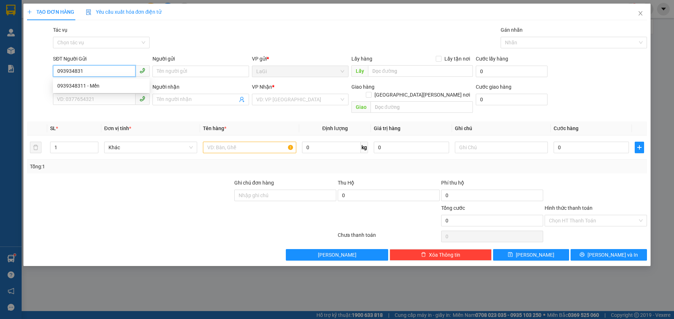
type input "0939348311"
click at [110, 86] on div "0939348311 - Mến" at bounding box center [101, 86] width 88 height 8
type input "Mến"
type input "0392984334"
type input "Tú Anh"
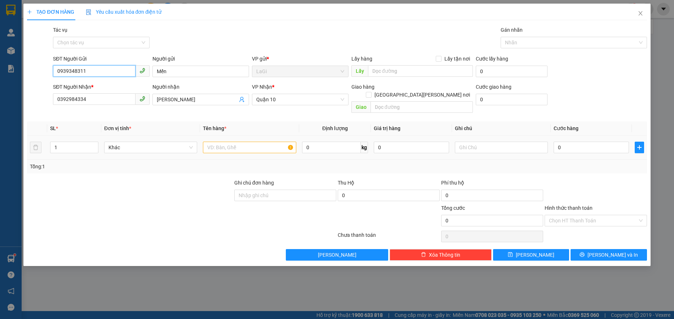
type input "0939348311"
click at [272, 143] on input "text" at bounding box center [249, 148] width 93 height 12
type input "t - hs"
type input "5"
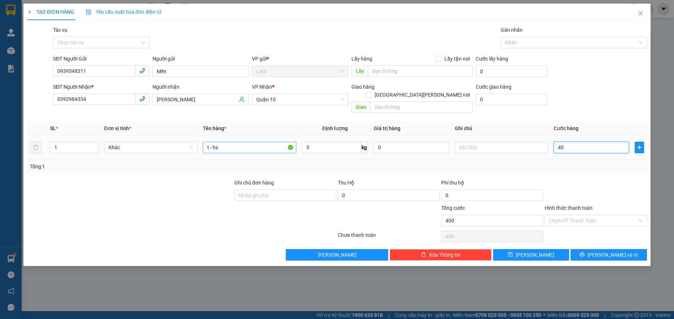
type input "400"
type input "4.000"
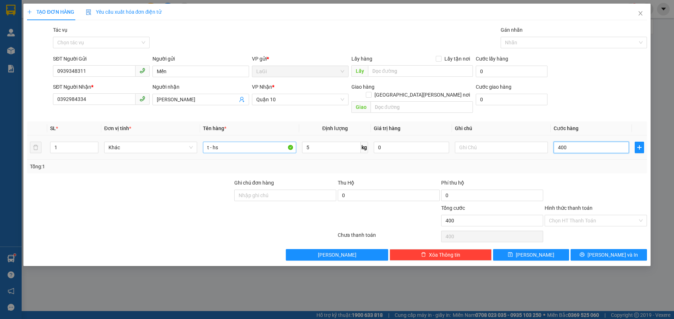
type input "4.000"
type input "40.000"
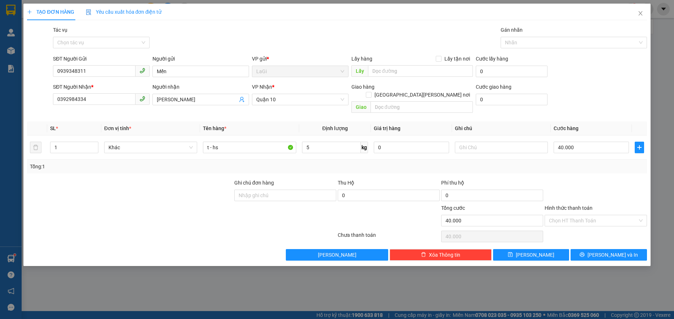
click at [603, 205] on div "Hình thức thanh toán" at bounding box center [596, 209] width 102 height 11
click at [603, 206] on div "Hình thức thanh toán" at bounding box center [596, 209] width 102 height 11
click at [601, 215] on input "Hình thức thanh toán" at bounding box center [593, 220] width 88 height 11
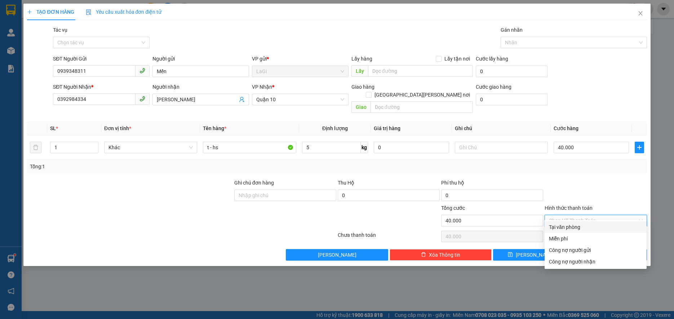
click at [589, 227] on div "Tại văn phòng" at bounding box center [595, 227] width 93 height 8
type input "0"
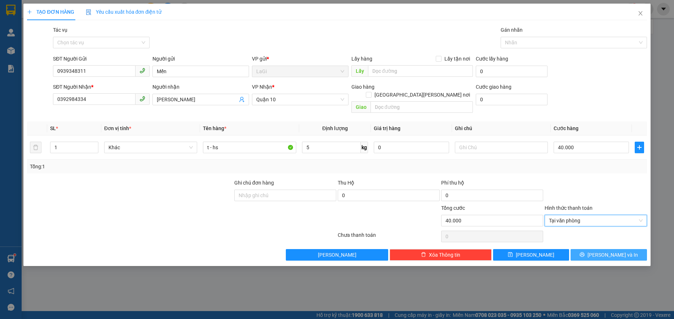
click at [614, 251] on span "[PERSON_NAME] và In" at bounding box center [613, 255] width 50 height 8
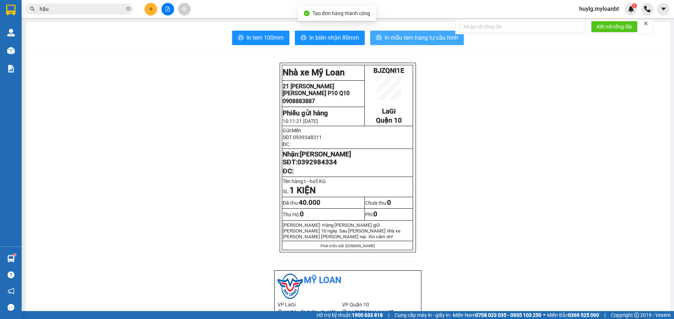
click at [415, 37] on span "In mẫu tem hàng tự cấu hình" at bounding box center [422, 37] width 74 height 9
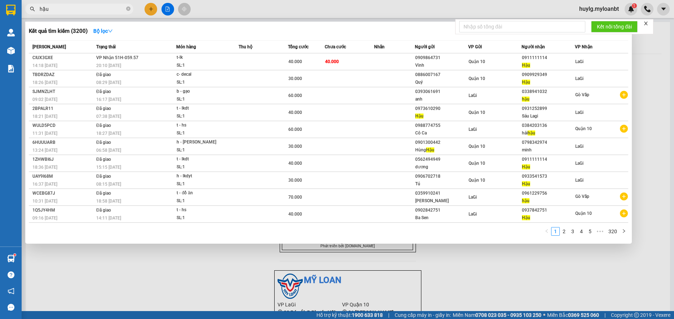
click at [60, 9] on input "hậu" at bounding box center [82, 9] width 85 height 8
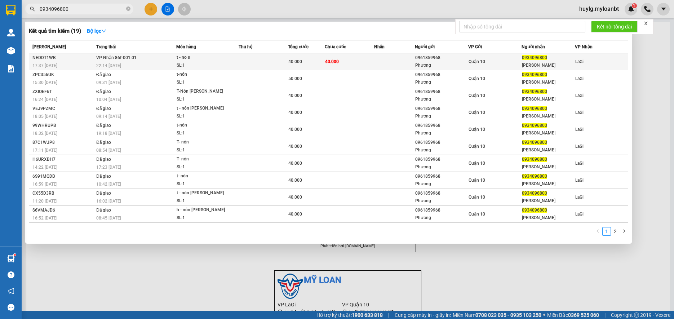
type input "0934096800"
click at [350, 63] on td "40.000" at bounding box center [349, 61] width 49 height 17
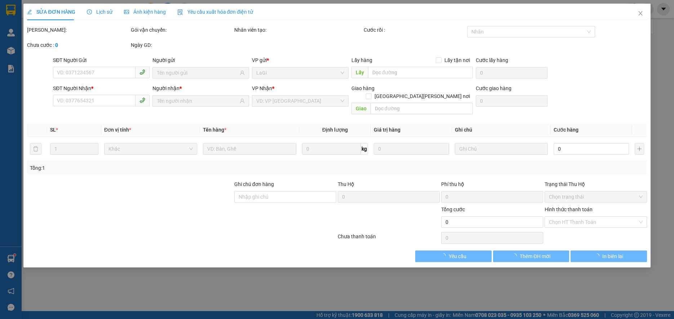
type input "0961859968"
type input "Phương"
type input "0934096800"
type input "[PERSON_NAME]"
type input "40.000"
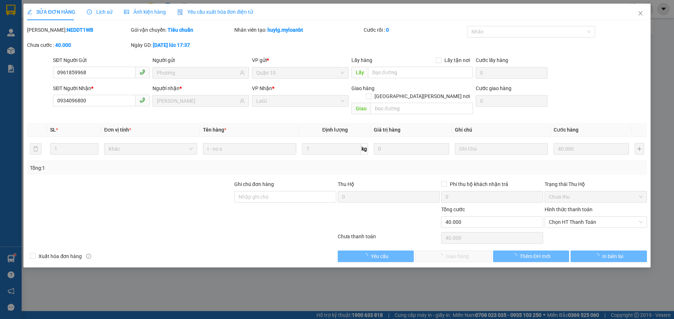
click at [607, 231] on div "Chọn HT Thanh Toán" at bounding box center [595, 238] width 103 height 14
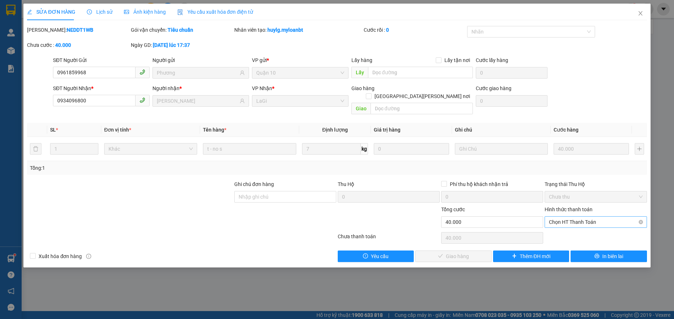
click at [593, 217] on span "Chọn HT Thanh Toán" at bounding box center [595, 222] width 93 height 11
click at [578, 225] on div "Tại văn phòng" at bounding box center [595, 229] width 93 height 8
type input "0"
click at [466, 252] on span "Giao hàng" at bounding box center [457, 256] width 23 height 8
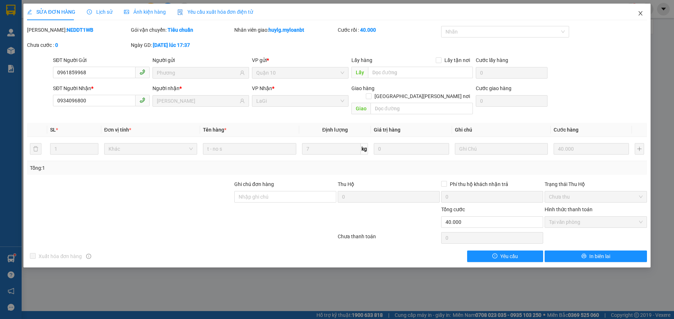
click at [641, 7] on span "Close" at bounding box center [640, 14] width 20 height 20
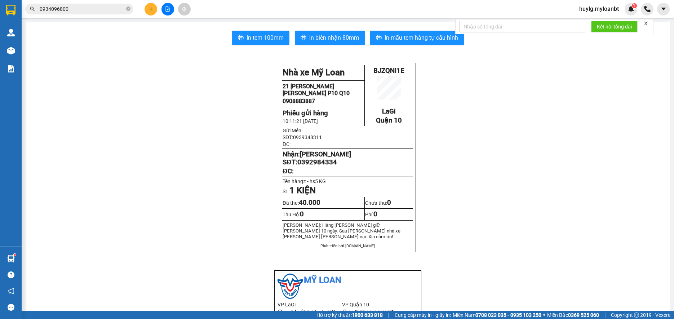
click at [152, 10] on icon "plus" at bounding box center [151, 8] width 5 height 5
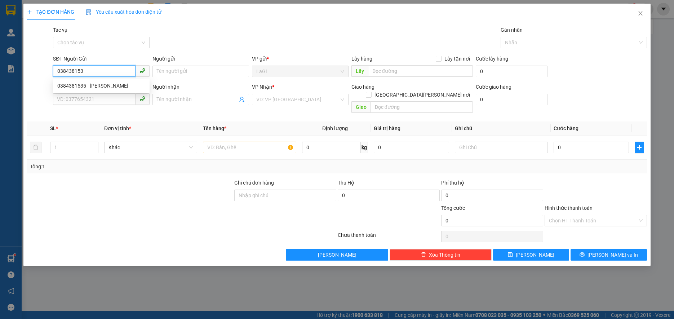
type input "0384381535"
type input "Chanh"
type input "0917435735"
type input "Phúc"
type input "0384381535"
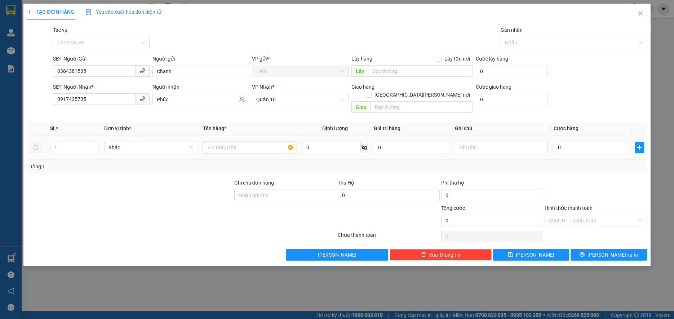
click at [262, 142] on input "text" at bounding box center [249, 148] width 93 height 12
type input "t - đồ ăn"
type input "8"
type input "40"
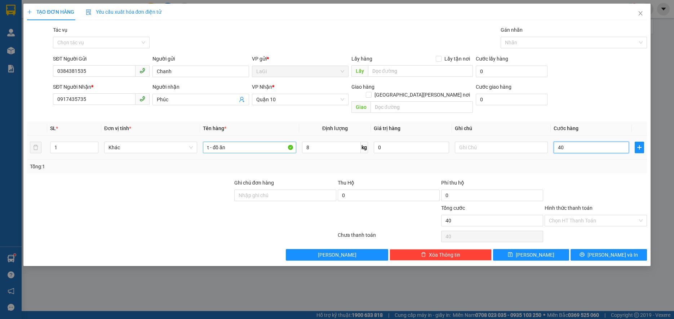
type input "40"
type input "40.000"
click at [582, 207] on div "Hình thức thanh toán Chọn HT Thanh Toán" at bounding box center [596, 216] width 102 height 25
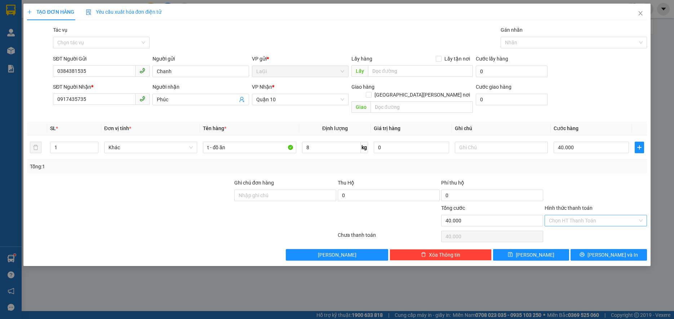
click at [585, 215] on input "Hình thức thanh toán" at bounding box center [593, 220] width 88 height 11
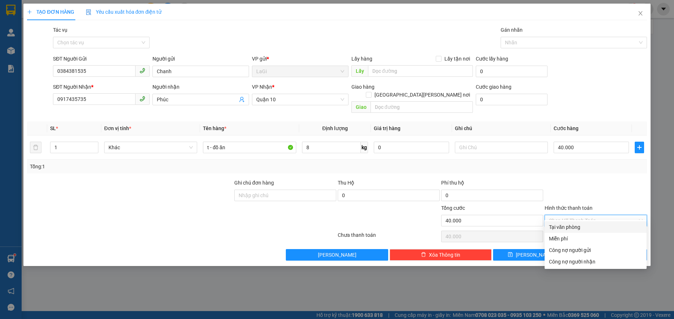
click at [616, 186] on div at bounding box center [595, 191] width 103 height 25
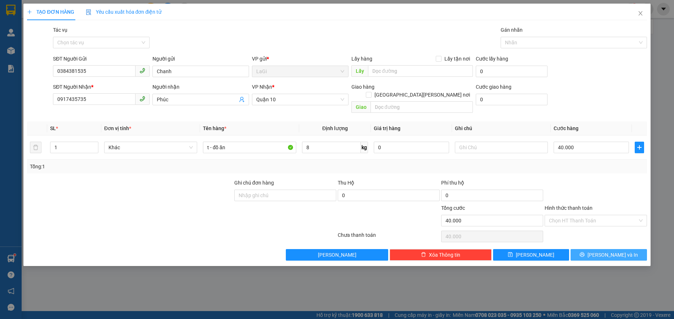
click at [610, 251] on span "[PERSON_NAME] và In" at bounding box center [613, 255] width 50 height 8
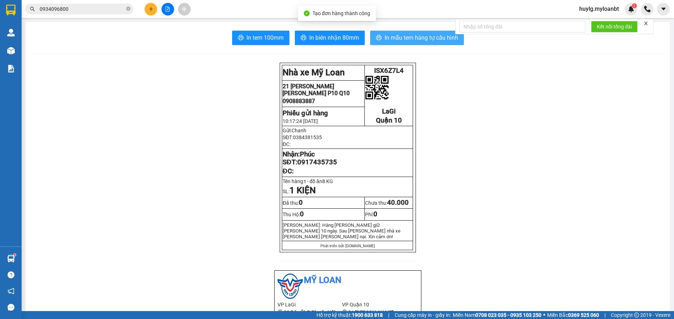
click at [417, 40] on span "In mẫu tem hàng tự cấu hình" at bounding box center [422, 37] width 74 height 9
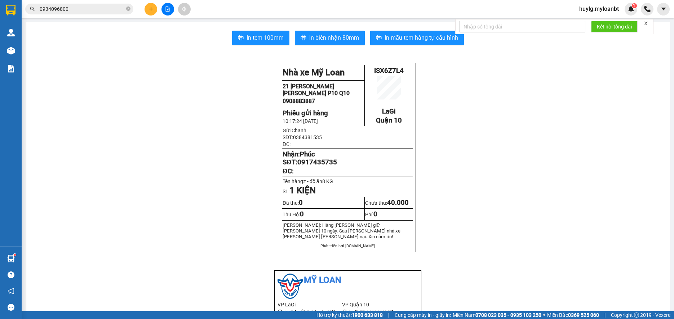
click at [149, 13] on button at bounding box center [151, 9] width 13 height 13
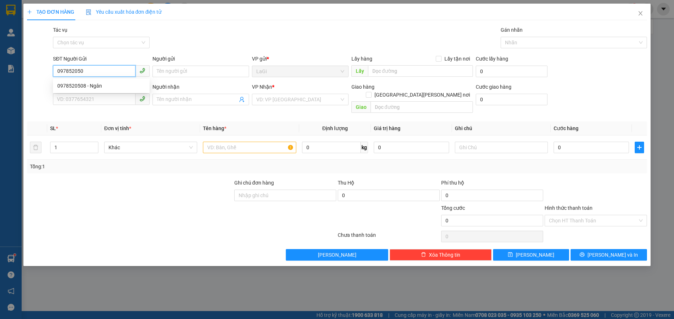
type input "0978520508"
type input "Ngân"
type input "0939903468"
type input "chị hiếu"
type input "0978520508"
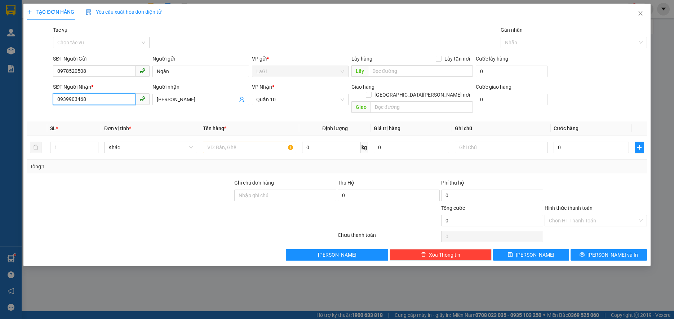
click at [86, 95] on input "0939903468" at bounding box center [94, 99] width 83 height 12
type input "0908528828"
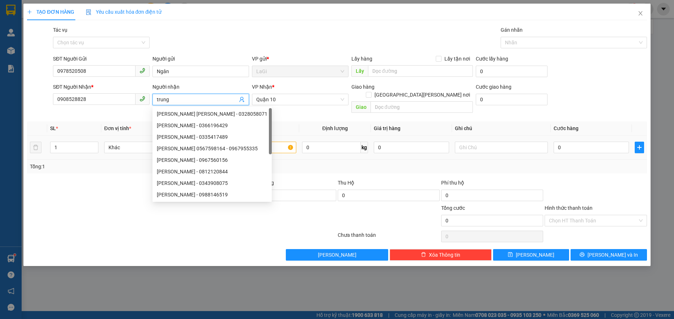
type input "trung"
click at [256, 142] on input "text" at bounding box center [249, 148] width 93 height 12
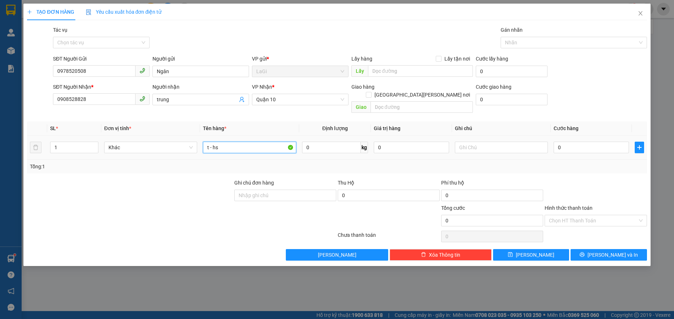
type input "t - hs"
click at [332, 142] on input "0" at bounding box center [331, 148] width 59 height 12
type input "27"
type input "70"
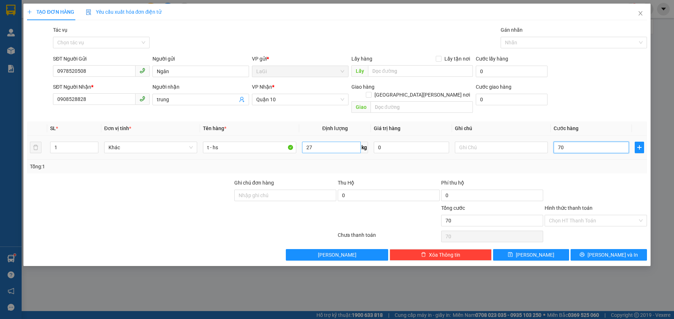
type input "70"
type input "70.000"
click at [585, 252] on icon "printer" at bounding box center [582, 254] width 5 height 5
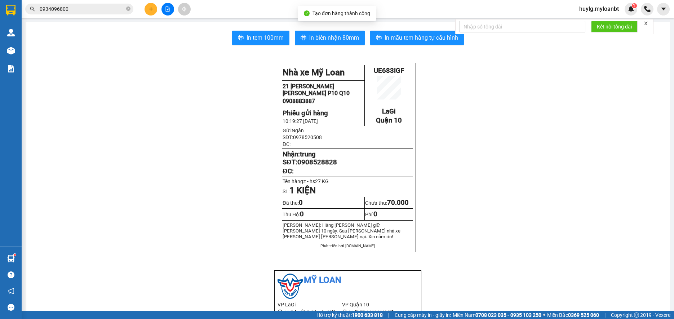
click at [420, 38] on span "In mẫu tem hàng tự cấu hình" at bounding box center [422, 37] width 74 height 9
click at [68, 10] on input "0934096800" at bounding box center [82, 9] width 85 height 8
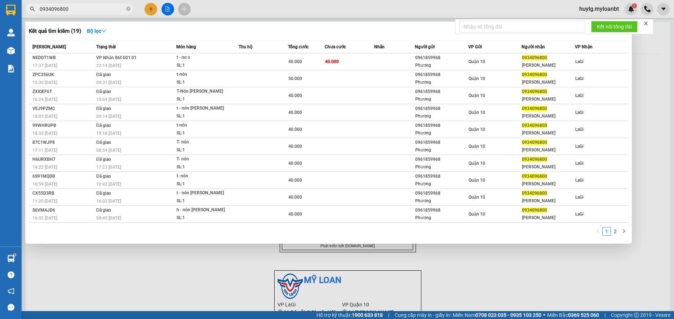
click at [68, 10] on input "0934096800" at bounding box center [82, 9] width 85 height 8
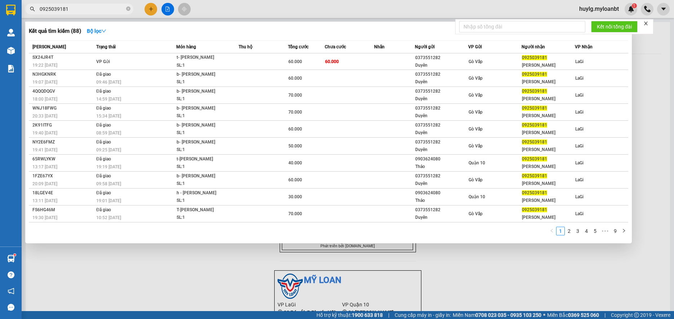
click at [77, 6] on input "0925039181" at bounding box center [82, 9] width 85 height 8
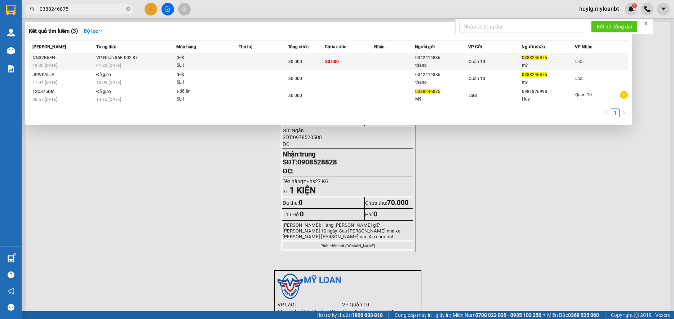
type input "0388246875"
click at [394, 61] on td at bounding box center [394, 61] width 41 height 17
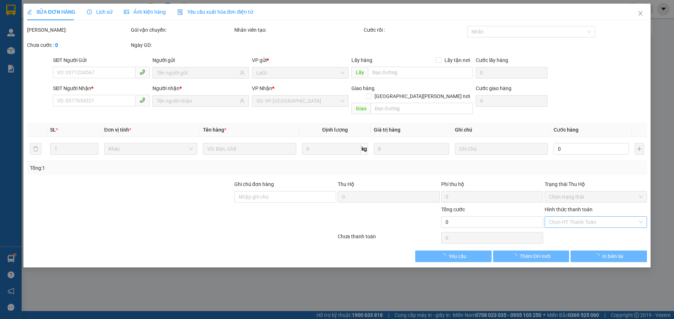
click at [597, 217] on input "Hình thức thanh toán" at bounding box center [593, 222] width 88 height 11
type input "0342414836"
type input "thắng"
type input "0388246875"
type input "mỹ"
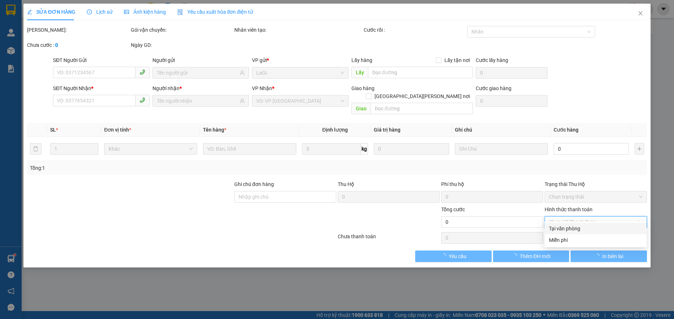
type input "30.000"
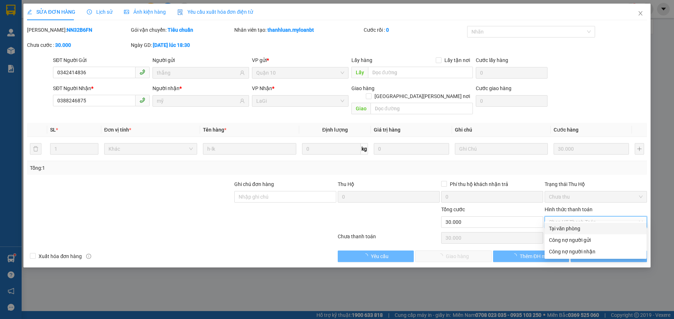
click at [583, 229] on div "Tại văn phòng" at bounding box center [595, 229] width 93 height 8
type input "0"
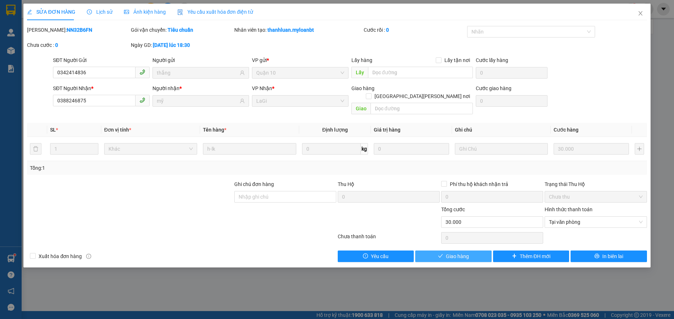
click at [447, 252] on span "Giao hàng" at bounding box center [457, 256] width 23 height 8
click at [446, 252] on span "Giao hàng" at bounding box center [457, 256] width 23 height 8
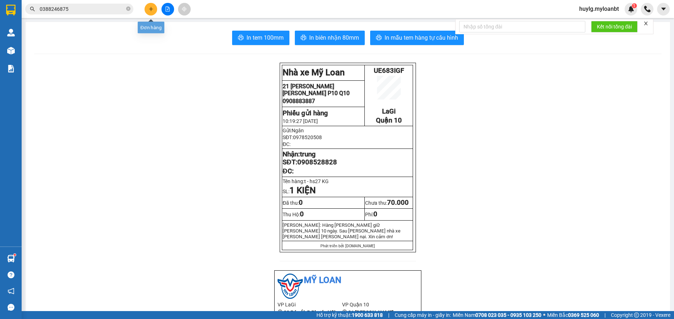
click at [158, 12] on div at bounding box center [168, 9] width 54 height 13
click at [157, 12] on div at bounding box center [168, 9] width 54 height 13
click at [154, 12] on button at bounding box center [151, 9] width 13 height 13
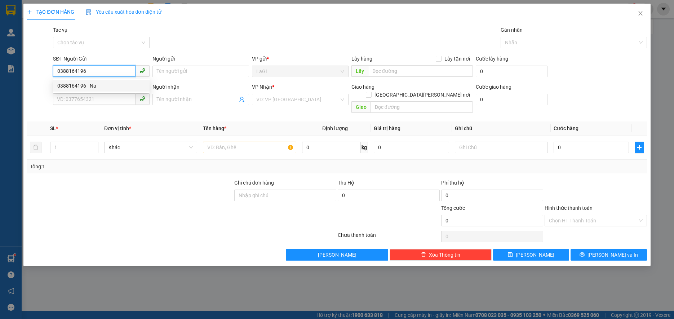
type input "0388164196"
click at [101, 92] on div "0388164196 0388164196 - Na" at bounding box center [101, 86] width 97 height 14
click at [111, 67] on input "0388164196" at bounding box center [94, 71] width 83 height 12
click at [108, 82] on div "0388164196 - Na" at bounding box center [101, 86] width 88 height 8
type input "Na"
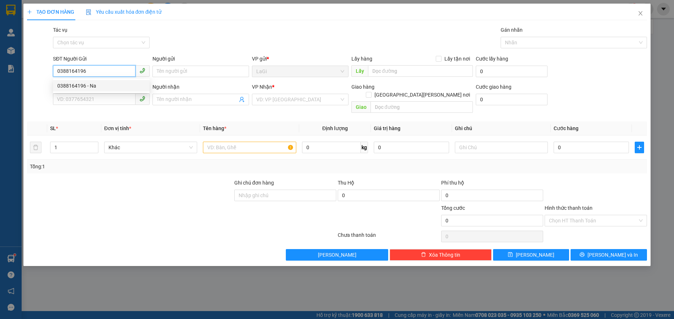
type input "0395515129"
type input "Huỳnh"
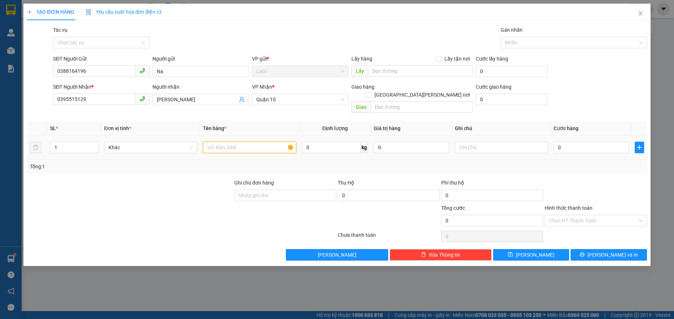
click at [230, 142] on input "text" at bounding box center [249, 148] width 93 height 12
type input "t - hs"
type input "17"
type input "5"
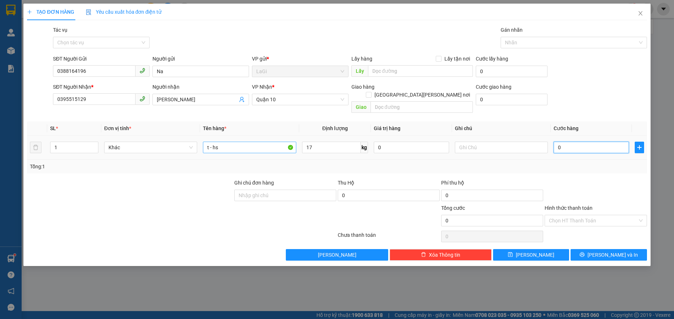
type input "5"
type input "50"
type input "50.000"
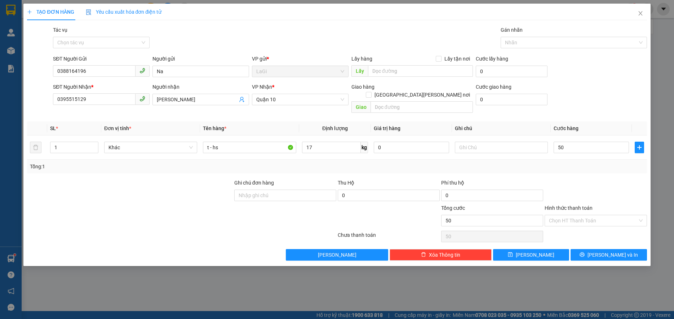
type input "50.000"
click at [569, 205] on label "Hình thức thanh toán" at bounding box center [569, 208] width 48 height 6
click at [569, 215] on input "Hình thức thanh toán" at bounding box center [593, 220] width 88 height 11
click at [570, 215] on input "Hình thức thanh toán" at bounding box center [593, 220] width 88 height 11
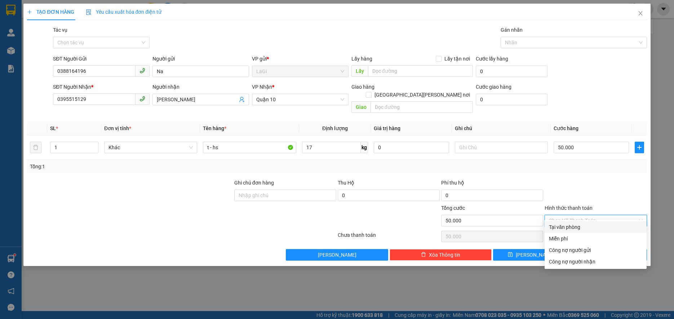
click at [569, 219] on div "Hình thức thanh toán Chọn HT Thanh Toán" at bounding box center [596, 216] width 102 height 25
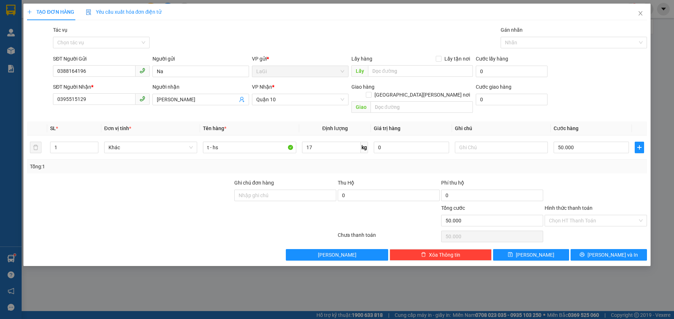
click at [574, 229] on div "Chọn HT Thanh Toán" at bounding box center [595, 236] width 103 height 14
click at [574, 220] on div "Hình thức thanh toán Chọn HT Thanh Toán" at bounding box center [596, 216] width 102 height 25
drag, startPoint x: 577, startPoint y: 217, endPoint x: 578, endPoint y: 223, distance: 6.6
click at [577, 217] on input "Hình thức thanh toán" at bounding box center [593, 220] width 88 height 11
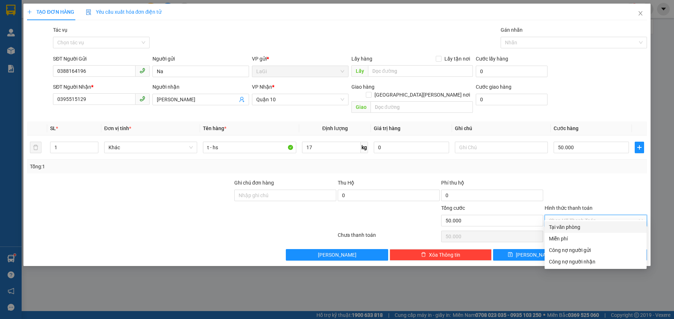
click at [577, 229] on div "Tại văn phòng" at bounding box center [595, 227] width 93 height 8
type input "0"
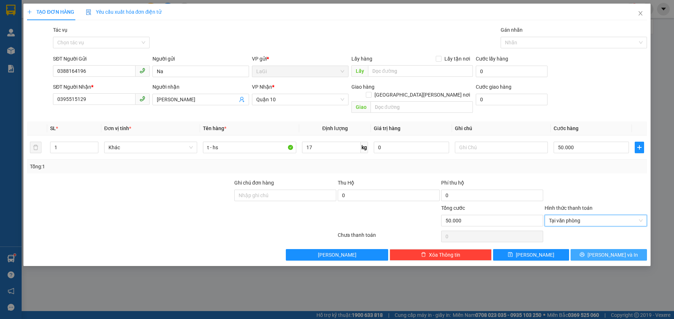
click at [595, 251] on button "[PERSON_NAME] và In" at bounding box center [609, 255] width 76 height 12
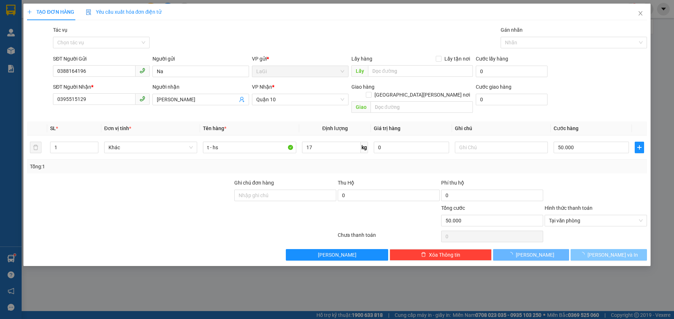
click at [588, 251] on span "button" at bounding box center [584, 255] width 8 height 8
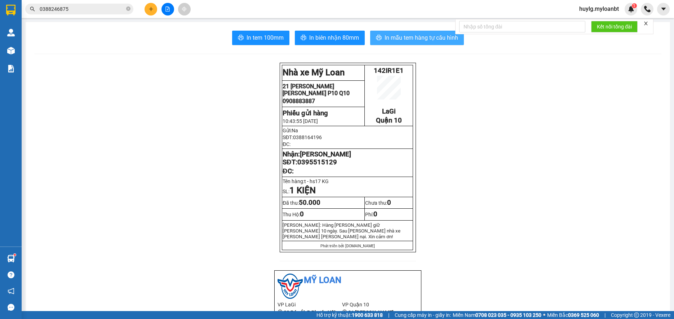
click at [385, 34] on span "In mẫu tem hàng tự cấu hình" at bounding box center [422, 37] width 74 height 9
click at [81, 7] on input "0388246875" at bounding box center [82, 9] width 85 height 8
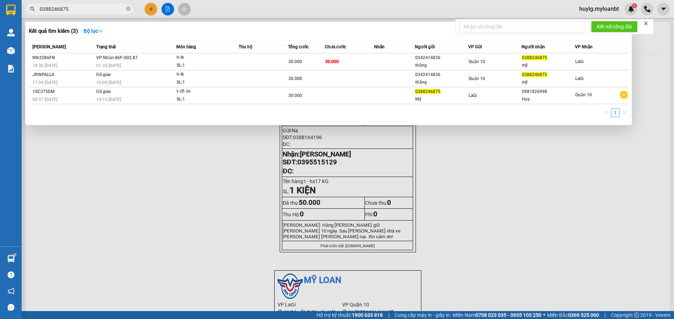
click at [107, 7] on input "0388246875" at bounding box center [82, 9] width 85 height 8
click at [107, 8] on input "0388246875" at bounding box center [82, 9] width 85 height 8
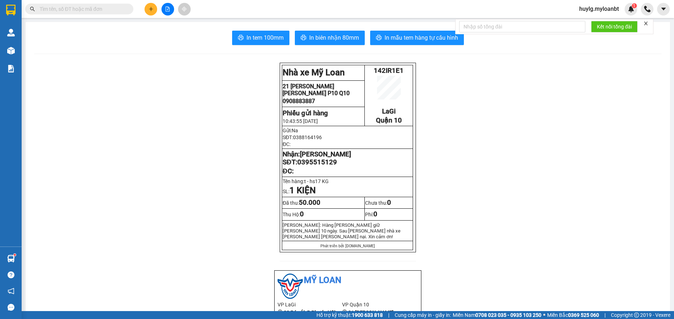
click at [107, 8] on input "text" at bounding box center [82, 9] width 85 height 8
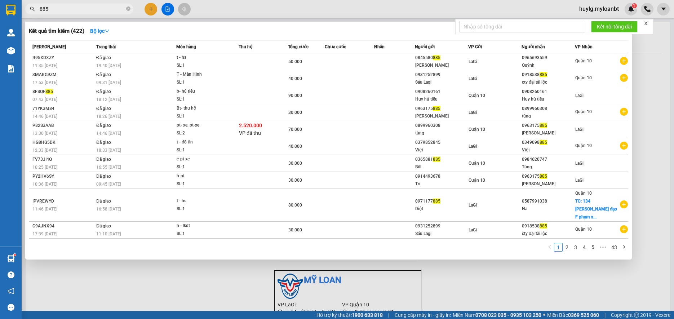
click at [107, 8] on input "885" at bounding box center [82, 9] width 85 height 8
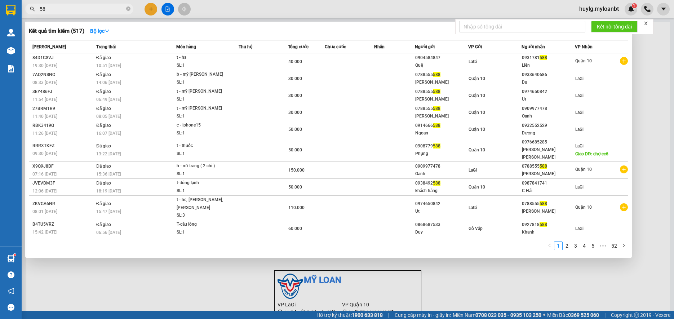
type input "5"
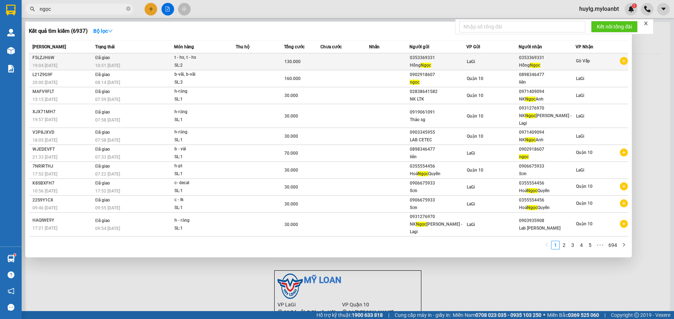
type input "ngọc"
click at [128, 58] on td "Đã giao 10:51 - 12/08" at bounding box center [133, 61] width 81 height 17
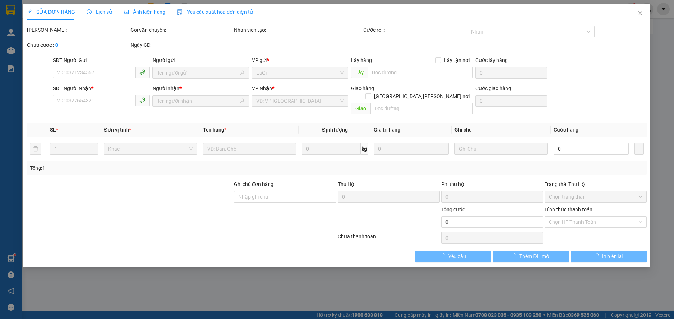
type input "0353369331"
type input "130.000"
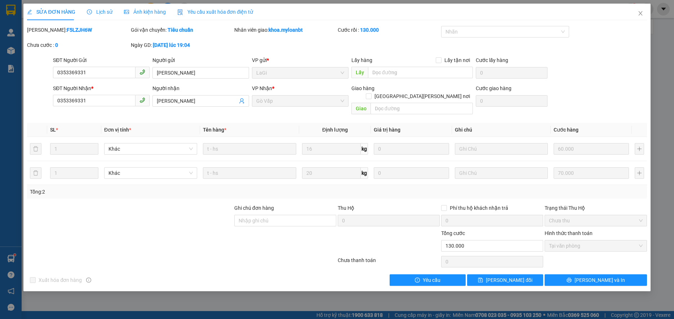
click at [89, 11] on icon "clock-circle" at bounding box center [89, 11] width 5 height 5
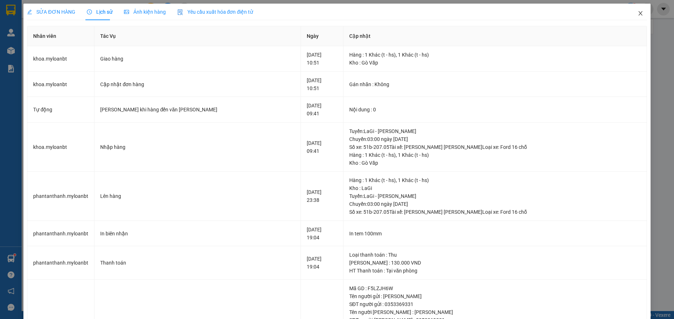
click at [638, 11] on icon "close" at bounding box center [641, 13] width 6 height 6
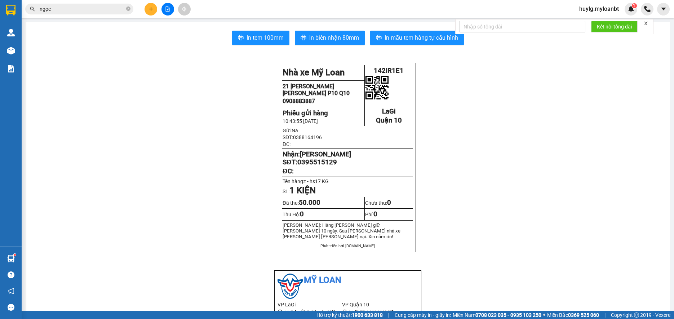
click at [72, 11] on input "ngọc" at bounding box center [82, 9] width 85 height 8
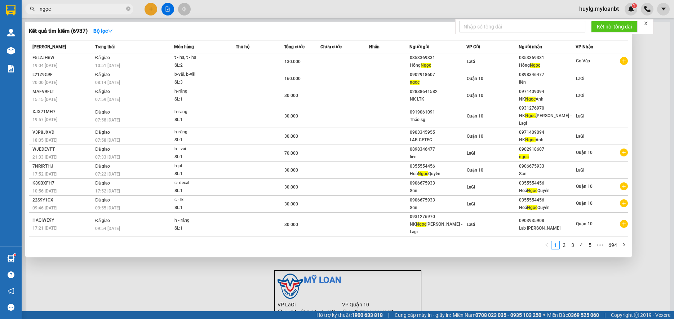
click at [72, 11] on input "ngọc" at bounding box center [82, 9] width 85 height 8
drag, startPoint x: 129, startPoint y: 9, endPoint x: 139, endPoint y: 8, distance: 10.5
click at [128, 9] on icon "close-circle" at bounding box center [128, 8] width 4 height 4
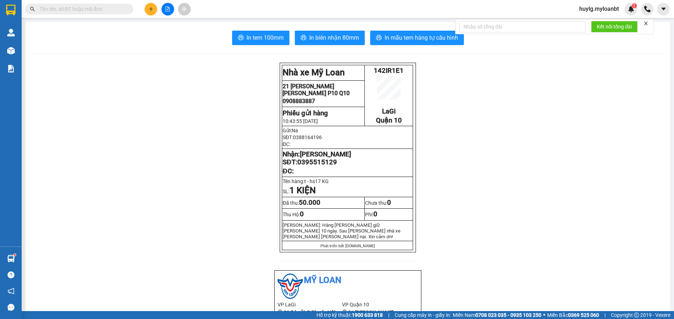
click at [53, 13] on input "text" at bounding box center [82, 9] width 85 height 8
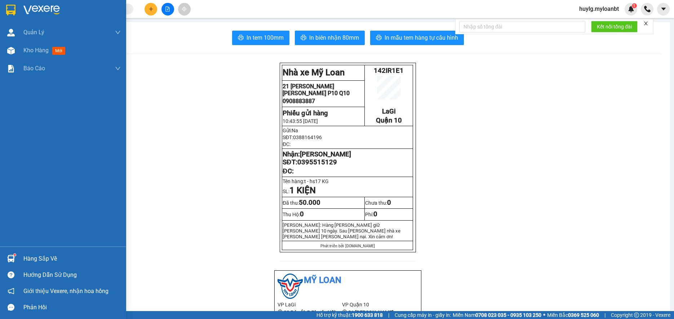
drag, startPoint x: 19, startPoint y: 48, endPoint x: 129, endPoint y: 9, distance: 116.3
click at [19, 48] on div "Kho hàng mới" at bounding box center [63, 50] width 126 height 18
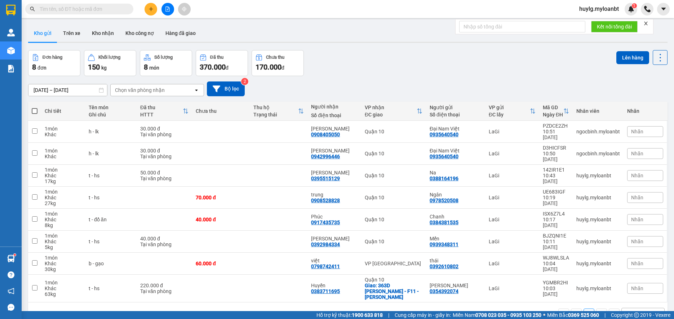
click at [102, 6] on input "text" at bounding box center [82, 9] width 85 height 8
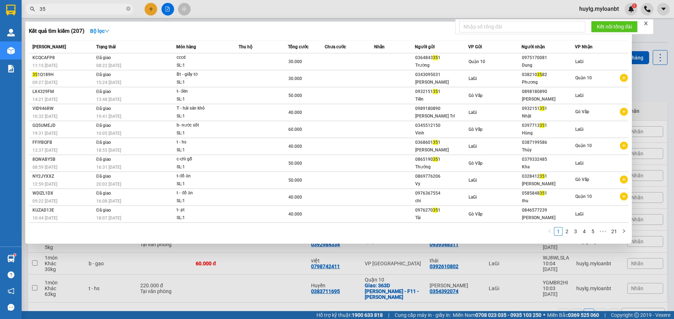
type input "3"
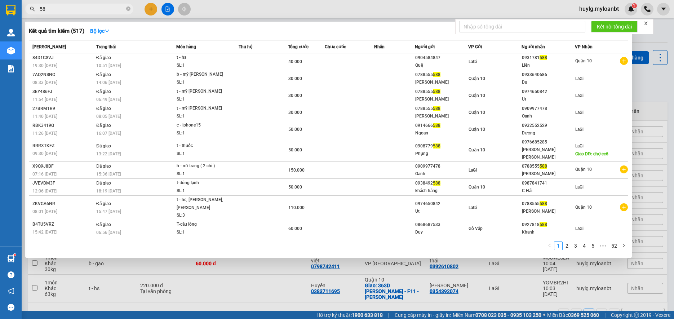
type input "5"
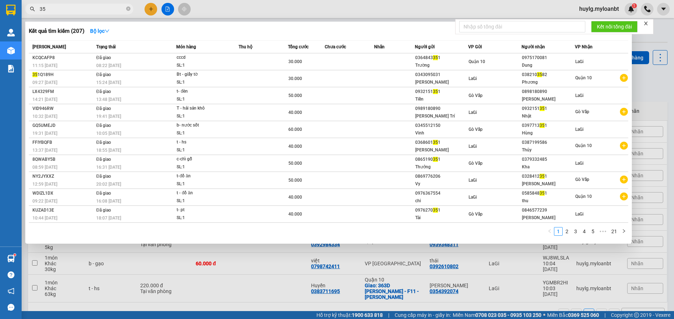
type input "3"
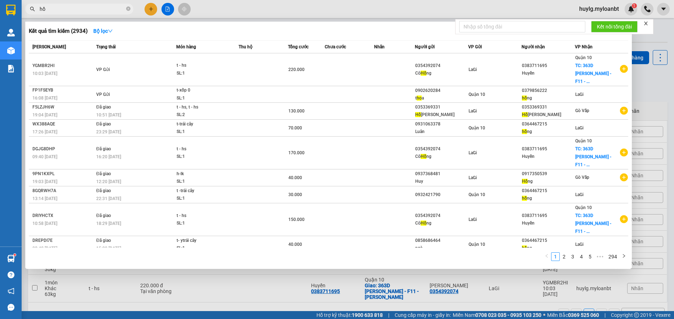
type input "h"
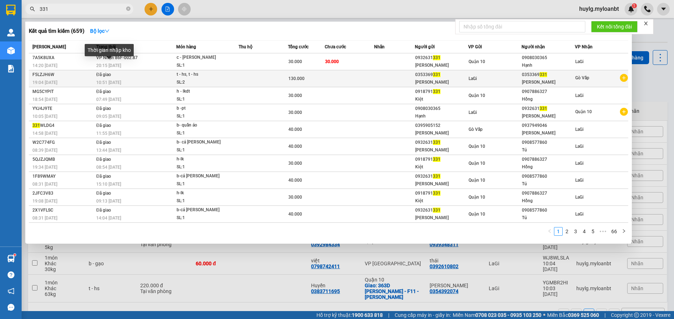
click at [99, 75] on span "Đã giao" at bounding box center [103, 74] width 15 height 5
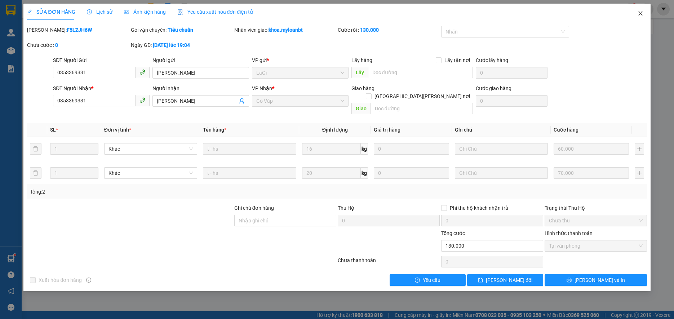
click at [641, 11] on icon "close" at bounding box center [641, 13] width 6 height 6
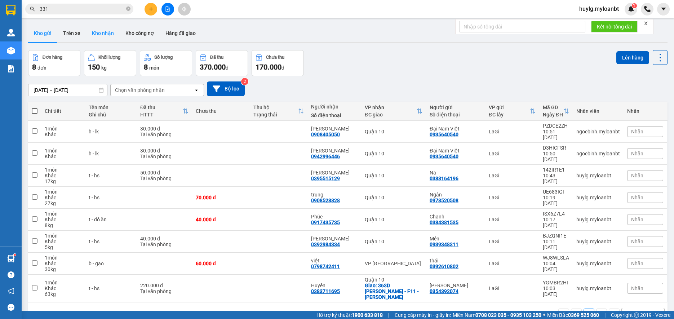
click at [103, 35] on button "Kho nhận" at bounding box center [103, 33] width 34 height 17
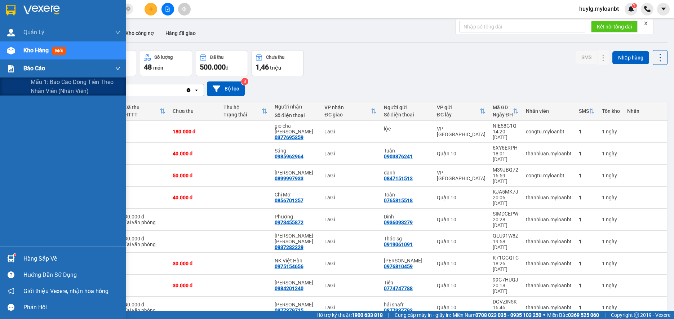
click at [26, 74] on div "Báo cáo" at bounding box center [71, 68] width 97 height 18
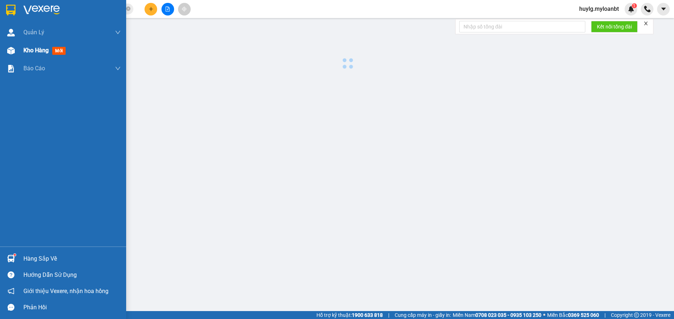
click at [40, 49] on span "Kho hàng" at bounding box center [35, 50] width 25 height 7
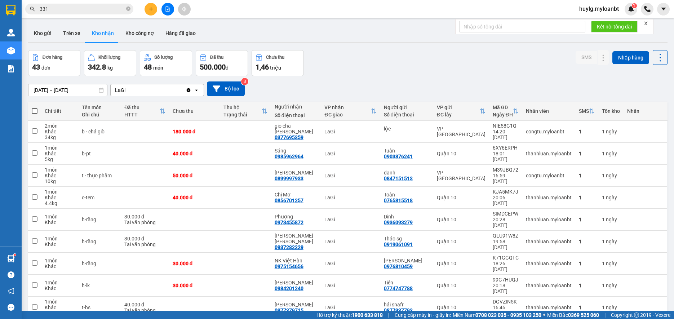
click at [87, 8] on input "331" at bounding box center [82, 9] width 85 height 8
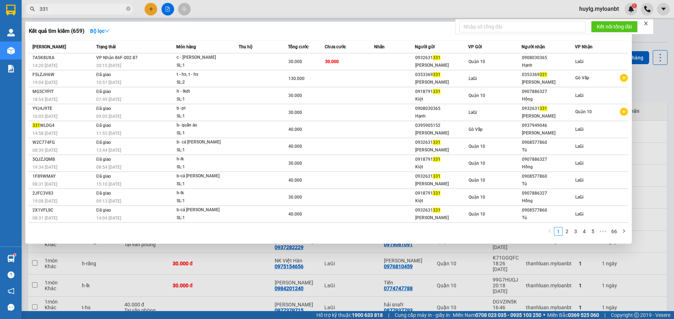
drag, startPoint x: 76, startPoint y: 1, endPoint x: 75, endPoint y: 5, distance: 4.5
click at [76, 1] on div at bounding box center [337, 159] width 674 height 319
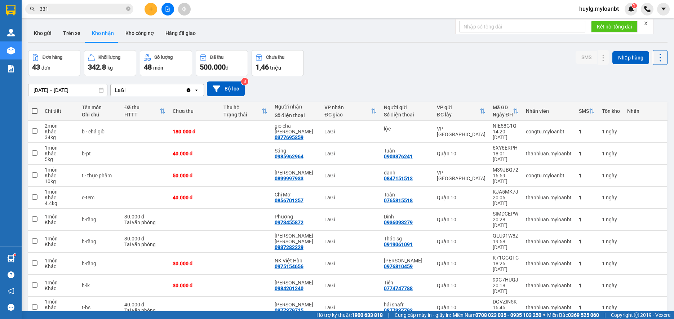
click at [75, 5] on input "331" at bounding box center [82, 9] width 85 height 8
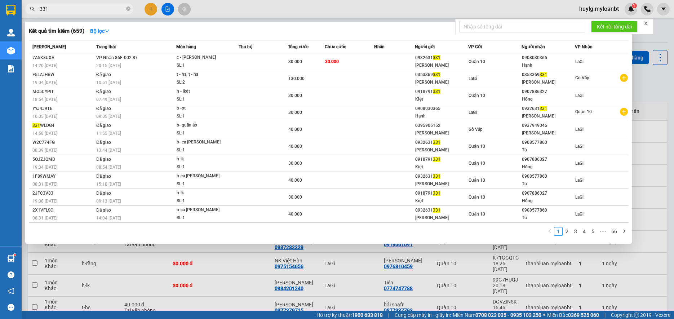
click at [75, 5] on input "331" at bounding box center [82, 9] width 85 height 8
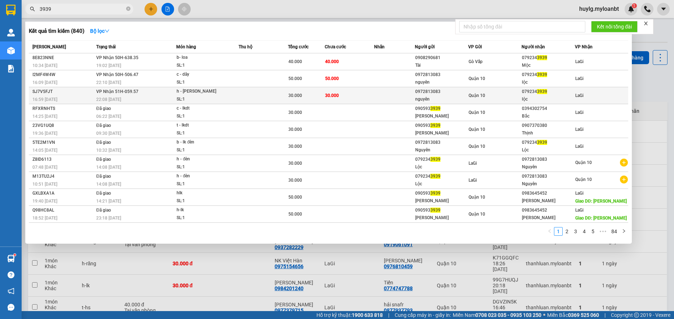
click at [298, 90] on td "30.000" at bounding box center [306, 95] width 37 height 17
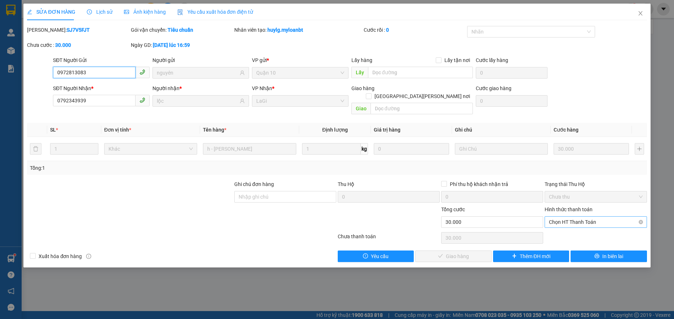
click at [608, 217] on span "Chọn HT Thanh Toán" at bounding box center [595, 222] width 93 height 11
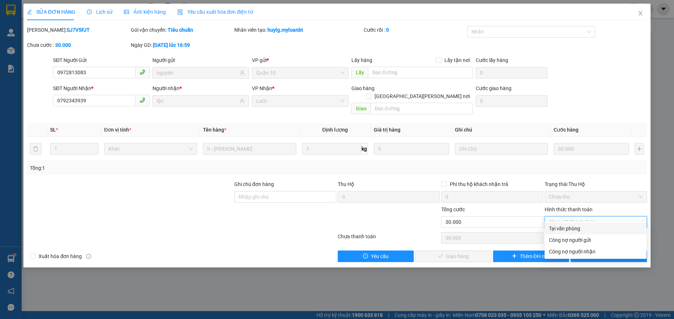
click at [586, 225] on div "Tại văn phòng" at bounding box center [595, 229] width 93 height 8
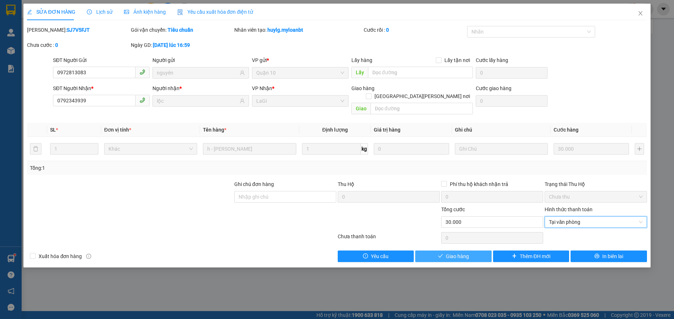
click at [454, 252] on span "Giao hàng" at bounding box center [457, 256] width 23 height 8
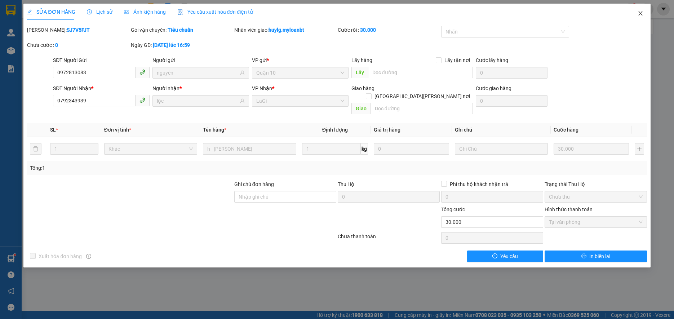
click at [644, 12] on span "Close" at bounding box center [640, 14] width 20 height 20
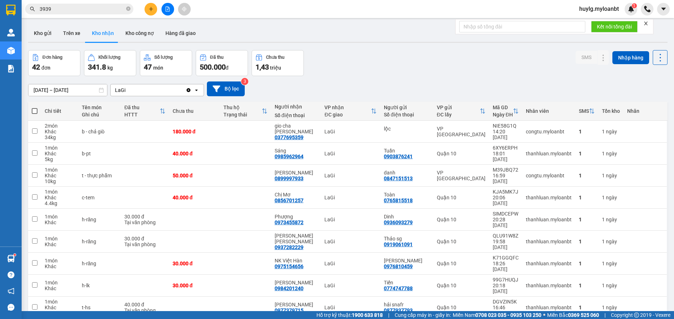
click at [91, 10] on input "3939" at bounding box center [82, 9] width 85 height 8
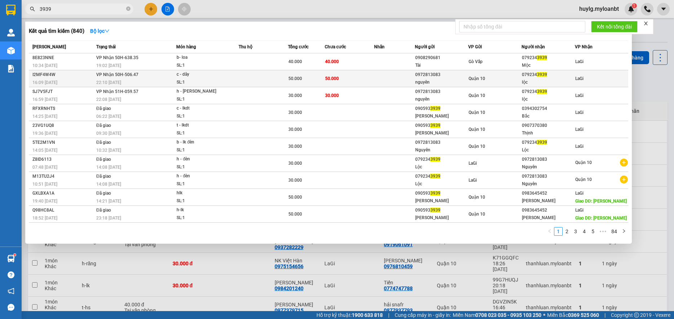
click at [385, 81] on td at bounding box center [394, 78] width 41 height 17
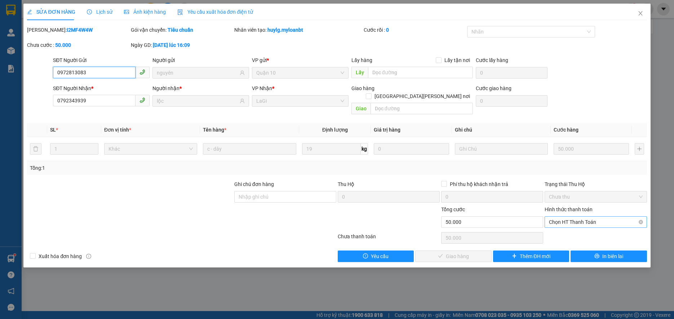
click at [575, 217] on span "Chọn HT Thanh Toán" at bounding box center [595, 222] width 93 height 11
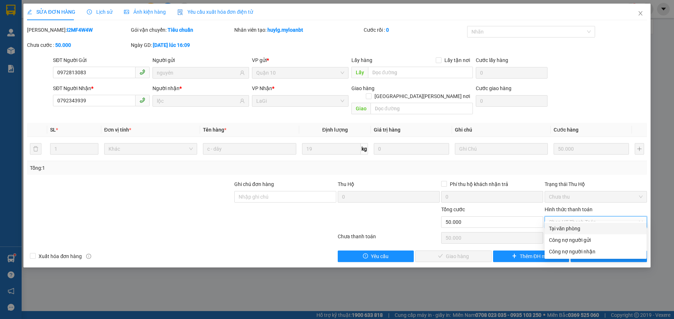
click at [568, 227] on div "Tại văn phòng" at bounding box center [595, 229] width 93 height 8
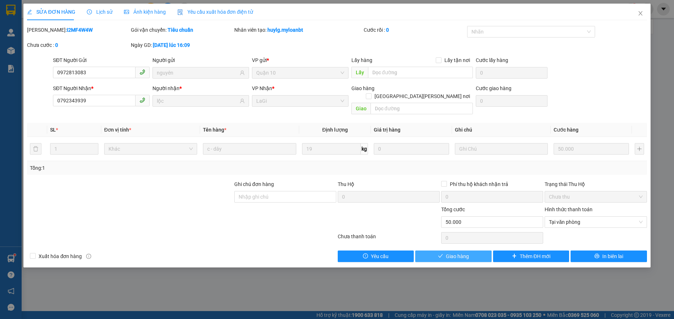
click at [444, 251] on button "Giao hàng" at bounding box center [453, 257] width 76 height 12
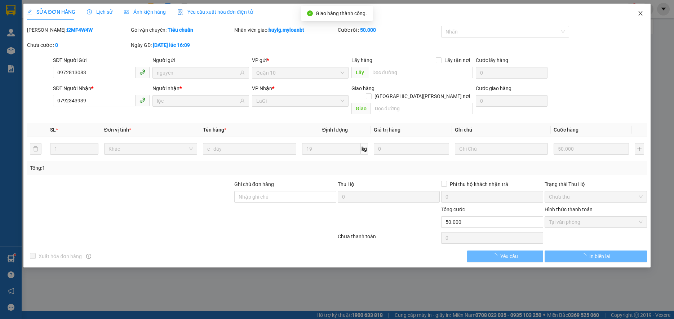
click at [637, 17] on span "Close" at bounding box center [640, 14] width 20 height 20
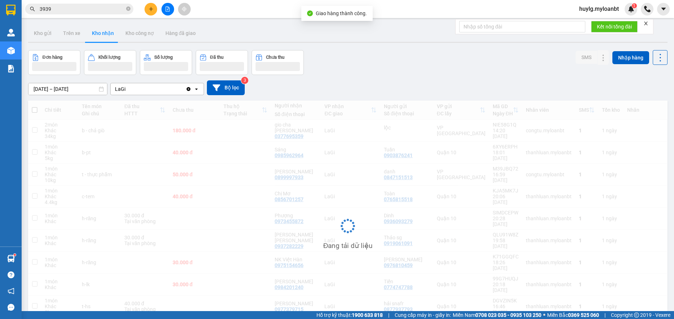
click at [111, 8] on input "3939" at bounding box center [82, 9] width 85 height 8
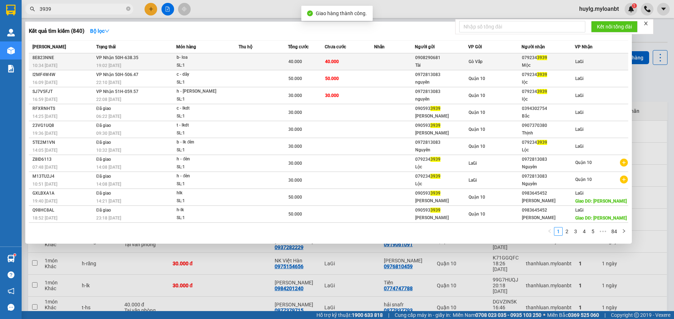
click at [433, 54] on td "0908290681 Tài" at bounding box center [441, 61] width 53 height 17
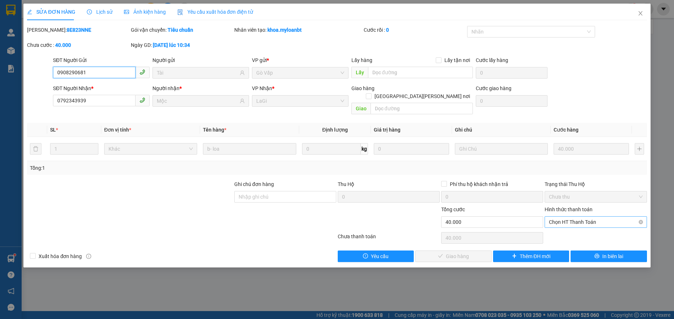
click at [595, 220] on div "Chọn HT Thanh Toán" at bounding box center [596, 222] width 102 height 12
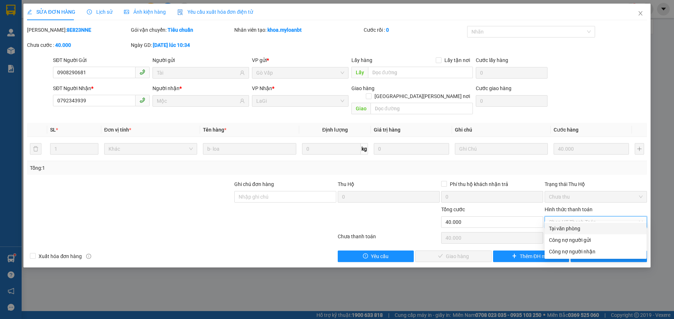
click at [567, 232] on div "Tại văn phòng" at bounding box center [595, 229] width 93 height 8
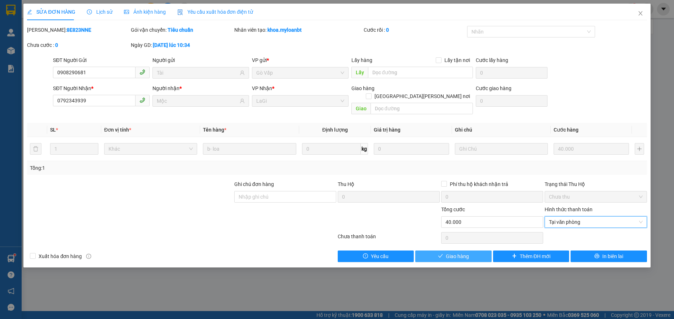
click at [475, 251] on button "Giao hàng" at bounding box center [453, 257] width 76 height 12
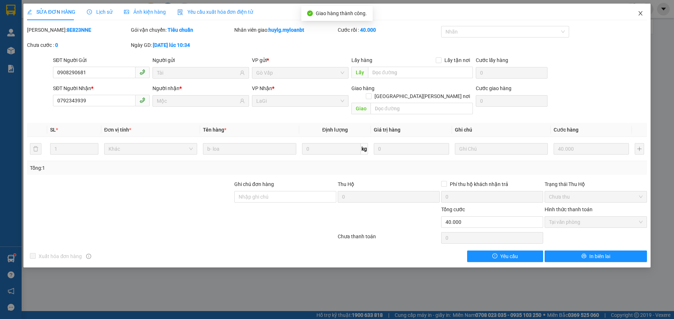
click at [646, 12] on span "Close" at bounding box center [640, 14] width 20 height 20
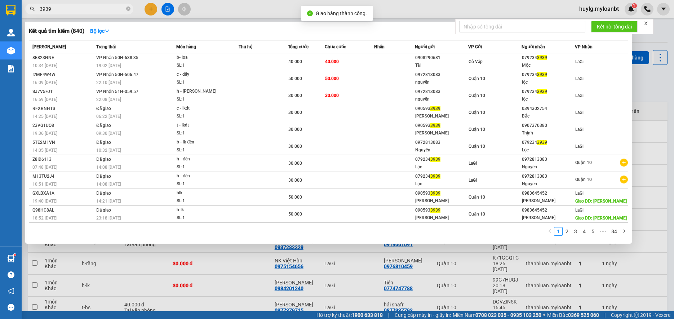
click at [108, 4] on span "3939" at bounding box center [79, 9] width 108 height 11
click at [102, 10] on input "3939" at bounding box center [82, 9] width 85 height 8
click at [95, 12] on input "3939" at bounding box center [82, 9] width 85 height 8
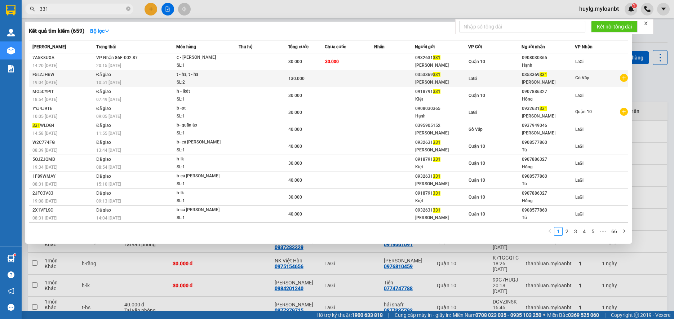
click at [208, 81] on div "SL: 2" at bounding box center [204, 83] width 54 height 8
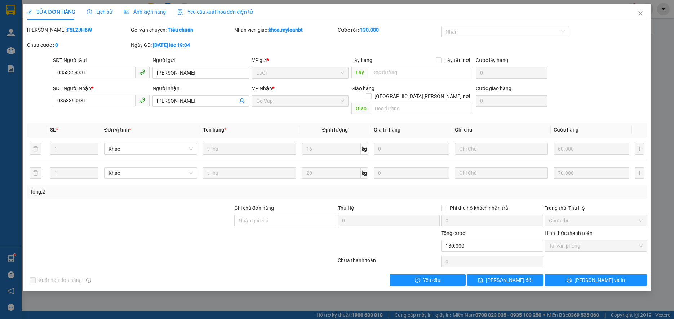
click at [99, 6] on div "Lịch sử" at bounding box center [100, 12] width 26 height 17
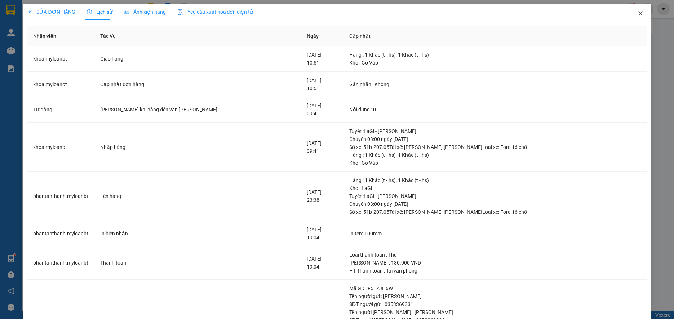
click at [638, 15] on span "Close" at bounding box center [640, 14] width 20 height 20
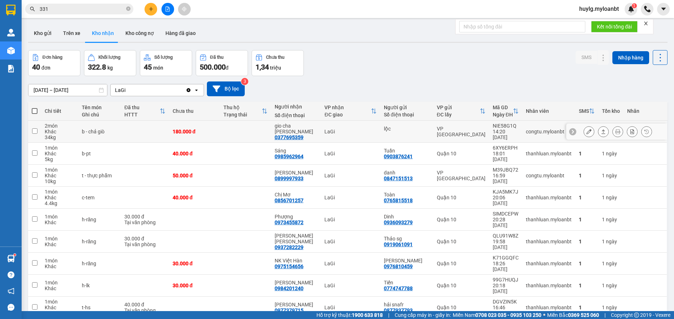
scroll to position [33, 0]
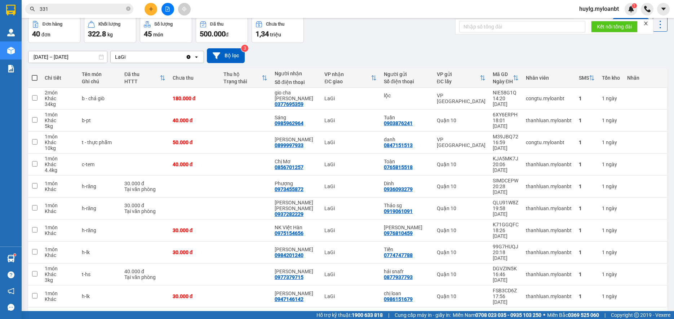
click at [644, 23] on icon "close" at bounding box center [645, 23] width 5 height 5
click at [85, 10] on input "331" at bounding box center [82, 9] width 85 height 8
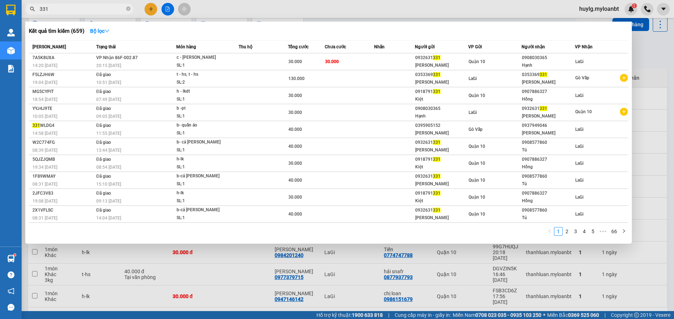
click at [400, 286] on div at bounding box center [337, 159] width 674 height 319
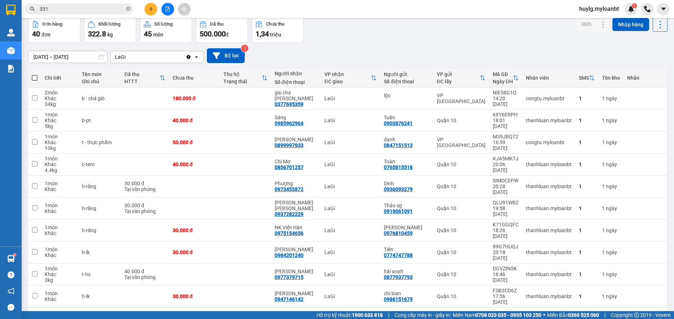
click at [81, 7] on input "331" at bounding box center [82, 9] width 85 height 8
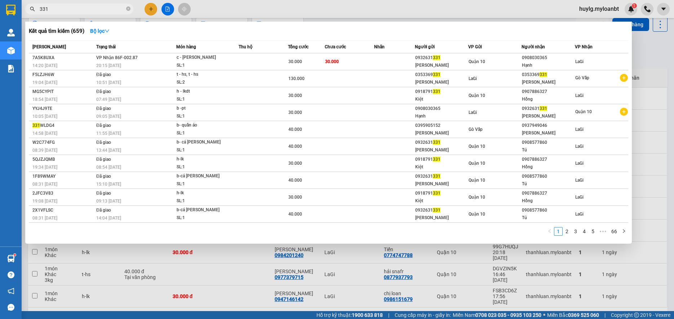
click at [81, 7] on input "331" at bounding box center [82, 9] width 85 height 8
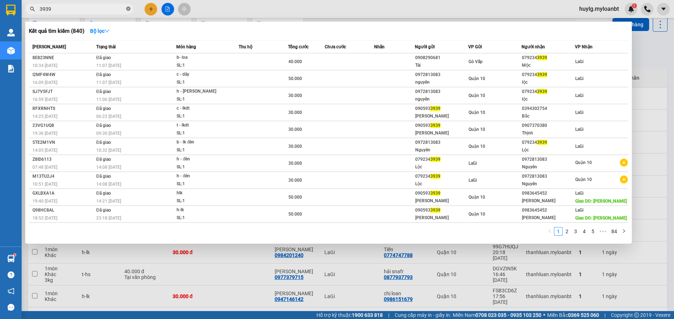
click at [128, 9] on icon "close-circle" at bounding box center [128, 8] width 4 height 4
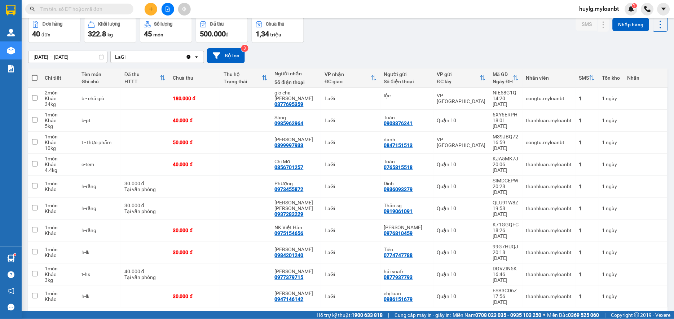
scroll to position [0, 0]
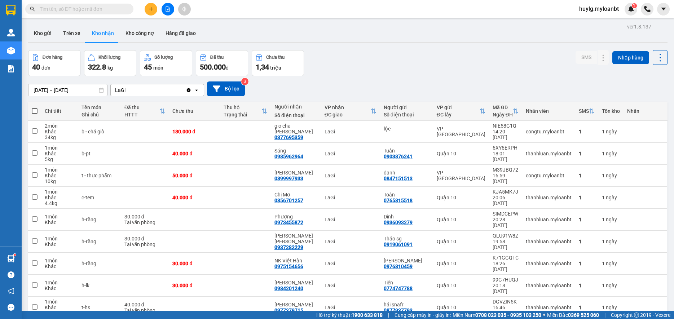
click at [87, 6] on input "text" at bounding box center [82, 9] width 85 height 8
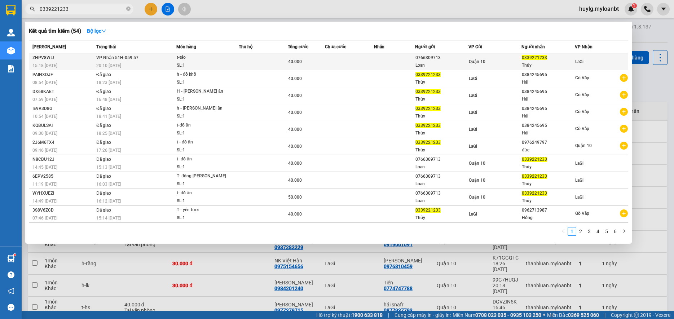
click at [435, 68] on div "Loan" at bounding box center [441, 66] width 53 height 8
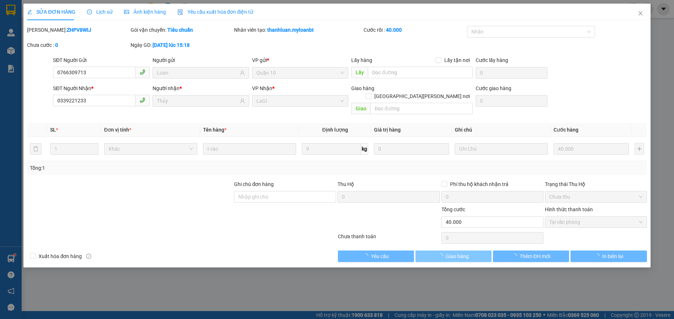
click at [471, 251] on button "Giao hàng" at bounding box center [453, 257] width 76 height 12
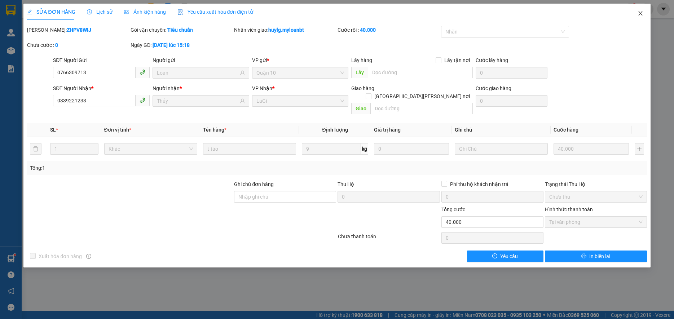
click at [636, 10] on span "Close" at bounding box center [640, 14] width 20 height 20
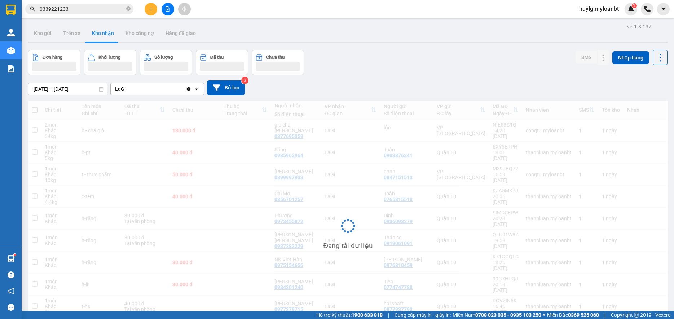
click at [97, 4] on span "0339221233" at bounding box center [79, 9] width 108 height 11
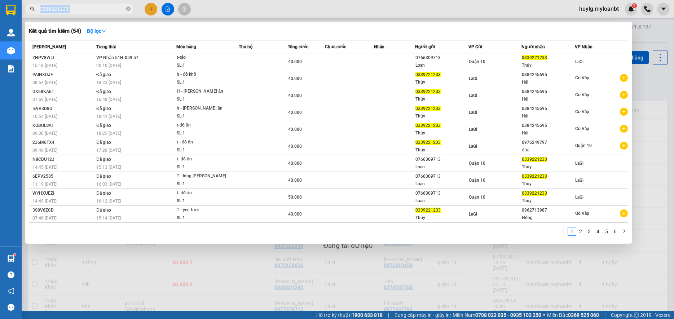
click at [96, 5] on span "0339221233" at bounding box center [79, 9] width 108 height 11
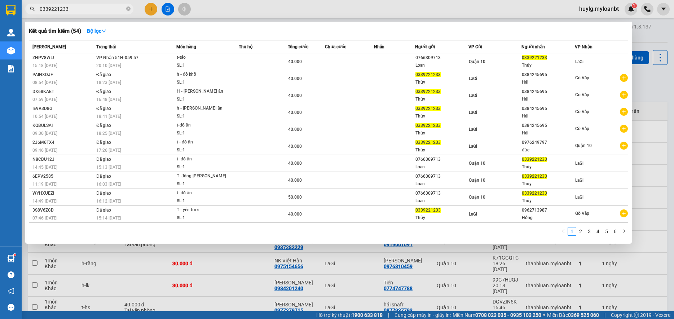
click at [96, 8] on input "0339221233" at bounding box center [82, 9] width 85 height 8
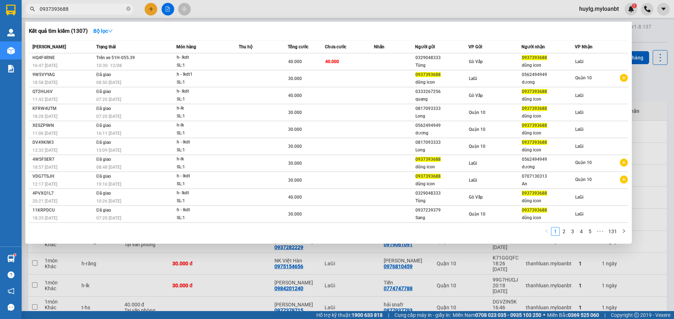
click at [154, 7] on div at bounding box center [337, 159] width 674 height 319
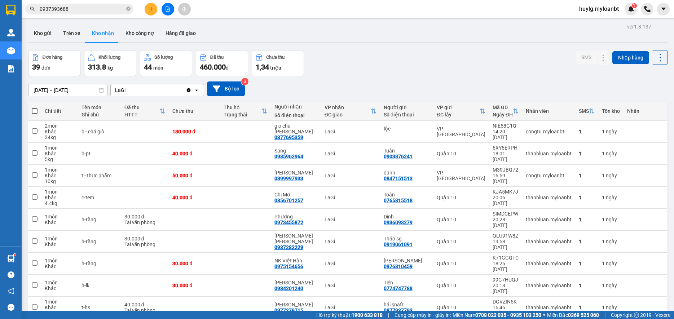
click at [154, 7] on button at bounding box center [151, 9] width 13 height 13
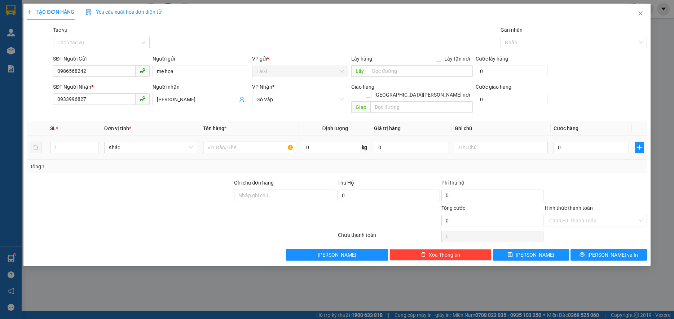
click at [262, 126] on th "Tên hàng *" at bounding box center [249, 128] width 99 height 14
click at [257, 142] on input "text" at bounding box center [249, 148] width 93 height 12
click at [573, 204] on div "Hình thức thanh toán" at bounding box center [596, 209] width 102 height 11
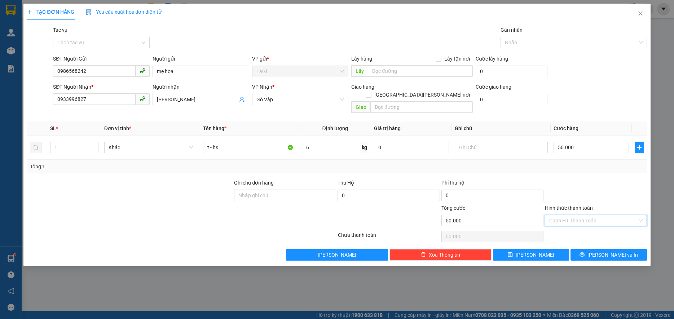
click at [573, 215] on input "Hình thức thanh toán" at bounding box center [593, 220] width 88 height 11
click at [572, 221] on div "Transit Pickup Surcharge Ids Transit Deliver Surcharge Ids Transit Deliver Surc…" at bounding box center [336, 143] width 619 height 235
click at [578, 215] on input "Hình thức thanh toán" at bounding box center [593, 220] width 88 height 11
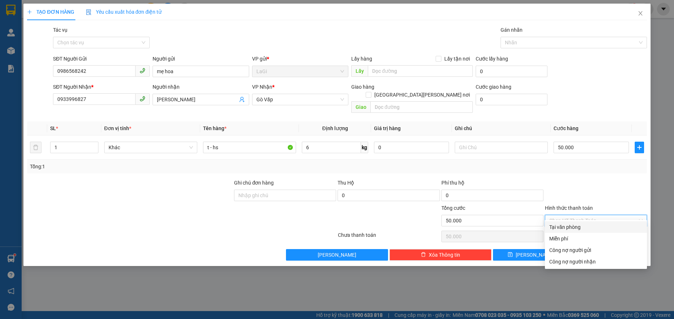
click at [579, 227] on div "Tại văn phòng" at bounding box center [595, 227] width 93 height 8
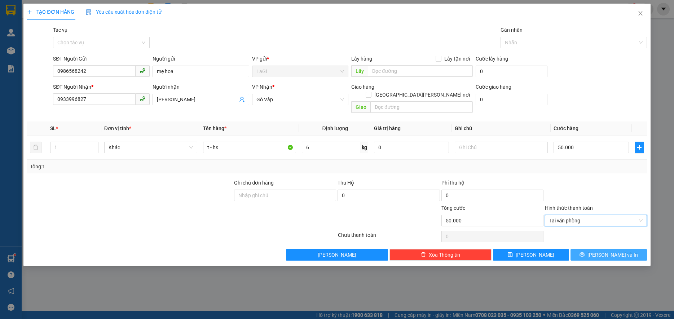
click at [602, 250] on button "[PERSON_NAME] và In" at bounding box center [608, 255] width 76 height 12
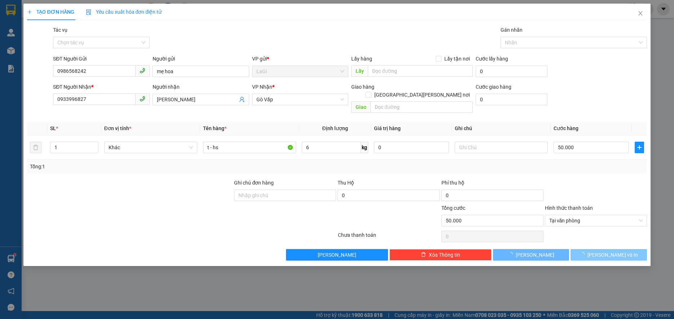
click at [587, 251] on span "button" at bounding box center [583, 255] width 8 height 8
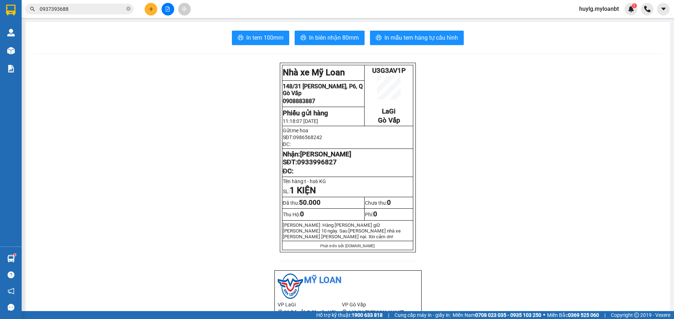
drag, startPoint x: 271, startPoint y: 37, endPoint x: 268, endPoint y: 28, distance: 9.9
click at [260, 43] on button "In tem 100mm" at bounding box center [260, 38] width 57 height 14
drag, startPoint x: 159, startPoint y: 10, endPoint x: 152, endPoint y: 10, distance: 6.5
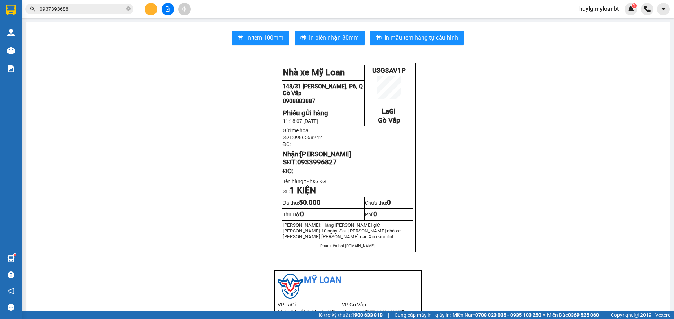
click at [159, 10] on div at bounding box center [168, 9] width 54 height 13
click at [150, 10] on icon "plus" at bounding box center [151, 8] width 5 height 5
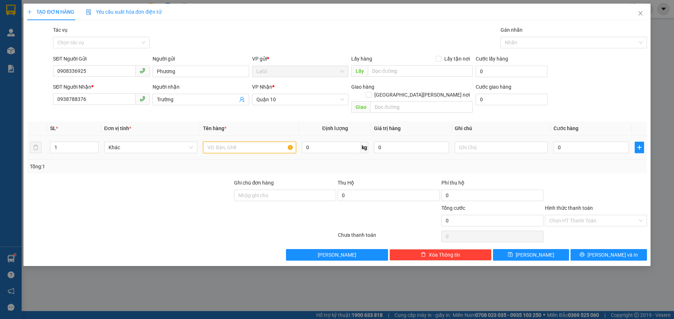
click at [250, 143] on input "text" at bounding box center [249, 148] width 93 height 12
click at [121, 96] on input "0938788376" at bounding box center [94, 99] width 83 height 12
click at [121, 97] on input "0938788376" at bounding box center [94, 99] width 83 height 12
click at [120, 97] on input "0938788376" at bounding box center [94, 99] width 83 height 12
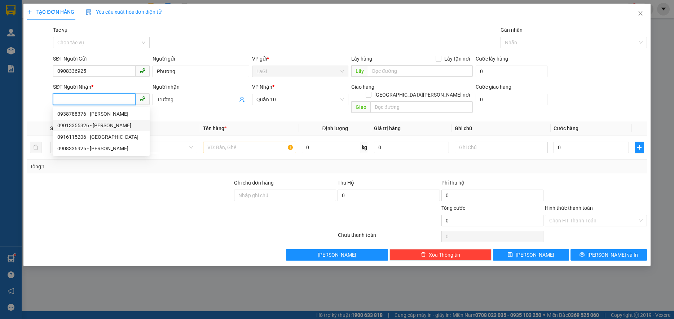
click at [112, 124] on div "09013355326 - quang" at bounding box center [101, 125] width 88 height 8
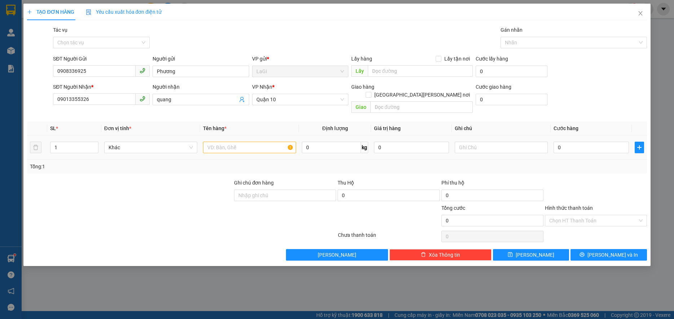
click at [266, 147] on td at bounding box center [249, 148] width 99 height 24
drag, startPoint x: 266, startPoint y: 147, endPoint x: 255, endPoint y: 128, distance: 21.8
click at [265, 145] on td at bounding box center [249, 148] width 99 height 24
click at [255, 136] on td at bounding box center [249, 148] width 99 height 24
click at [253, 140] on div at bounding box center [249, 147] width 93 height 14
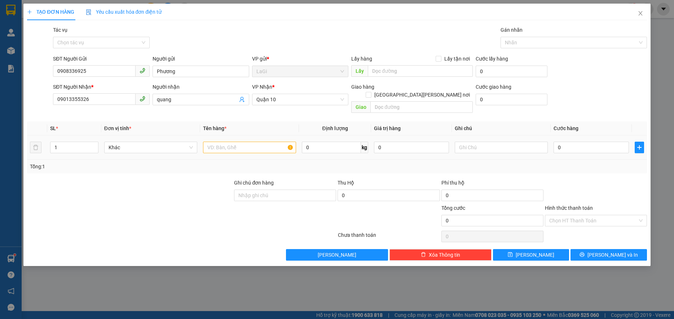
drag, startPoint x: 253, startPoint y: 133, endPoint x: 252, endPoint y: 143, distance: 10.9
click at [252, 140] on div at bounding box center [249, 147] width 93 height 14
click at [252, 143] on input "text" at bounding box center [249, 148] width 93 height 12
click at [104, 103] on input "09013355326" at bounding box center [94, 99] width 83 height 12
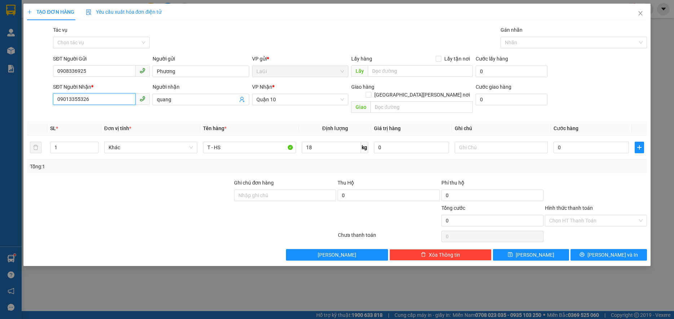
click at [104, 103] on input "09013355326" at bounding box center [94, 99] width 83 height 12
click at [323, 143] on input "18" at bounding box center [331, 148] width 59 height 12
click at [600, 215] on input "Hình thức thanh toán" at bounding box center [593, 220] width 88 height 11
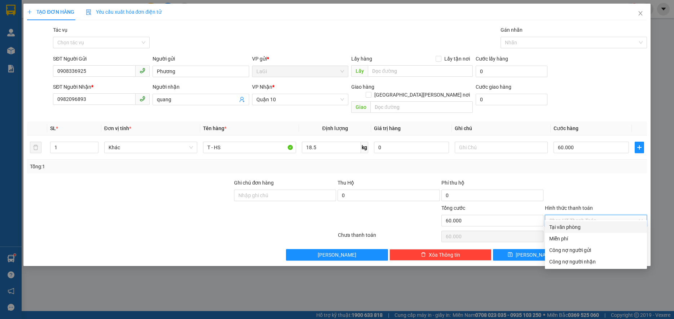
click at [597, 192] on div at bounding box center [595, 191] width 103 height 25
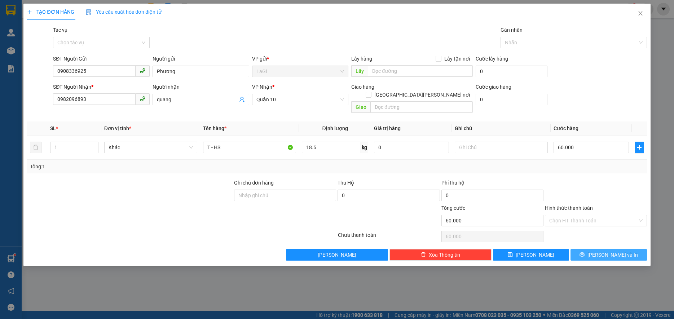
click at [612, 251] on span "[PERSON_NAME] và In" at bounding box center [612, 255] width 50 height 8
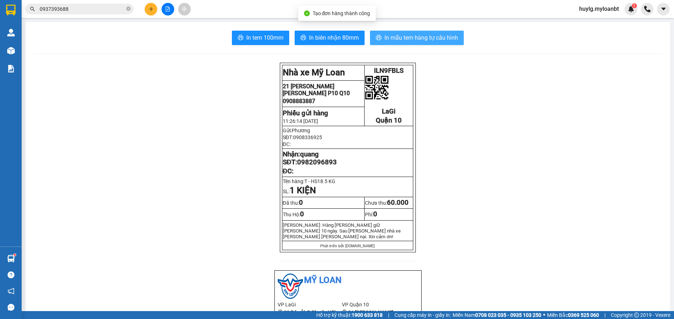
click at [417, 42] on span "In mẫu tem hàng tự cấu hình" at bounding box center [421, 37] width 74 height 9
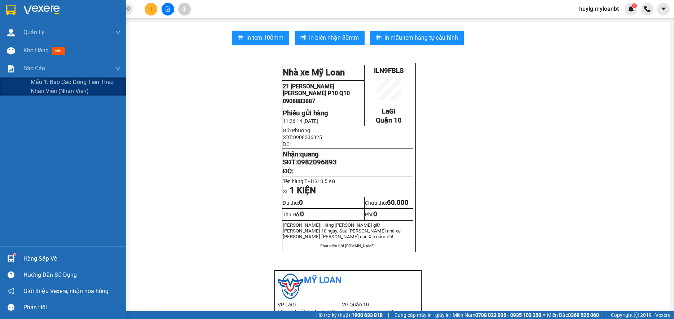
drag, startPoint x: 39, startPoint y: 52, endPoint x: 174, endPoint y: 1, distance: 143.9
click at [41, 52] on span "Kho hàng" at bounding box center [35, 50] width 25 height 7
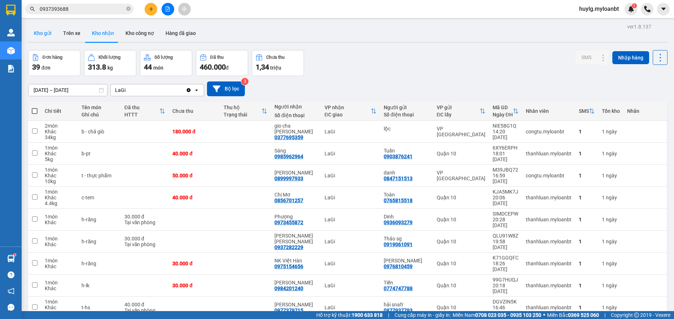
click at [40, 37] on button "Kho gửi" at bounding box center [42, 33] width 29 height 17
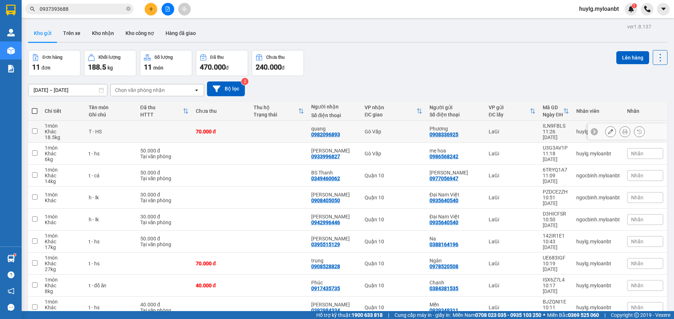
click at [622, 129] on icon at bounding box center [624, 131] width 5 height 5
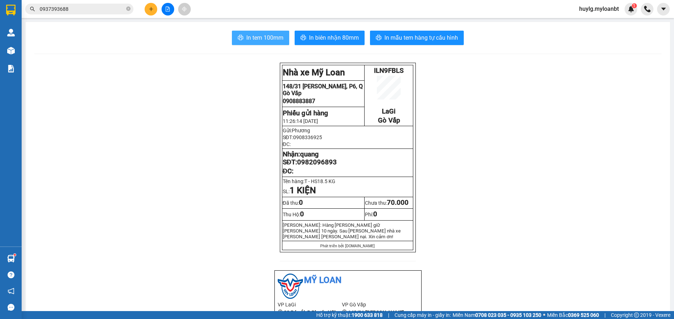
click at [250, 39] on span "In tem 100mm" at bounding box center [264, 37] width 37 height 9
click at [153, 8] on icon "plus" at bounding box center [151, 8] width 5 height 5
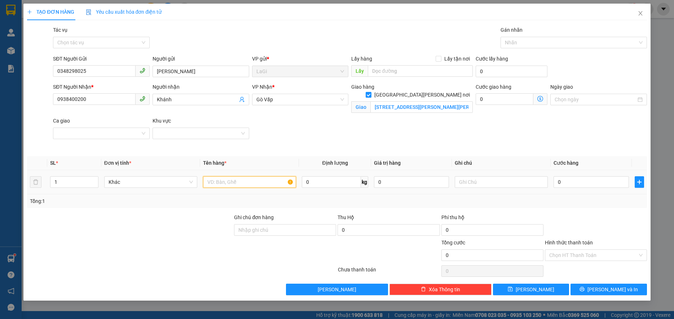
click at [230, 185] on input "text" at bounding box center [249, 182] width 93 height 12
click at [566, 244] on label "Hình thức thanh toán" at bounding box center [569, 243] width 48 height 6
click at [566, 250] on input "Hình thức thanh toán" at bounding box center [593, 255] width 88 height 11
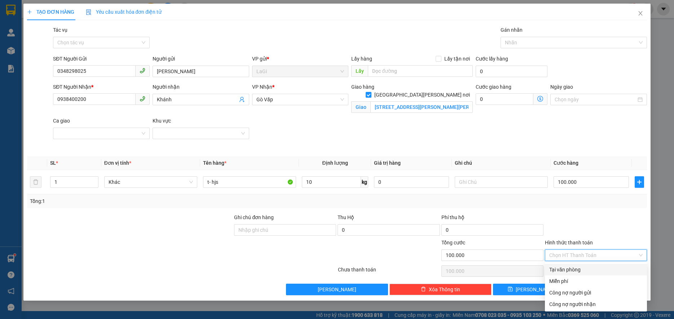
click at [567, 252] on input "Hình thức thanh toán" at bounding box center [593, 255] width 88 height 11
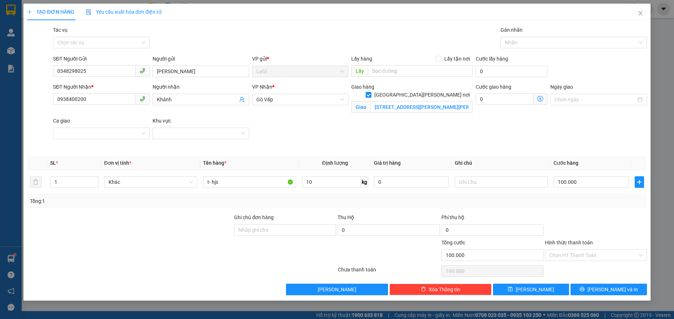
drag, startPoint x: 566, startPoint y: 266, endPoint x: 566, endPoint y: 269, distance: 3.7
click at [566, 268] on div "Transit Pickup Surcharge Ids Transit Deliver Surcharge Ids Transit Deliver Surc…" at bounding box center [336, 160] width 619 height 269
click at [572, 256] on input "Hình thức thanh toán" at bounding box center [593, 255] width 88 height 11
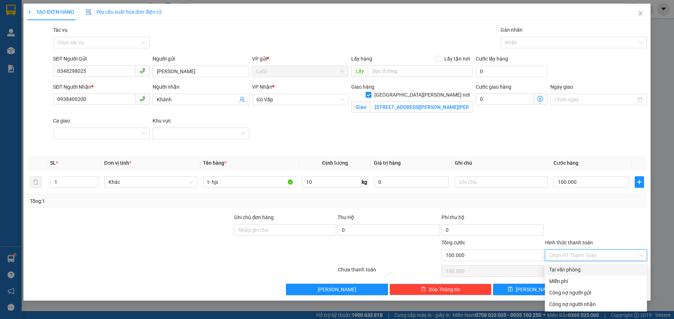
click at [573, 267] on div "Tại văn phòng" at bounding box center [595, 270] width 93 height 8
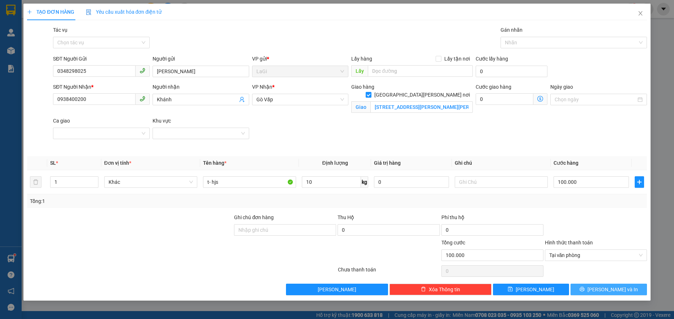
click at [592, 292] on button "[PERSON_NAME] và In" at bounding box center [608, 290] width 76 height 12
click at [592, 291] on button "[PERSON_NAME] và In" at bounding box center [608, 290] width 76 height 12
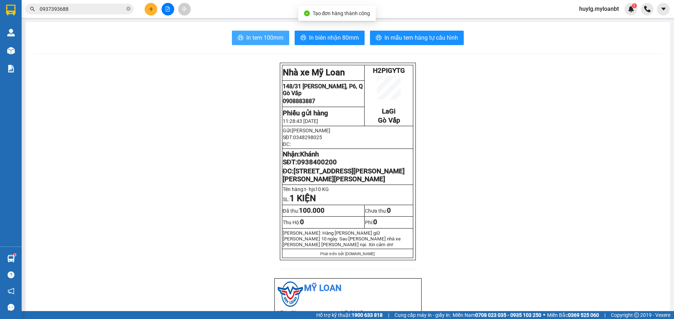
click at [268, 43] on button "In tem 100mm" at bounding box center [260, 38] width 57 height 14
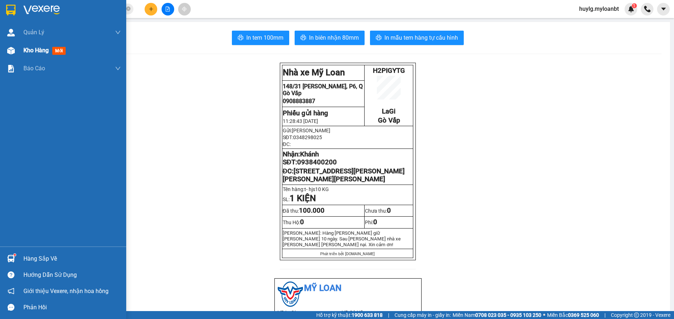
click at [9, 42] on div "Kho hàng mới" at bounding box center [63, 50] width 126 height 18
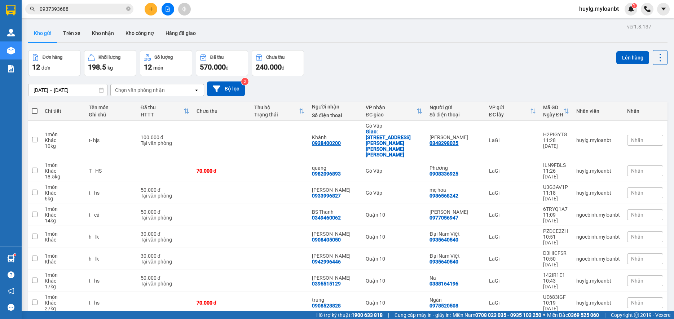
click at [167, 92] on div "Chọn văn phòng nhận" at bounding box center [152, 90] width 83 height 12
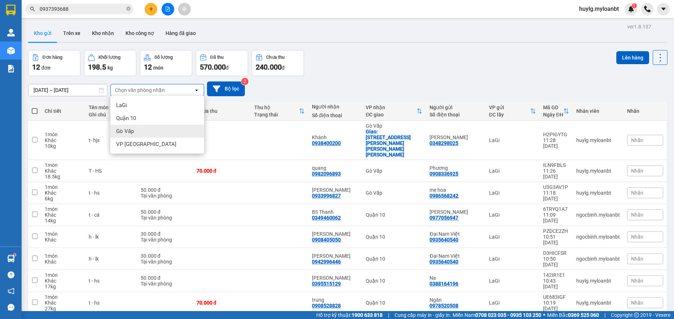
click at [146, 134] on div "Gò Vấp" at bounding box center [157, 131] width 94 height 13
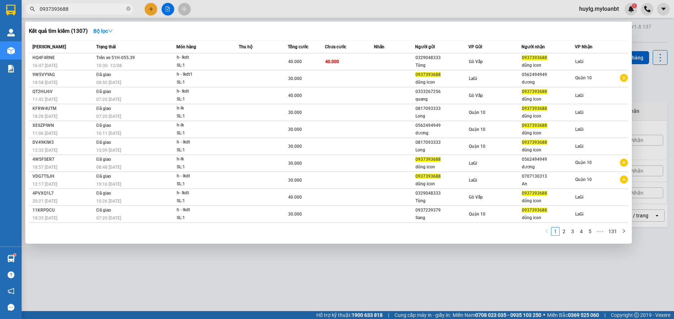
click at [70, 10] on input "0937393688" at bounding box center [82, 9] width 85 height 8
click at [342, 288] on div at bounding box center [337, 159] width 674 height 319
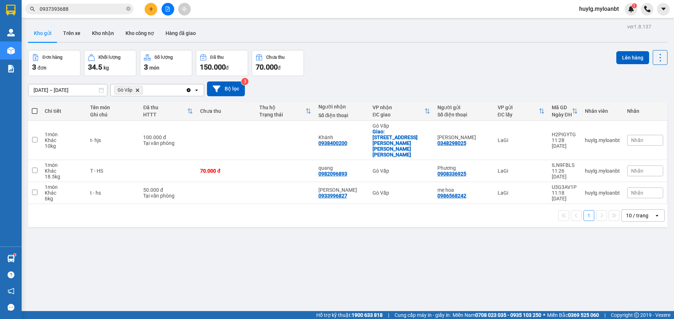
click at [137, 93] on span "Gò Vấp Delete" at bounding box center [128, 90] width 28 height 9
click at [136, 90] on icon "Delete" at bounding box center [137, 90] width 4 height 4
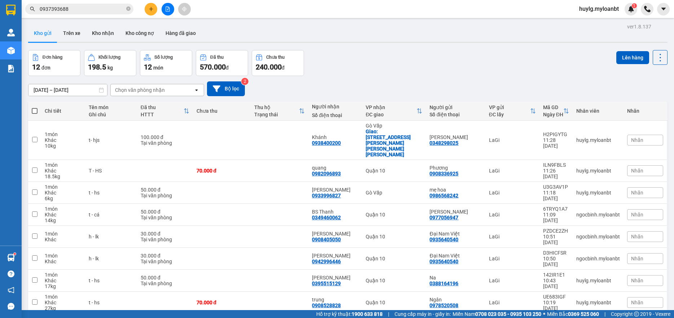
click at [64, 7] on input "0937393688" at bounding box center [82, 9] width 85 height 8
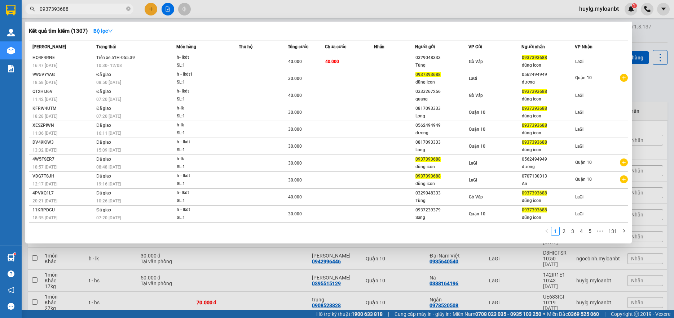
click at [64, 7] on input "0937393688" at bounding box center [82, 9] width 85 height 8
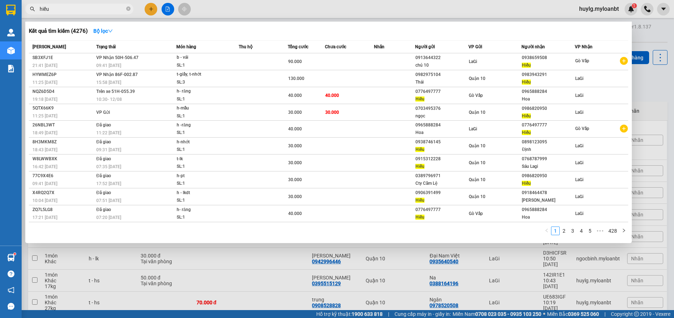
click at [239, 280] on div at bounding box center [337, 159] width 674 height 318
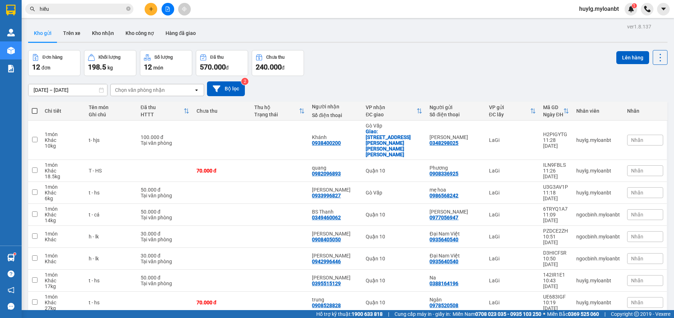
scroll to position [36, 0]
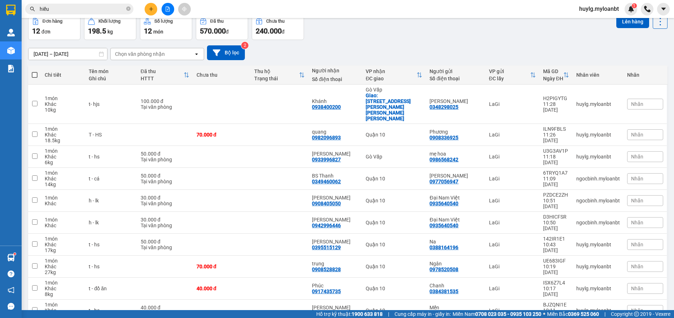
click at [36, 73] on span at bounding box center [35, 75] width 6 height 6
click at [35, 71] on input "checkbox" at bounding box center [35, 71] width 0 height 0
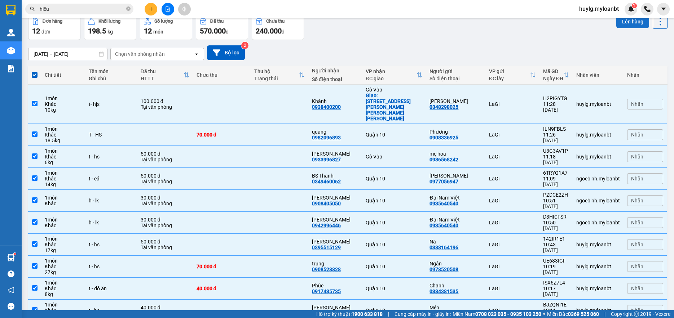
click at [632, 24] on button "Lên hàng" at bounding box center [632, 21] width 33 height 13
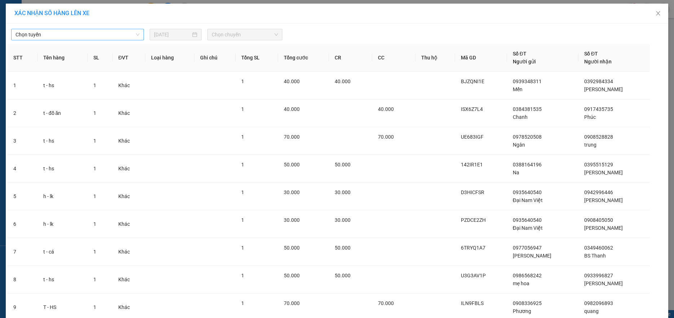
drag, startPoint x: 33, startPoint y: 33, endPoint x: 35, endPoint y: 38, distance: 5.2
click at [34, 38] on span "Chọn tuyến" at bounding box center [77, 34] width 124 height 11
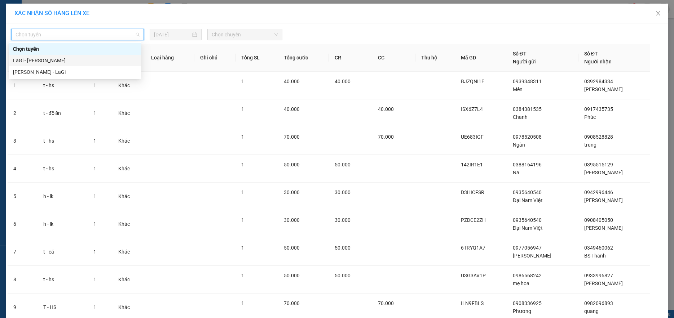
click at [30, 61] on div "LaGi - Hồ Chí Minh" at bounding box center [75, 61] width 124 height 8
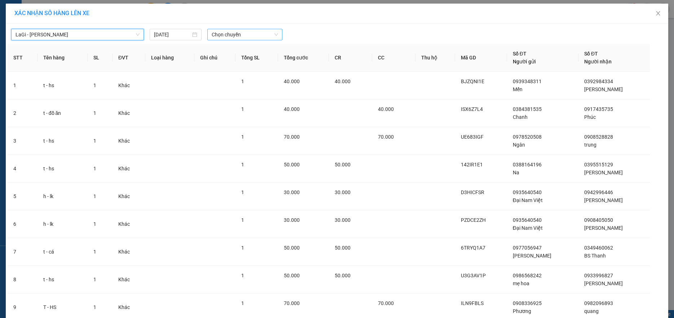
click at [265, 29] on span "Chọn chuyến" at bounding box center [245, 34] width 66 height 11
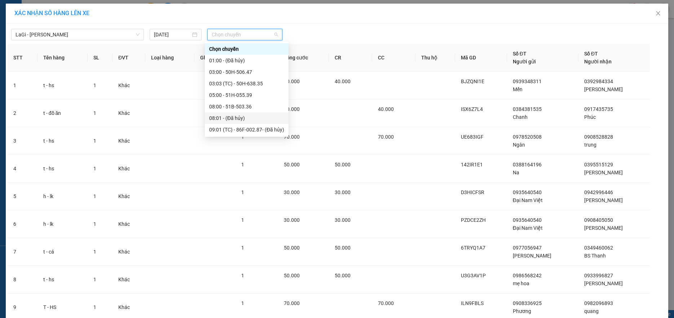
scroll to position [58, 0]
click at [238, 91] on div "12:00 - 86F-001.38" at bounding box center [246, 95] width 75 height 8
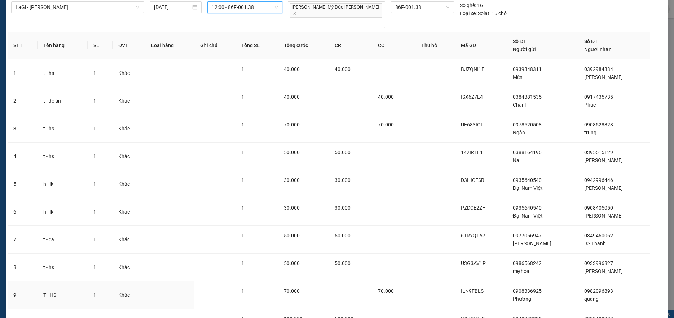
scroll to position [88, 0]
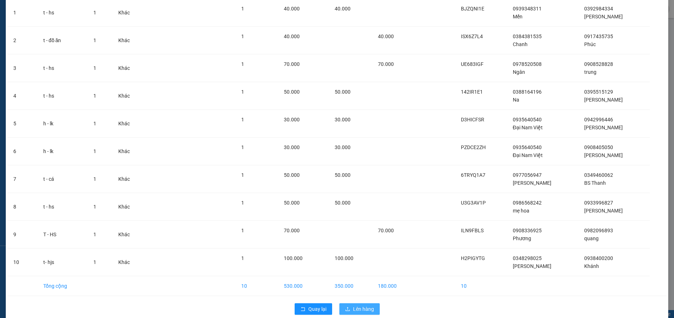
click at [345, 307] on icon "upload" at bounding box center [347, 309] width 5 height 5
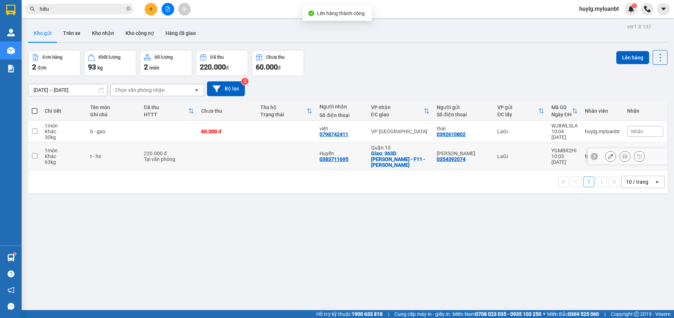
click at [221, 155] on td at bounding box center [227, 157] width 59 height 28
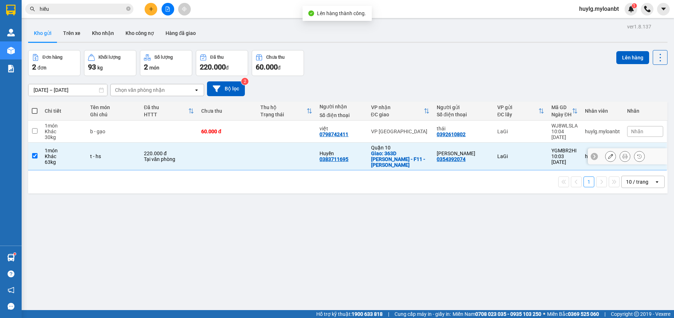
click at [258, 138] on td at bounding box center [286, 132] width 59 height 22
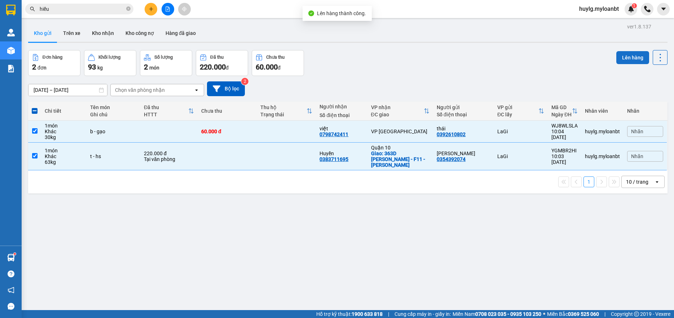
click at [638, 56] on button "Lên hàng" at bounding box center [632, 57] width 33 height 13
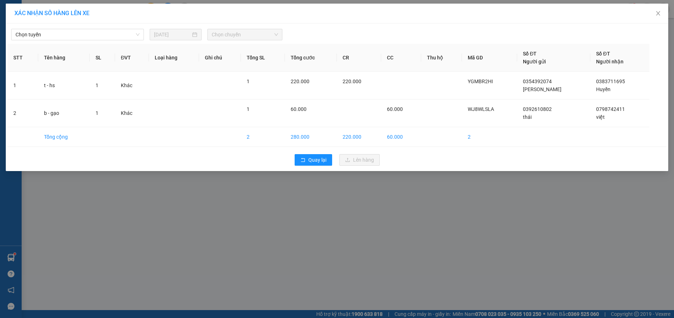
click at [106, 25] on div "Chọn tuyến 12/08/2025 Chọn chuyến" at bounding box center [337, 32] width 659 height 15
click at [106, 34] on span "Chọn tuyến" at bounding box center [77, 34] width 124 height 11
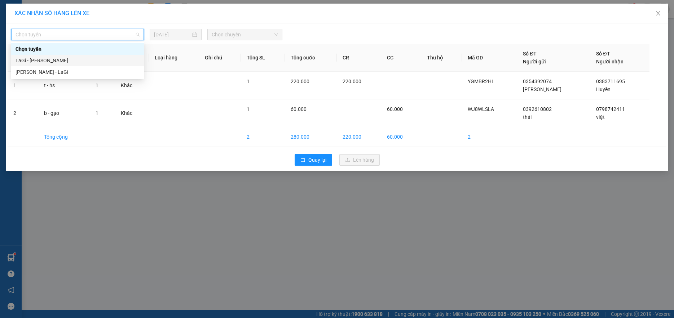
drag, startPoint x: 85, startPoint y: 59, endPoint x: 98, endPoint y: 59, distance: 13.0
click at [84, 59] on div "LaGi - Hồ Chí Minh" at bounding box center [77, 61] width 124 height 8
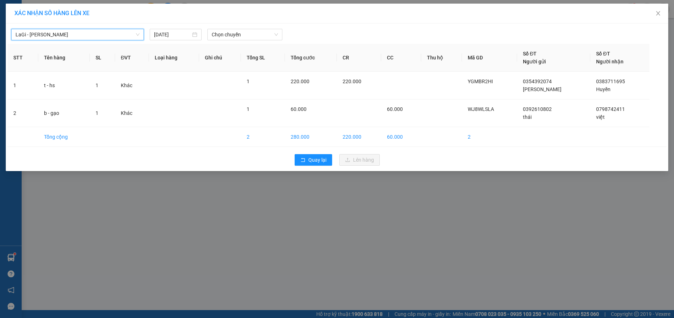
click at [239, 42] on div "LaGi - Hồ Chí Minh LaGi - Hồ Chí Minh 12/08/2025 Chọn chuyến STT Tên hàng SL ĐV…" at bounding box center [337, 97] width 662 height 148
click at [242, 39] on span "Chọn chuyến" at bounding box center [245, 34] width 66 height 11
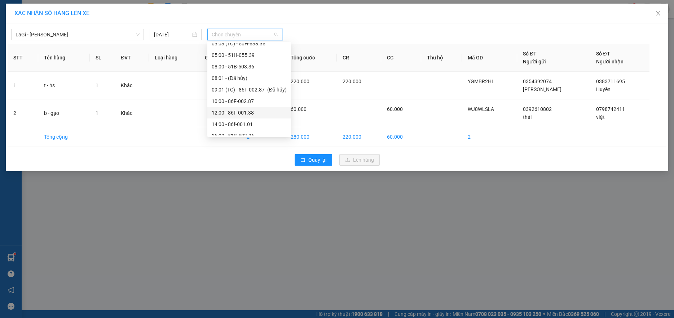
scroll to position [58, 0]
click at [248, 105] on div "14:00 - 86f-001.01" at bounding box center [249, 107] width 75 height 8
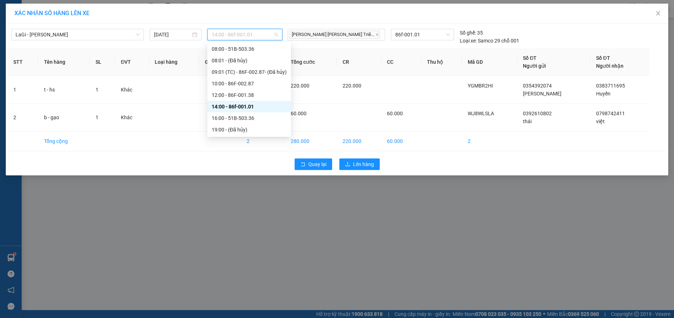
click at [256, 36] on span "14:00 - 86f-001.01" at bounding box center [245, 34] width 66 height 11
click at [240, 98] on div "12:00 - 86F-001.38" at bounding box center [249, 95] width 75 height 8
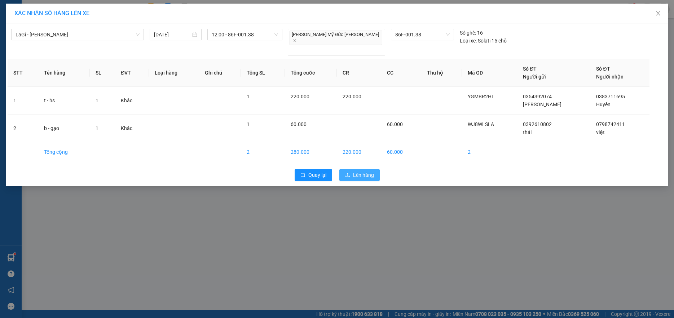
click at [361, 169] on button "Lên hàng" at bounding box center [359, 175] width 40 height 12
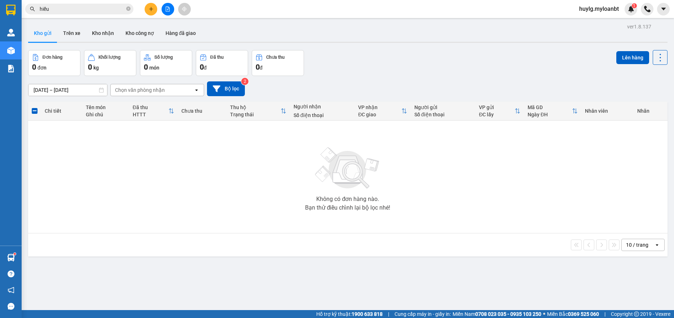
click at [87, 10] on input "hiếu" at bounding box center [82, 9] width 85 height 8
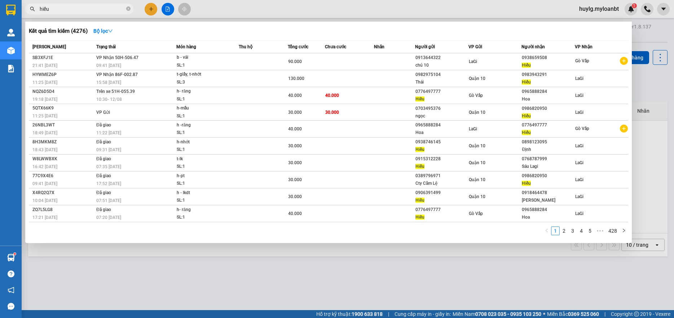
click at [87, 10] on input "hiếu" at bounding box center [82, 9] width 85 height 8
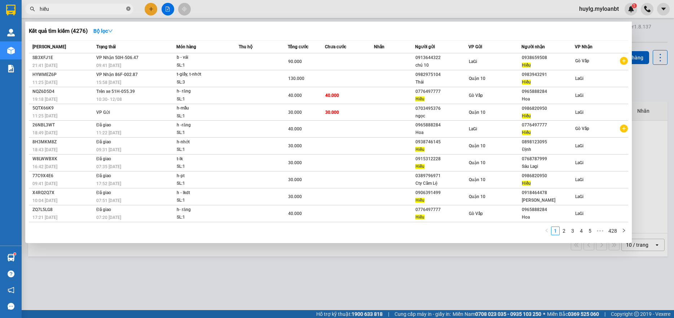
click at [128, 8] on icon "close-circle" at bounding box center [128, 8] width 4 height 4
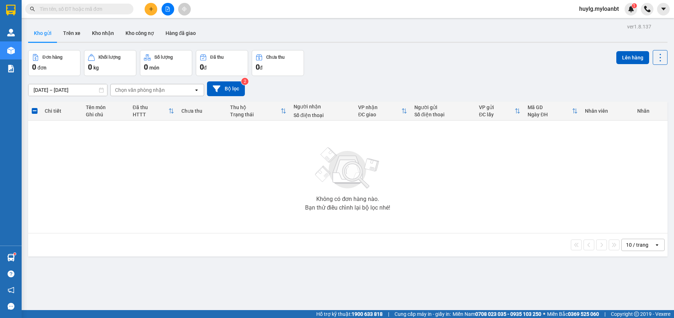
click at [90, 8] on input "text" at bounding box center [82, 9] width 85 height 8
click at [151, 8] on icon "plus" at bounding box center [151, 8] width 5 height 5
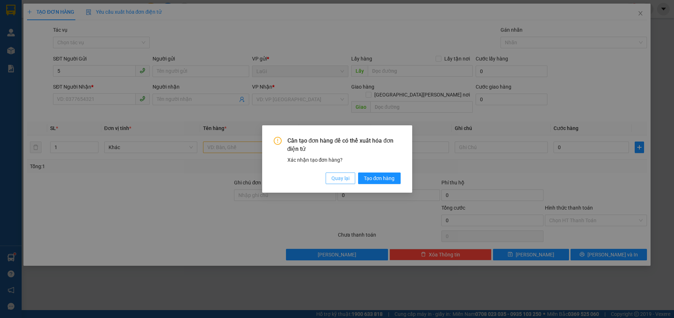
click at [344, 178] on span "Quay lại" at bounding box center [340, 178] width 18 height 8
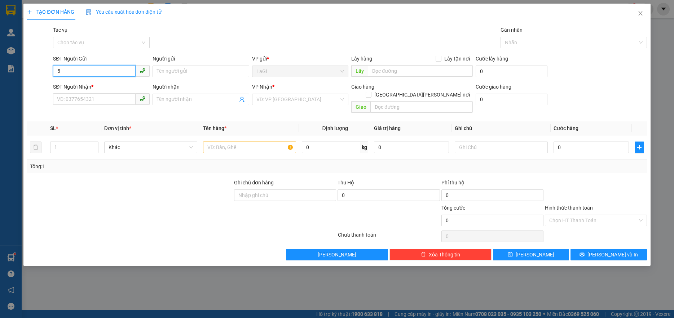
click at [71, 67] on input "5" at bounding box center [94, 71] width 83 height 12
click at [102, 85] on div "0373521577 - Tâm" at bounding box center [101, 86] width 88 height 8
click at [235, 144] on input "text" at bounding box center [249, 148] width 93 height 12
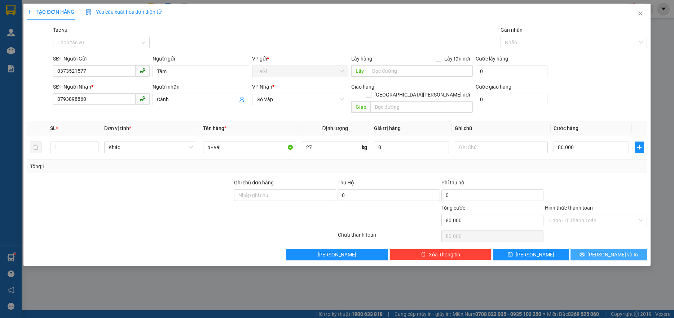
click at [639, 249] on button "[PERSON_NAME] và In" at bounding box center [608, 255] width 76 height 12
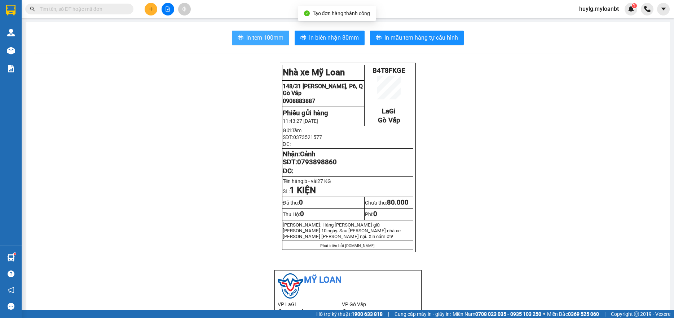
click at [266, 36] on span "In tem 100mm" at bounding box center [264, 37] width 37 height 9
click at [145, 4] on div at bounding box center [168, 9] width 54 height 13
click at [148, 4] on button at bounding box center [151, 9] width 13 height 13
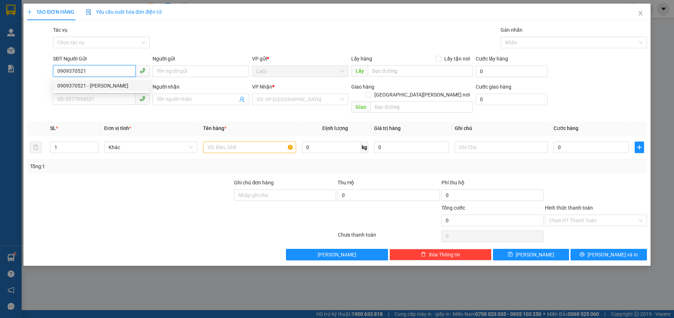
click at [74, 88] on div "0909370521 - quang" at bounding box center [101, 86] width 88 height 8
click at [250, 142] on input "text" at bounding box center [249, 148] width 93 height 12
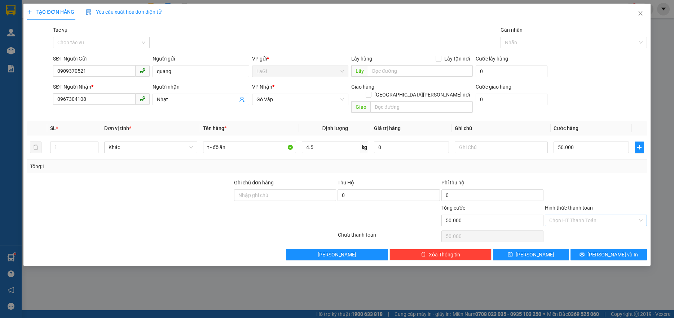
click at [597, 215] on input "Hình thức thanh toán" at bounding box center [593, 220] width 88 height 11
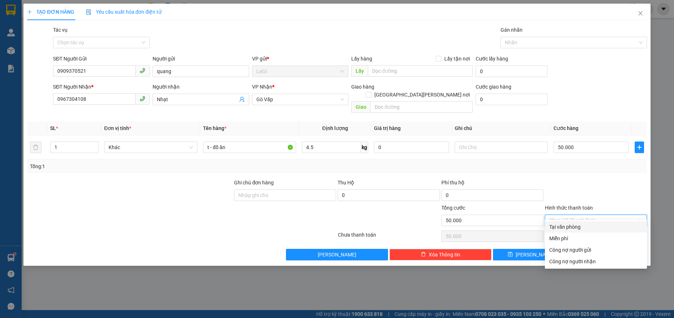
click at [581, 223] on div "Tại văn phòng" at bounding box center [595, 227] width 93 height 8
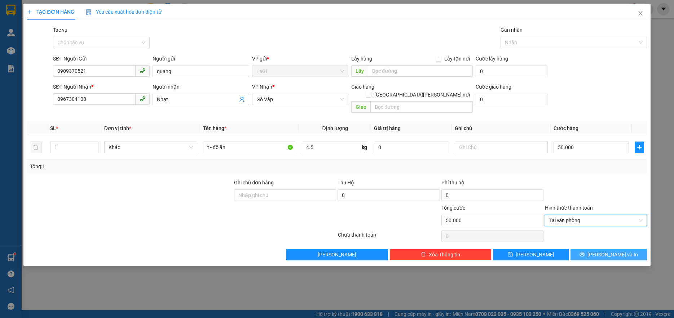
click at [606, 251] on span "[PERSON_NAME] và In" at bounding box center [612, 255] width 50 height 8
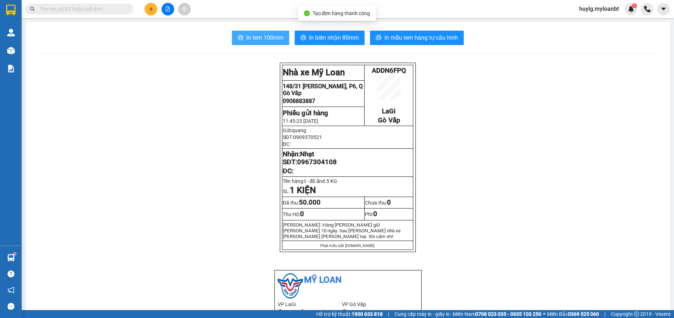
click at [268, 41] on span "In tem 100mm" at bounding box center [264, 37] width 37 height 9
click at [68, 1] on div "Kết quả tìm kiếm ( 4276 ) Bộ lọc Mã ĐH Trạng thái Món hàng Thu hộ Tổng cước Chư…" at bounding box center [337, 9] width 674 height 18
click at [68, 4] on span at bounding box center [79, 9] width 108 height 11
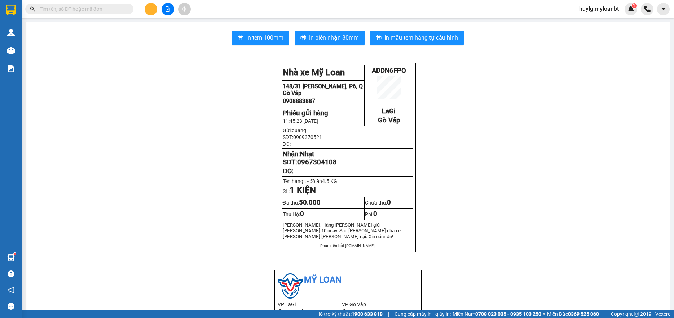
click at [69, 6] on input "text" at bounding box center [82, 9] width 85 height 8
click at [66, 11] on input "text" at bounding box center [82, 9] width 85 height 8
click at [158, 14] on div at bounding box center [168, 9] width 54 height 13
click at [149, 10] on icon "plus" at bounding box center [151, 8] width 5 height 5
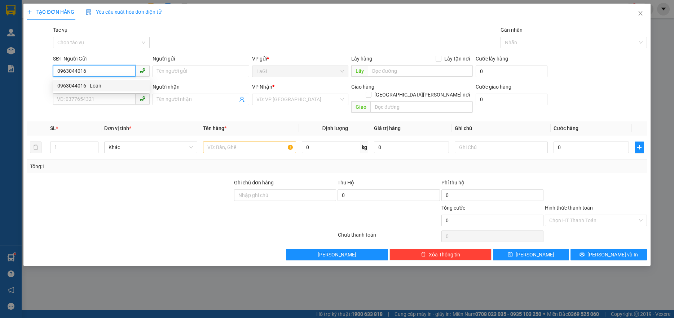
click at [110, 87] on div "0963044016 - Loan" at bounding box center [101, 86] width 88 height 8
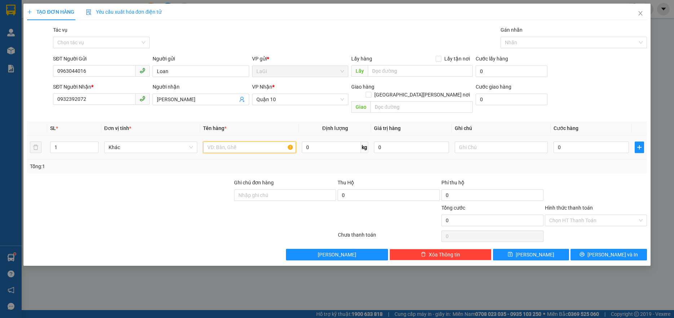
click at [253, 142] on input "text" at bounding box center [249, 148] width 93 height 12
click at [574, 215] on input "Hình thức thanh toán" at bounding box center [593, 220] width 88 height 11
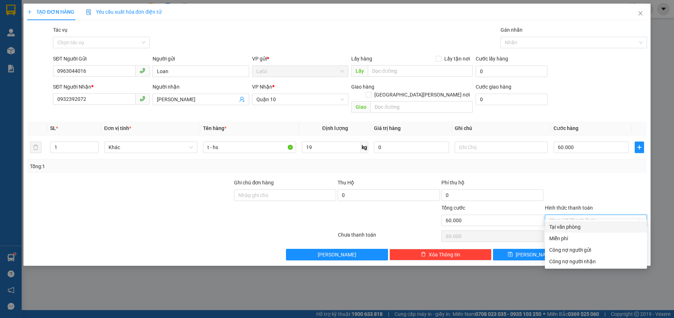
click at [571, 225] on div "Tại văn phòng" at bounding box center [595, 227] width 93 height 8
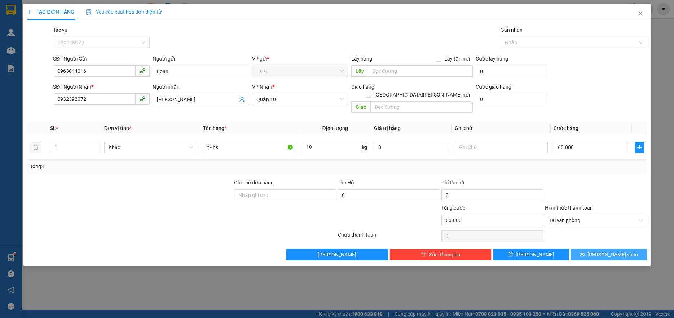
drag, startPoint x: 586, startPoint y: 239, endPoint x: 591, endPoint y: 250, distance: 12.3
click at [587, 244] on div "Transit Pickup Surcharge Ids Transit Deliver Surcharge Ids Transit Deliver Surc…" at bounding box center [336, 143] width 619 height 235
click at [592, 251] on button "[PERSON_NAME] và In" at bounding box center [608, 255] width 76 height 12
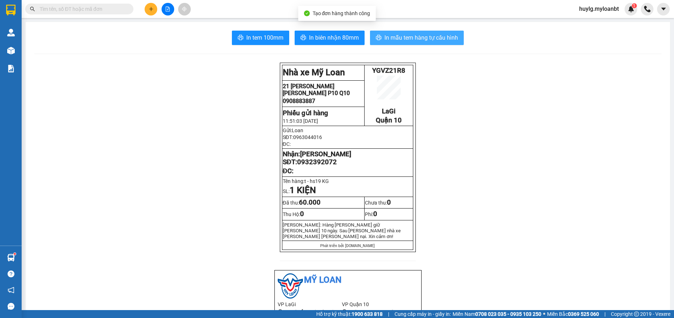
click at [434, 39] on span "In mẫu tem hàng tự cấu hình" at bounding box center [421, 37] width 74 height 9
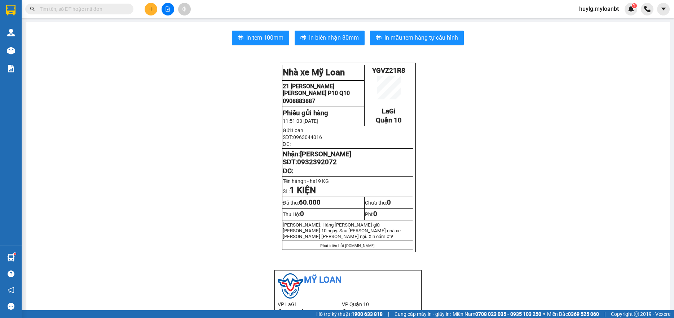
click at [156, 11] on button at bounding box center [151, 9] width 13 height 13
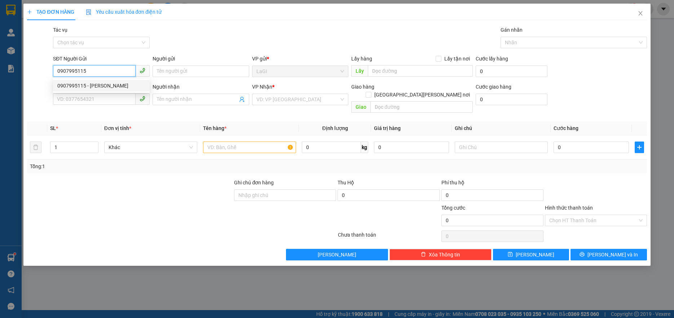
click at [131, 85] on div "0907995115 - Phong" at bounding box center [101, 86] width 88 height 8
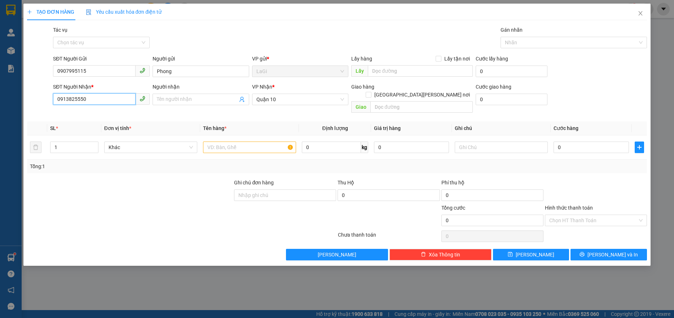
click at [118, 103] on input "0913825550" at bounding box center [94, 99] width 83 height 12
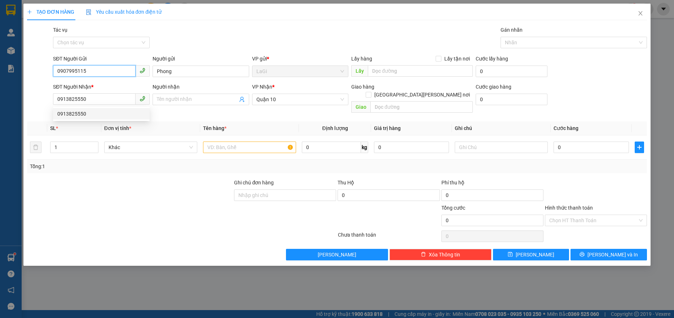
click at [118, 70] on input "0907995115" at bounding box center [94, 71] width 83 height 12
click at [120, 93] on body "Kết quả tìm kiếm ( 2752 ) Bộ lọc Mã ĐH Trạng thái Món hàng Thu hộ Tổng cước Chư…" at bounding box center [337, 159] width 674 height 318
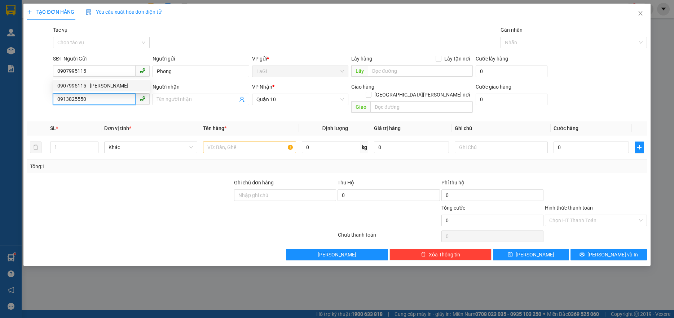
click at [119, 96] on input "0913825550" at bounding box center [94, 99] width 83 height 12
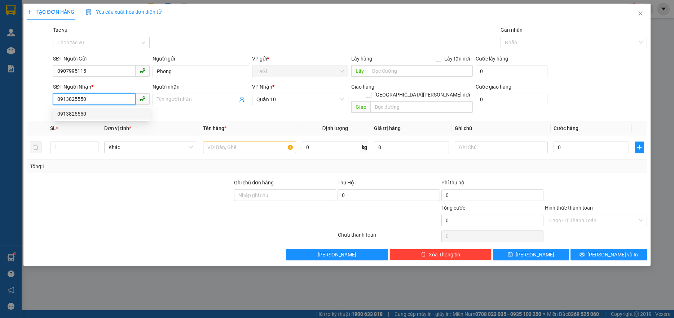
click at [118, 100] on input "0913825550" at bounding box center [94, 99] width 83 height 12
paste input "07995115"
click at [106, 116] on div "0907995115 - Phong" at bounding box center [101, 114] width 88 height 8
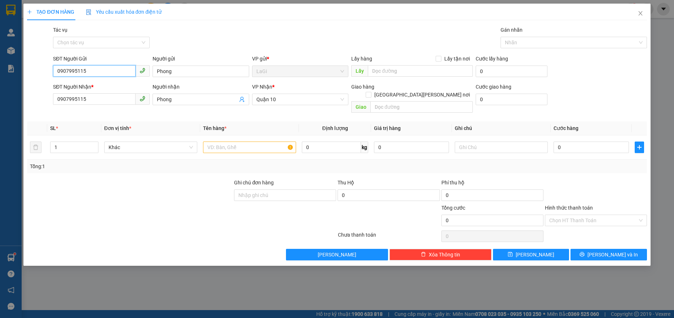
click at [115, 75] on input "0907995115" at bounding box center [94, 71] width 83 height 12
click at [178, 76] on input "Phong" at bounding box center [200, 72] width 97 height 12
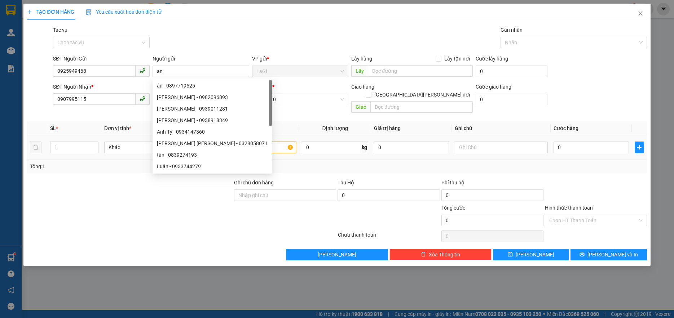
click at [273, 142] on input "text" at bounding box center [249, 148] width 93 height 12
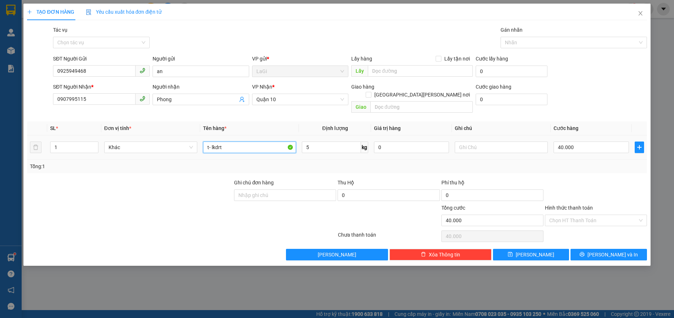
click at [245, 142] on input "t- lkdrt" at bounding box center [249, 148] width 93 height 12
click at [606, 251] on span "[PERSON_NAME] và In" at bounding box center [612, 255] width 50 height 8
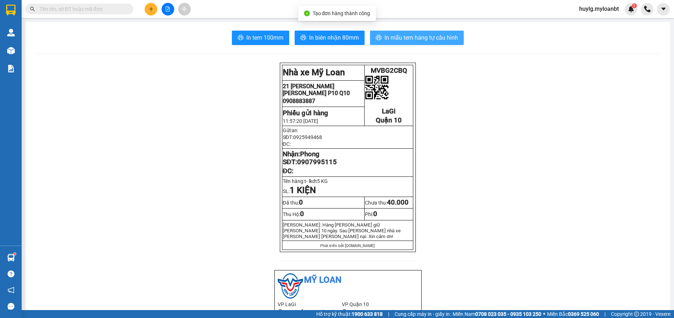
click at [403, 37] on span "In mẫu tem hàng tự cấu hình" at bounding box center [421, 37] width 74 height 9
